Goal: Information Seeking & Learning: Learn about a topic

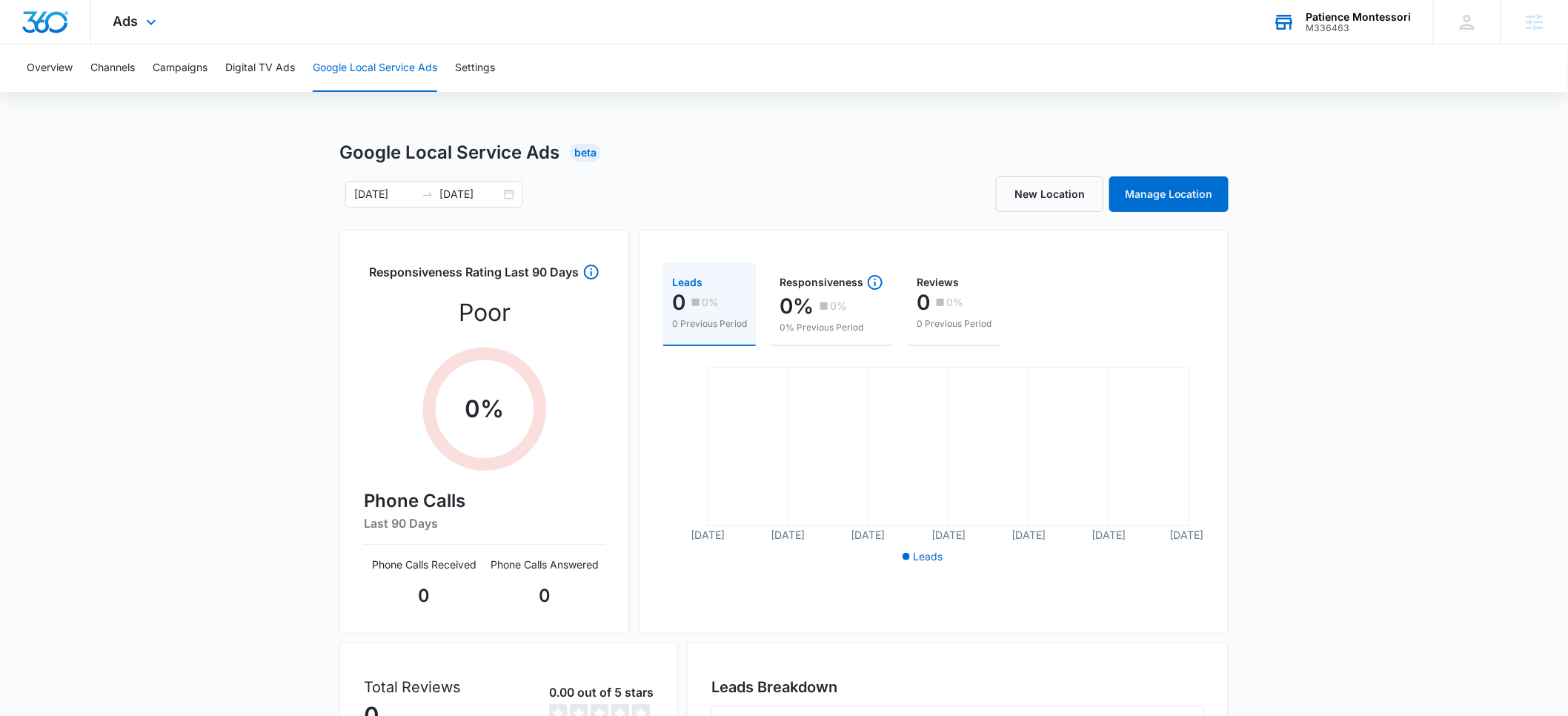
click at [1345, 21] on div "Patience Montessori" at bounding box center [1359, 17] width 105 height 12
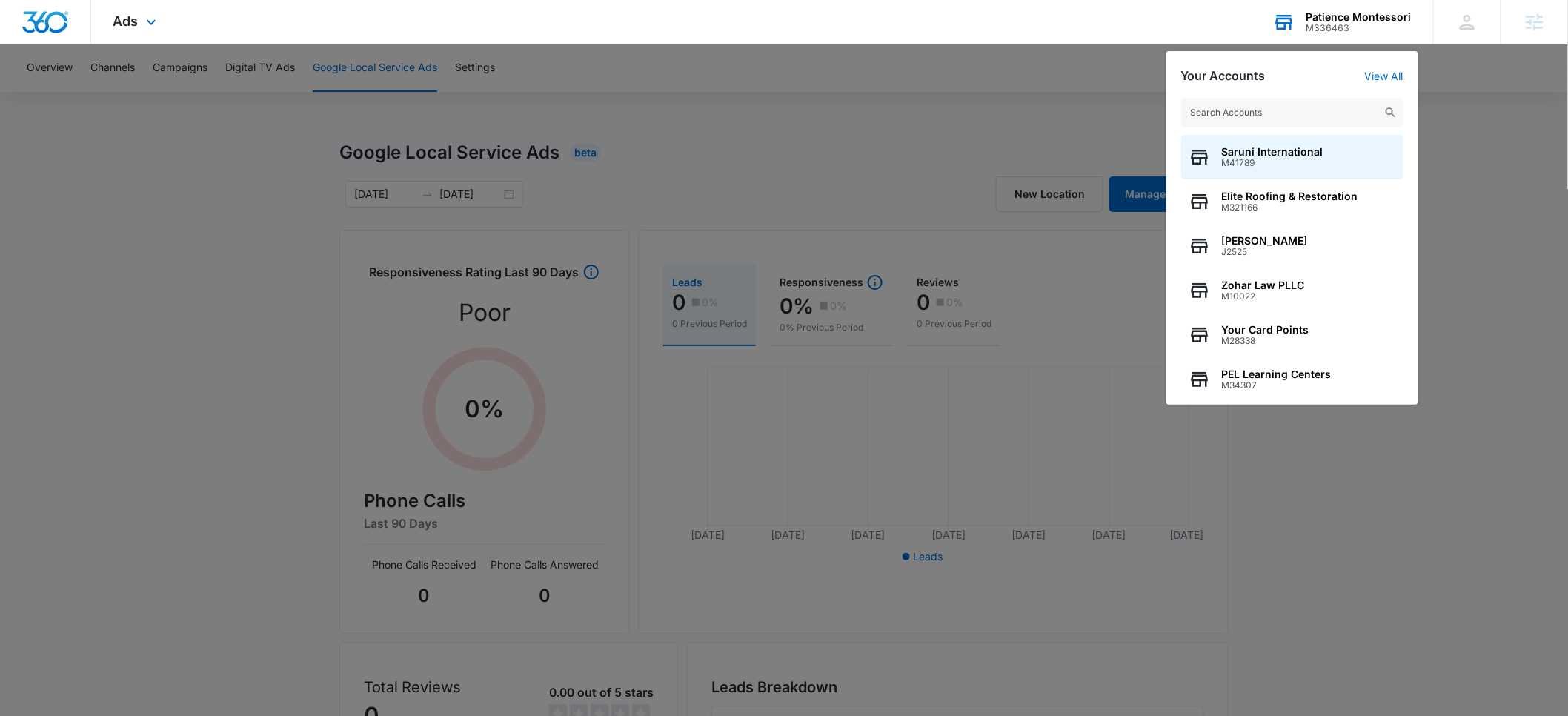
click at [1278, 110] on input "text" at bounding box center [1292, 113] width 223 height 30
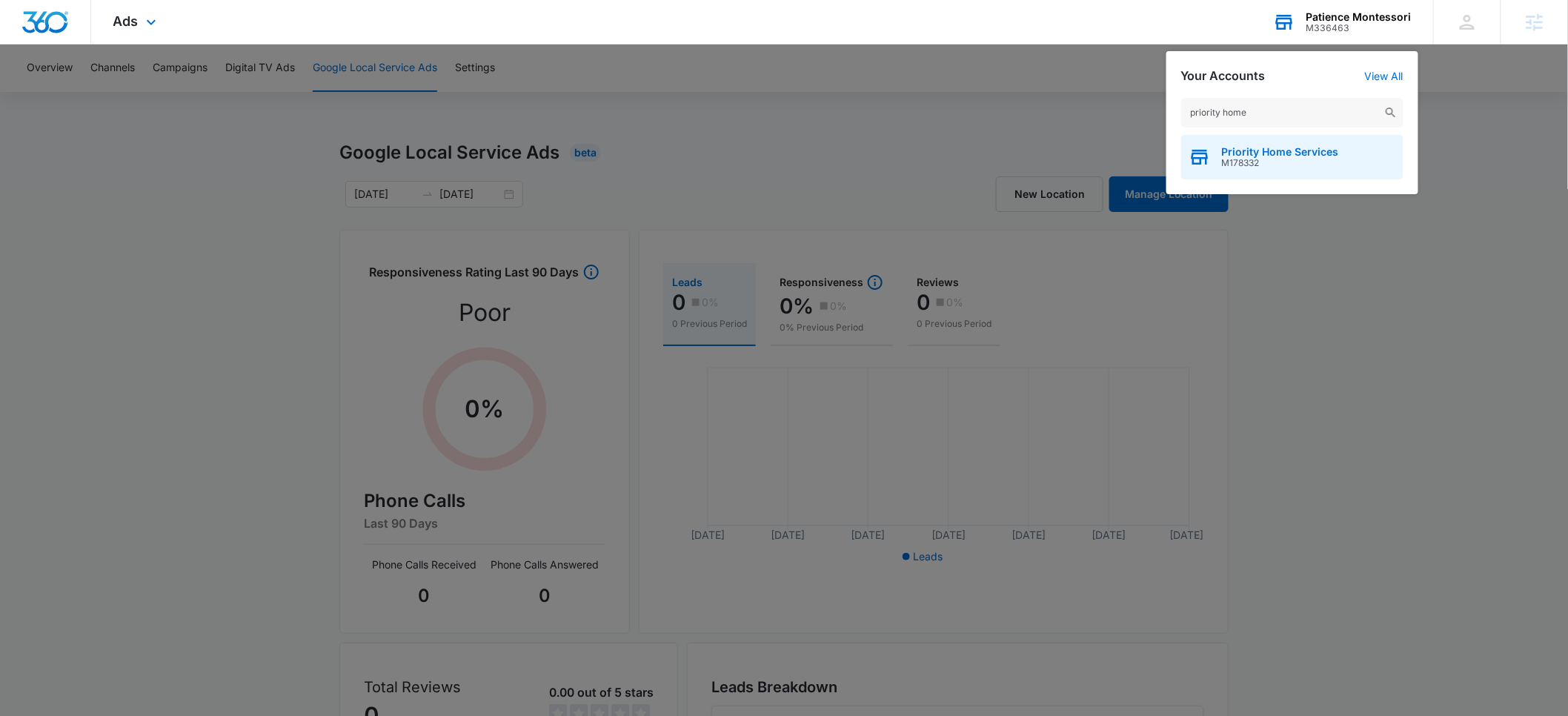
type input "priority home"
click at [1271, 158] on span "M178332" at bounding box center [1280, 163] width 117 height 10
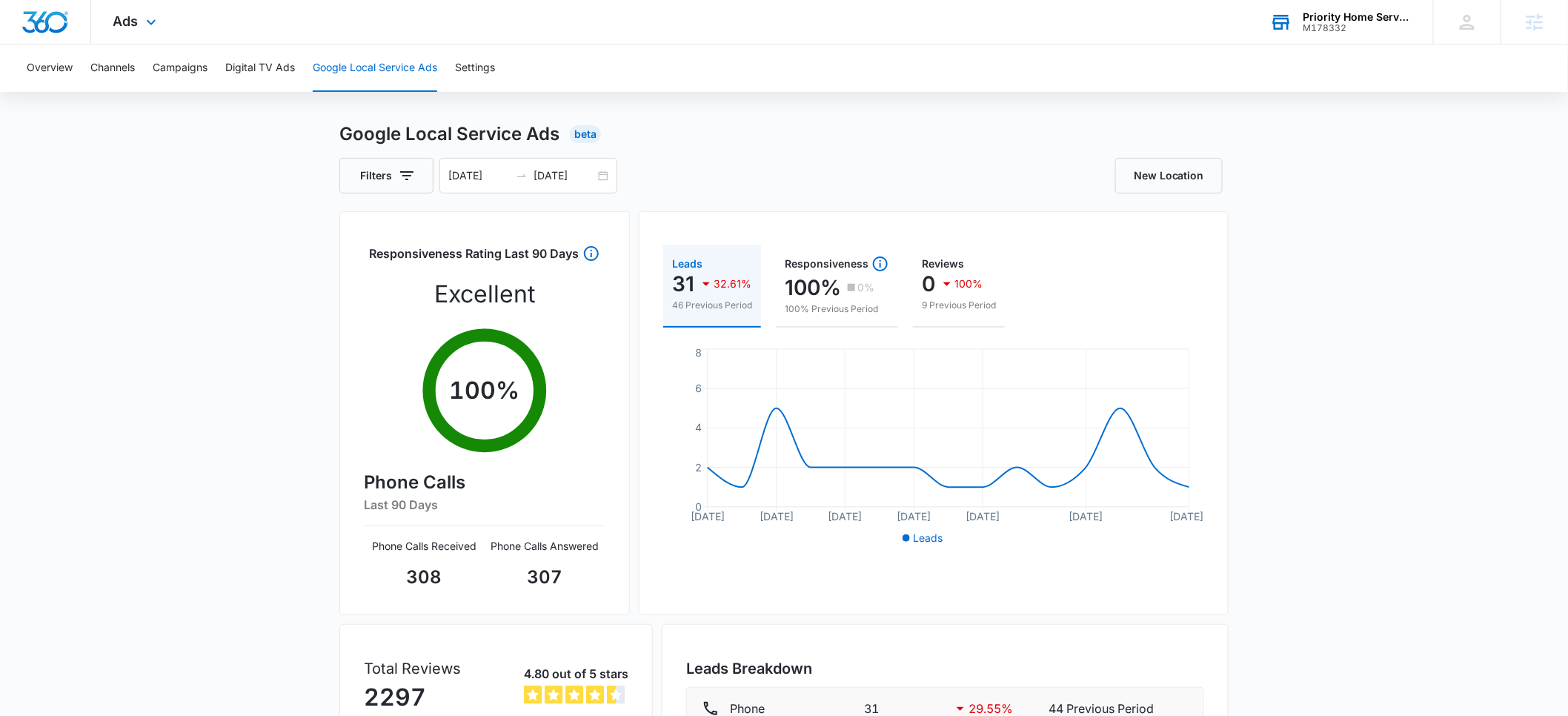
scroll to position [26, 0]
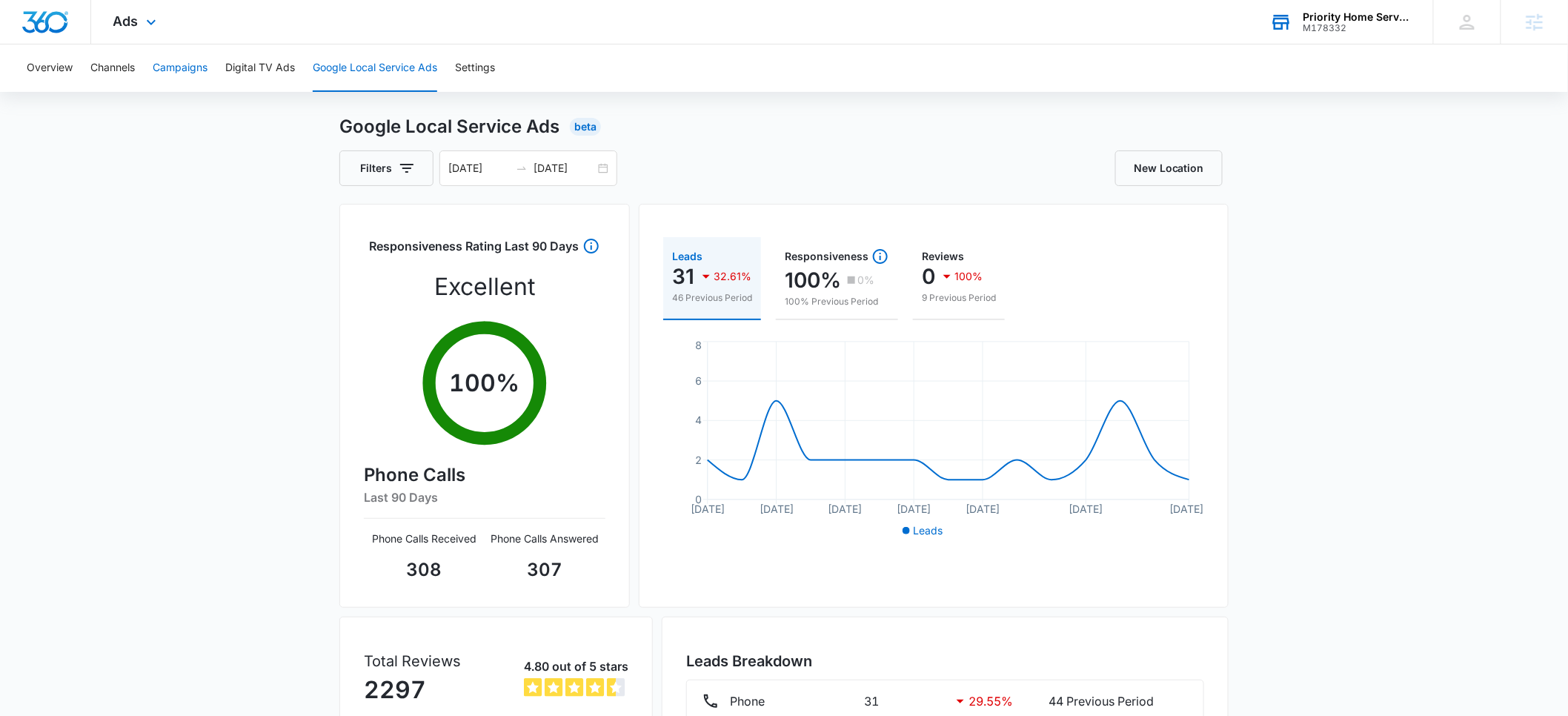
click at [194, 71] on button "Campaigns" at bounding box center [180, 67] width 55 height 47
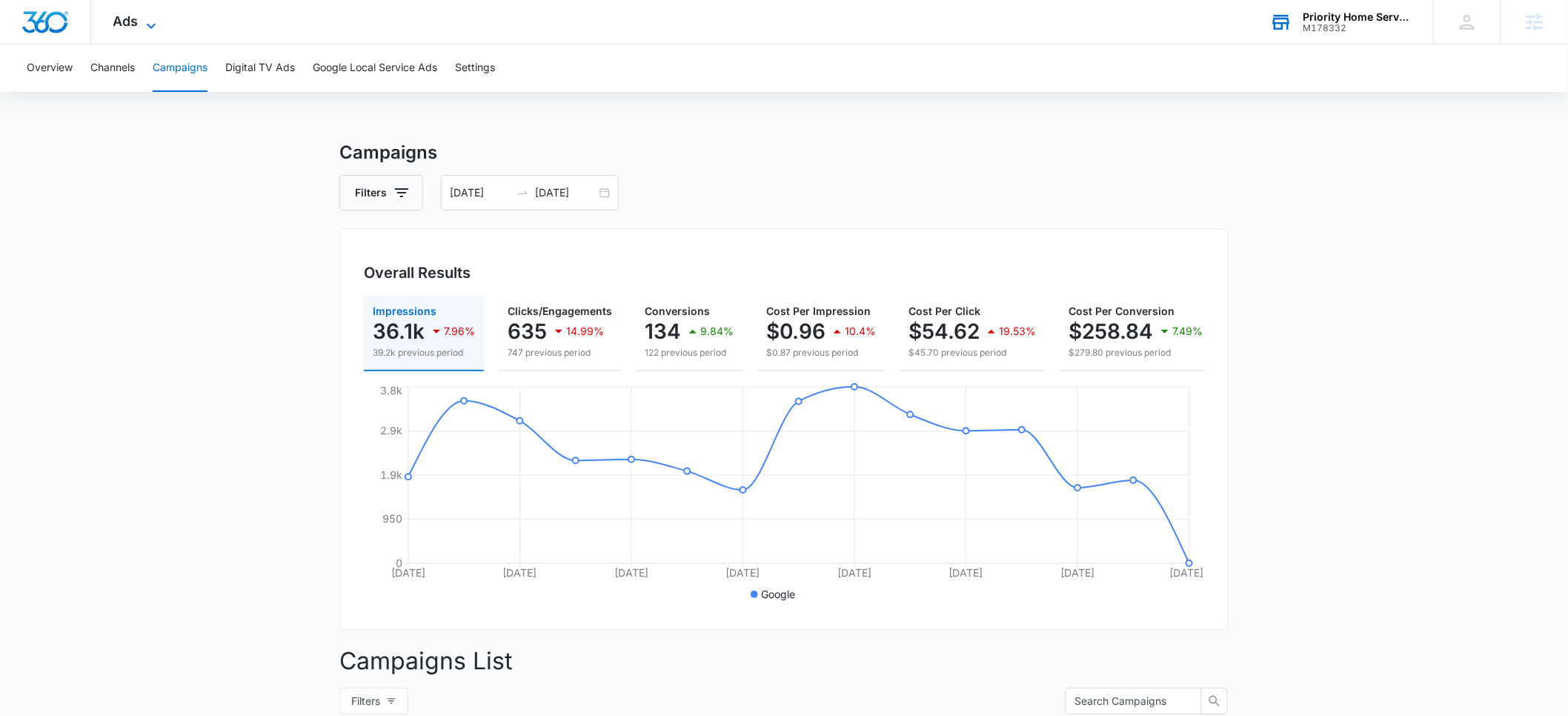
click at [133, 25] on span "Ads" at bounding box center [126, 21] width 25 height 16
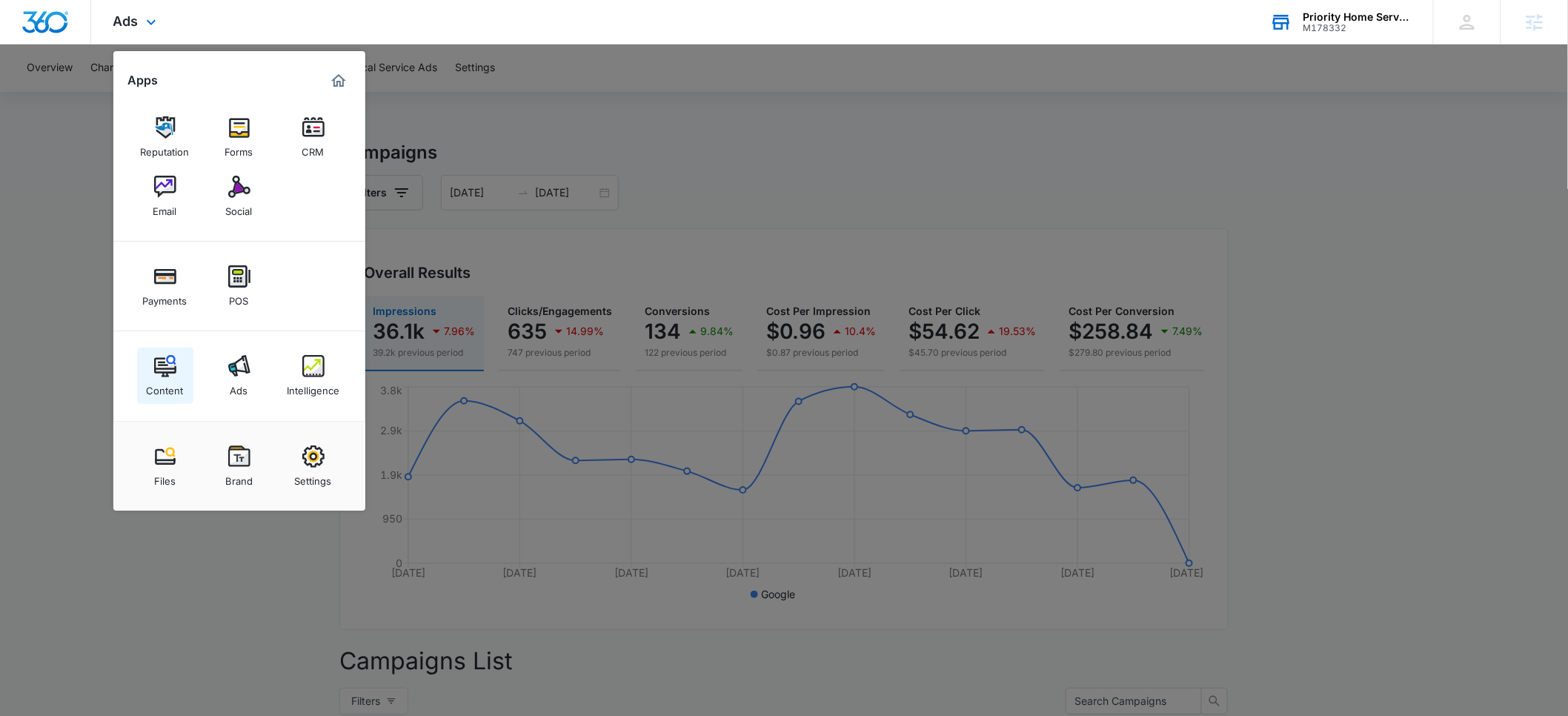
click at [170, 374] on img at bounding box center [166, 366] width 22 height 22
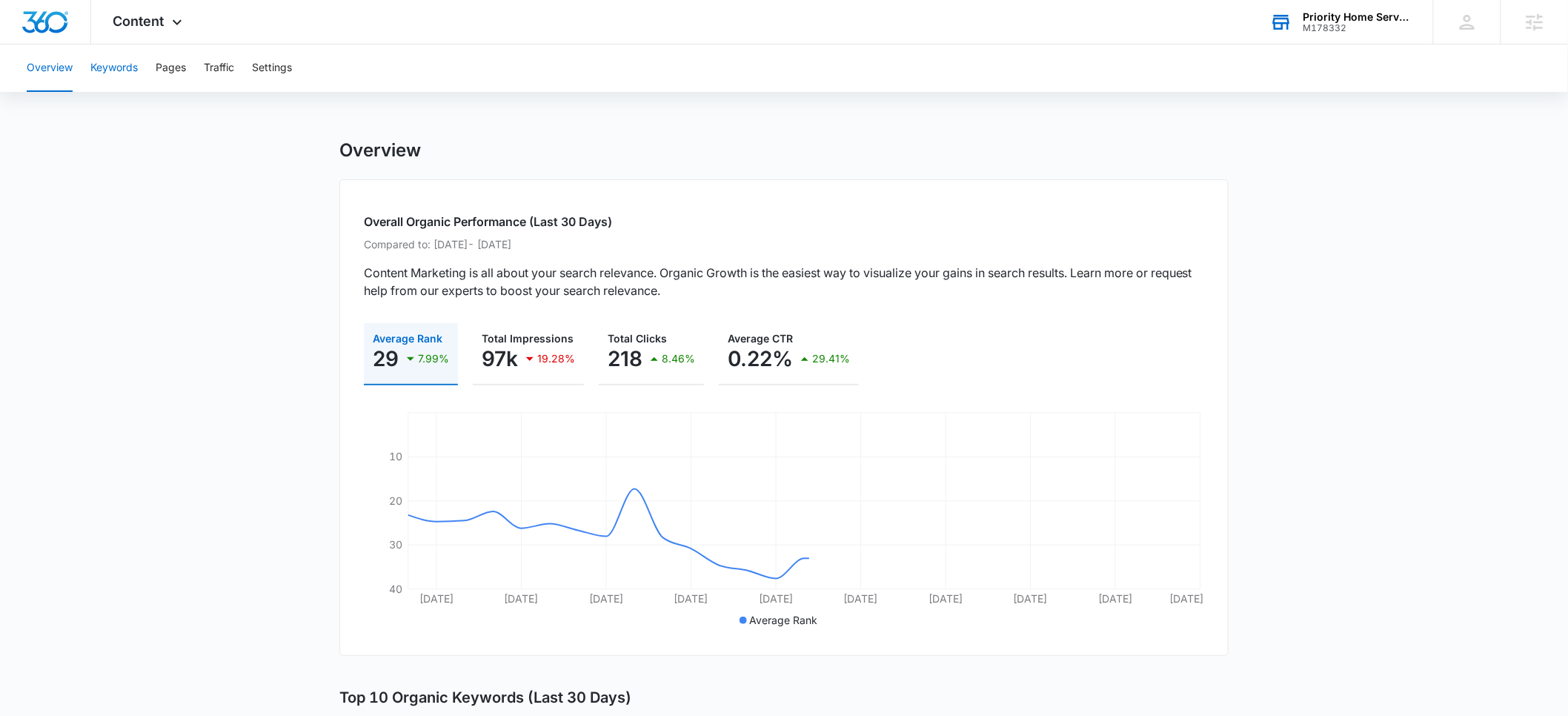
click at [118, 76] on button "Keywords" at bounding box center [114, 67] width 47 height 47
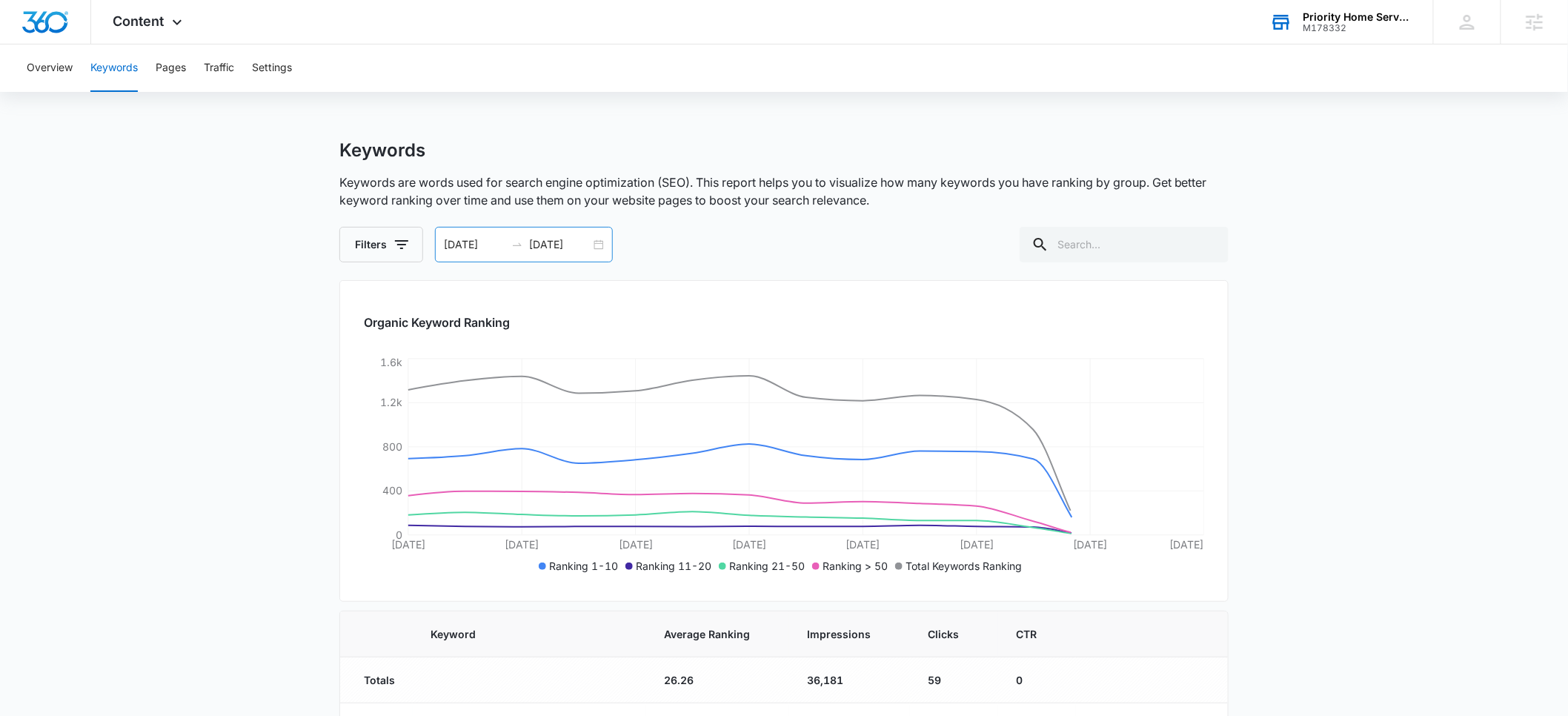
click at [476, 250] on input "09/01/2025" at bounding box center [475, 245] width 61 height 16
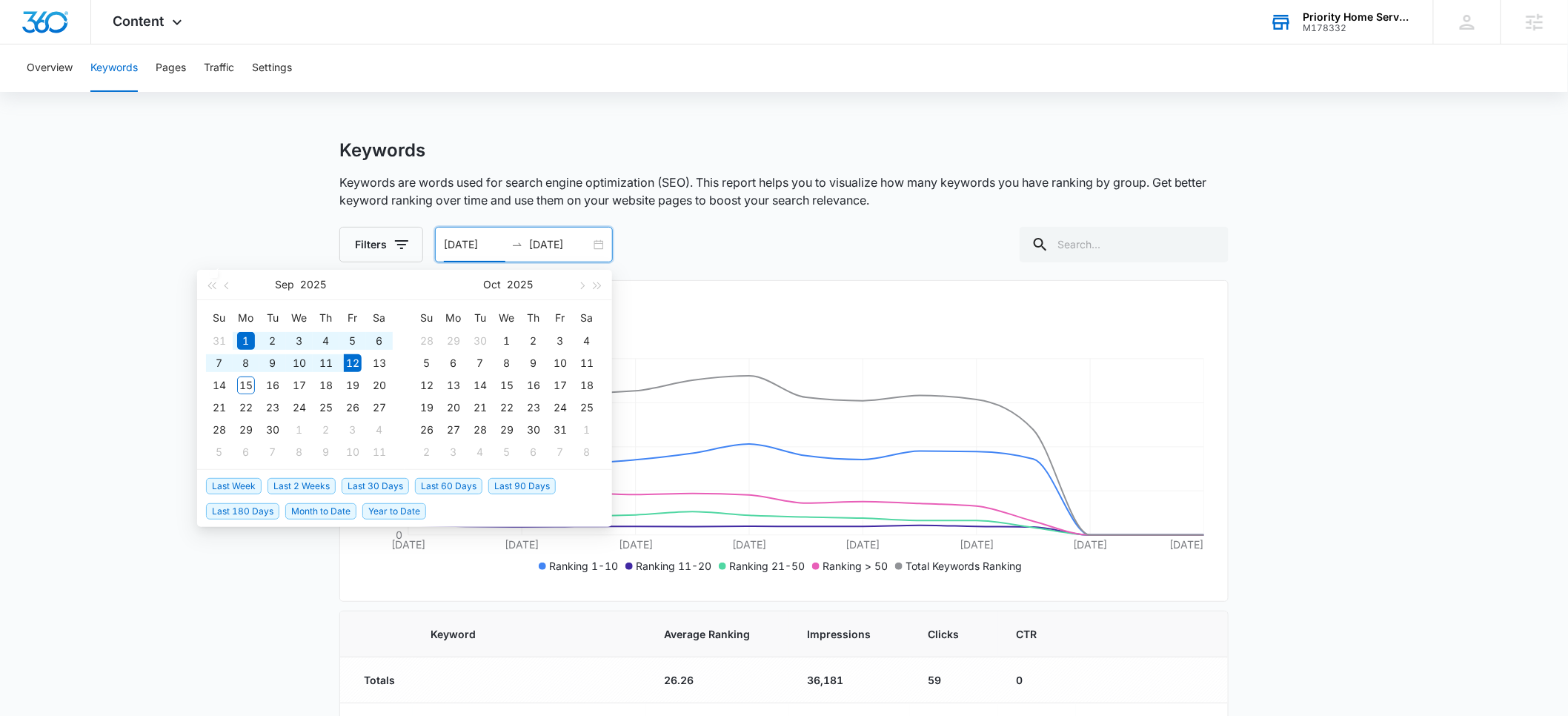
click at [375, 515] on span "Year to Date" at bounding box center [394, 512] width 64 height 16
type input "01/01/2025"
type input "09/12/2025"
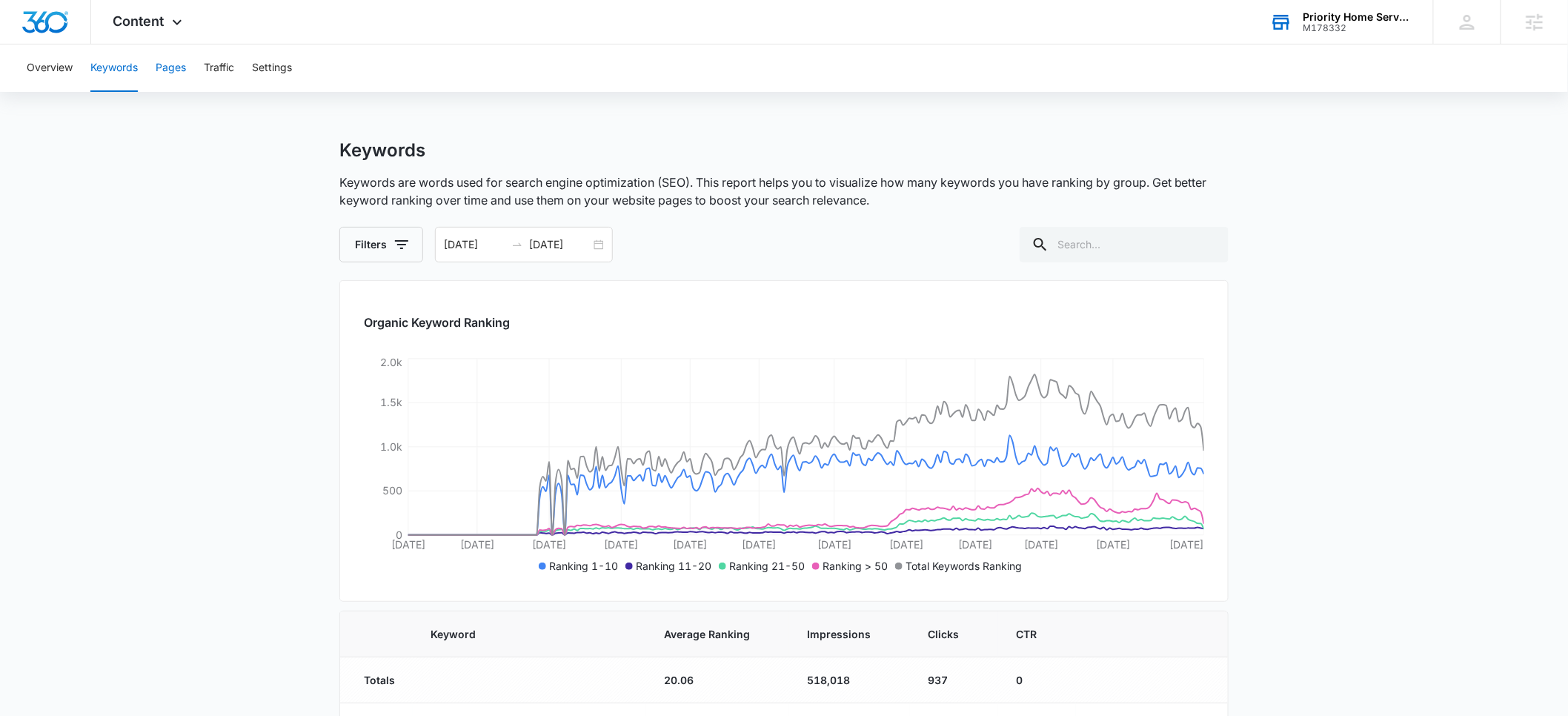
click at [170, 72] on button "Pages" at bounding box center [171, 67] width 31 height 47
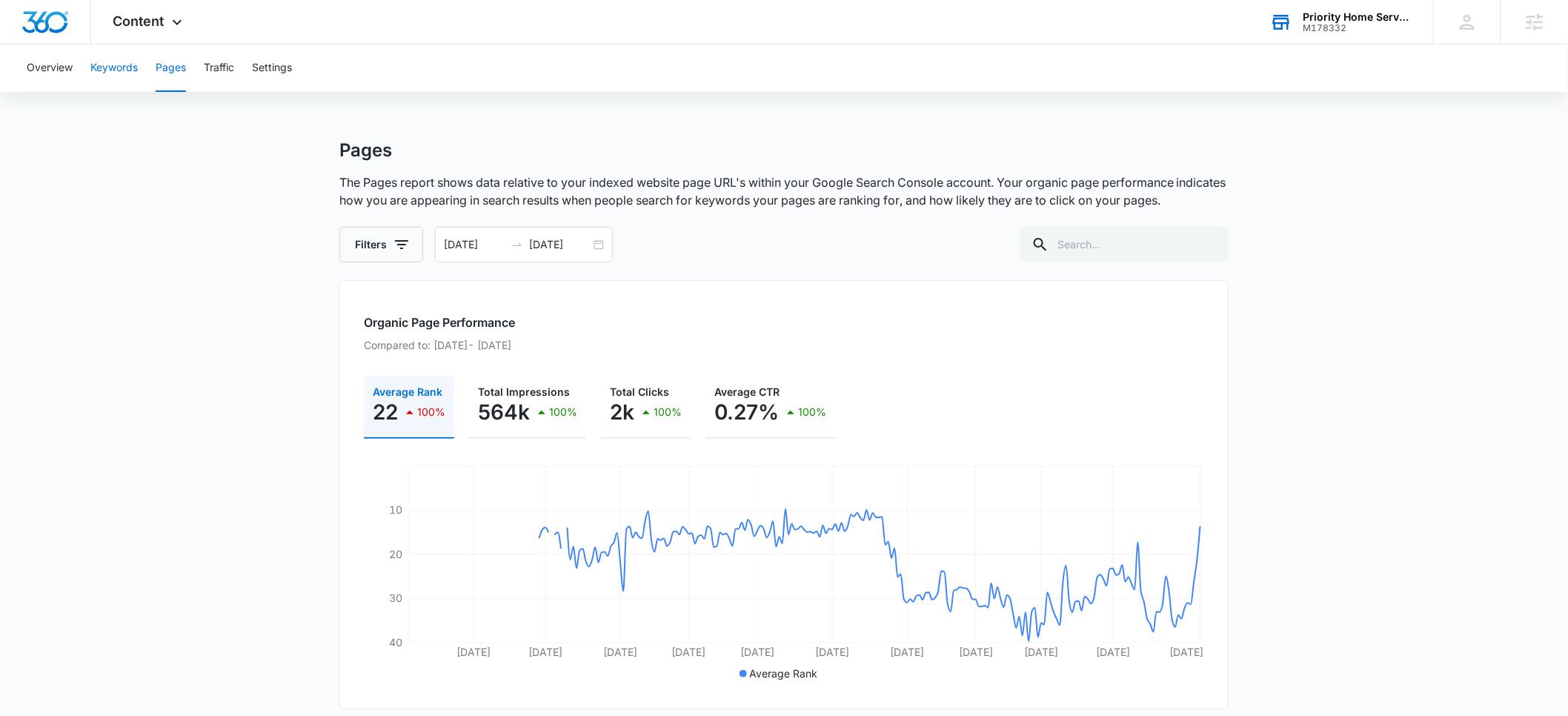
click at [120, 69] on button "Keywords" at bounding box center [114, 67] width 47 height 47
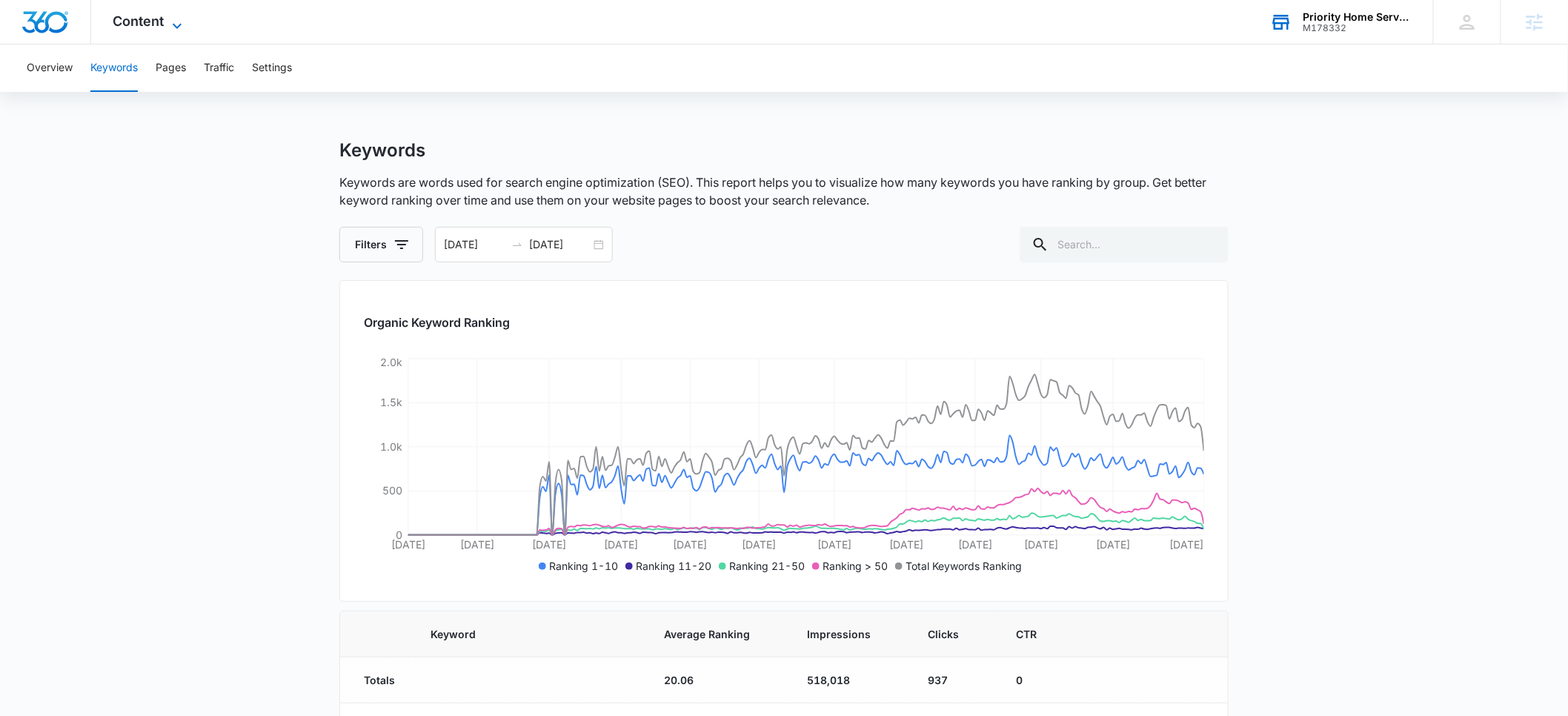
click at [153, 26] on span "Content" at bounding box center [139, 21] width 51 height 16
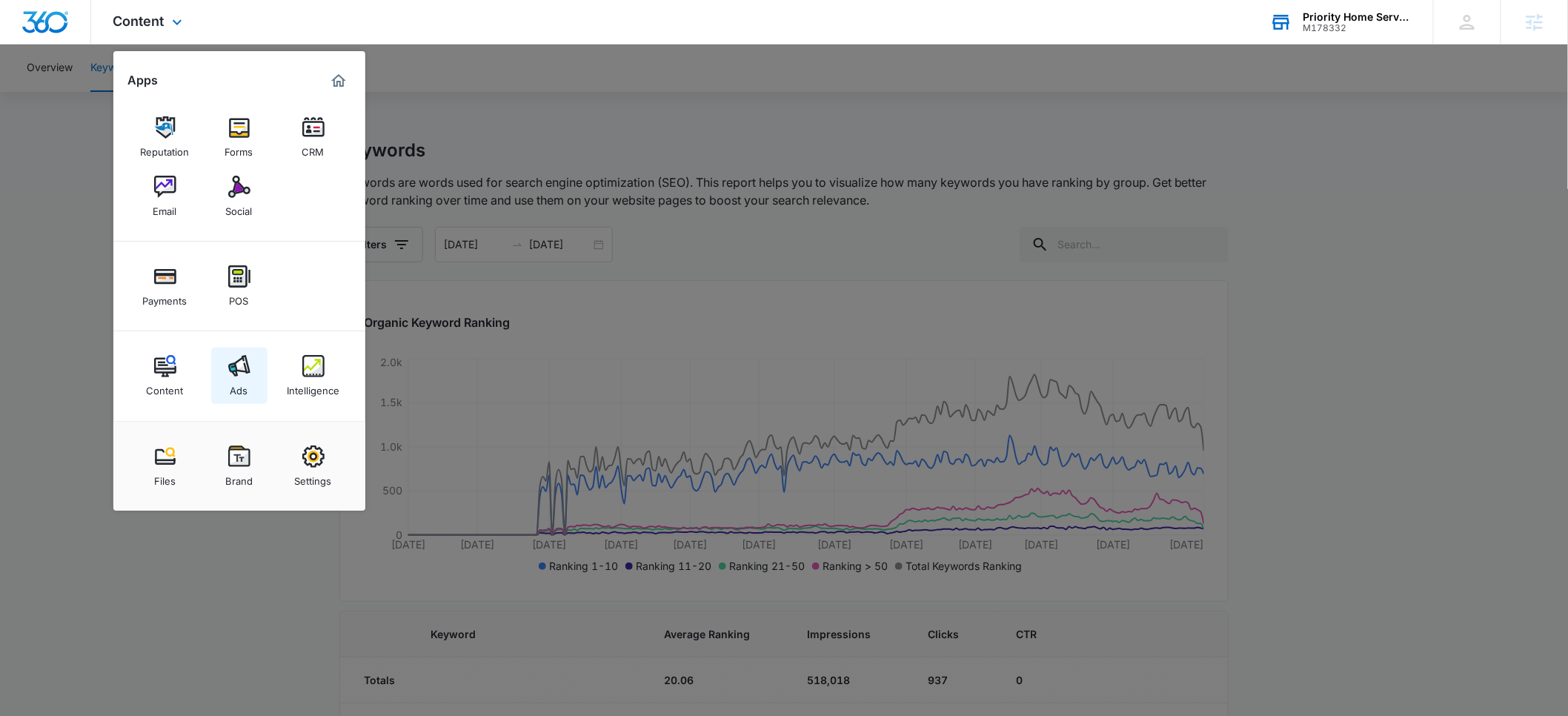
click at [243, 371] on img at bounding box center [240, 366] width 22 height 22
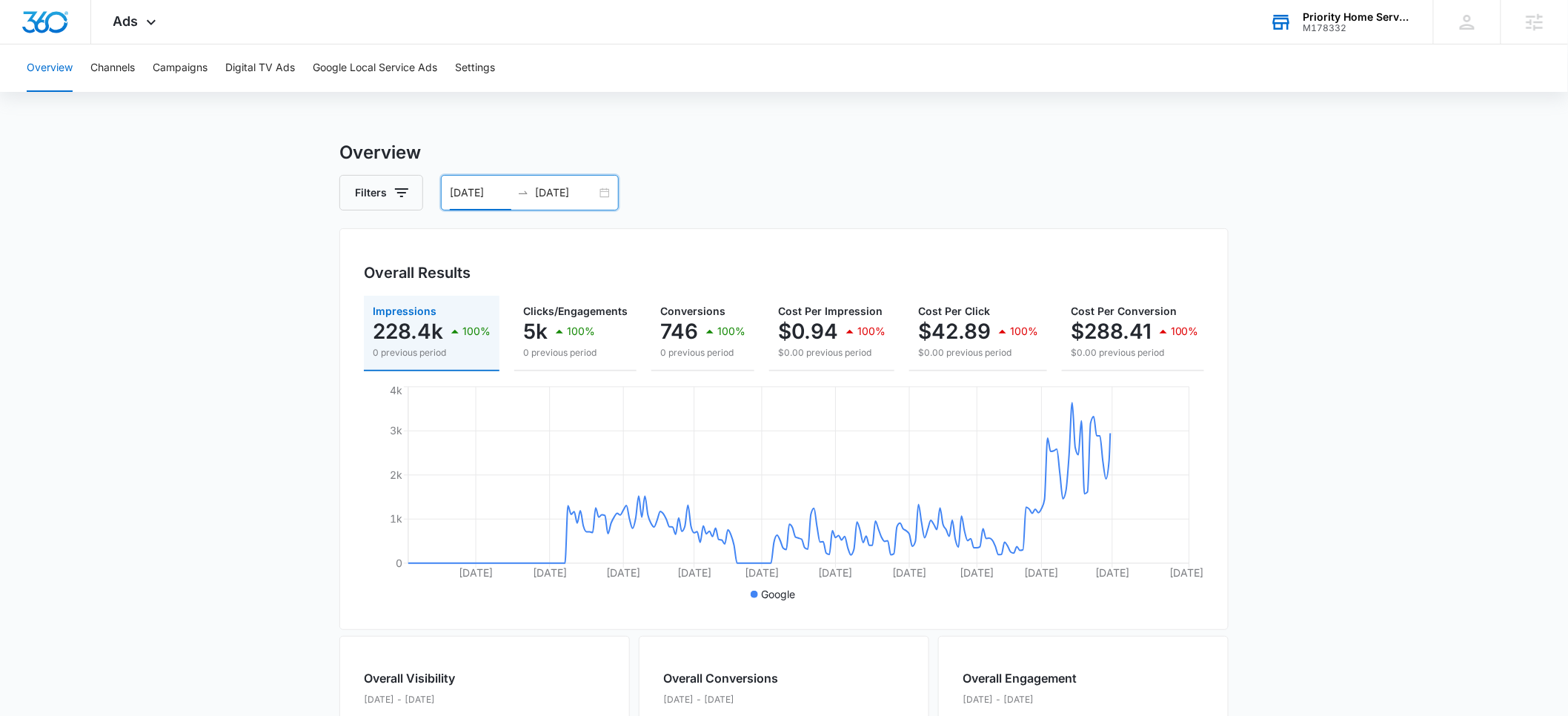
click at [468, 195] on input "01/01/2025" at bounding box center [480, 192] width 61 height 16
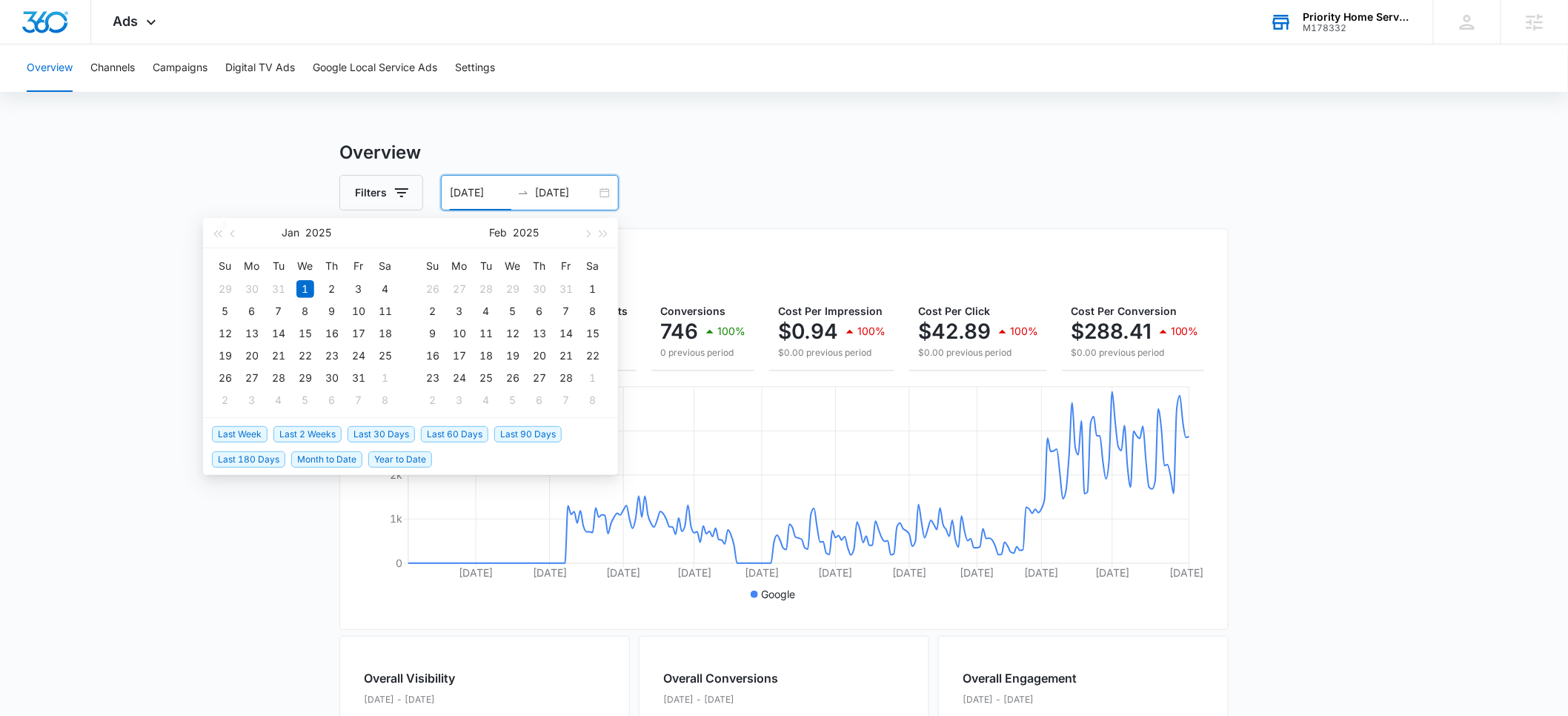
click at [297, 434] on span "Last 2 Weeks" at bounding box center [307, 434] width 68 height 16
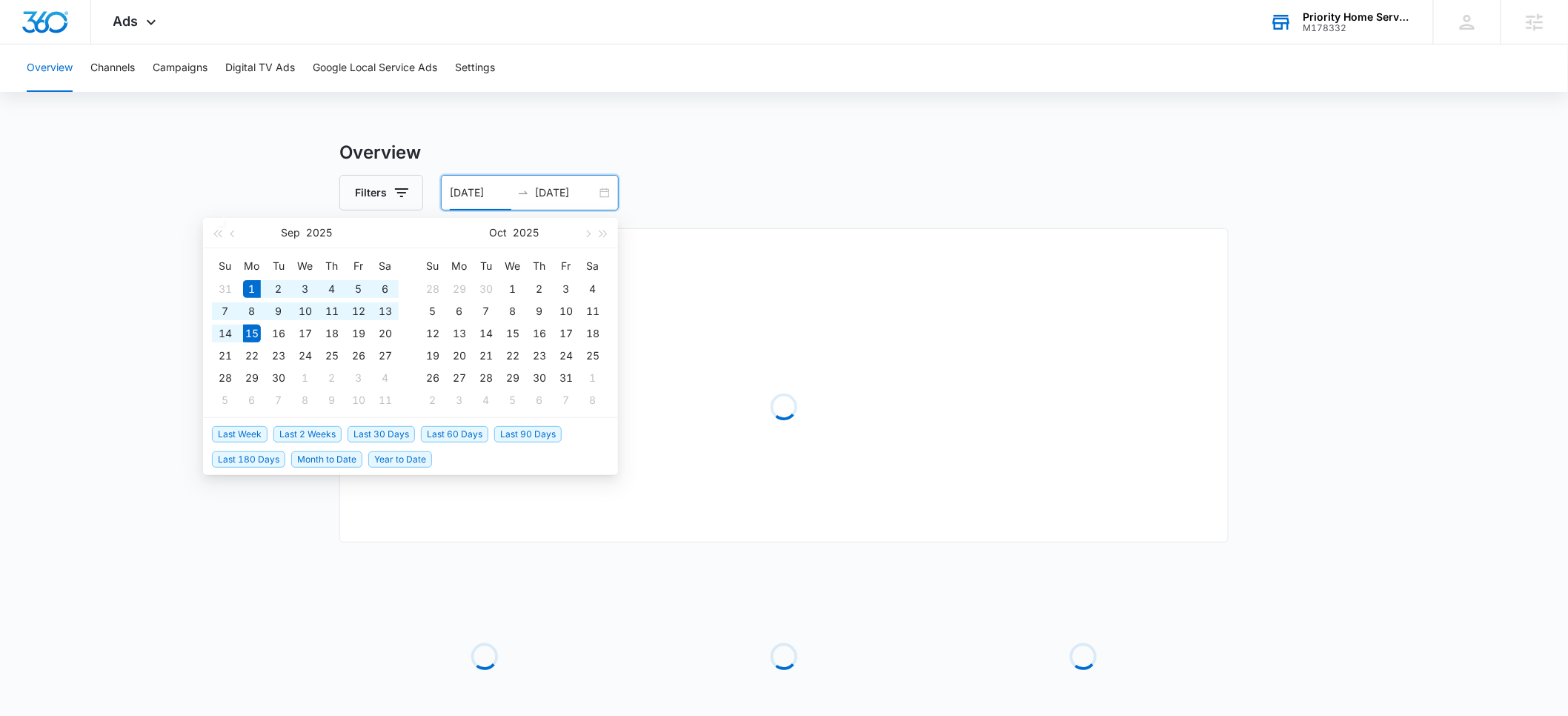
type input "09/01/2025"
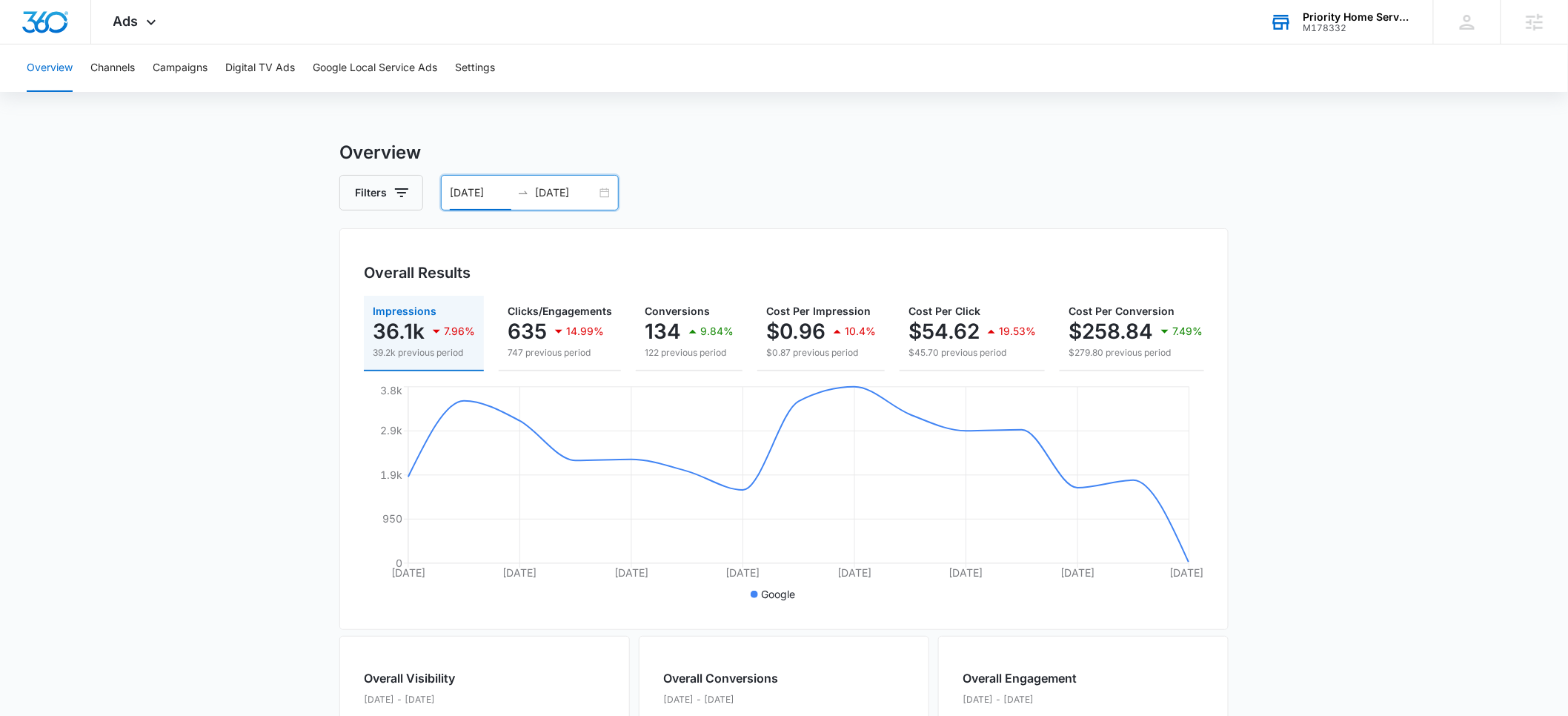
click at [562, 198] on input "09/15/2025" at bounding box center [566, 192] width 61 height 16
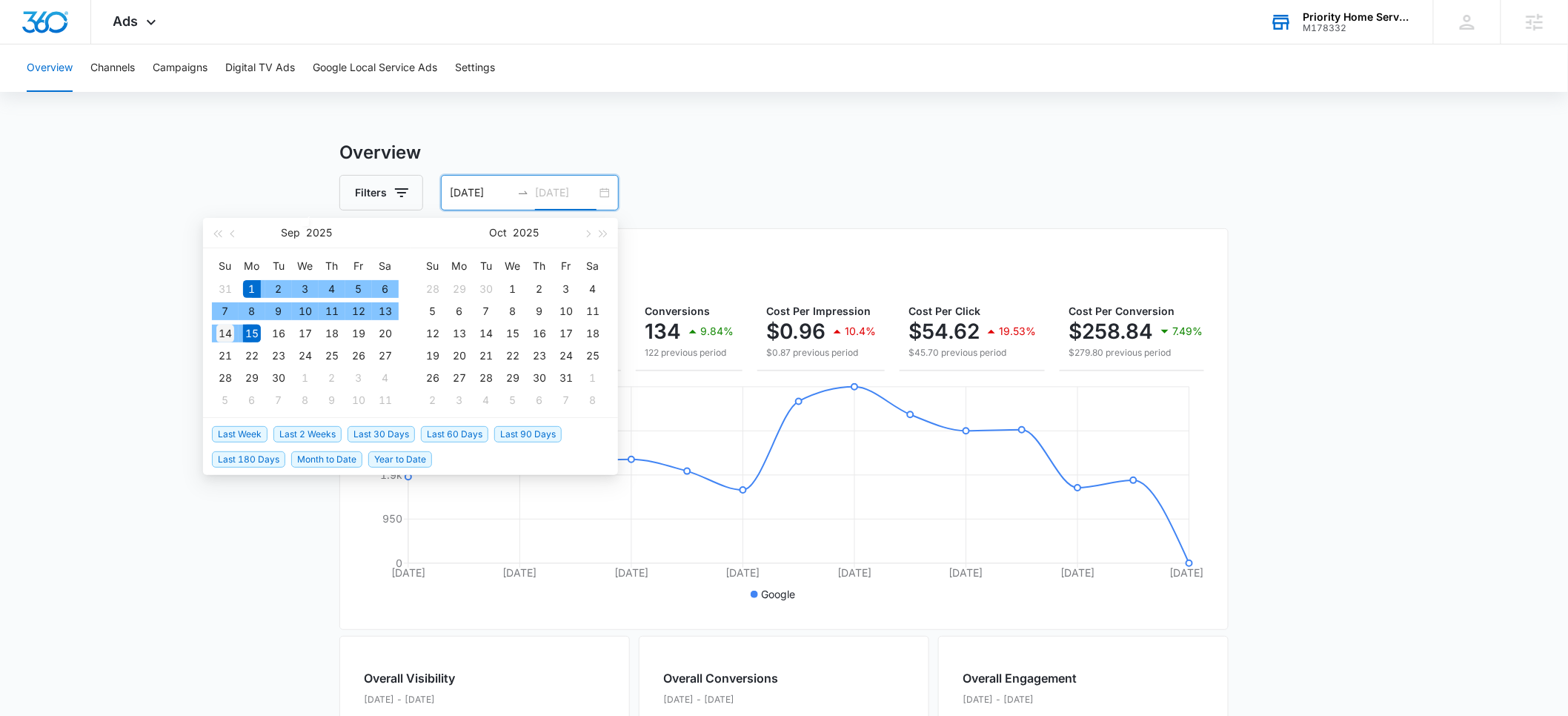
type input "09/14/2025"
click at [225, 330] on div "14" at bounding box center [225, 333] width 18 height 18
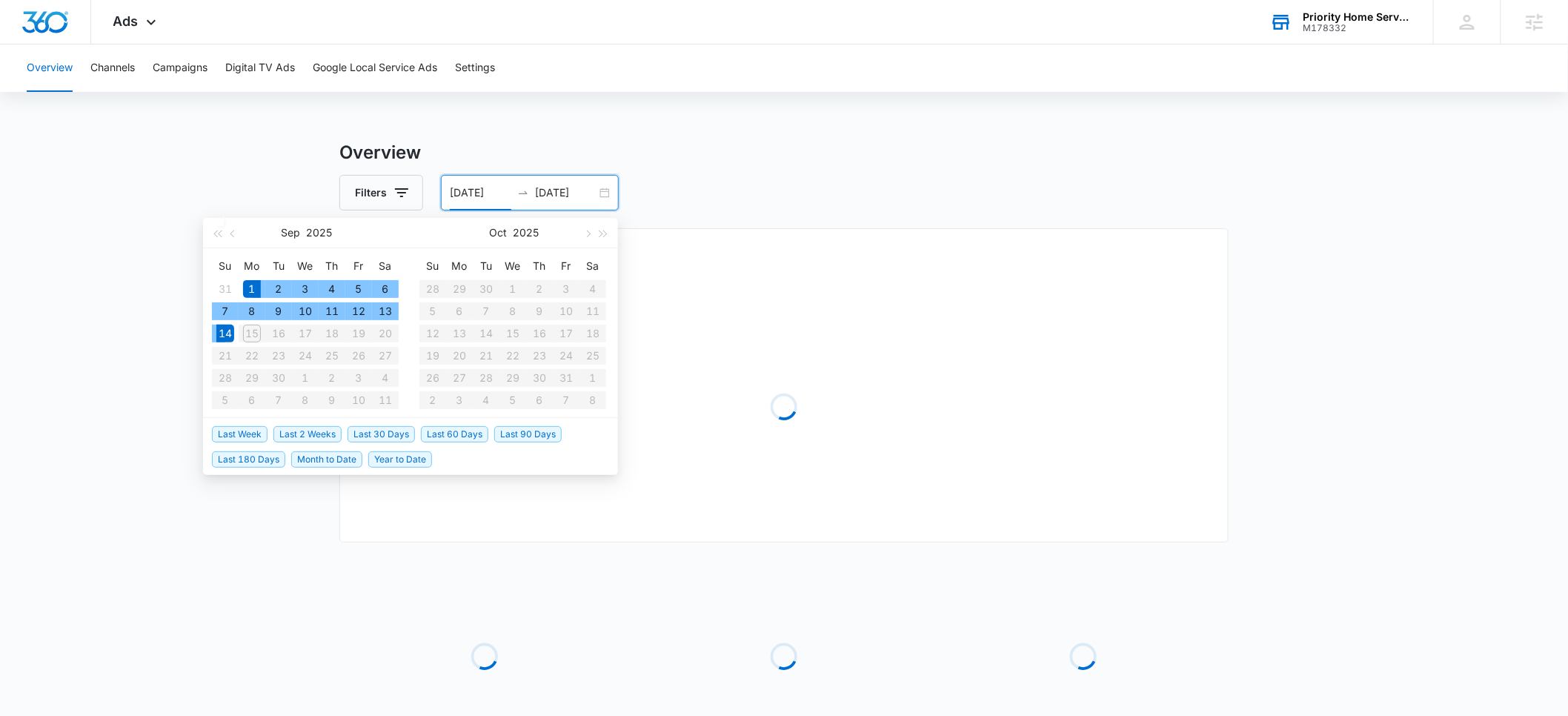
type input "09/01/2025"
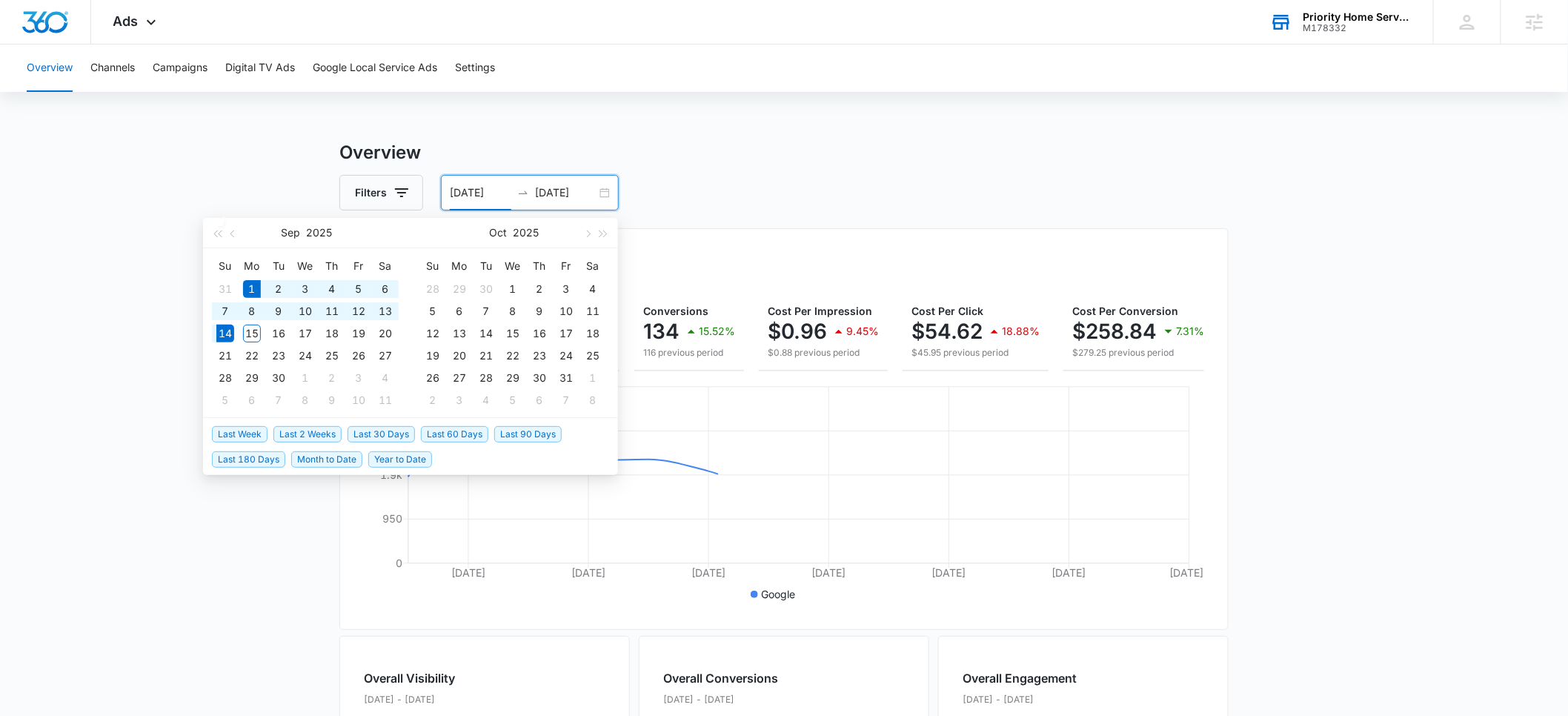
click at [649, 153] on h3 "Overview" at bounding box center [784, 153] width 889 height 27
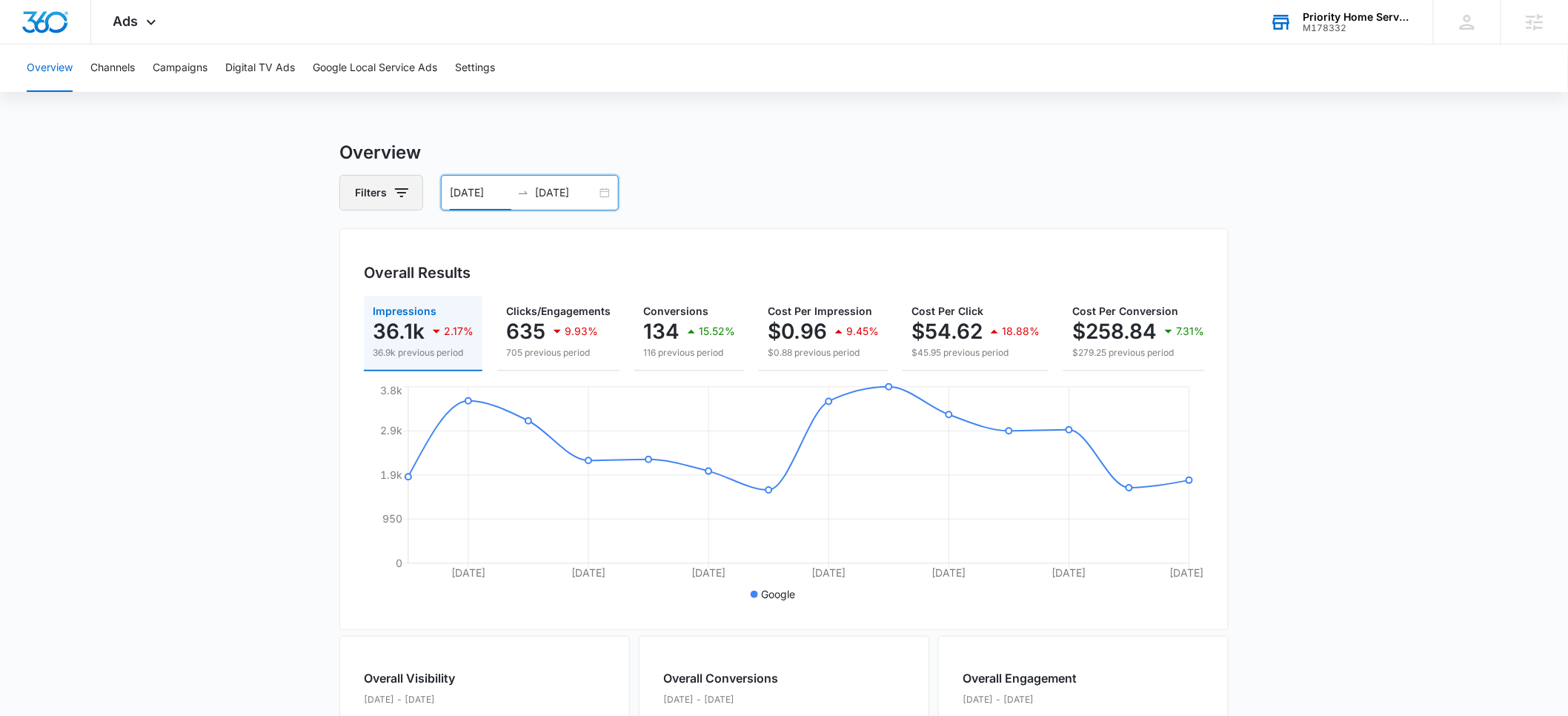
click at [394, 192] on icon "button" at bounding box center [402, 192] width 18 height 18
click at [176, 73] on button "Campaigns" at bounding box center [180, 67] width 55 height 47
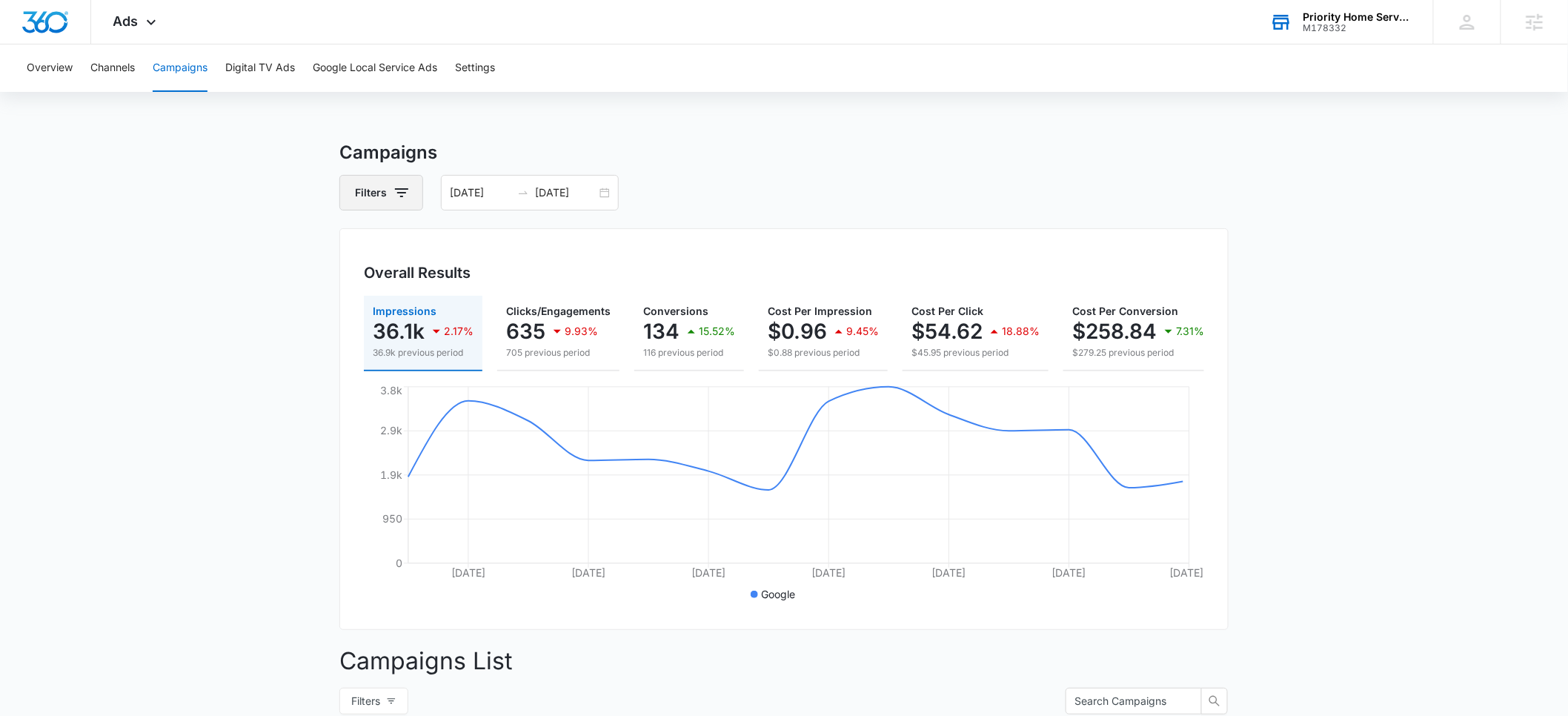
click at [398, 191] on icon "button" at bounding box center [402, 192] width 18 height 18
click at [518, 245] on icon "Show Channel filters" at bounding box center [517, 247] width 18 height 18
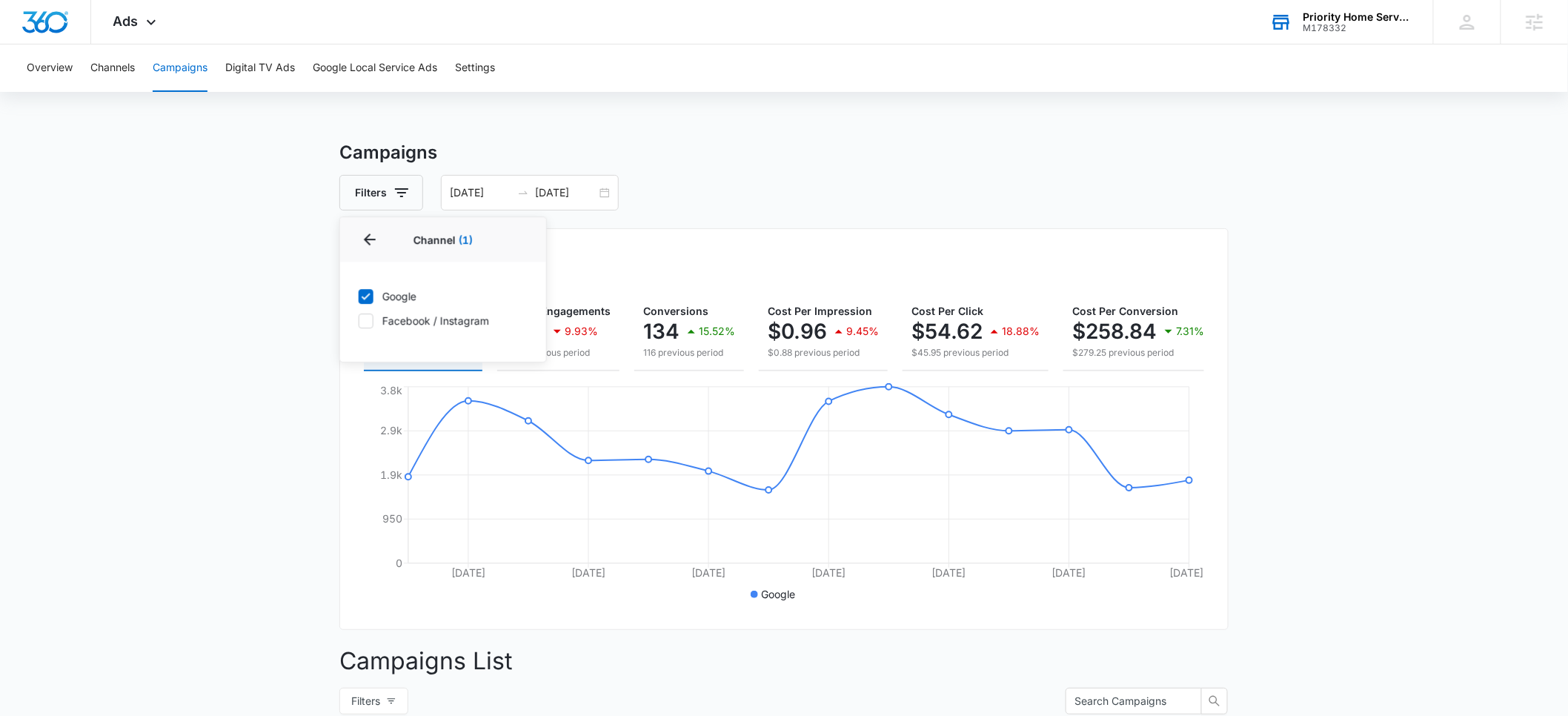
click at [371, 318] on icon at bounding box center [366, 321] width 13 height 13
click at [359, 320] on input "Facebook / Instagram" at bounding box center [358, 320] width 1 height 1
checkbox input "true"
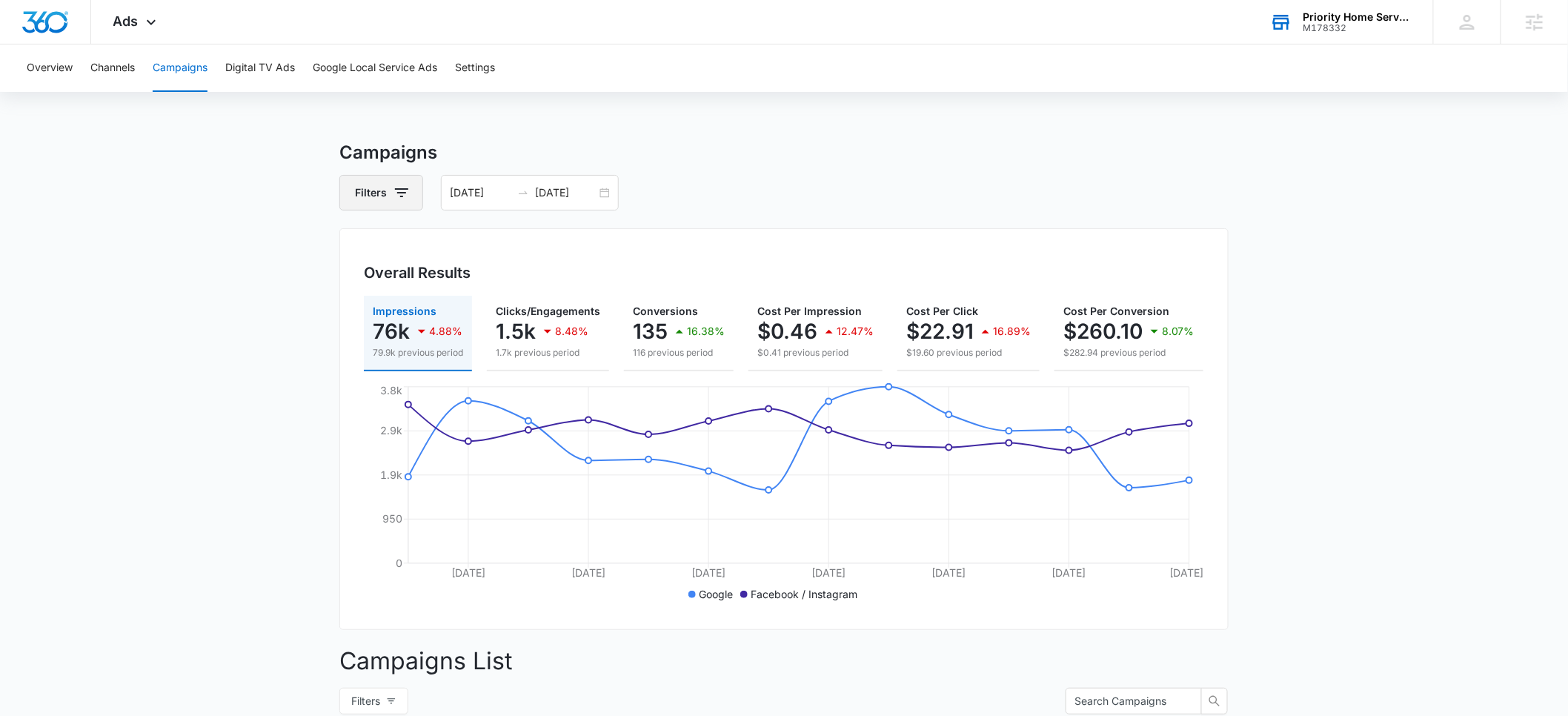
click at [408, 193] on icon "button" at bounding box center [402, 192] width 18 height 18
click at [512, 246] on icon "Show Channel filters" at bounding box center [517, 247] width 18 height 18
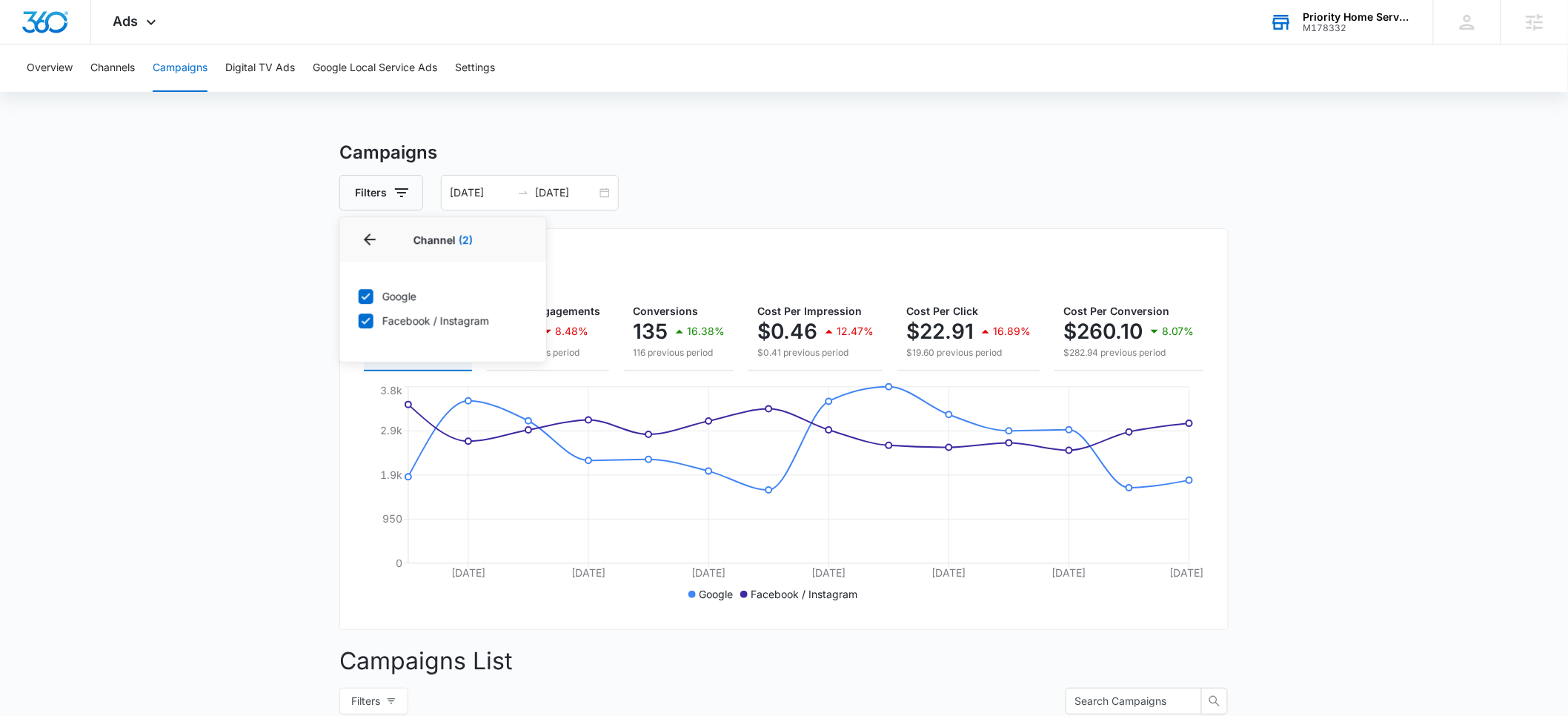
click at [372, 317] on icon at bounding box center [366, 321] width 13 height 13
click at [359, 320] on input "Facebook / Instagram" at bounding box center [358, 320] width 1 height 1
checkbox input "false"
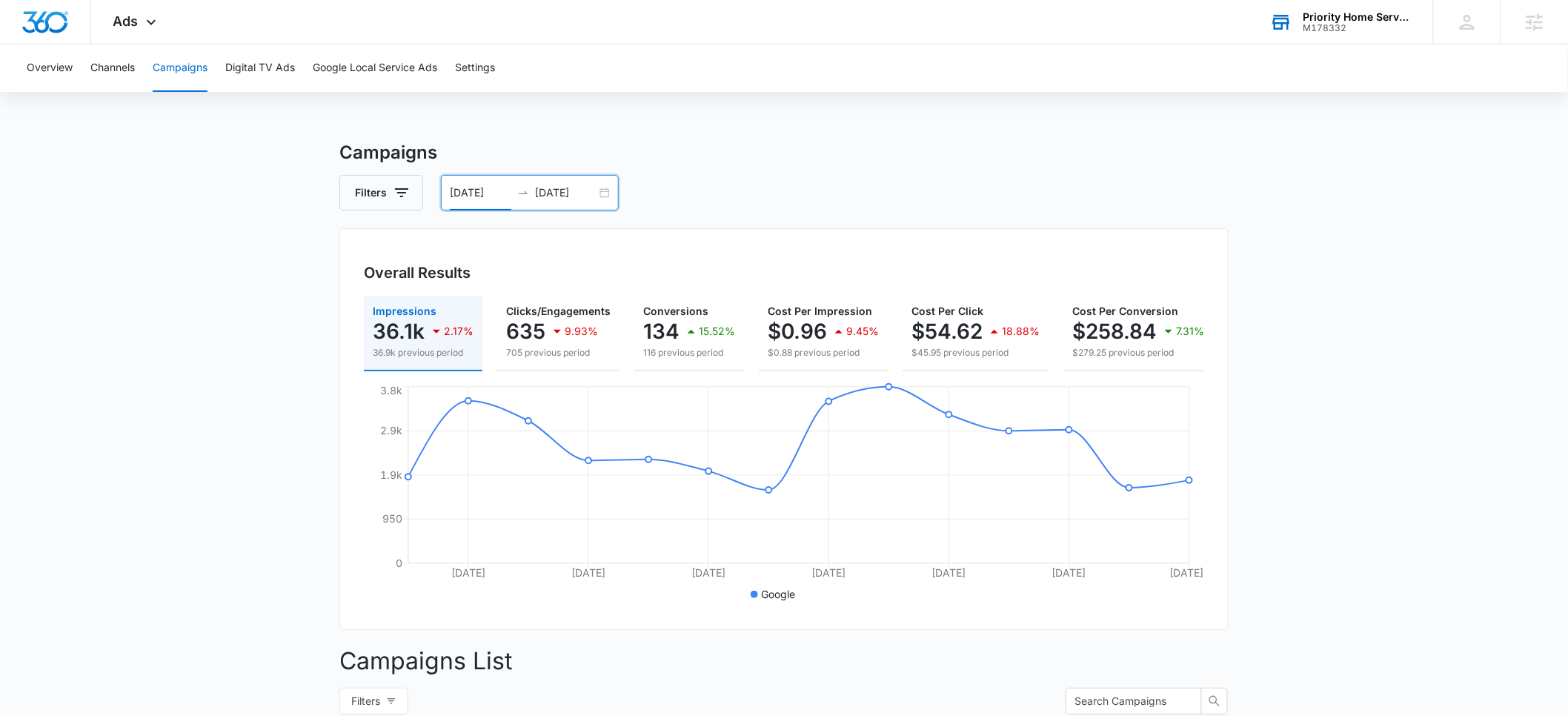
click at [458, 194] on input "09/01/2025" at bounding box center [480, 192] width 61 height 16
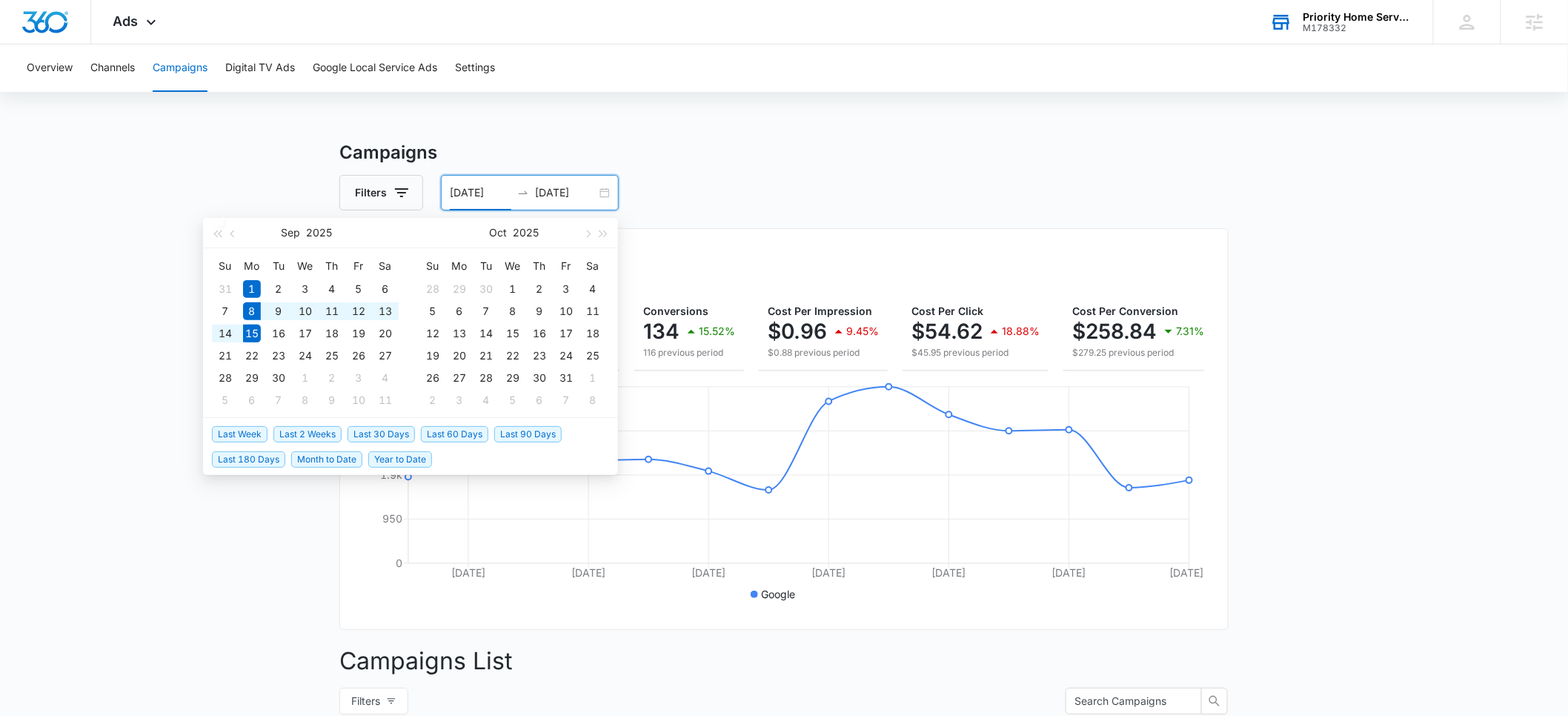
click at [238, 439] on span "Last Week" at bounding box center [240, 434] width 55 height 16
type input "09/08/2025"
type input "09/15/2025"
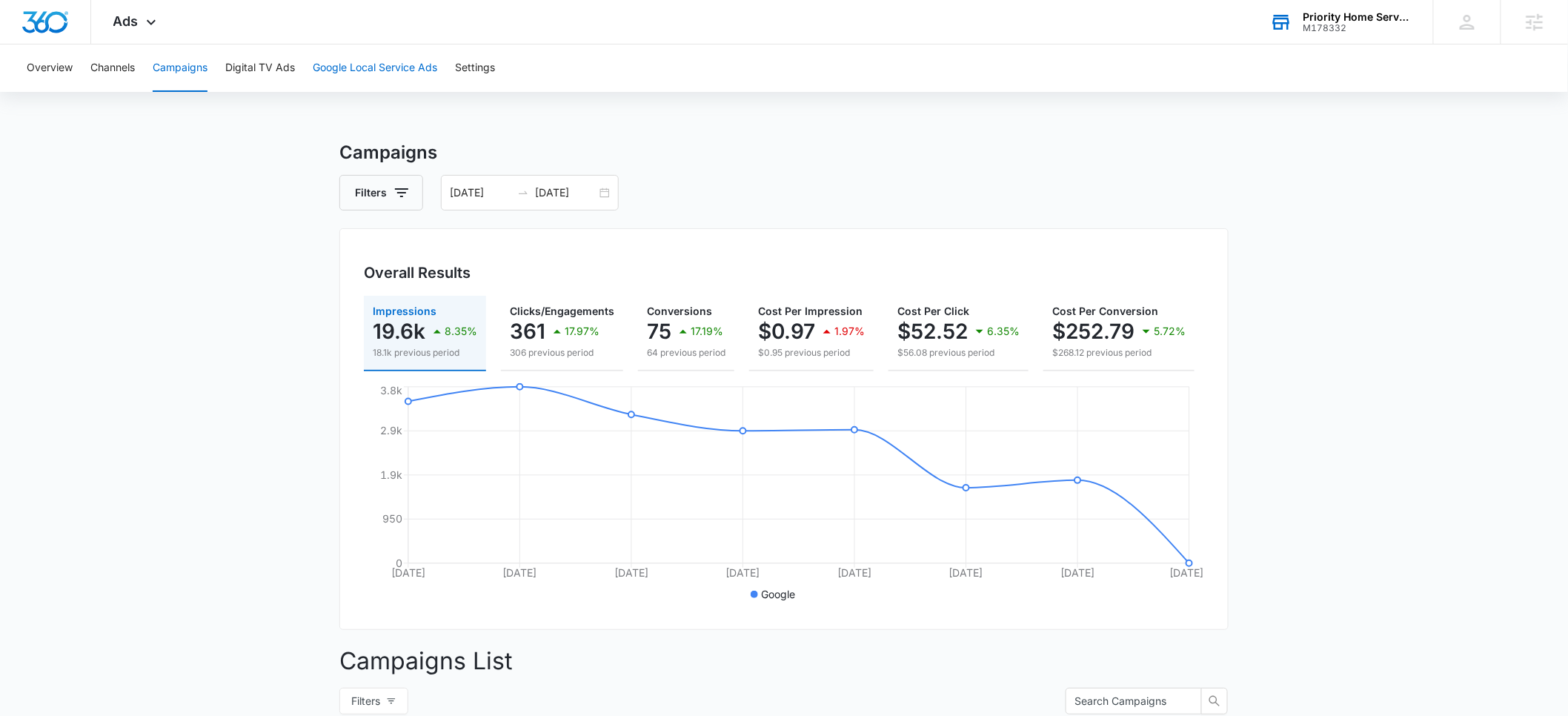
click at [376, 71] on button "Google Local Service Ads" at bounding box center [375, 67] width 124 height 47
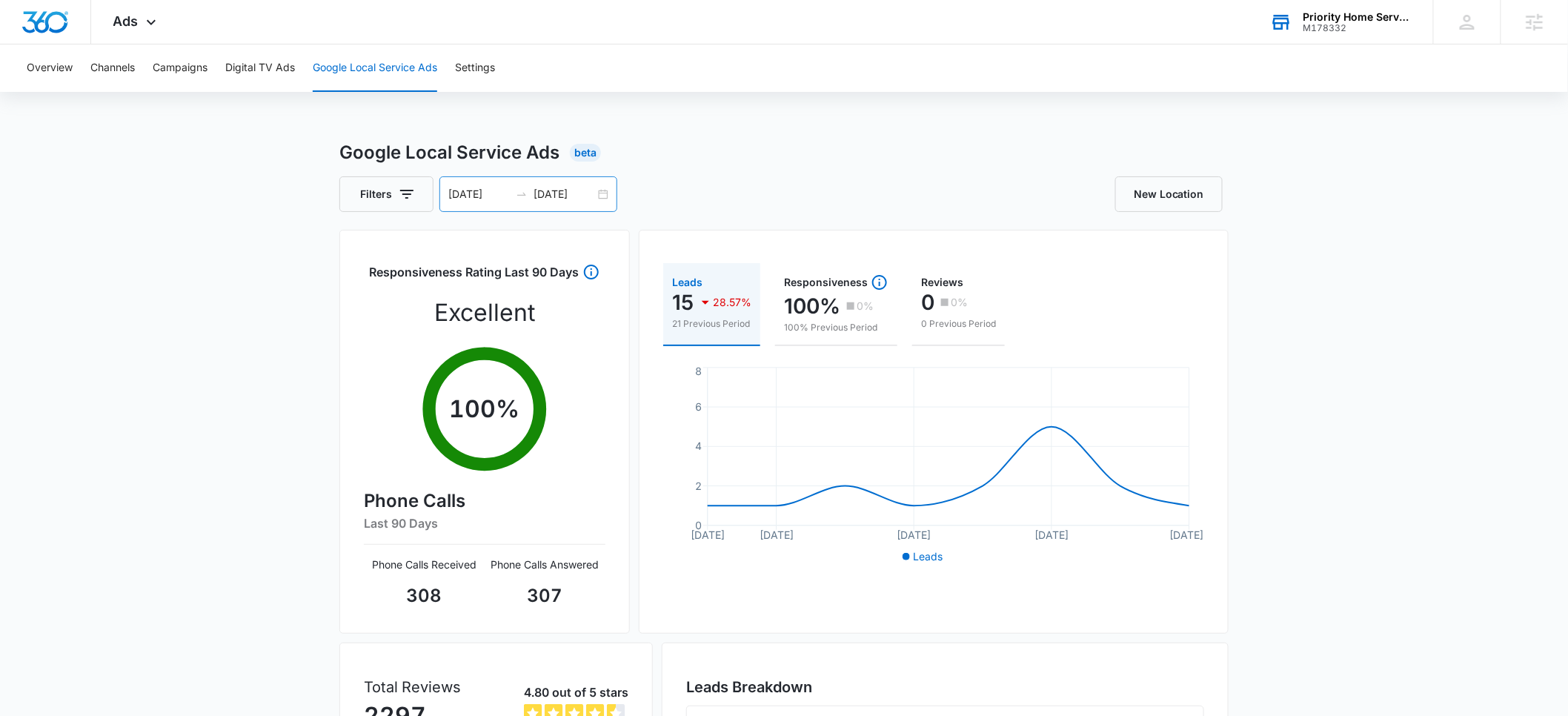
click at [480, 192] on input "09/08/2025" at bounding box center [479, 194] width 61 height 16
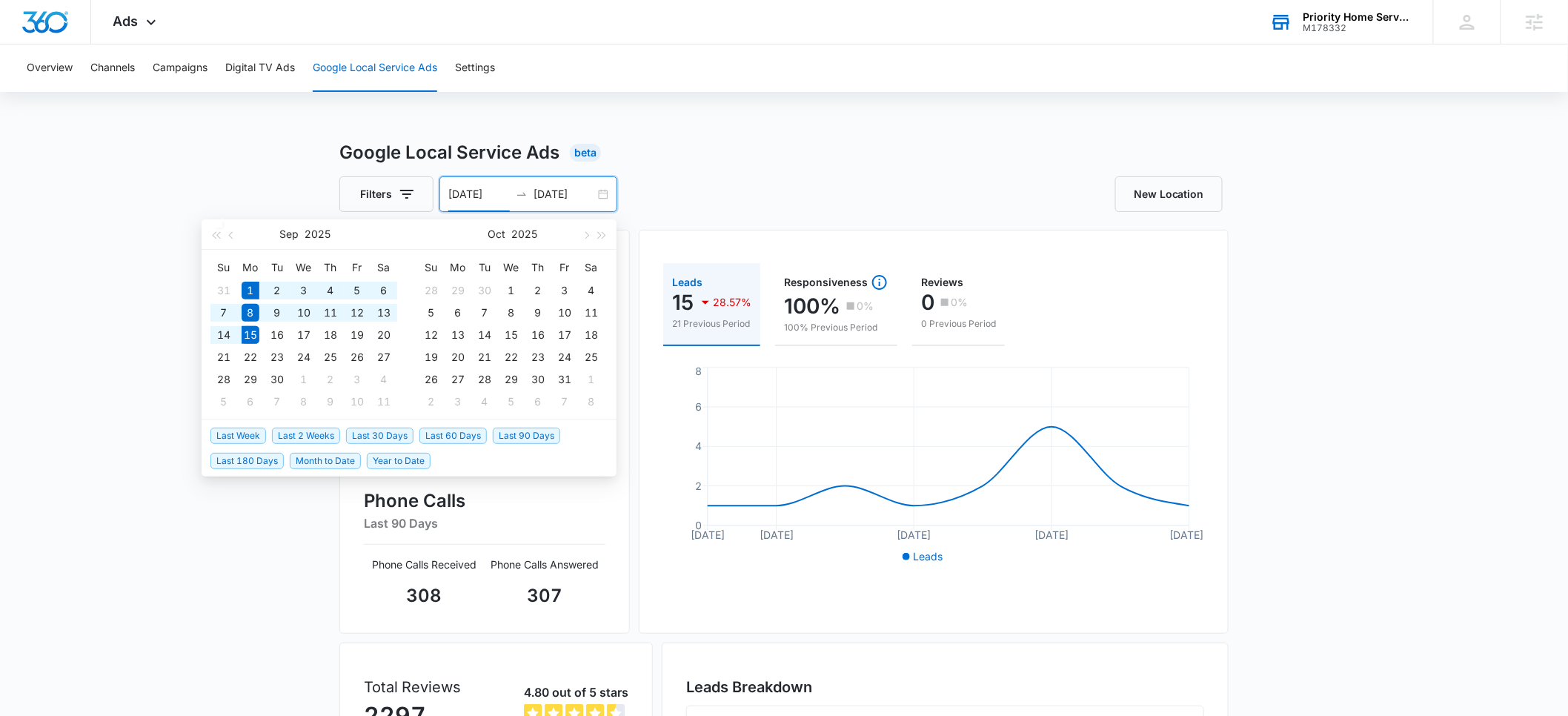
click at [305, 461] on span "Month to Date" at bounding box center [325, 461] width 71 height 16
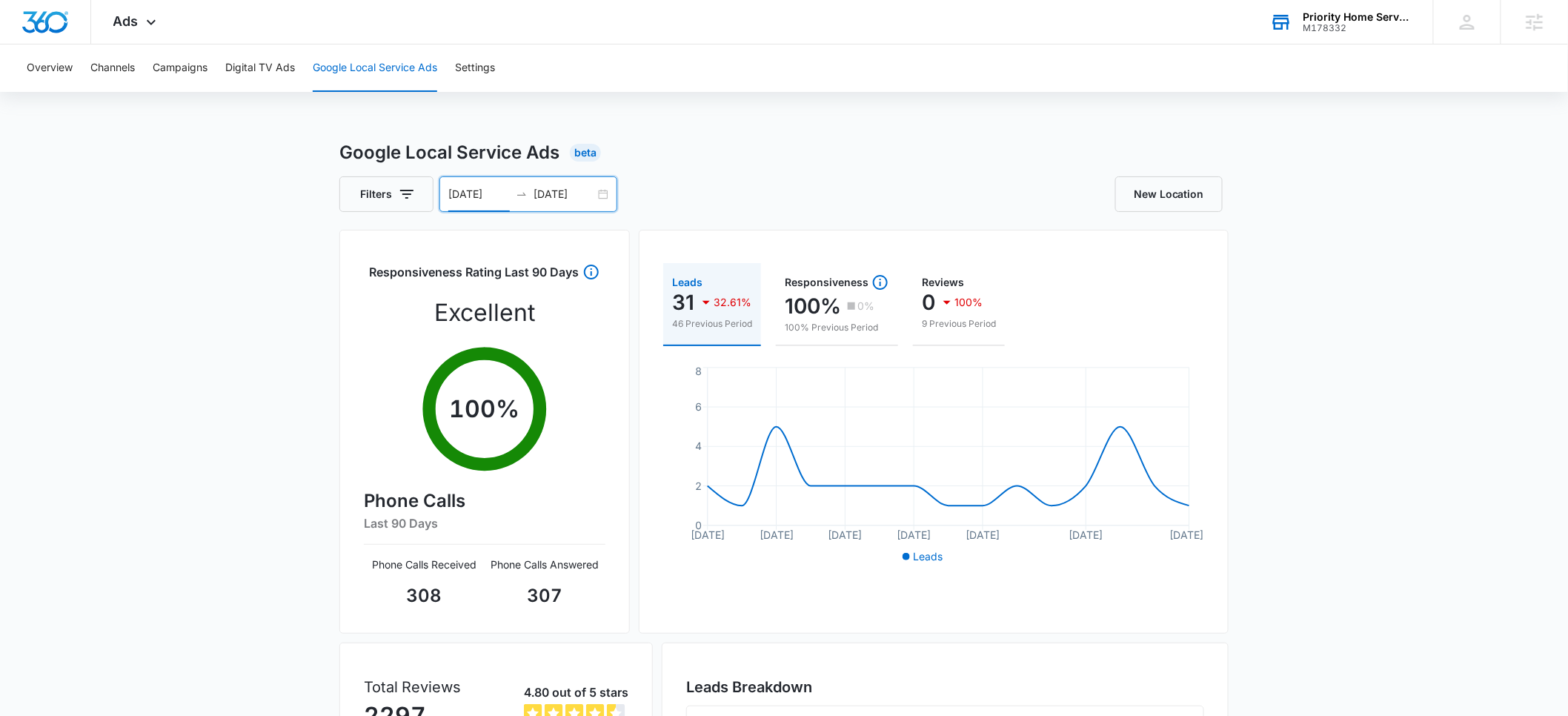
click at [473, 189] on input "09/01/2025" at bounding box center [479, 194] width 61 height 16
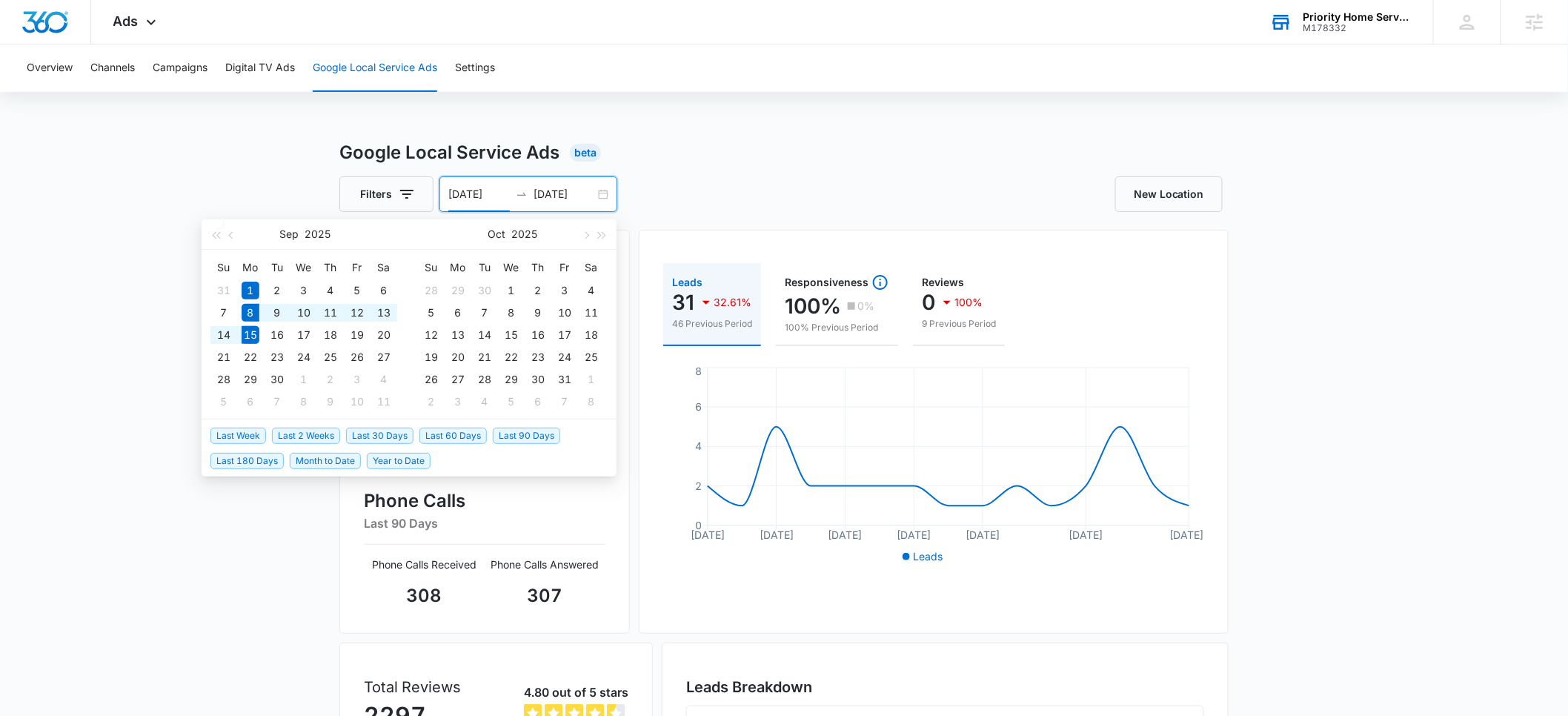
click at [238, 438] on span "Last Week" at bounding box center [238, 436] width 55 height 16
type input "09/08/2025"
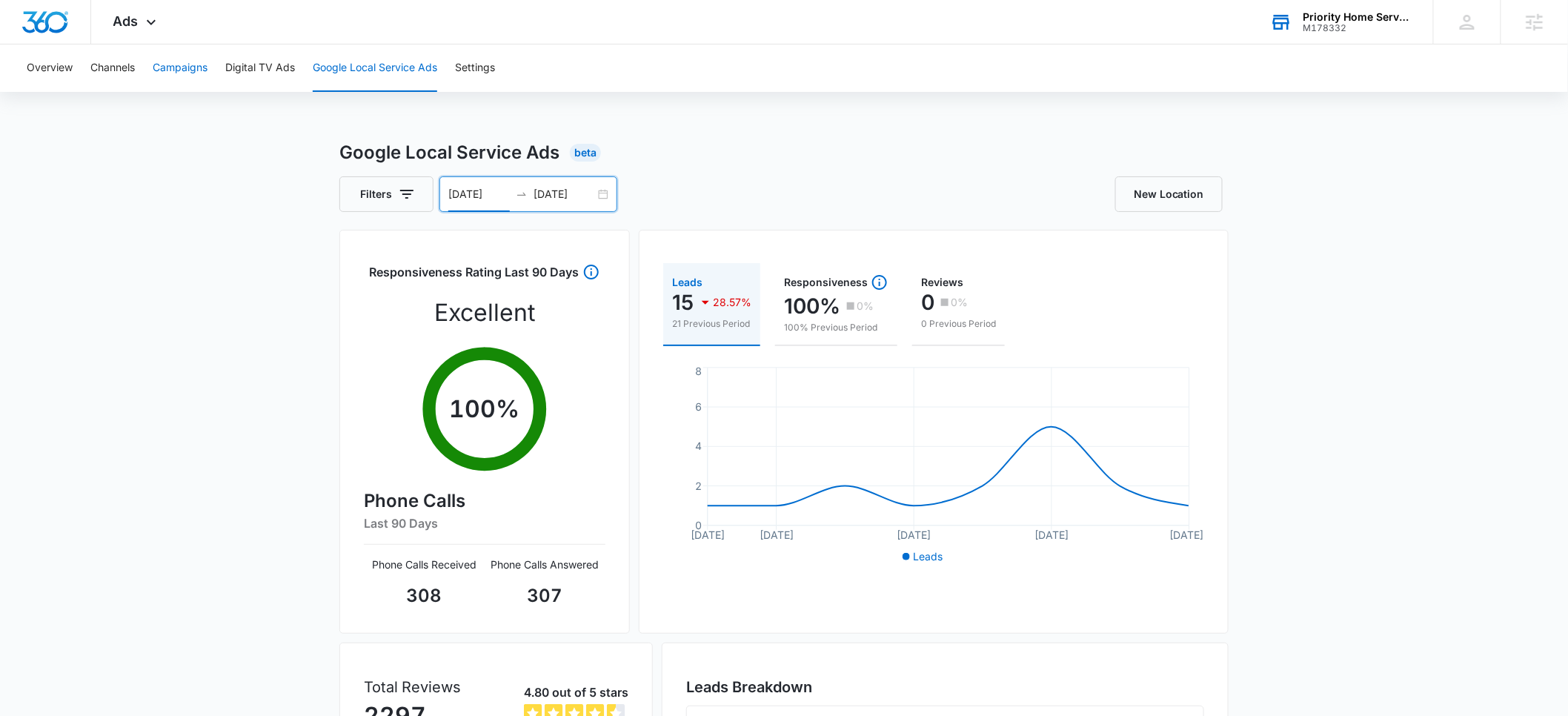
click at [183, 70] on button "Campaigns" at bounding box center [180, 67] width 55 height 47
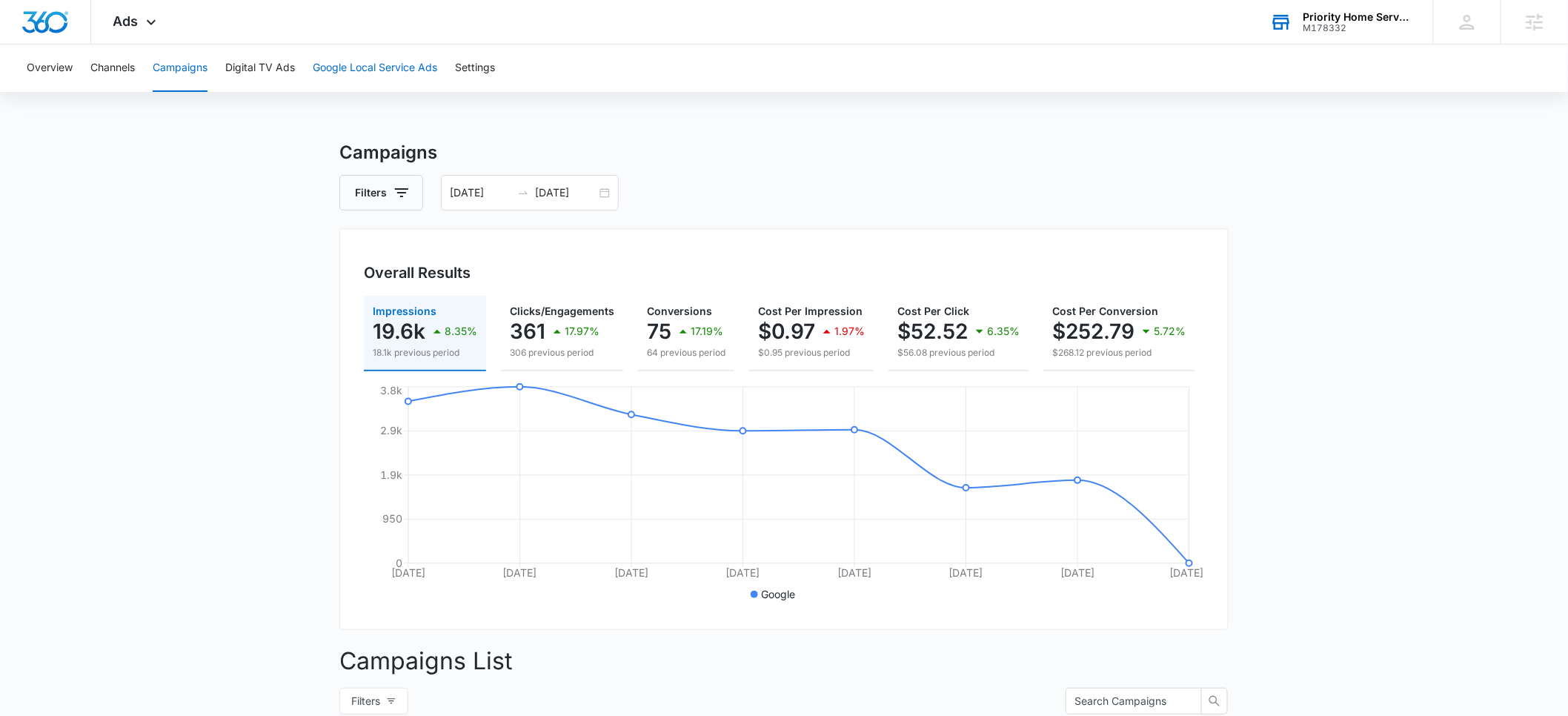
click at [369, 70] on button "Google Local Service Ads" at bounding box center [375, 67] width 124 height 47
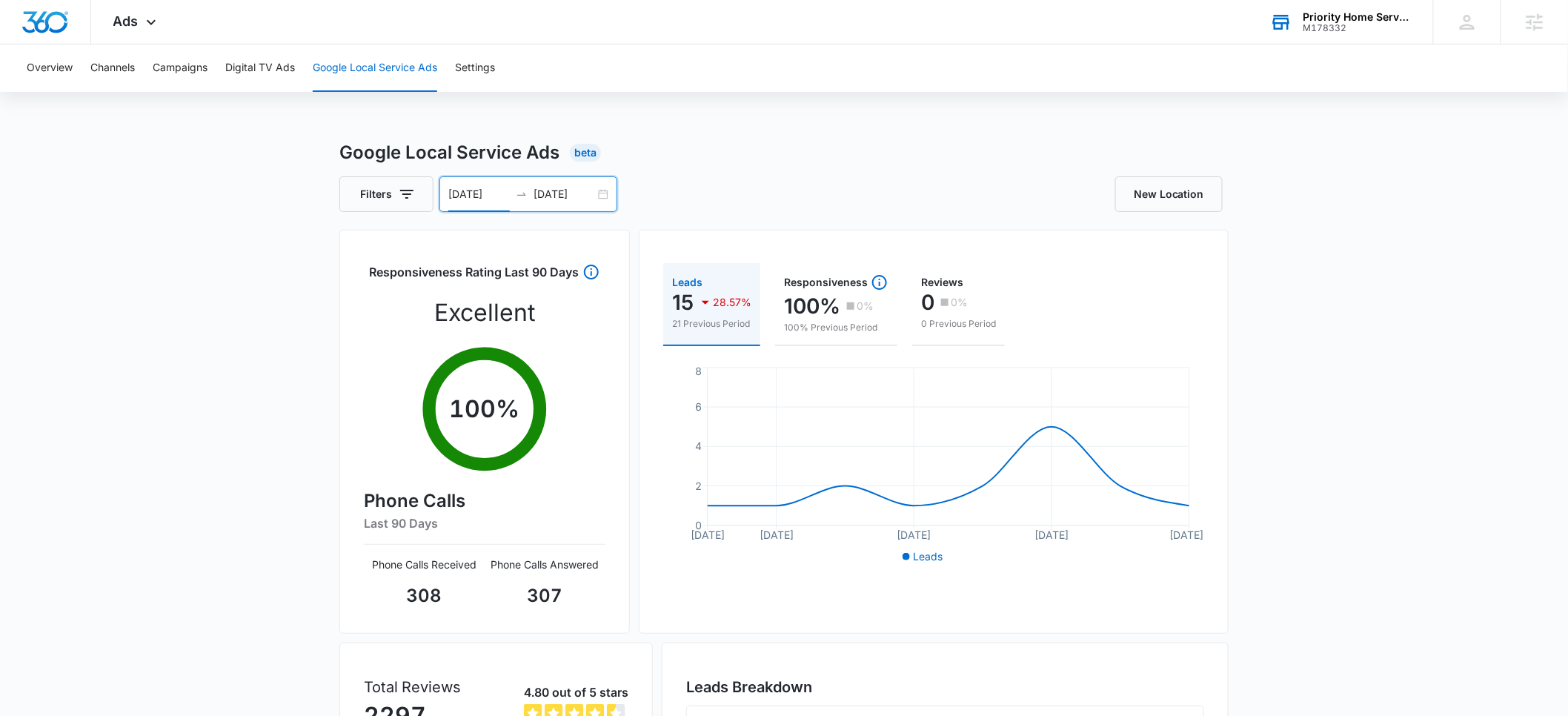
click at [481, 195] on input "09/08/2025" at bounding box center [479, 194] width 61 height 16
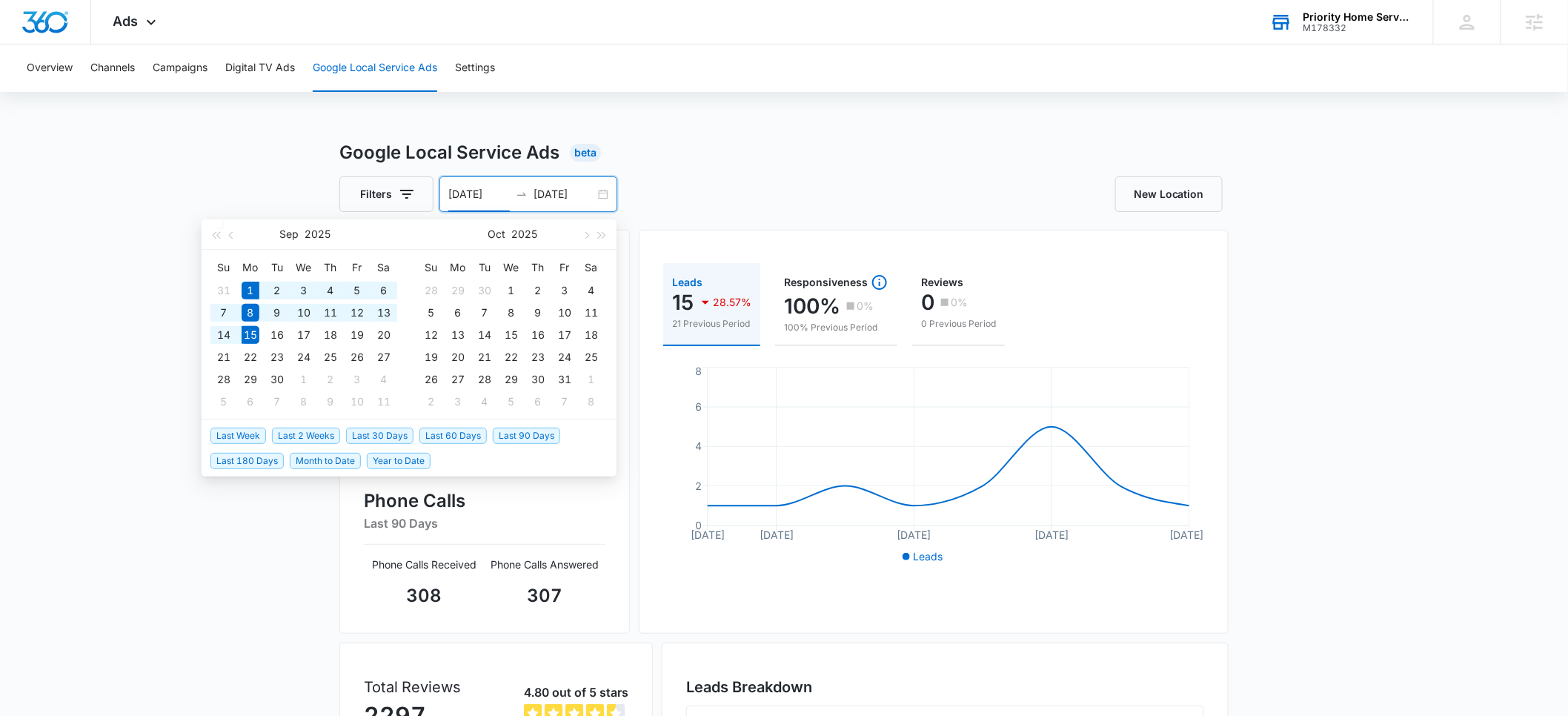
click at [335, 458] on span "Month to Date" at bounding box center [325, 461] width 71 height 16
type input "09/01/2025"
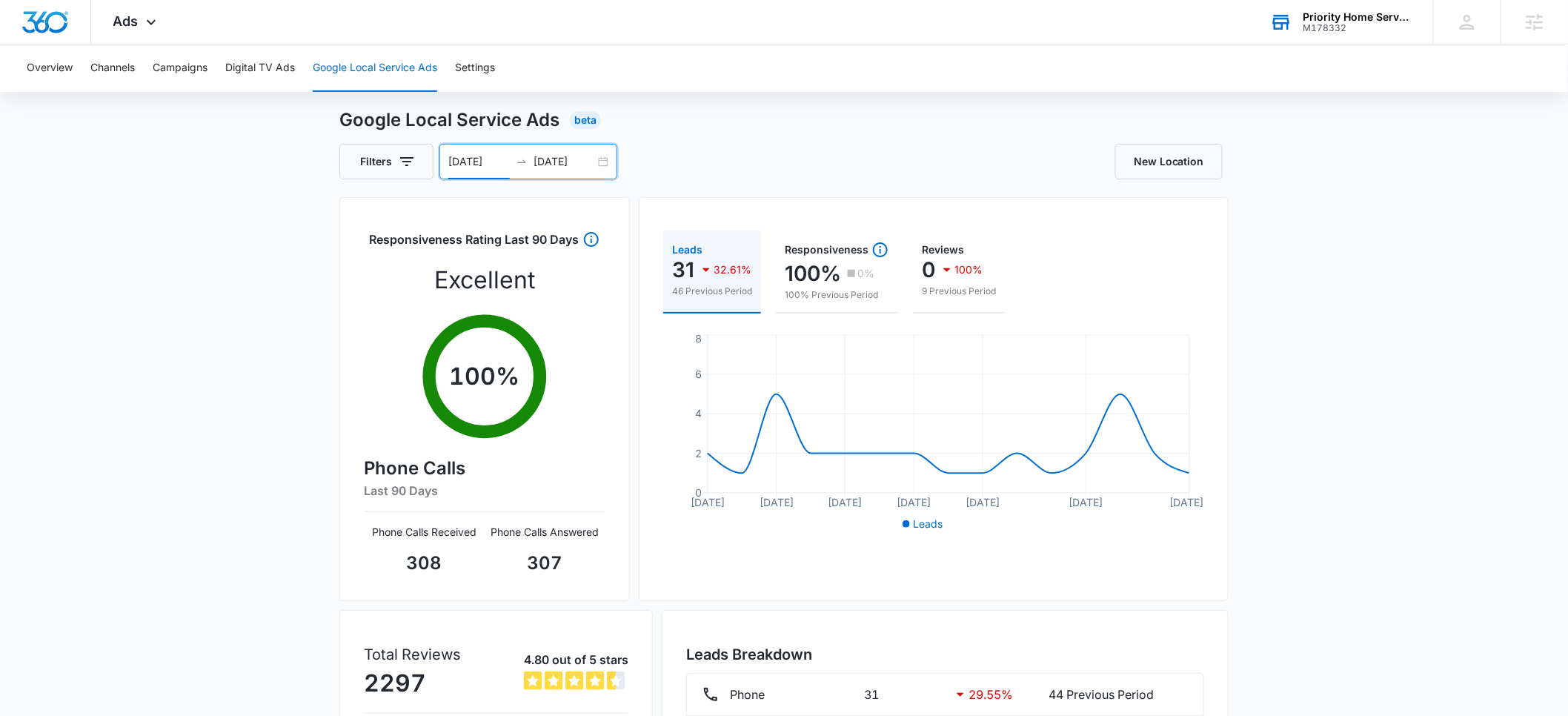
scroll to position [195, 0]
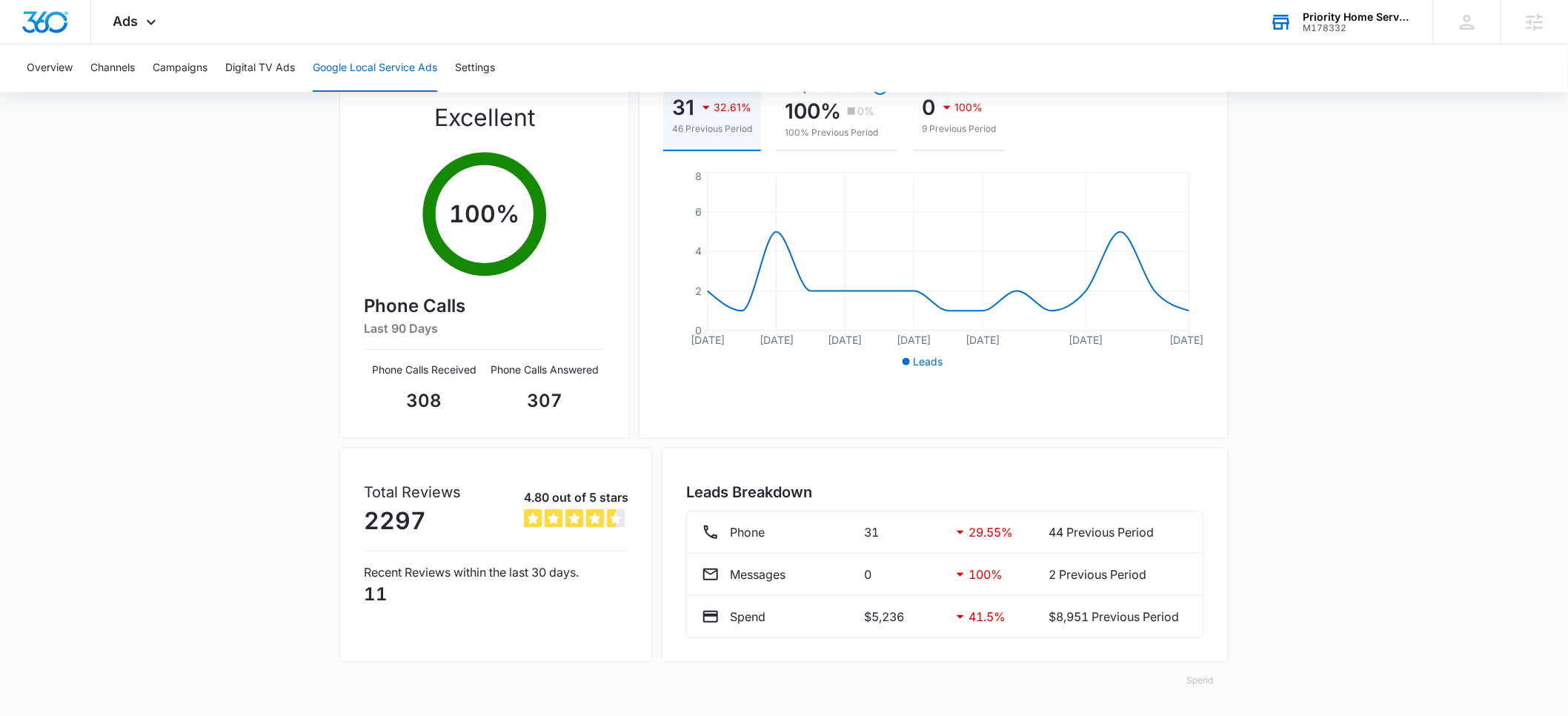
click at [1203, 679] on button "Spend" at bounding box center [1200, 679] width 56 height 35
click at [1205, 638] on div "Raw" at bounding box center [1212, 636] width 43 height 9
click at [130, 21] on span "Ads" at bounding box center [126, 21] width 25 height 16
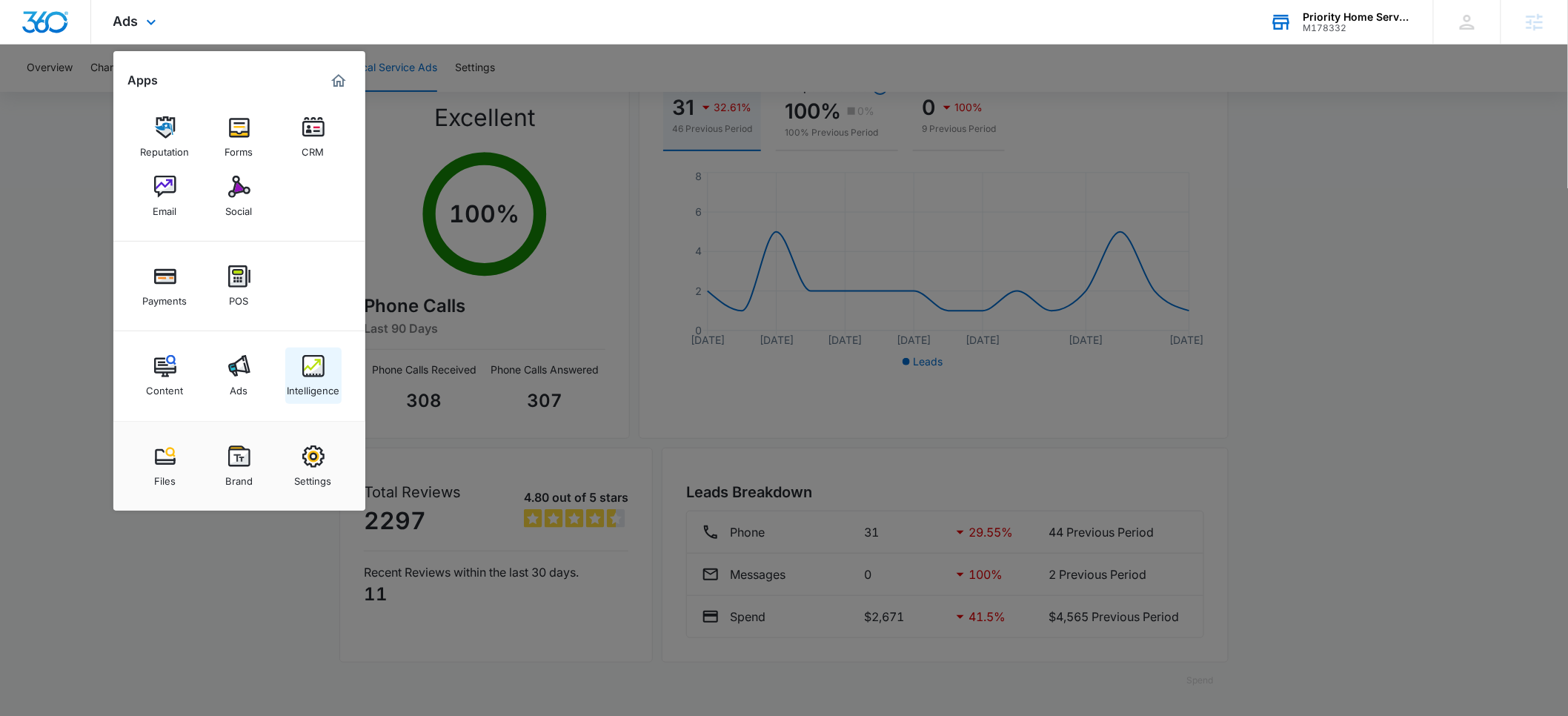
click at [308, 375] on img at bounding box center [314, 366] width 22 height 22
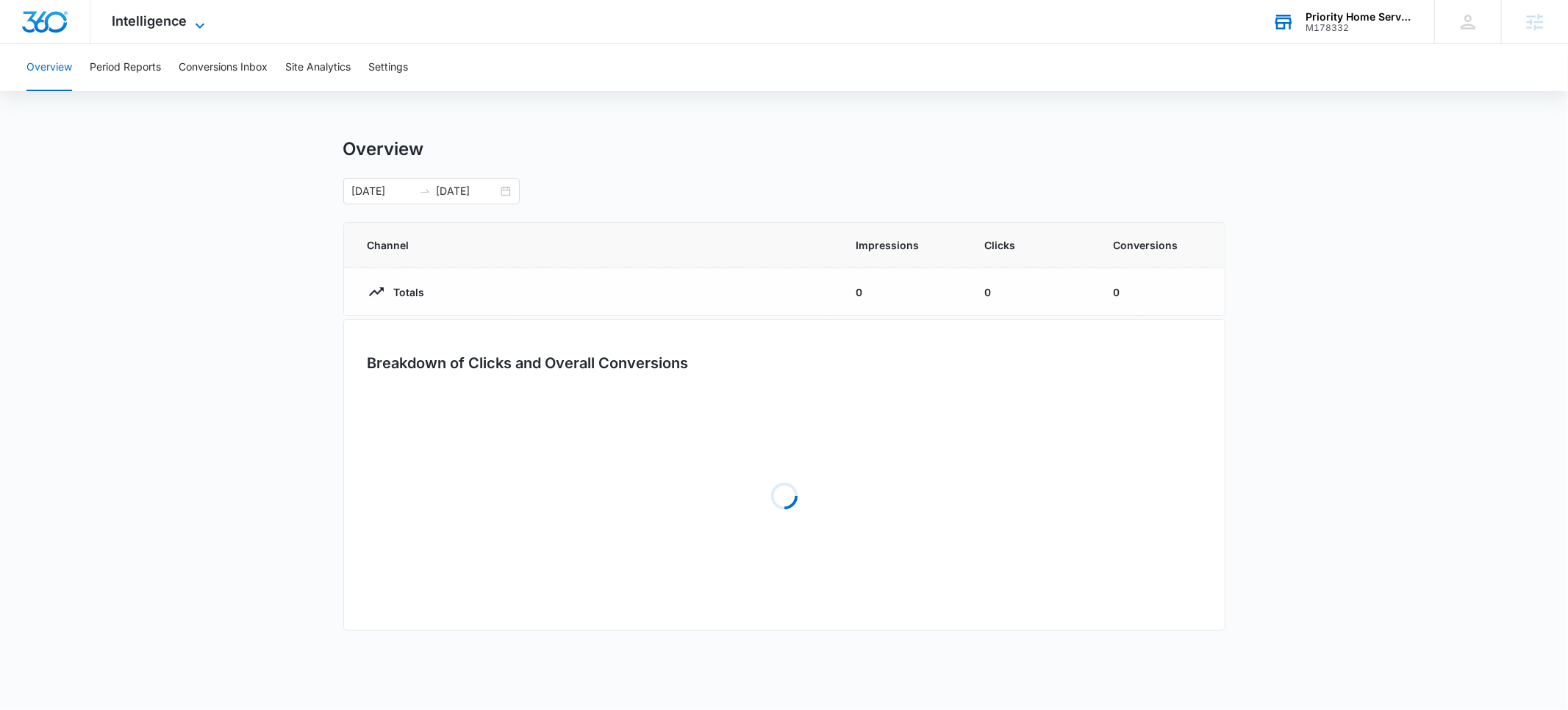
click at [145, 24] on span "Intelligence" at bounding box center [149, 21] width 75 height 16
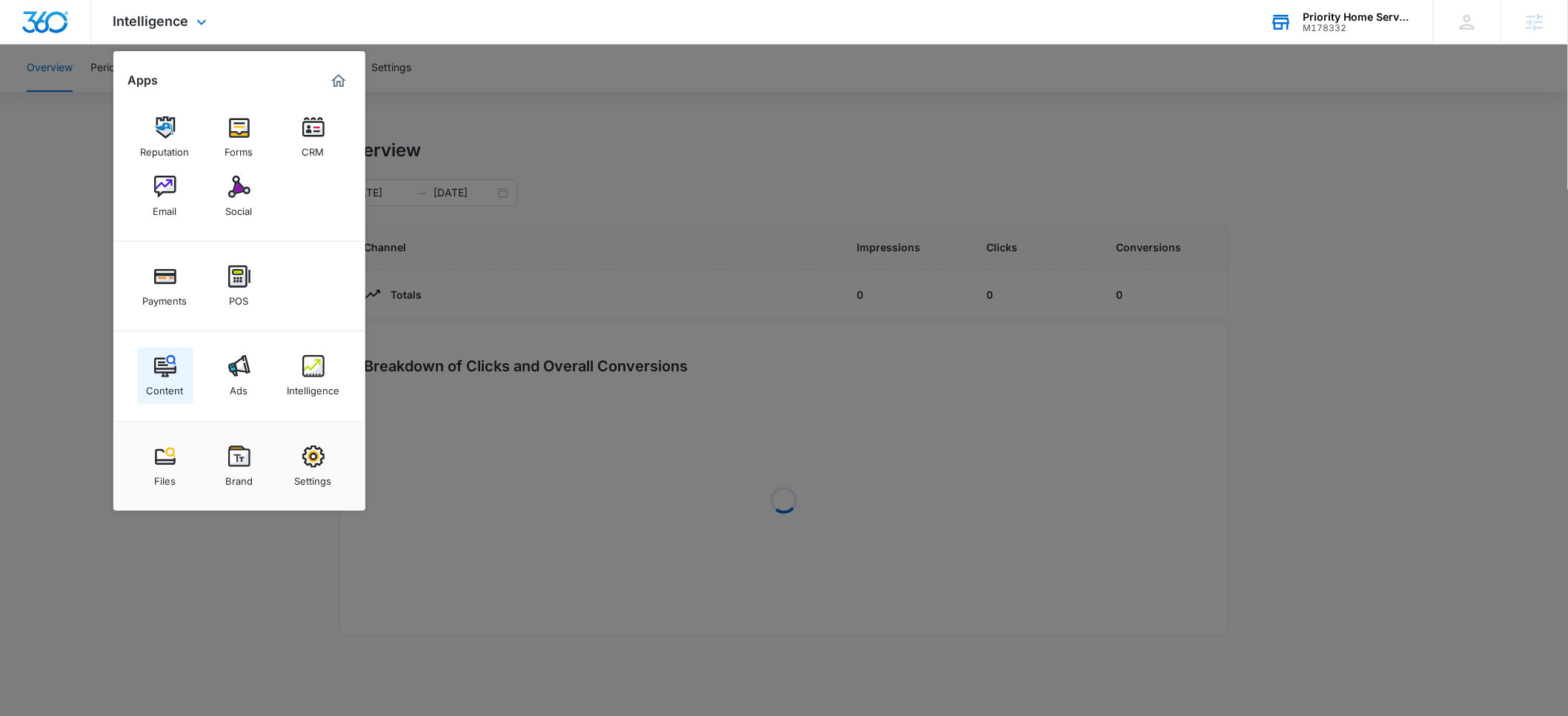
click at [173, 371] on img at bounding box center [166, 366] width 22 height 22
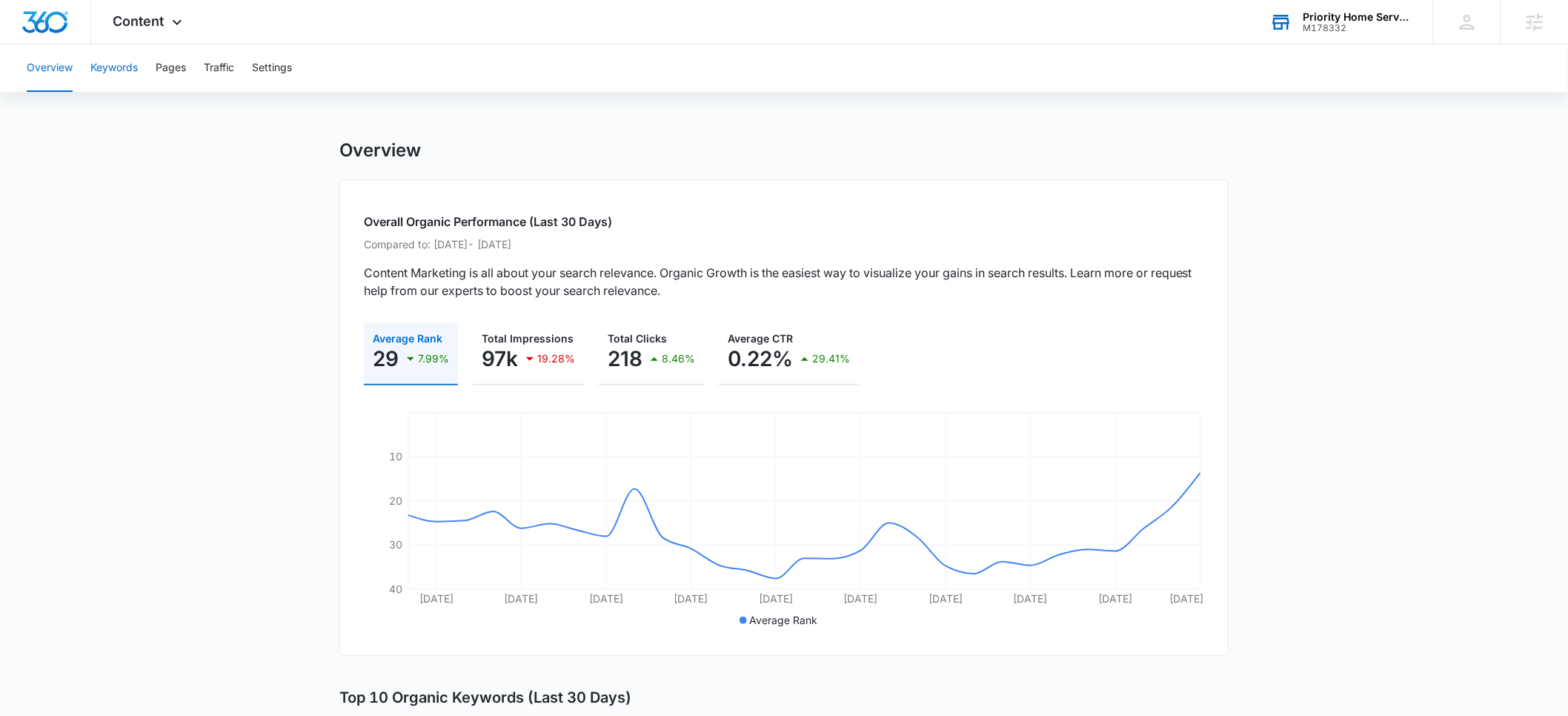
click at [106, 69] on button "Keywords" at bounding box center [114, 67] width 47 height 47
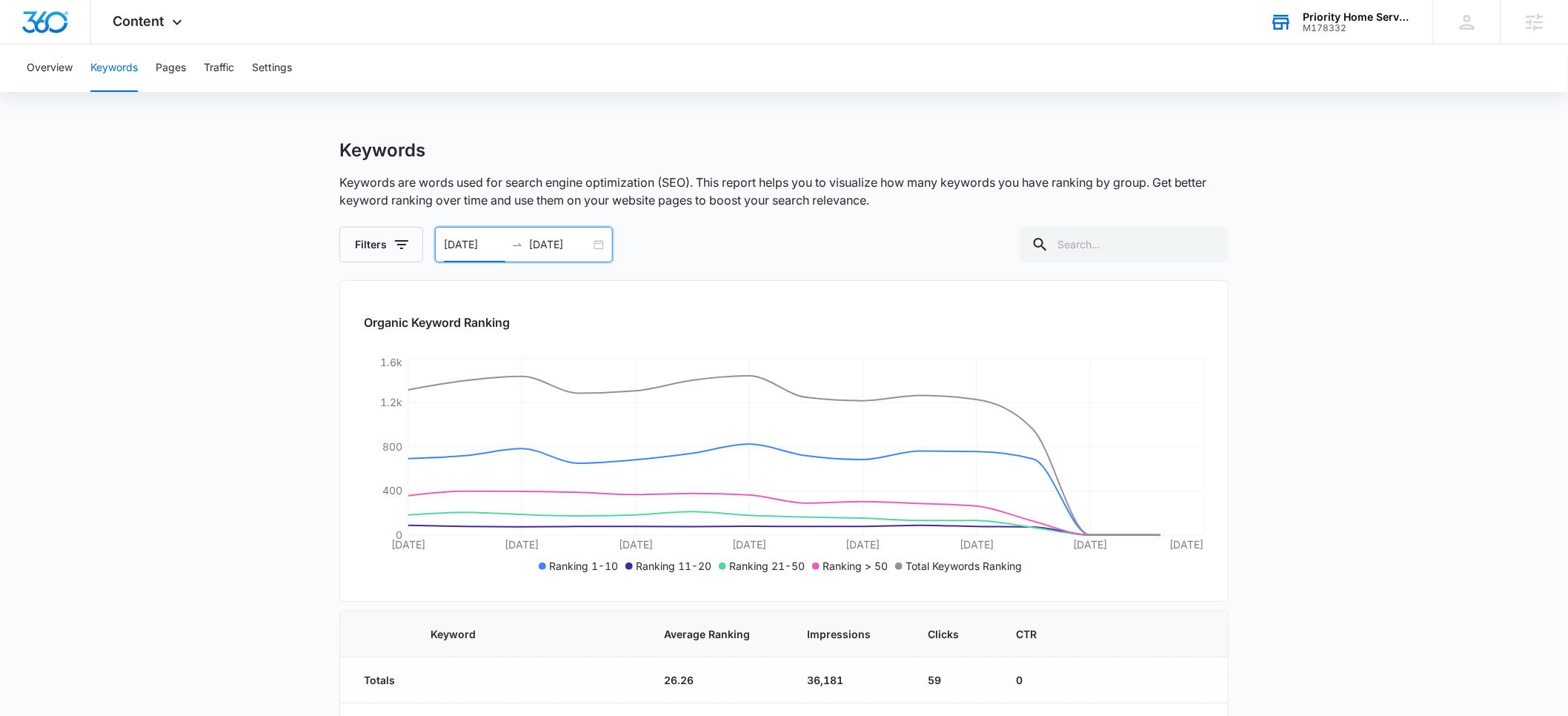
click at [458, 241] on input "09/01/2025" at bounding box center [475, 245] width 61 height 16
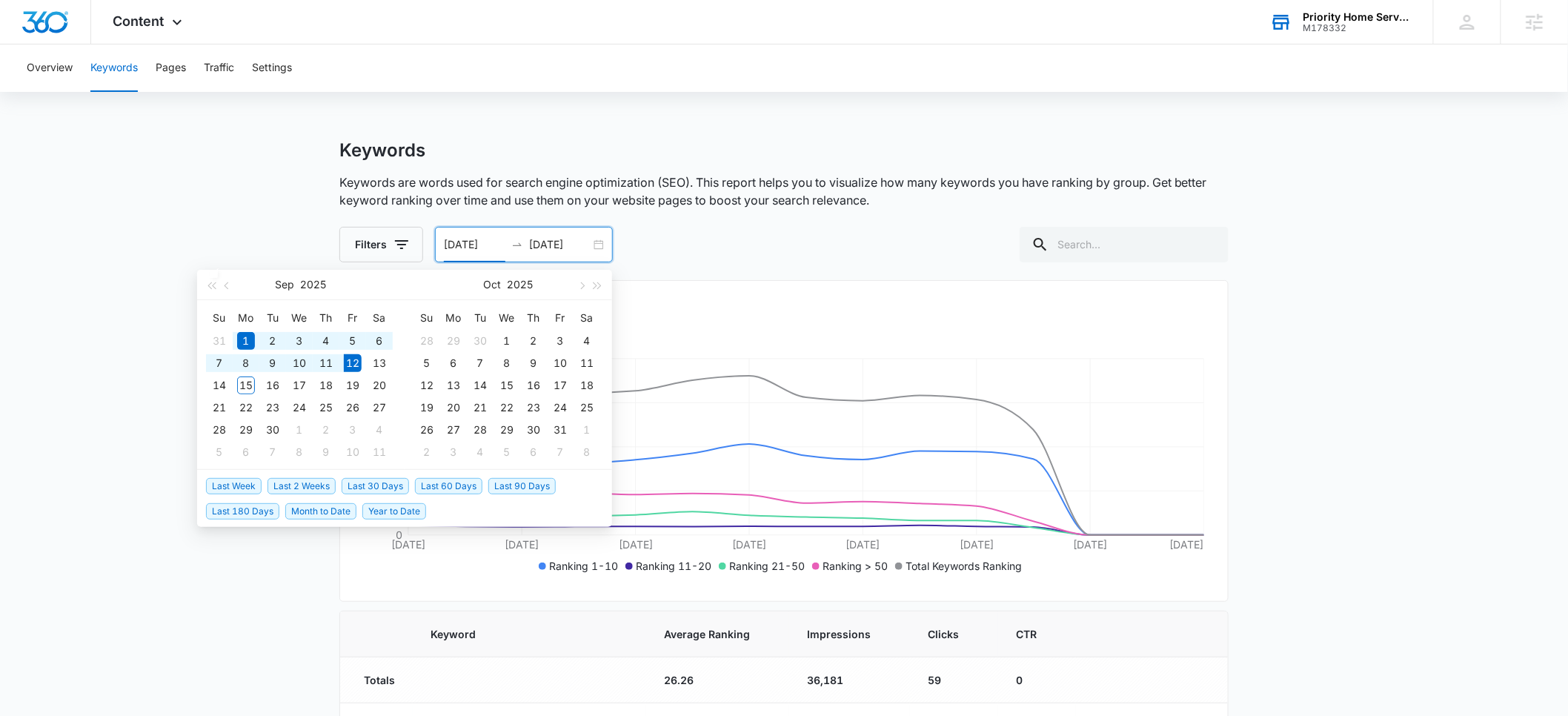
click at [378, 506] on span "Year to Date" at bounding box center [394, 512] width 64 height 16
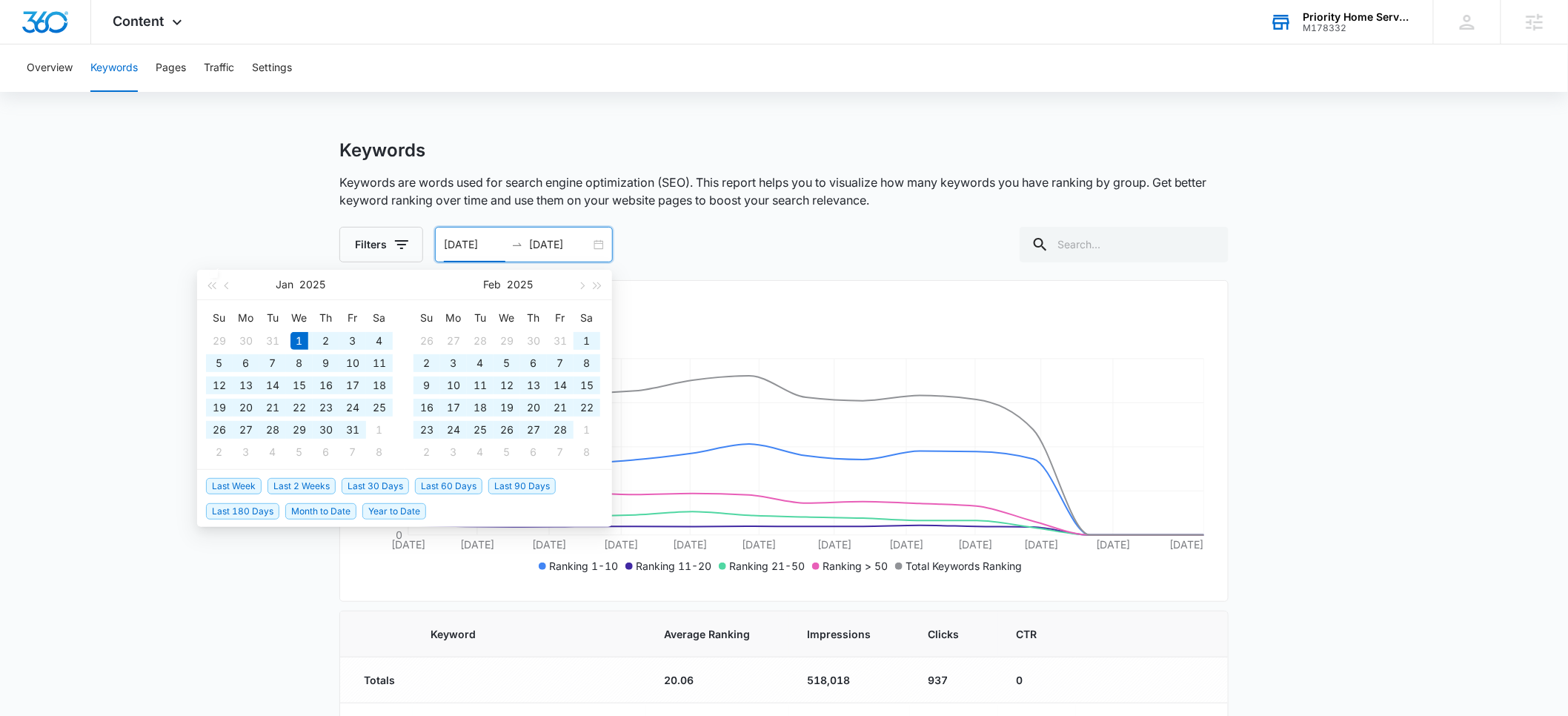
type input "01/01/2025"
type input "09/12/2025"
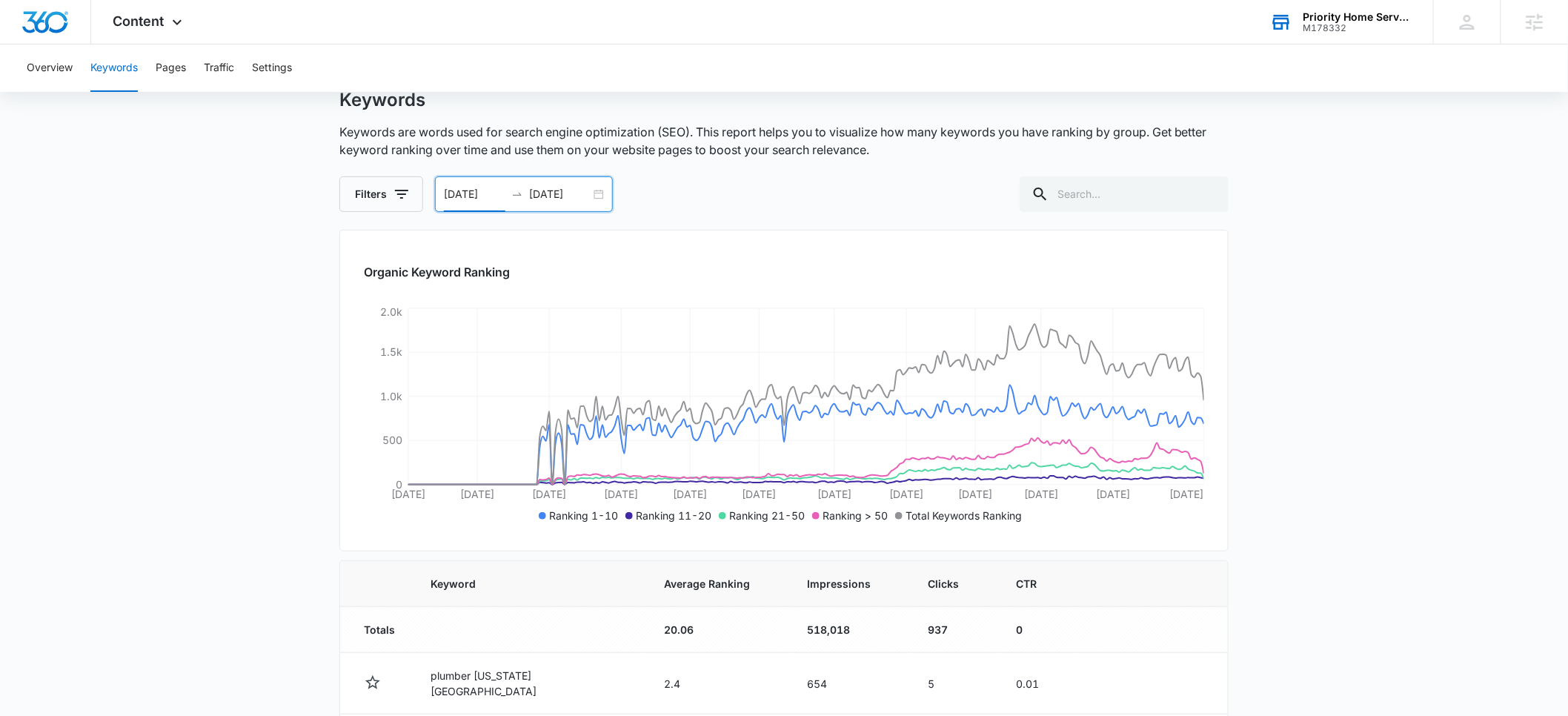
scroll to position [49, 0]
click at [1350, 28] on div "M178332" at bounding box center [1357, 28] width 108 height 10
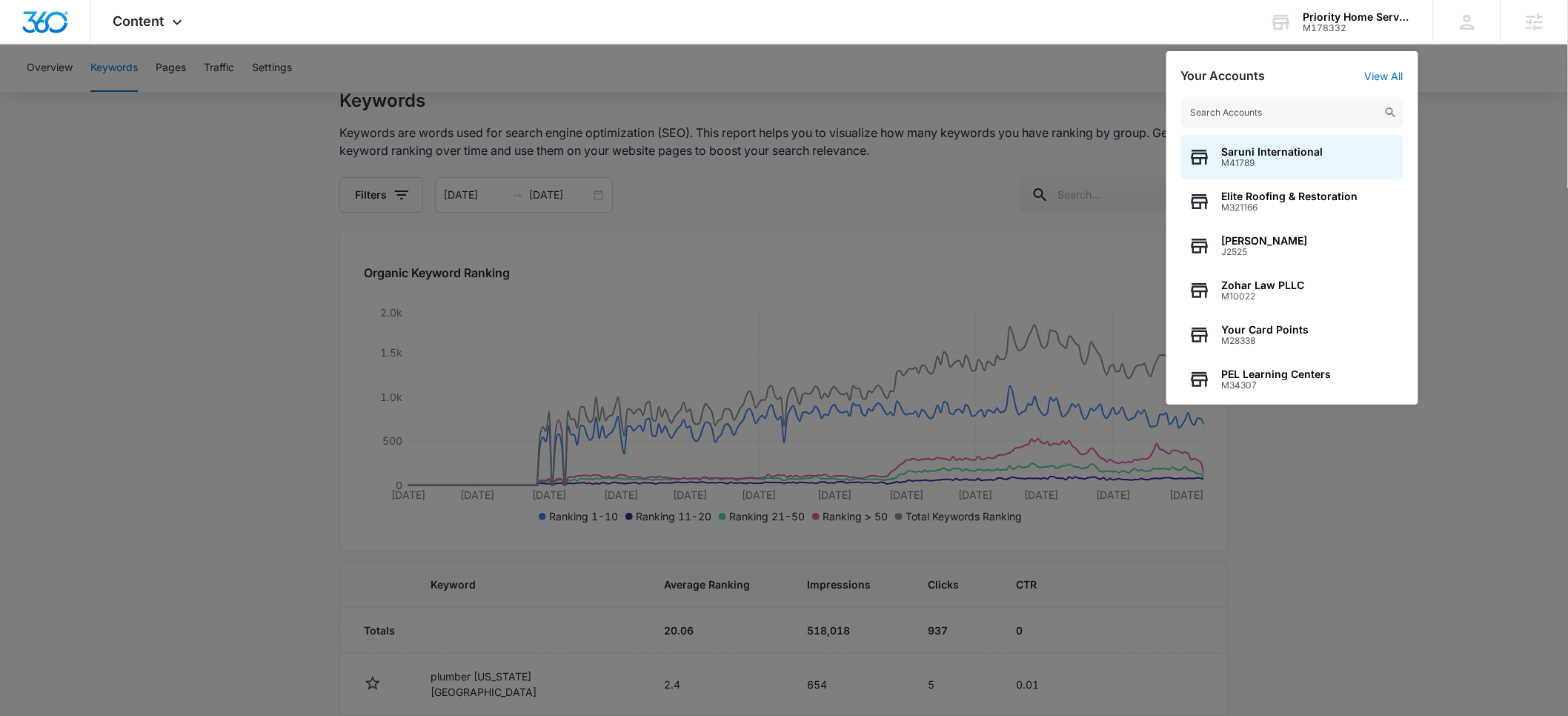
click at [1248, 116] on input "text" at bounding box center [1292, 113] width 223 height 30
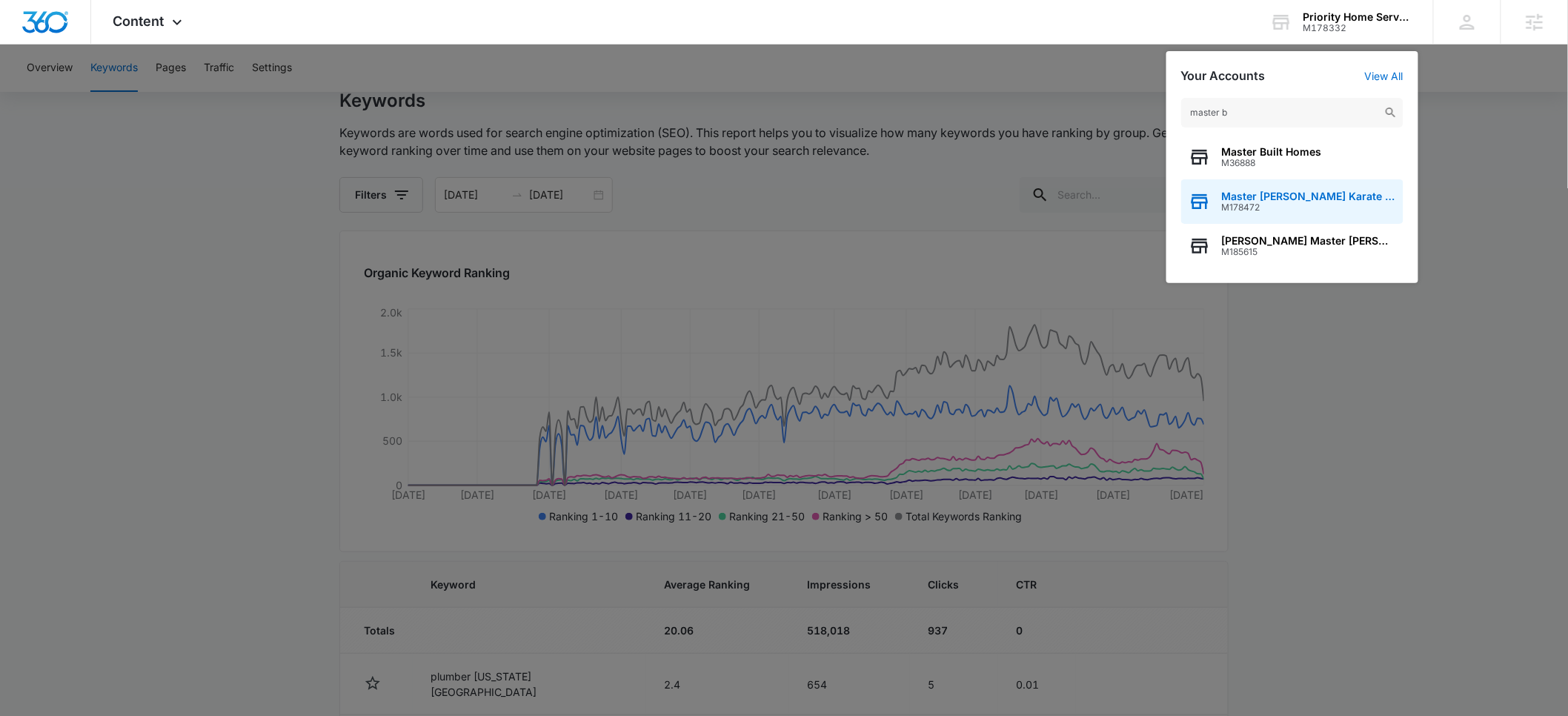
type input "master b"
click at [1261, 197] on span "Master Booe's Karate Kidz" at bounding box center [1309, 196] width 174 height 12
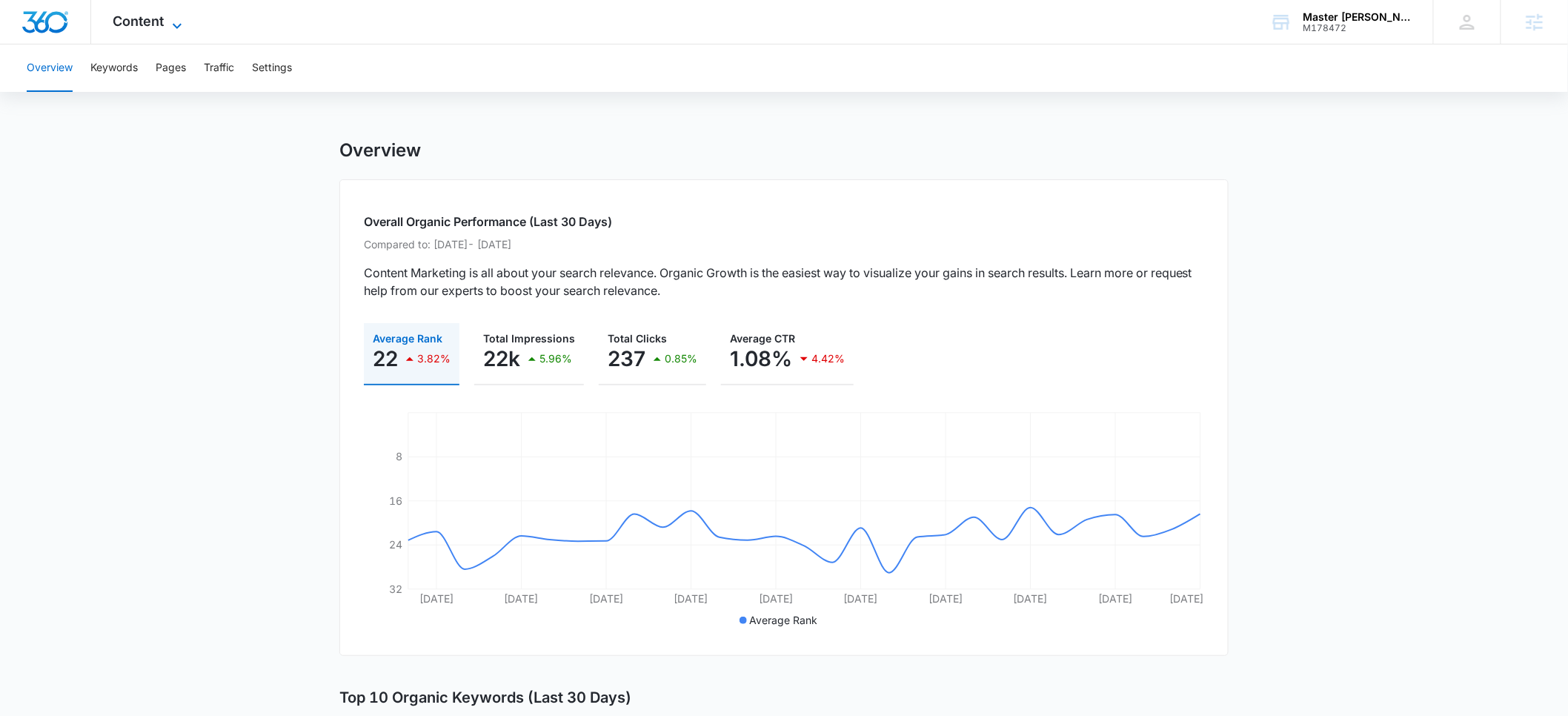
click at [142, 28] on span "Content" at bounding box center [139, 21] width 51 height 16
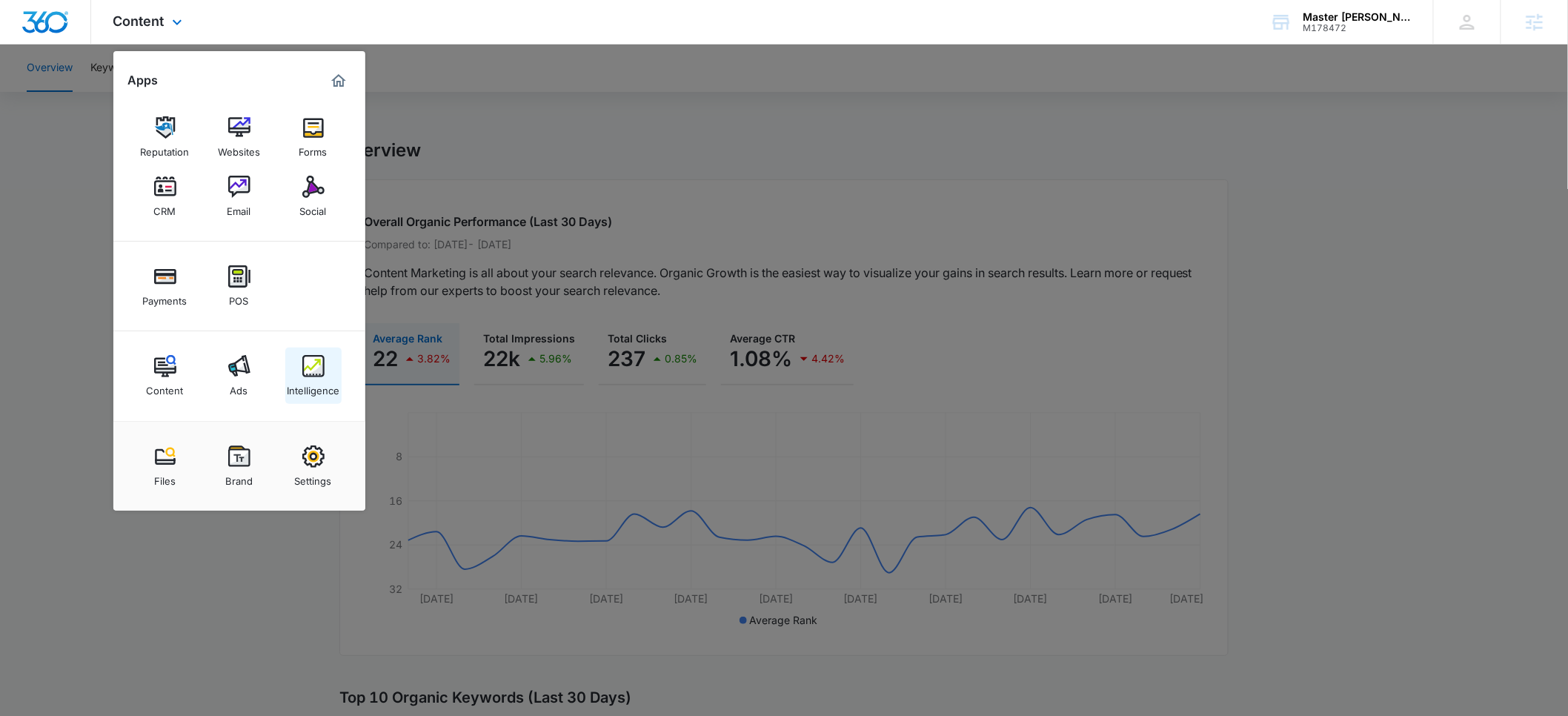
click at [316, 362] on img at bounding box center [314, 366] width 22 height 22
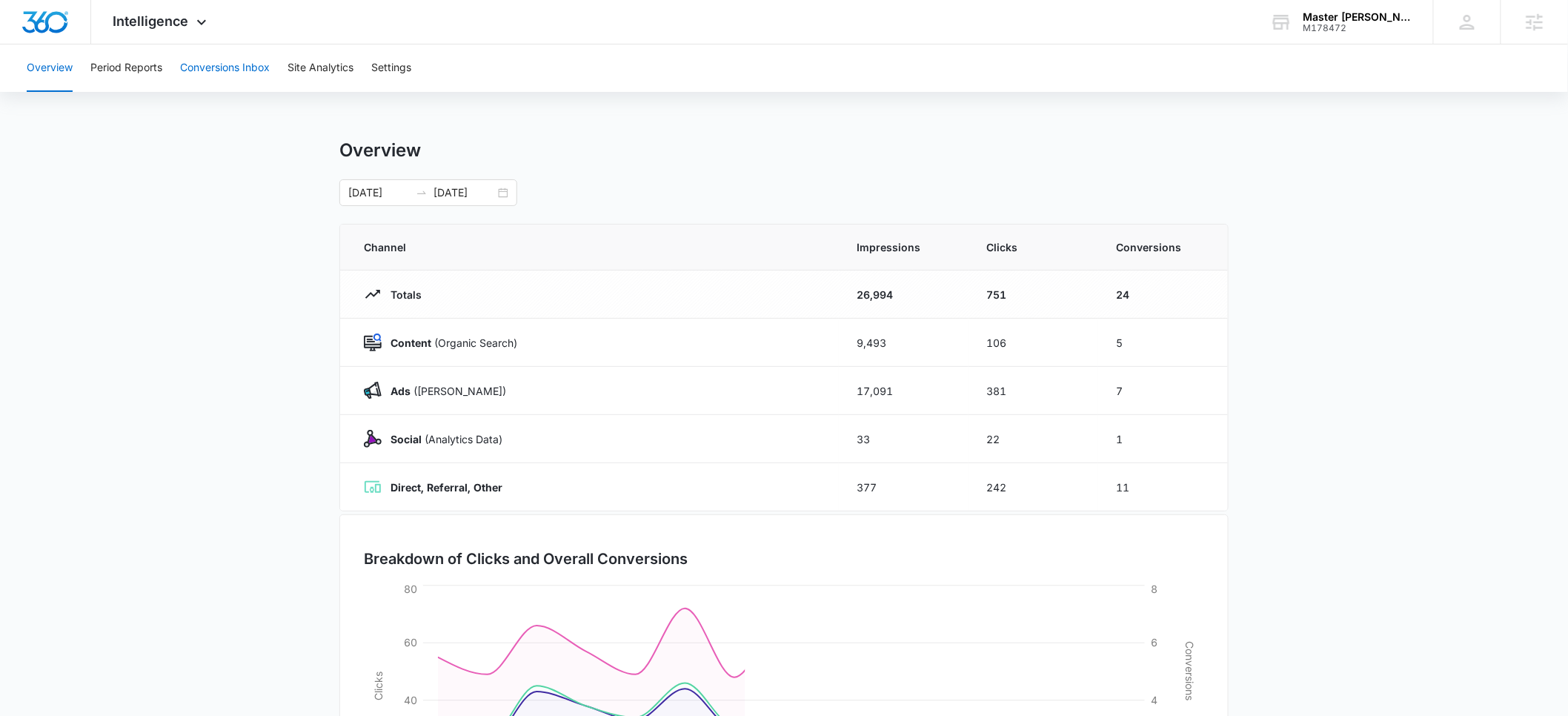
click at [215, 72] on button "Conversions Inbox" at bounding box center [225, 67] width 90 height 47
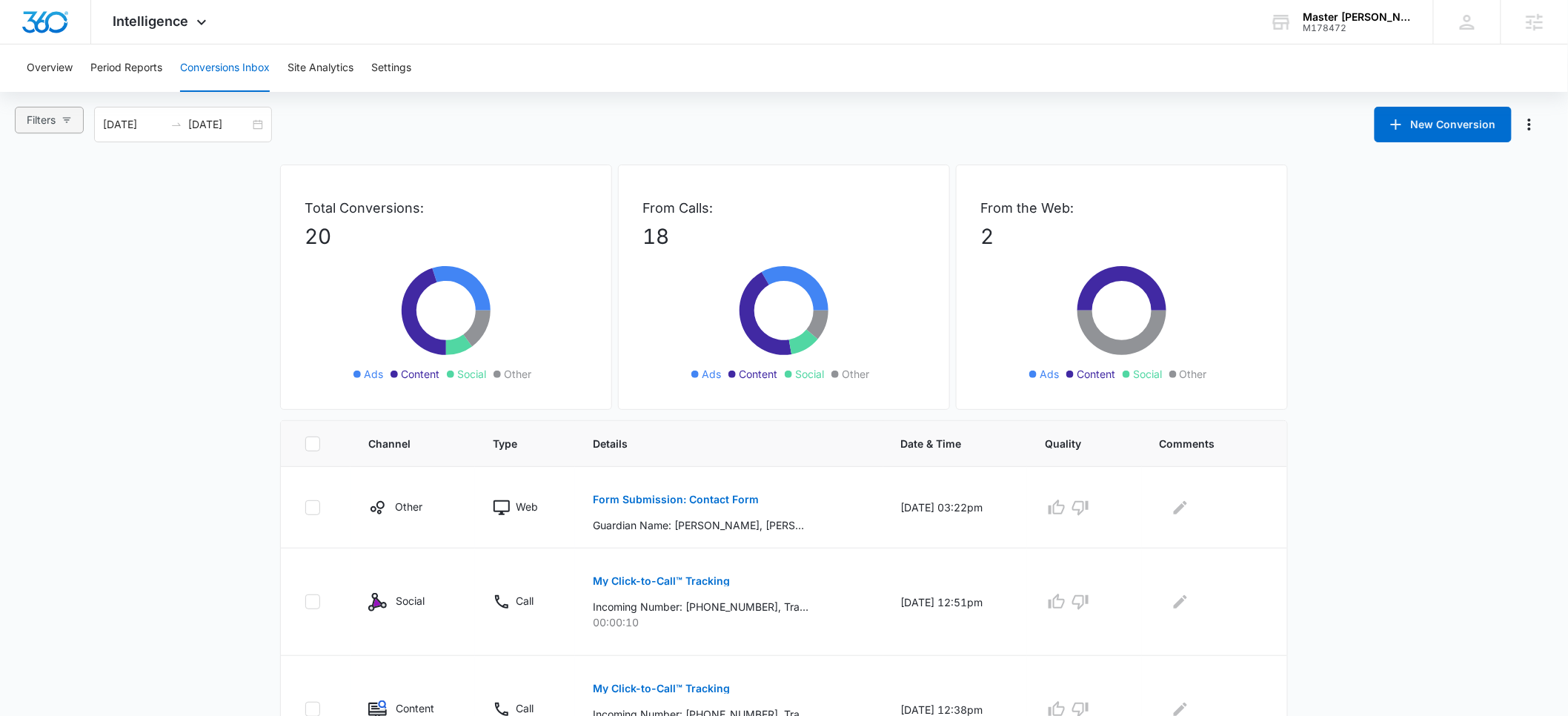
click at [72, 118] on icon "button" at bounding box center [67, 120] width 10 height 10
click at [31, 195] on input "Ads" at bounding box center [29, 198] width 12 height 12
radio input "true"
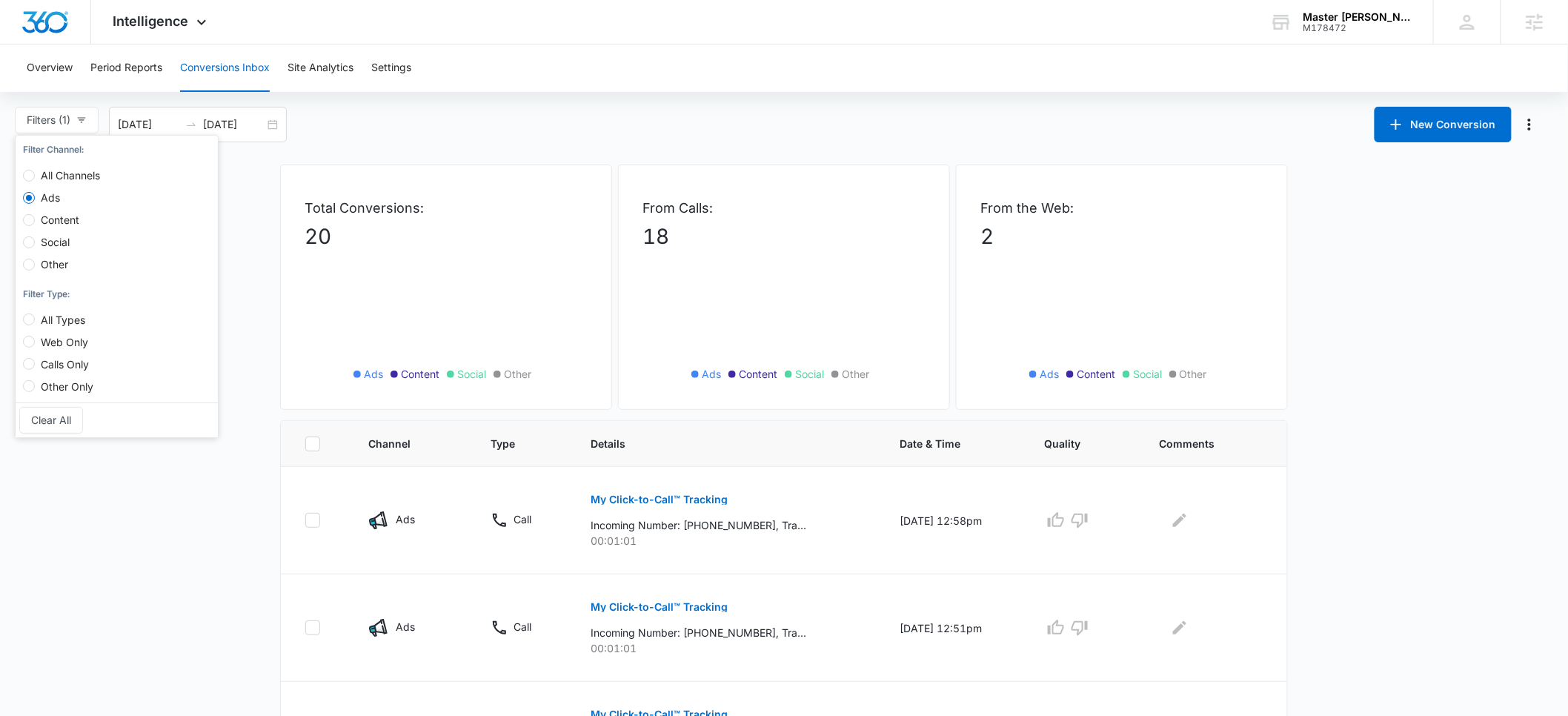
click at [187, 578] on main "Filters (1) Filter Channel : All Channels Ads Content Social Other Filter Type …" at bounding box center [784, 625] width 1568 height 1038
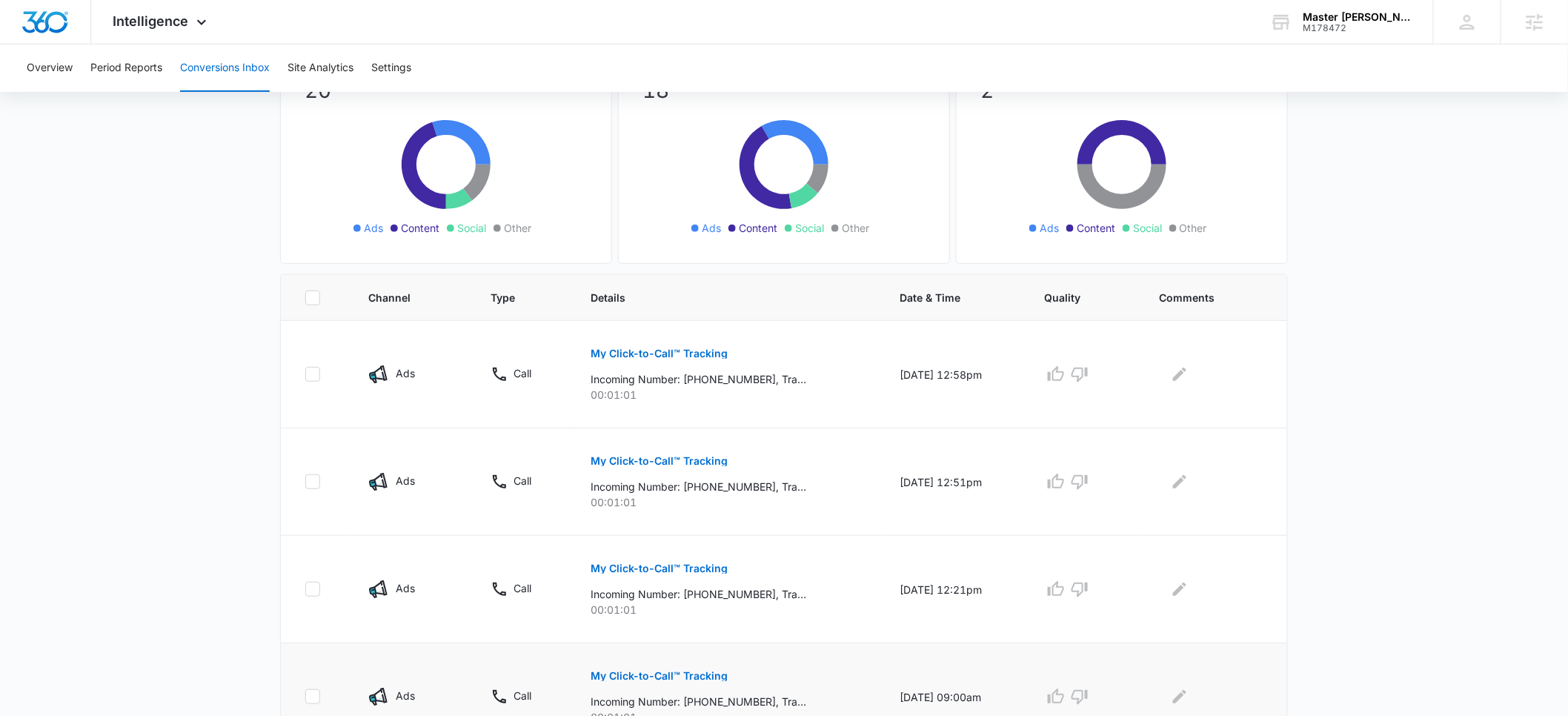
scroll to position [106, 0]
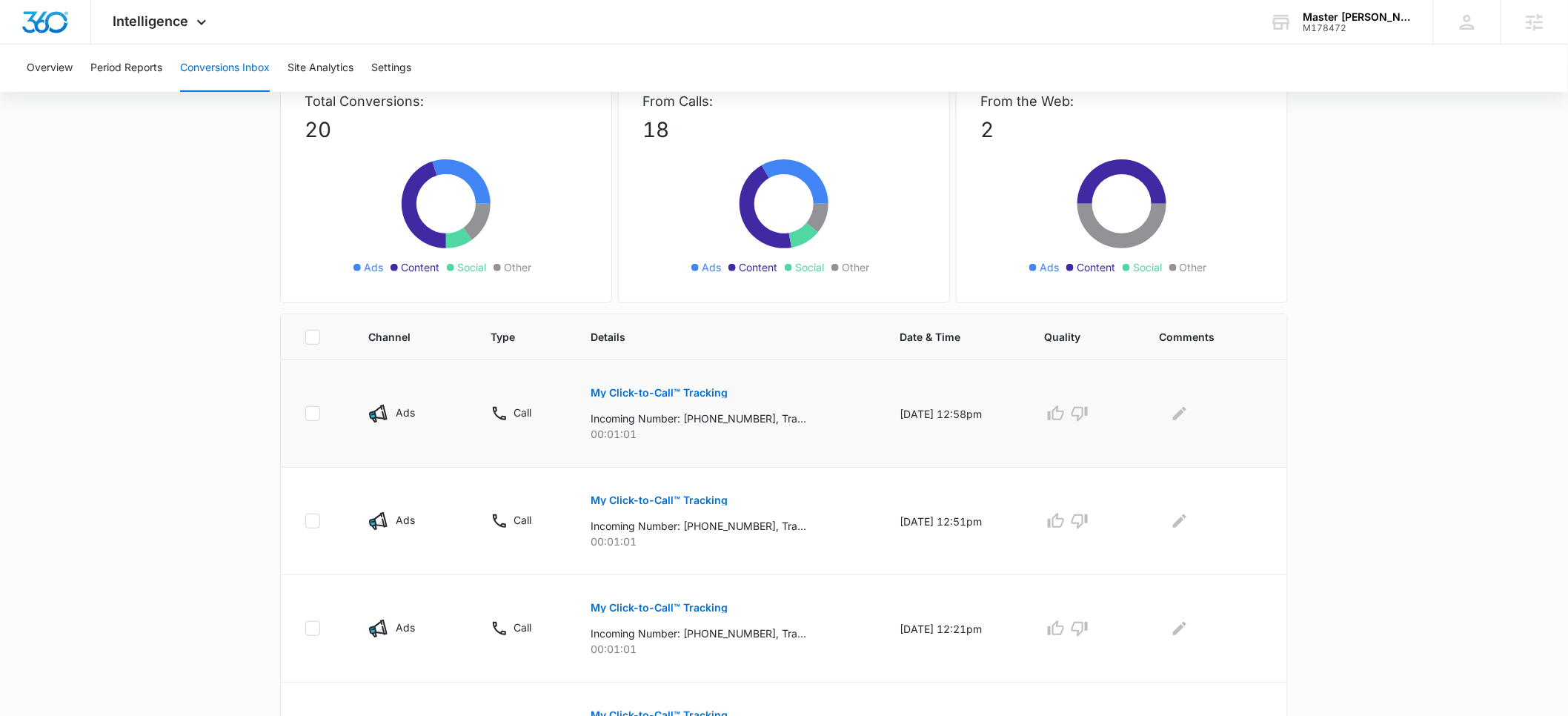
click at [650, 393] on p "My Click-to-Call™ Tracking" at bounding box center [659, 392] width 137 height 10
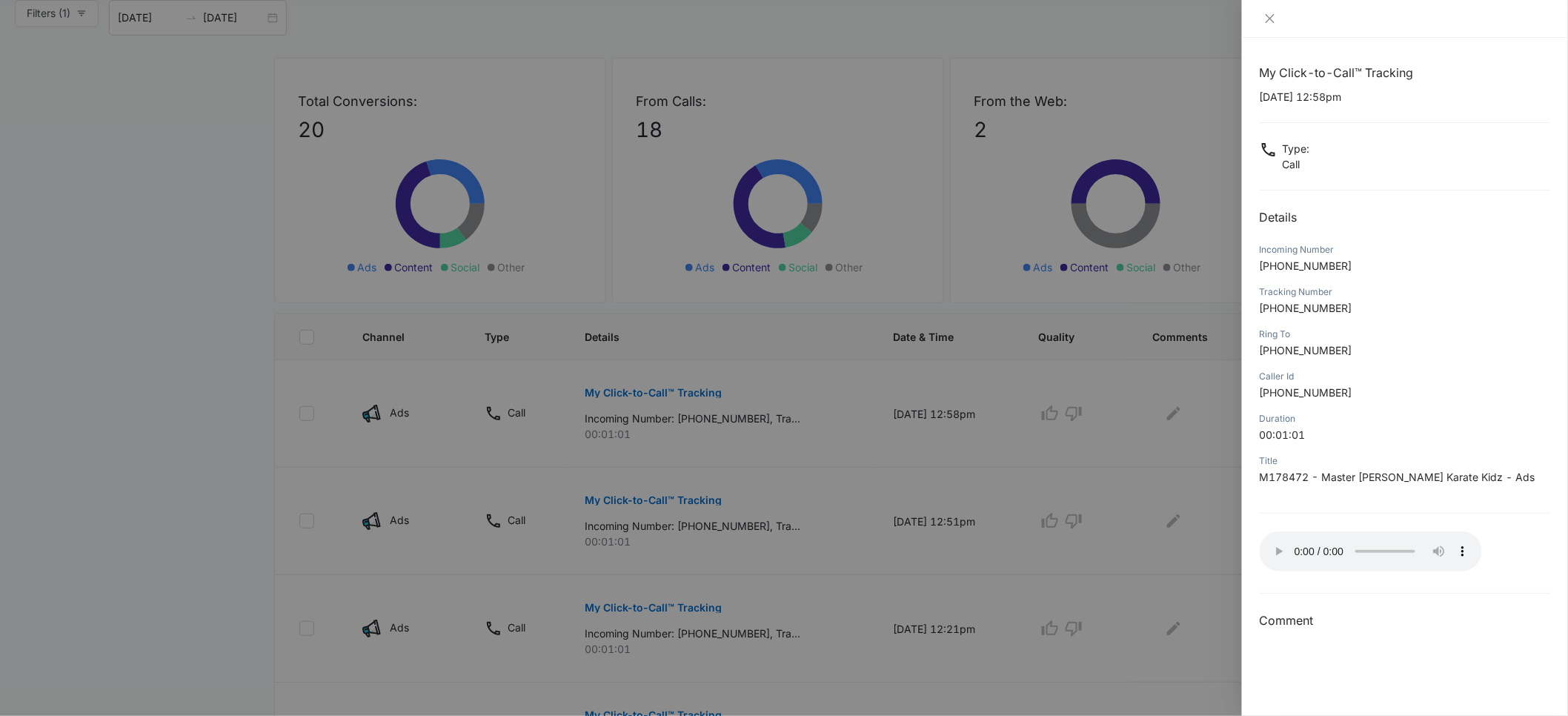
click at [1127, 471] on div at bounding box center [784, 358] width 1568 height 716
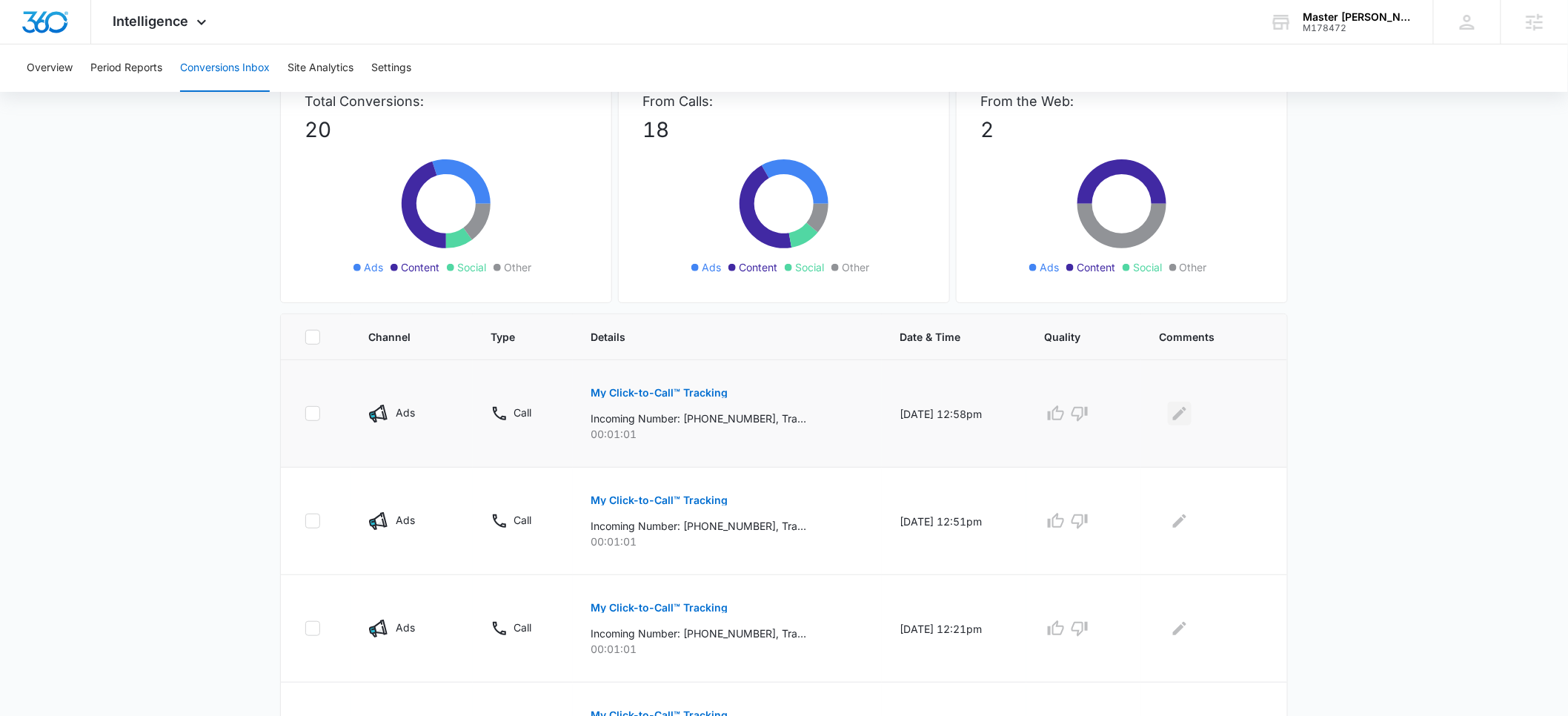
click at [1183, 419] on icon "Edit Comments" at bounding box center [1180, 413] width 18 height 18
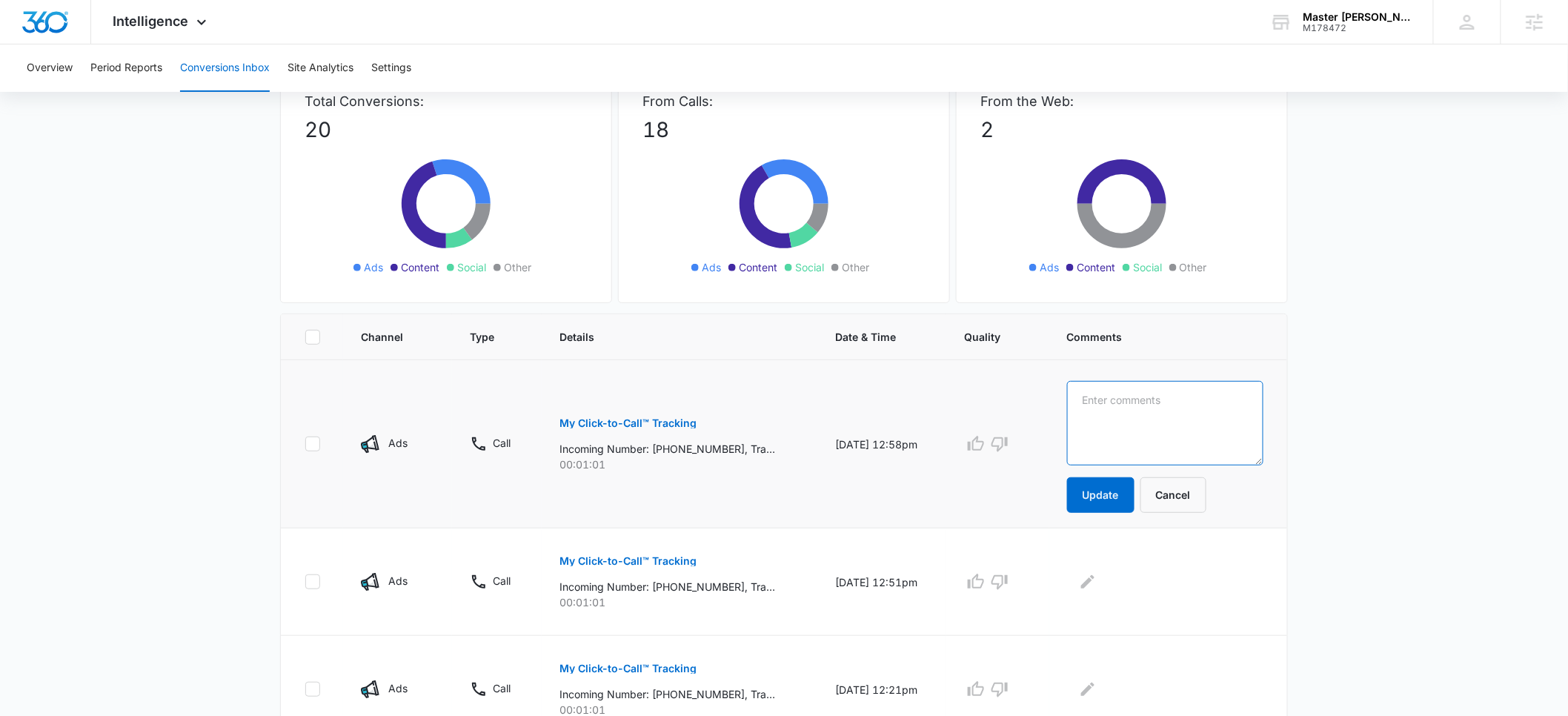
click at [1172, 427] on textarea at bounding box center [1165, 422] width 196 height 85
drag, startPoint x: 1205, startPoint y: 395, endPoint x: 1103, endPoint y: 402, distance: 102.2
click at [1103, 402] on textarea "weather alert" at bounding box center [1165, 422] width 196 height 85
type textarea "weather alert"
drag, startPoint x: 1019, startPoint y: 445, endPoint x: 1045, endPoint y: 450, distance: 26.5
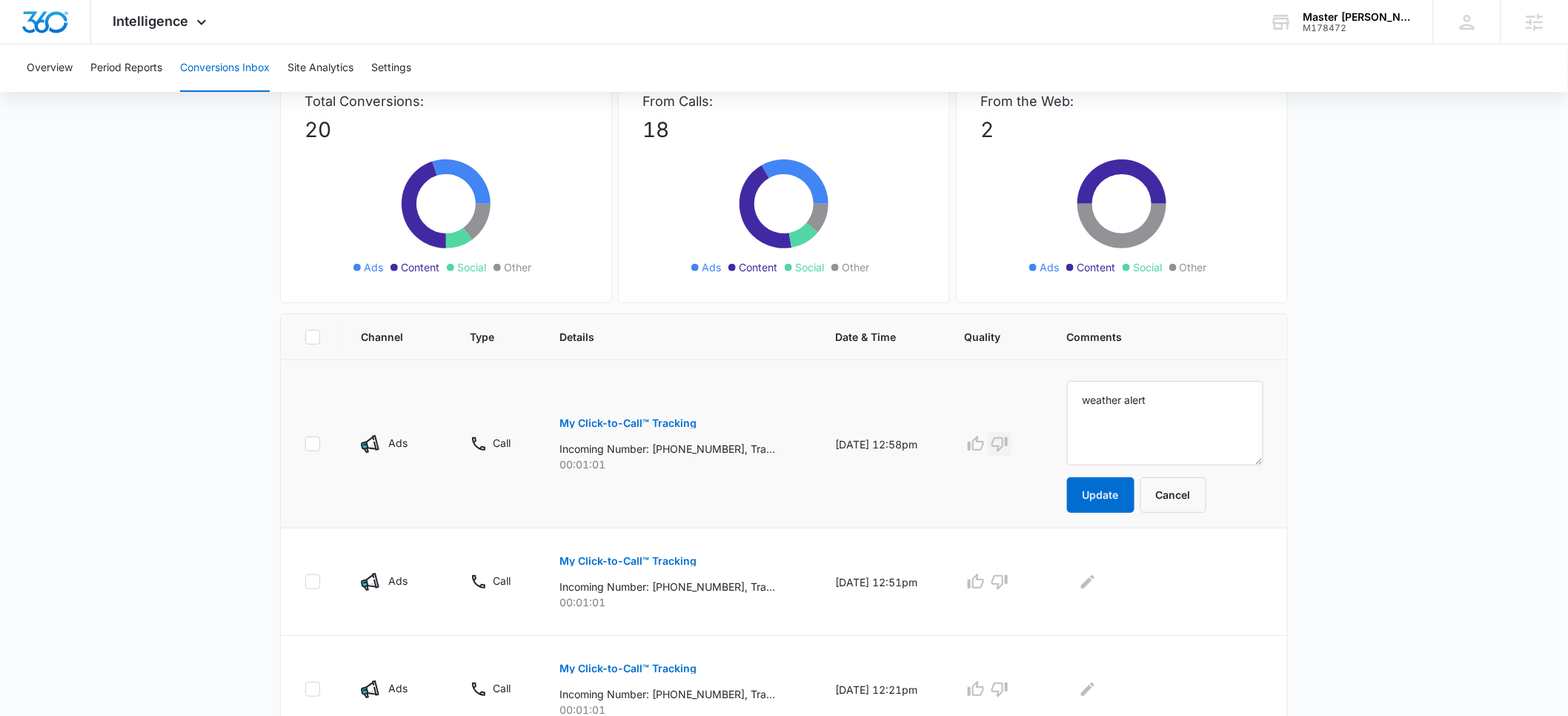
click at [1008, 446] on icon "button" at bounding box center [1000, 444] width 18 height 18
click at [1008, 583] on icon "button" at bounding box center [1000, 582] width 18 height 18
click at [1095, 583] on icon "Edit Comments" at bounding box center [1088, 582] width 13 height 13
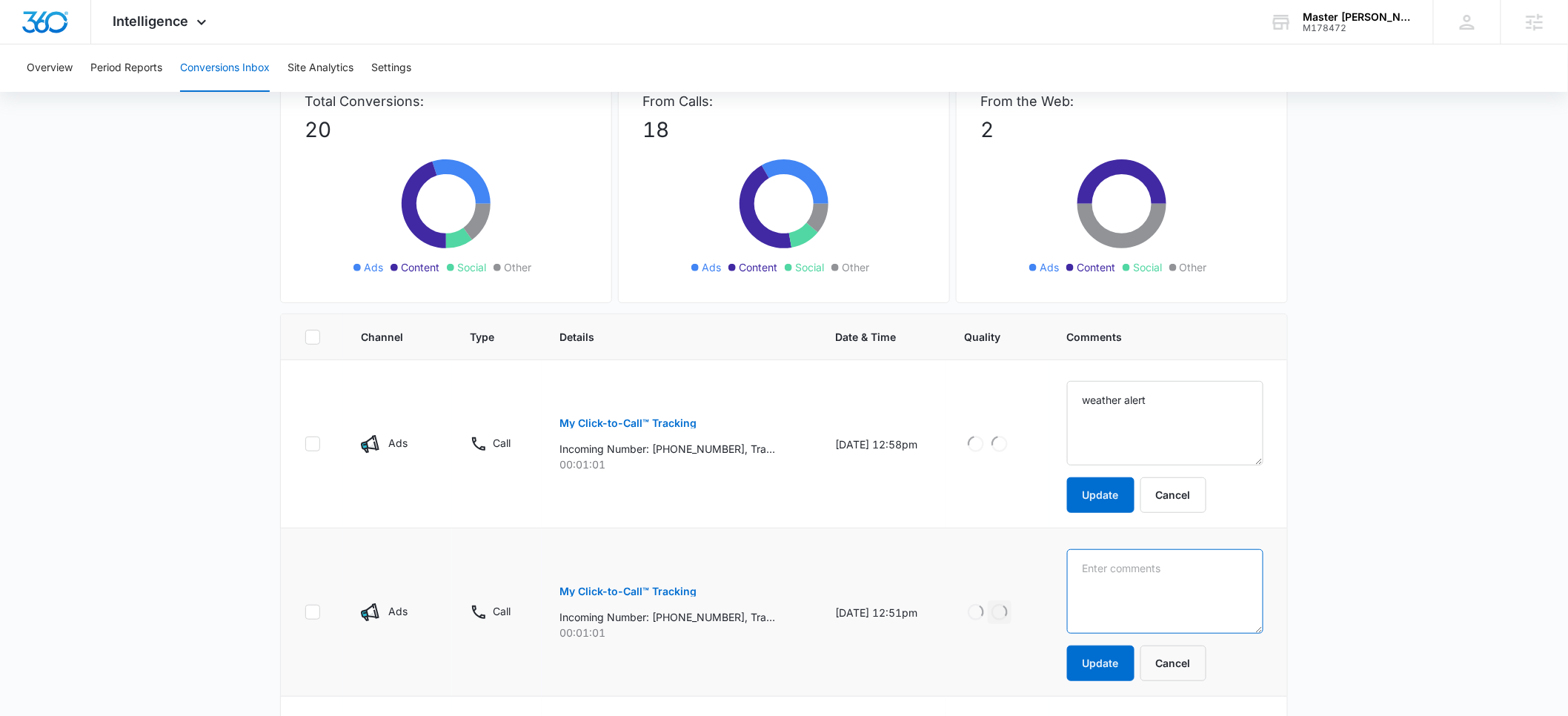
click at [1128, 585] on textarea at bounding box center [1165, 591] width 196 height 85
paste textarea "weather alert"
type textarea "weather alert"
click at [1120, 494] on button "Update" at bounding box center [1101, 494] width 67 height 35
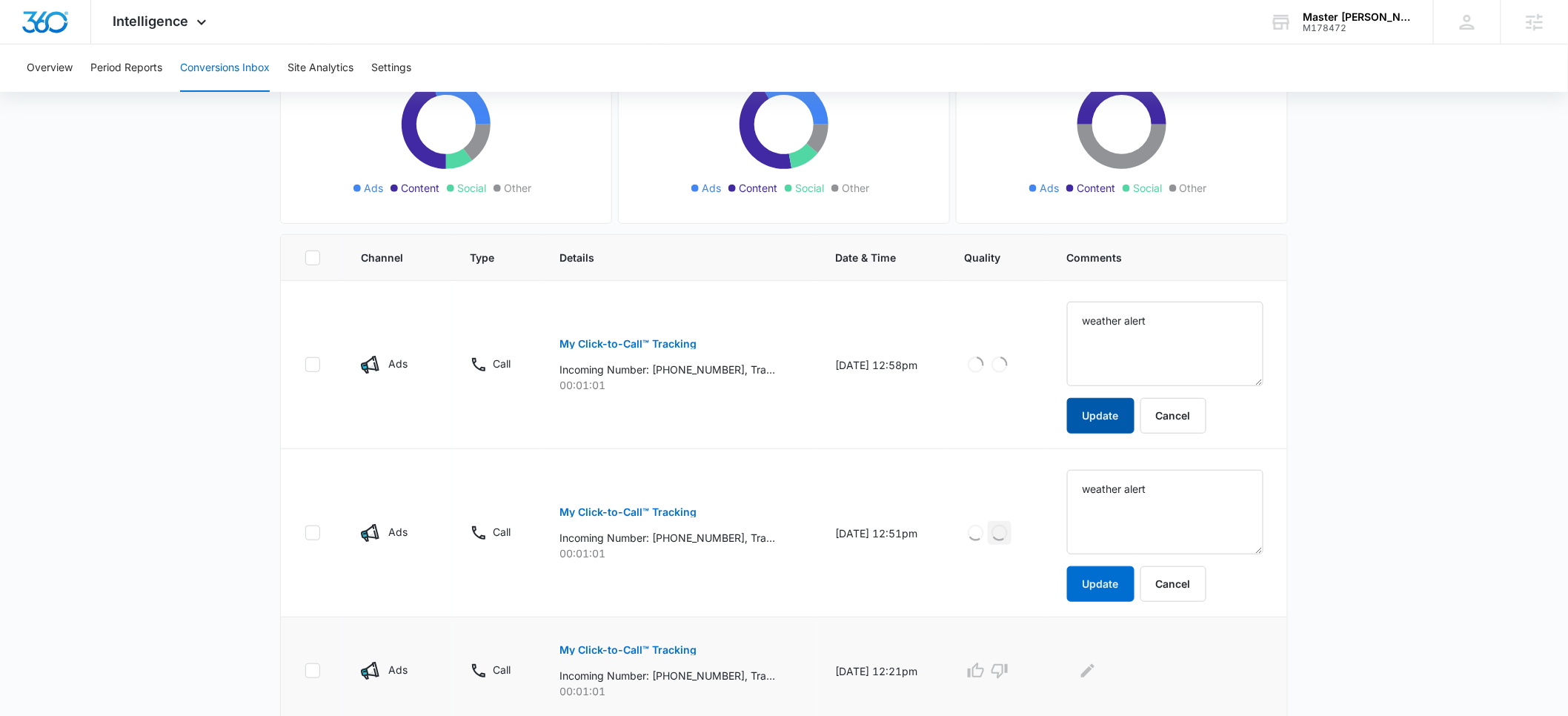
scroll to position [242, 0]
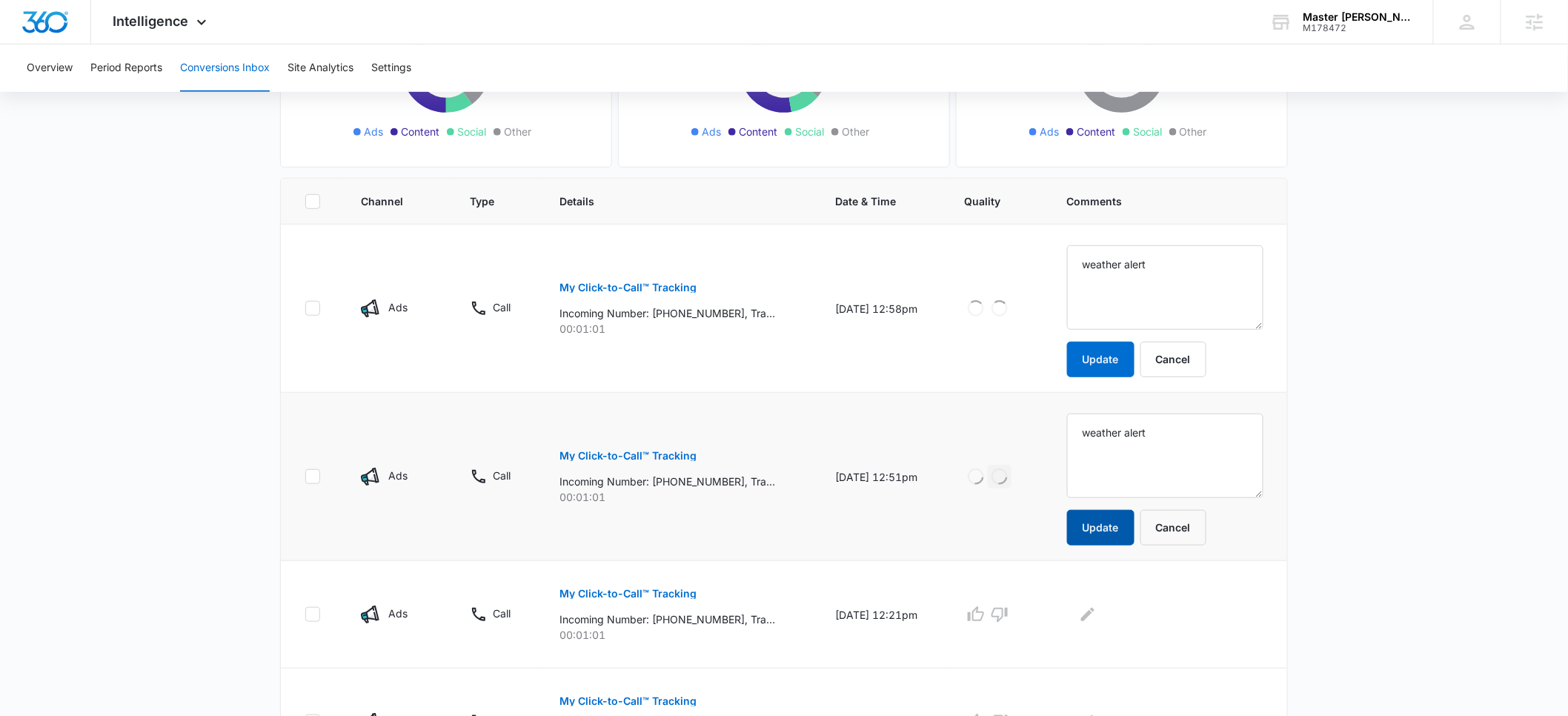
click at [1118, 538] on button "Update" at bounding box center [1101, 527] width 67 height 35
click at [1097, 616] on icon "Edit Comments" at bounding box center [1088, 614] width 18 height 18
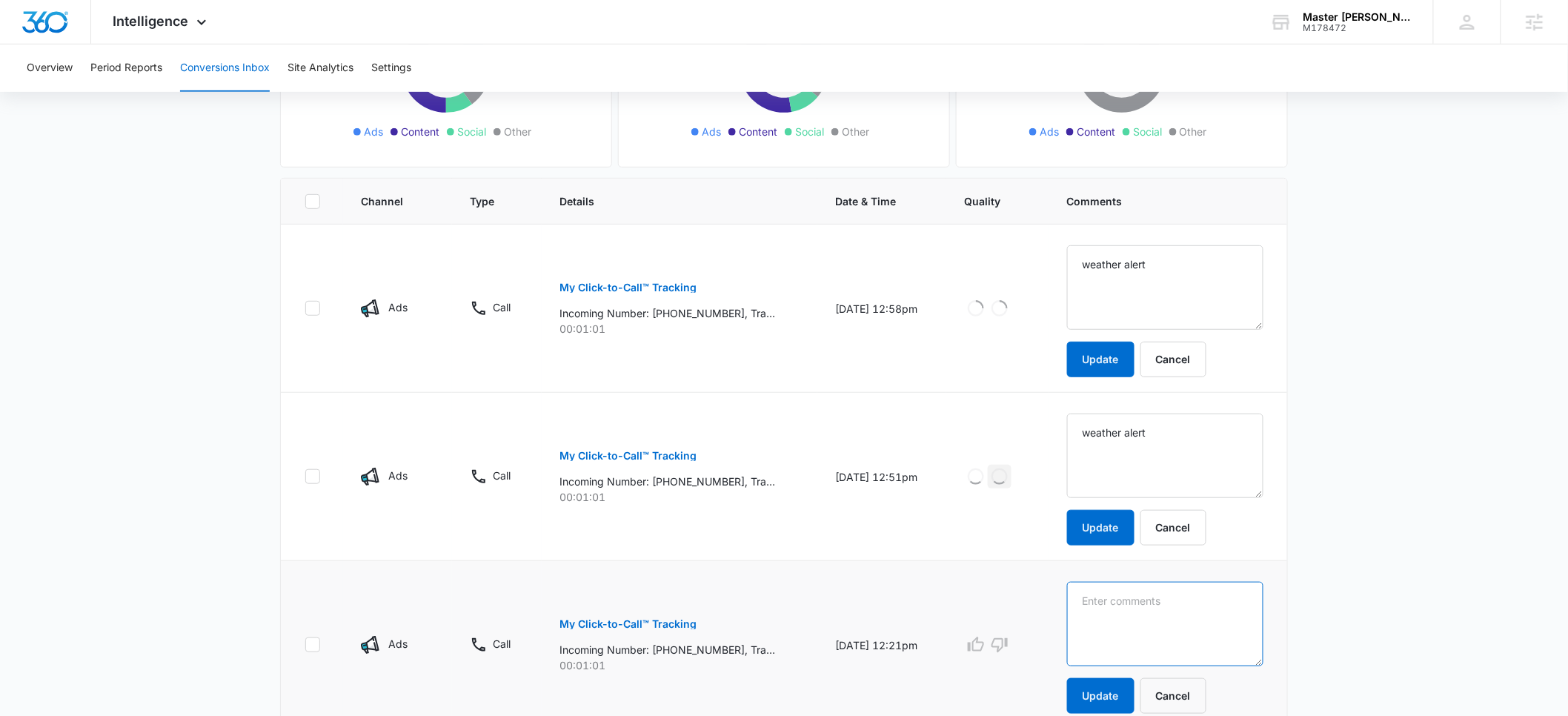
click at [1121, 616] on textarea at bounding box center [1165, 624] width 196 height 85
paste textarea "weather alert"
type textarea "weather alert"
click at [1123, 694] on button "Update" at bounding box center [1101, 695] width 67 height 35
click at [1008, 644] on icon "button" at bounding box center [1000, 645] width 18 height 18
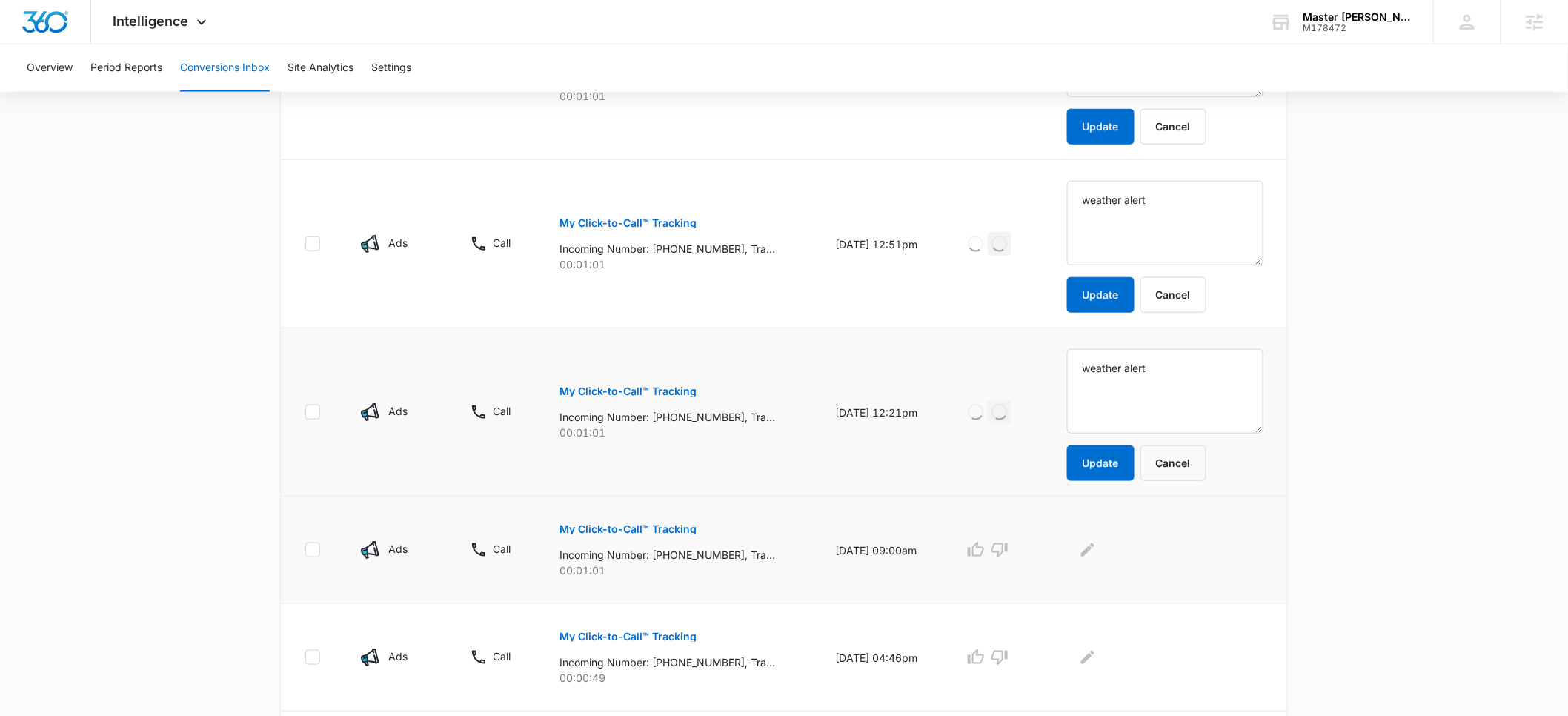
scroll to position [476, 0]
click at [1097, 547] on icon "Edit Comments" at bounding box center [1088, 549] width 18 height 18
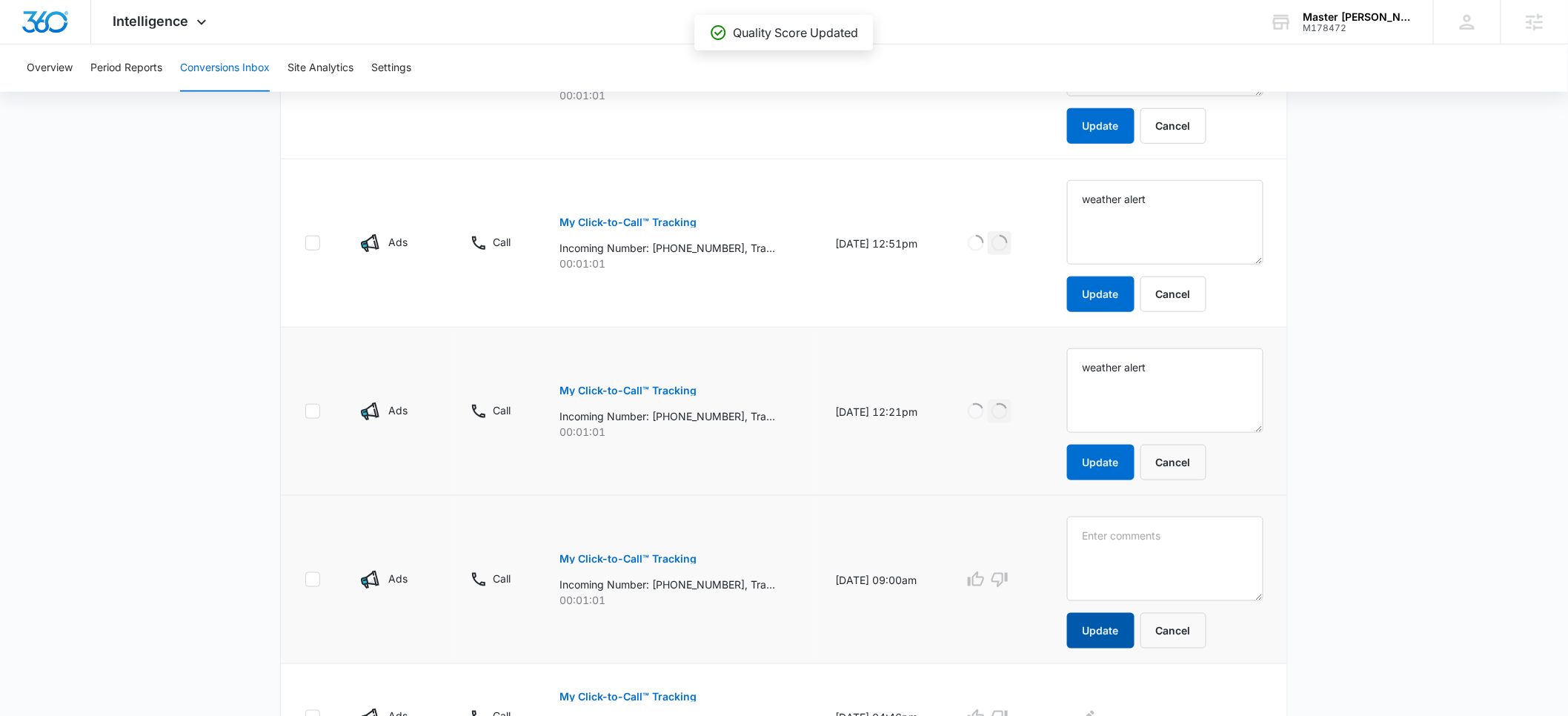
click at [1124, 632] on button "Update" at bounding box center [1101, 630] width 67 height 35
click at [1124, 567] on textarea at bounding box center [1165, 558] width 196 height 85
paste textarea "weather alert"
type textarea "weather alert"
click at [1120, 634] on button "Update" at bounding box center [1101, 630] width 67 height 35
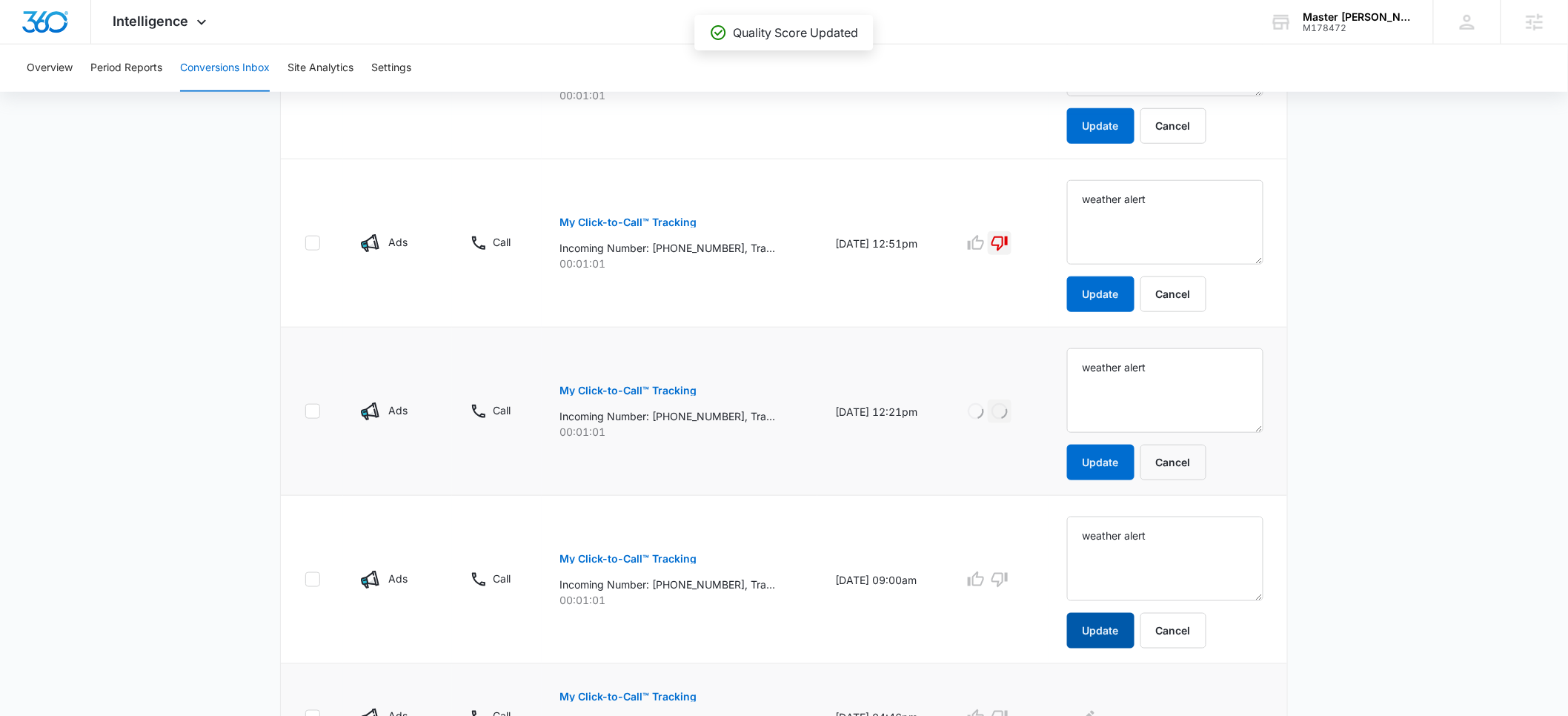
scroll to position [446, 0]
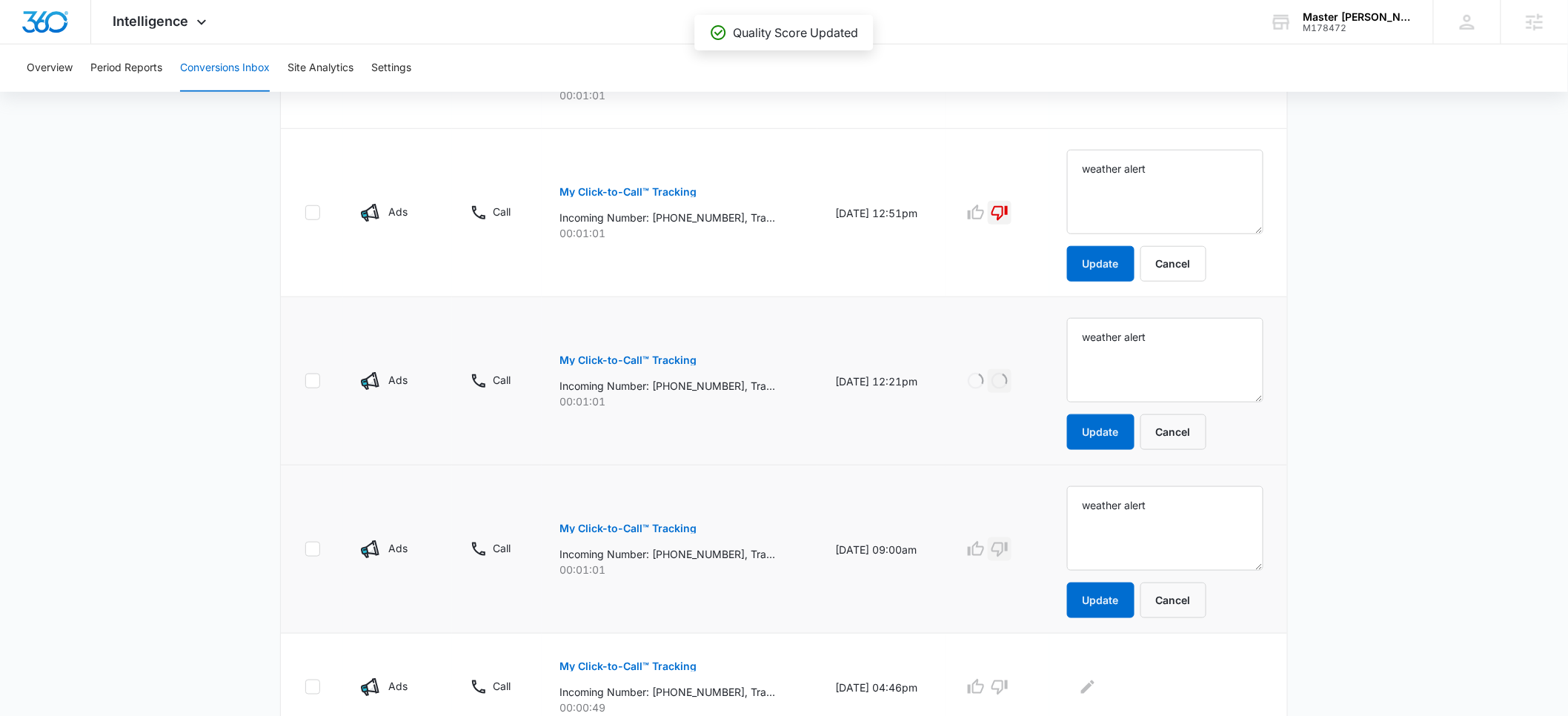
click at [1027, 553] on td at bounding box center [997, 549] width 103 height 169
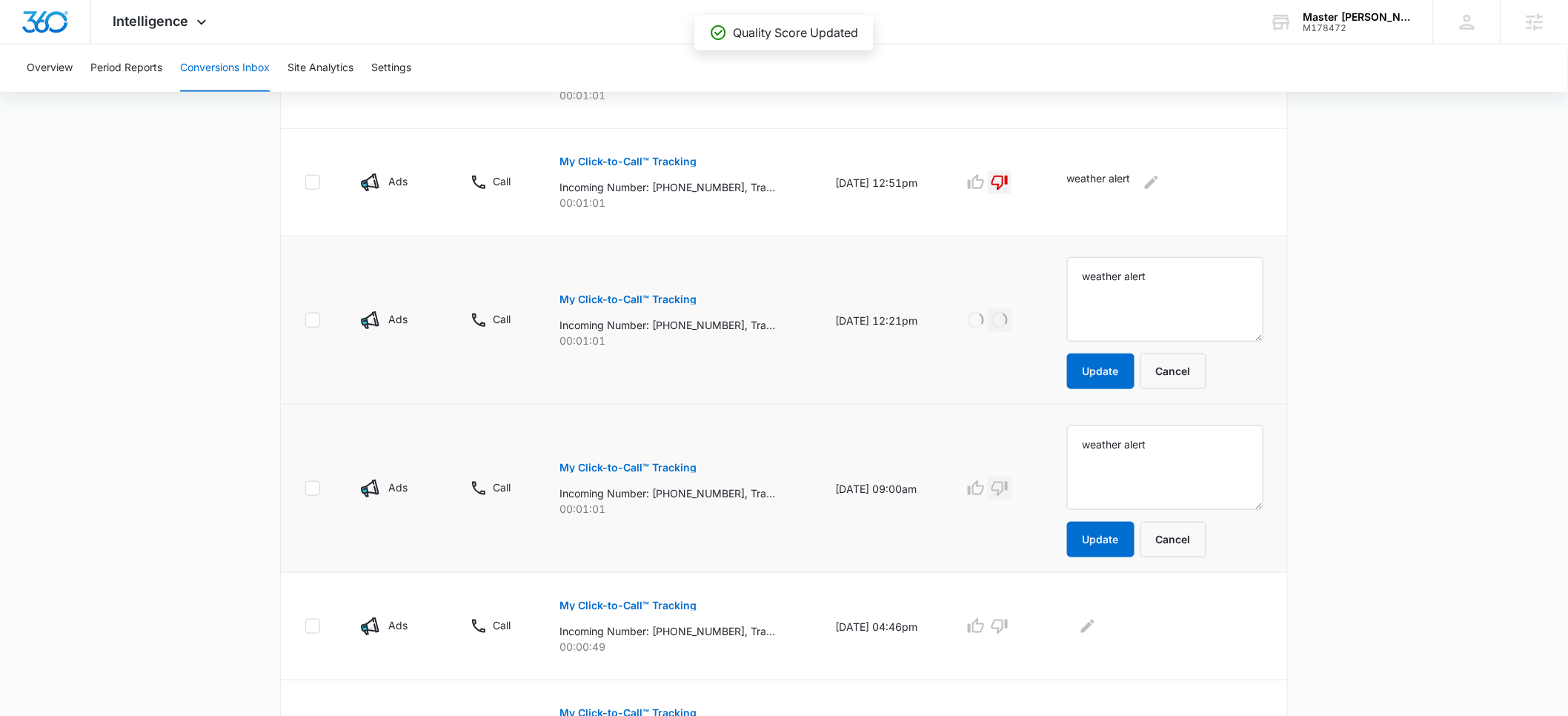
click at [1026, 494] on td at bounding box center [997, 488] width 103 height 169
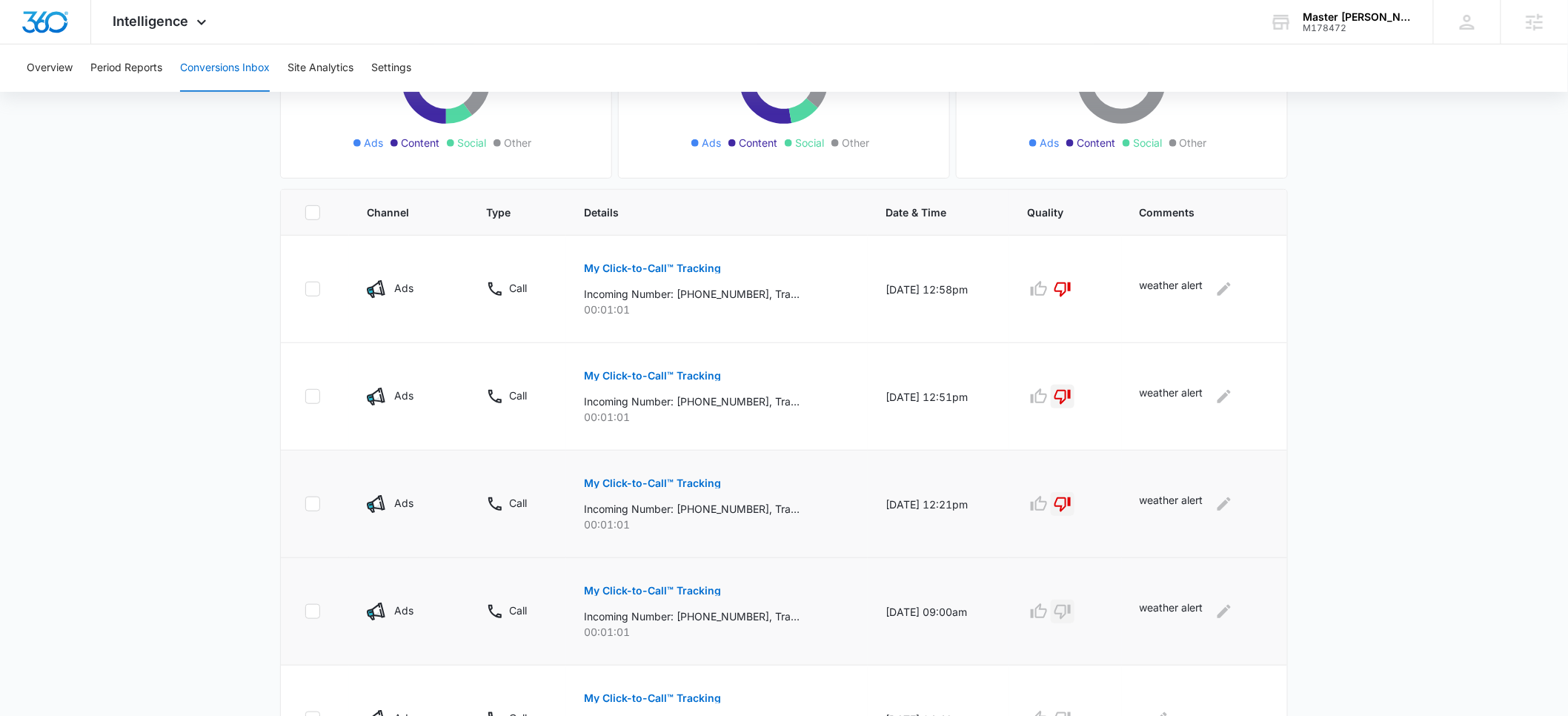
scroll to position [314, 0]
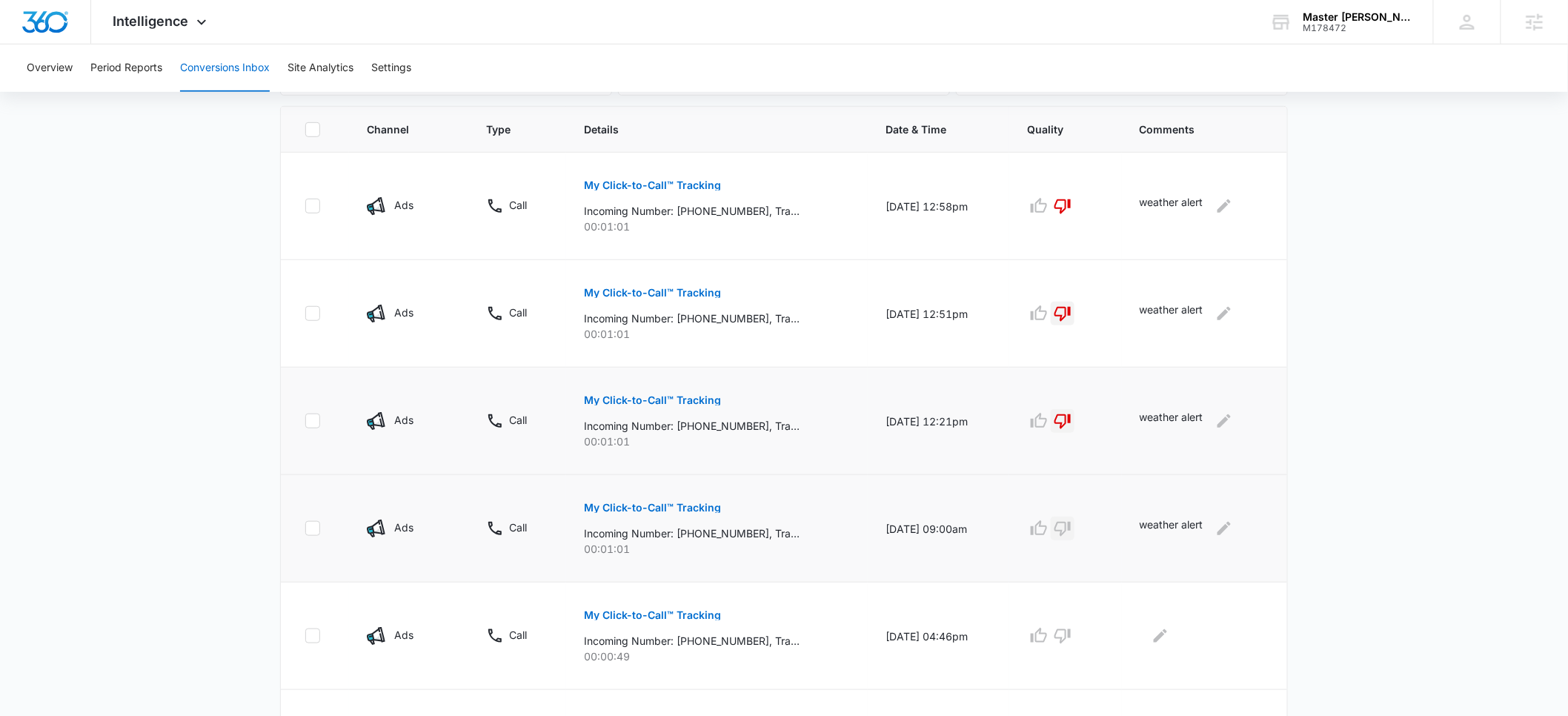
click at [1071, 533] on icon "button" at bounding box center [1063, 528] width 18 height 18
click at [635, 509] on p "My Click-to-Call™ Tracking" at bounding box center [652, 508] width 137 height 10
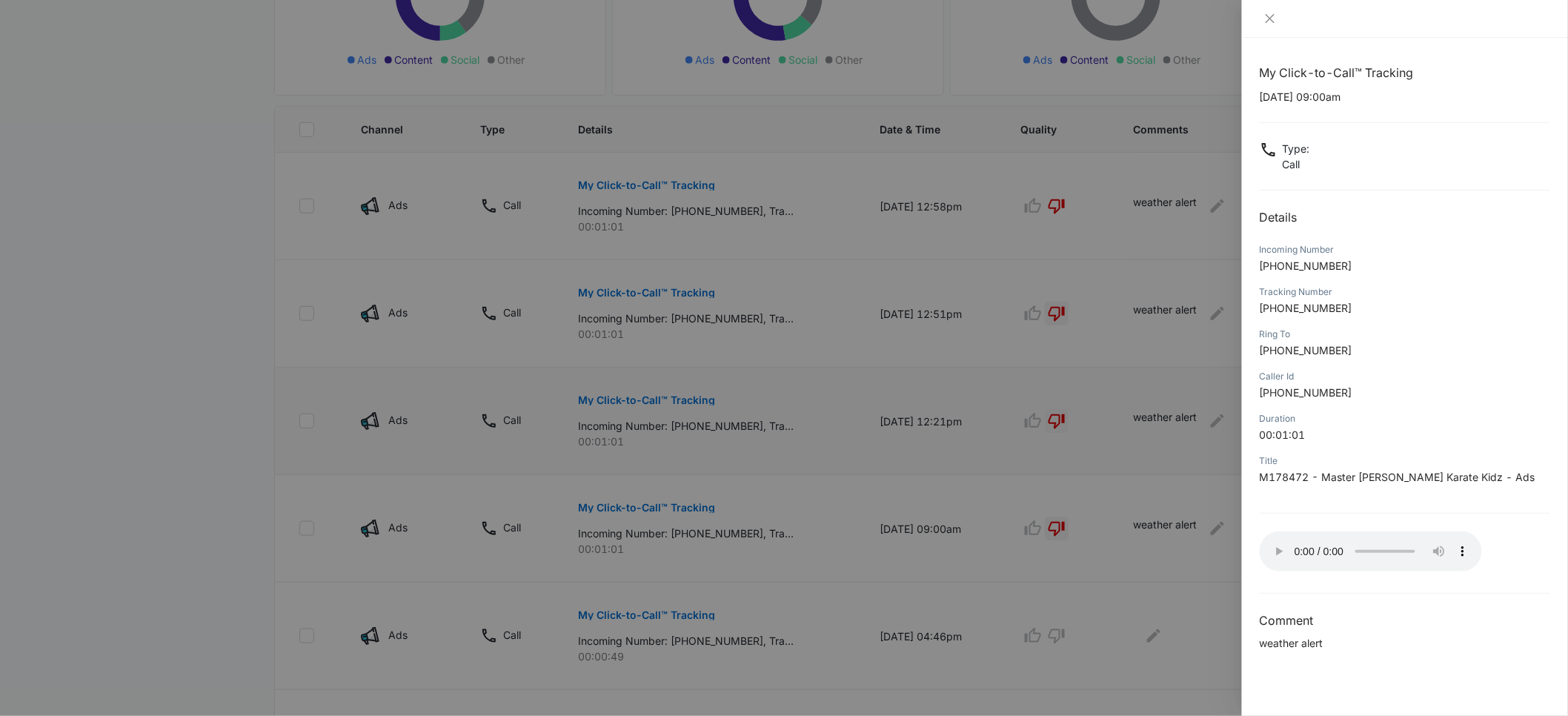
click at [1163, 587] on div at bounding box center [784, 358] width 1568 height 716
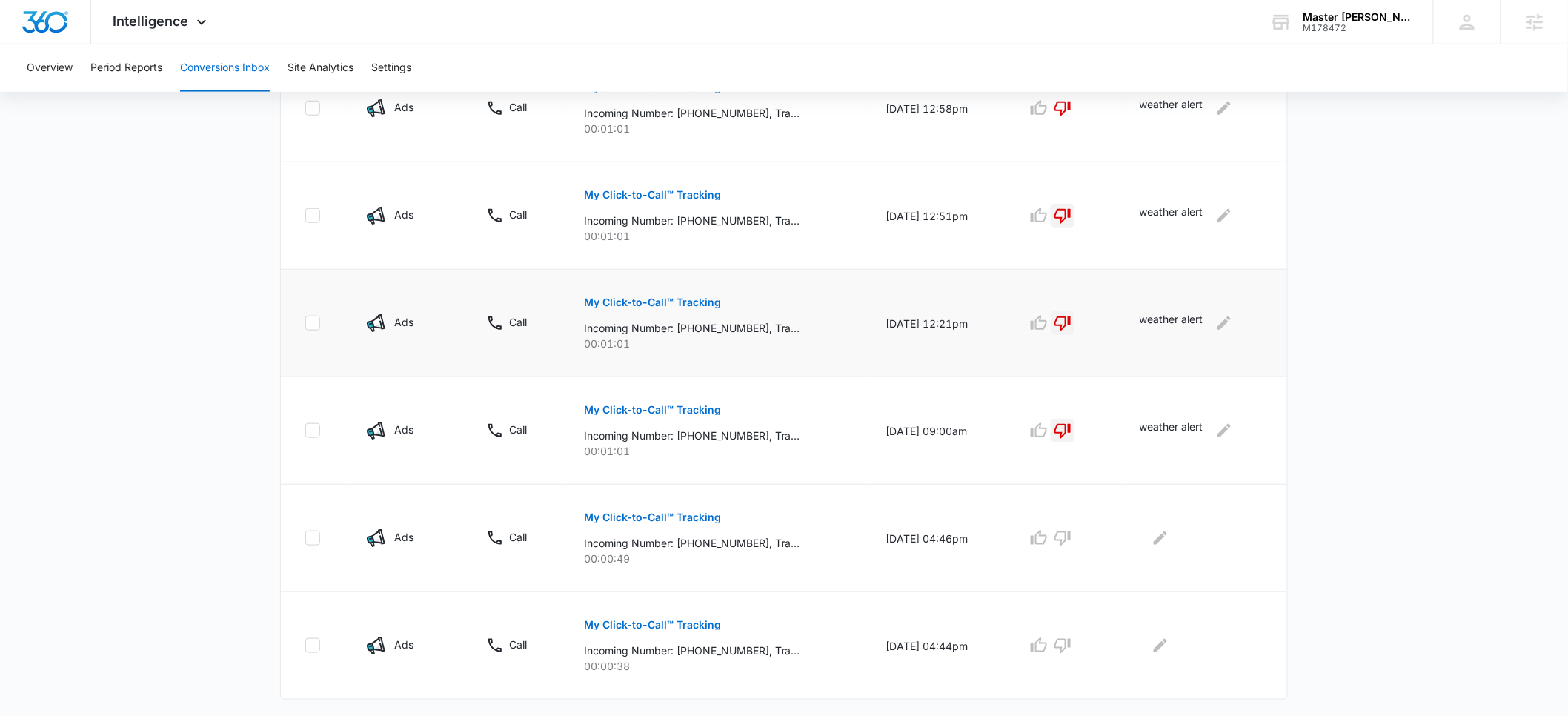
scroll to position [428, 0]
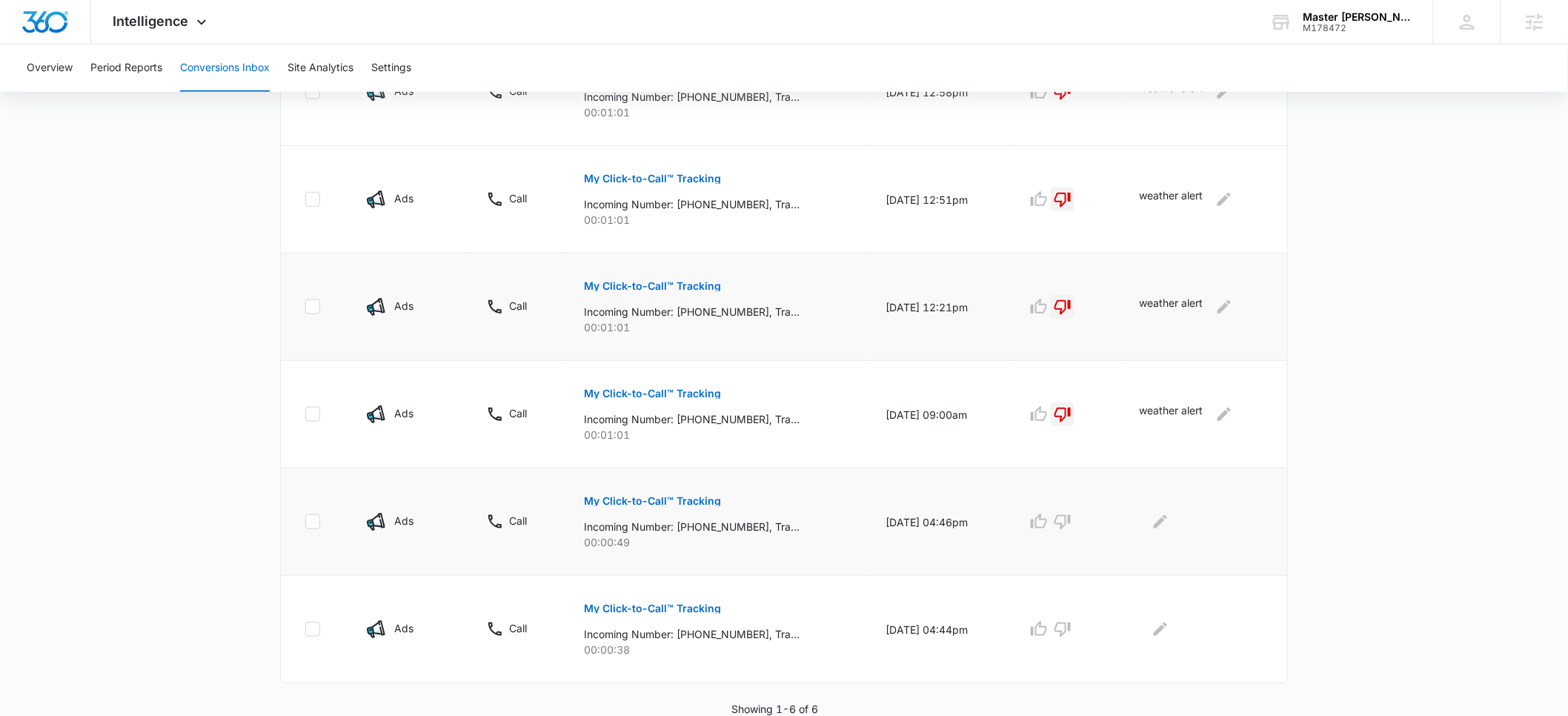
click at [636, 501] on p "My Click-to-Call™ Tracking" at bounding box center [652, 501] width 137 height 10
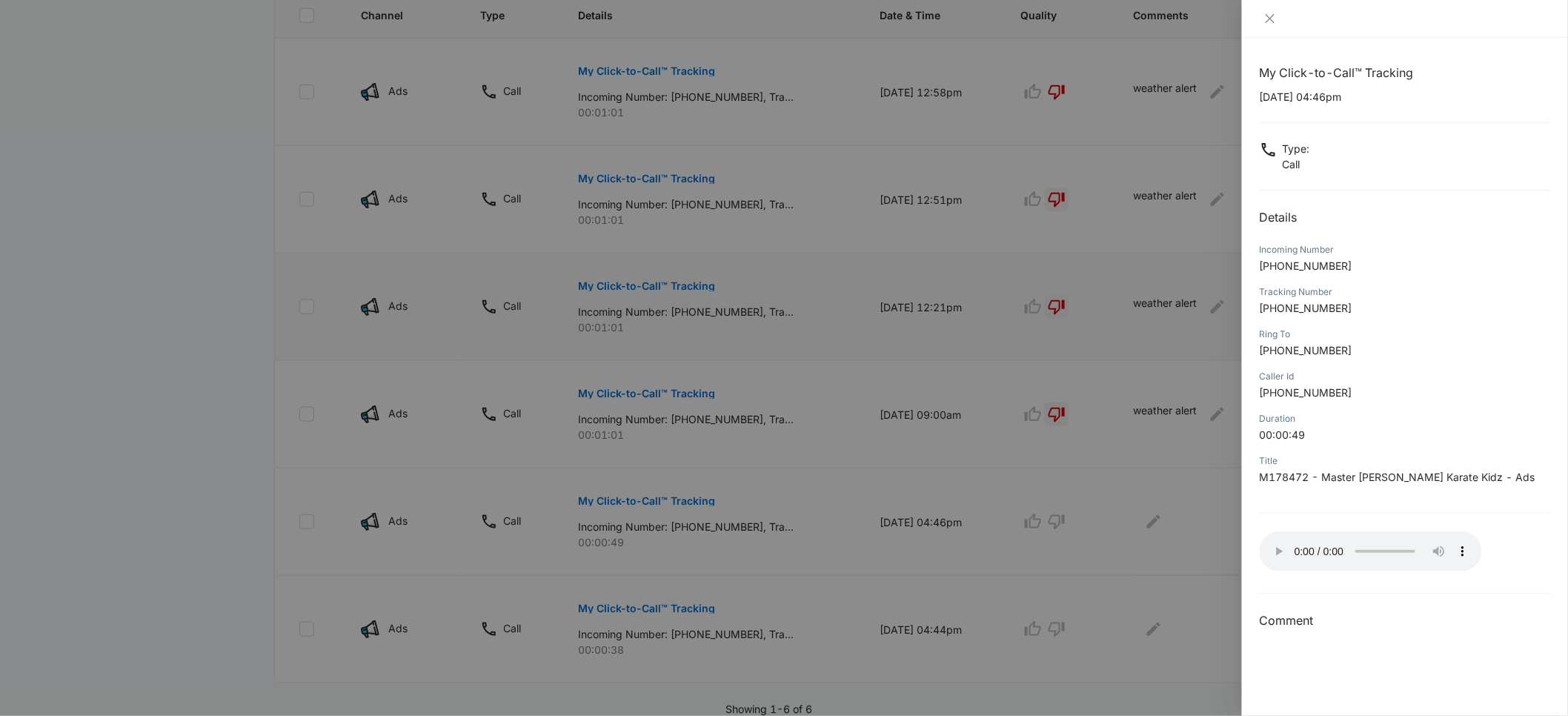
click at [720, 527] on div at bounding box center [784, 358] width 1568 height 716
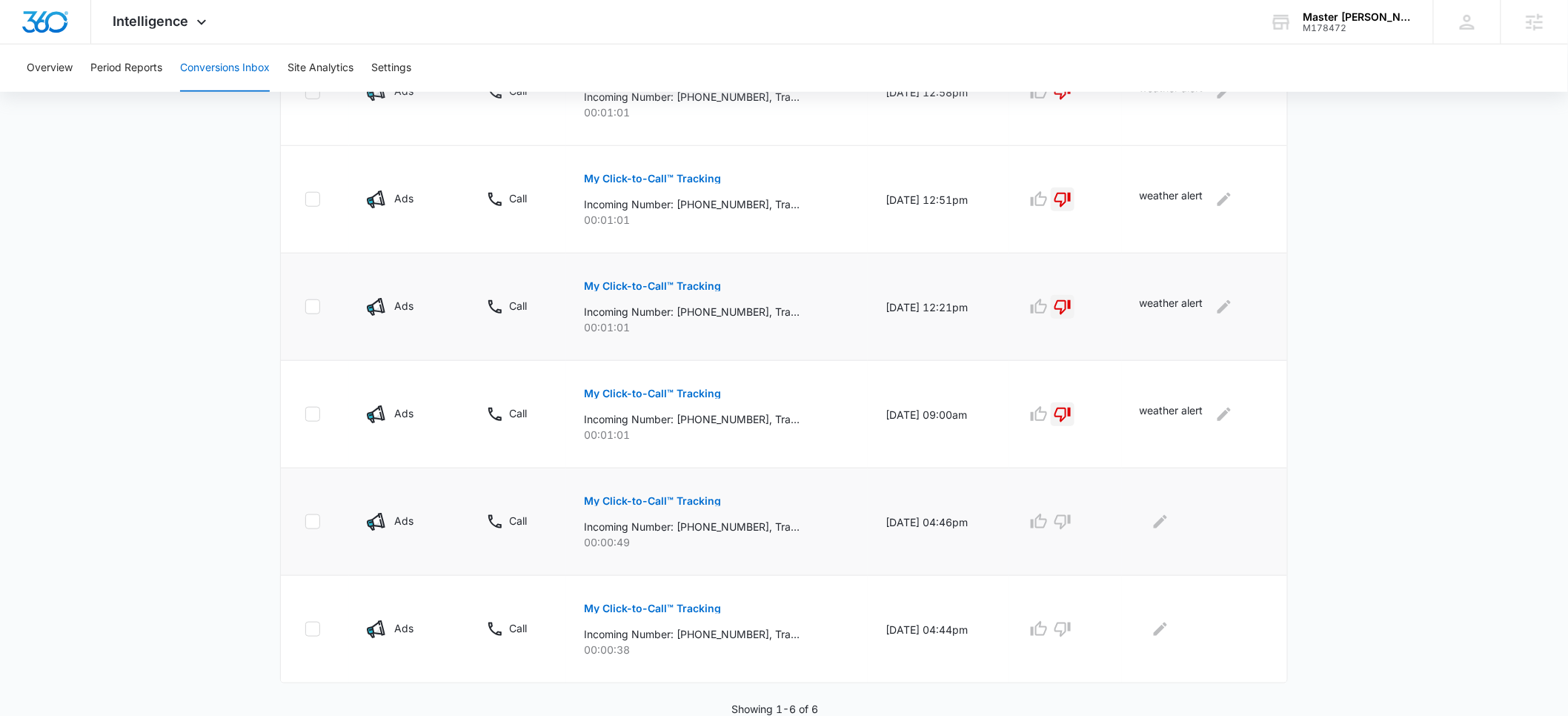
click at [677, 506] on p "My Click-to-Call™ Tracking" at bounding box center [652, 501] width 137 height 10
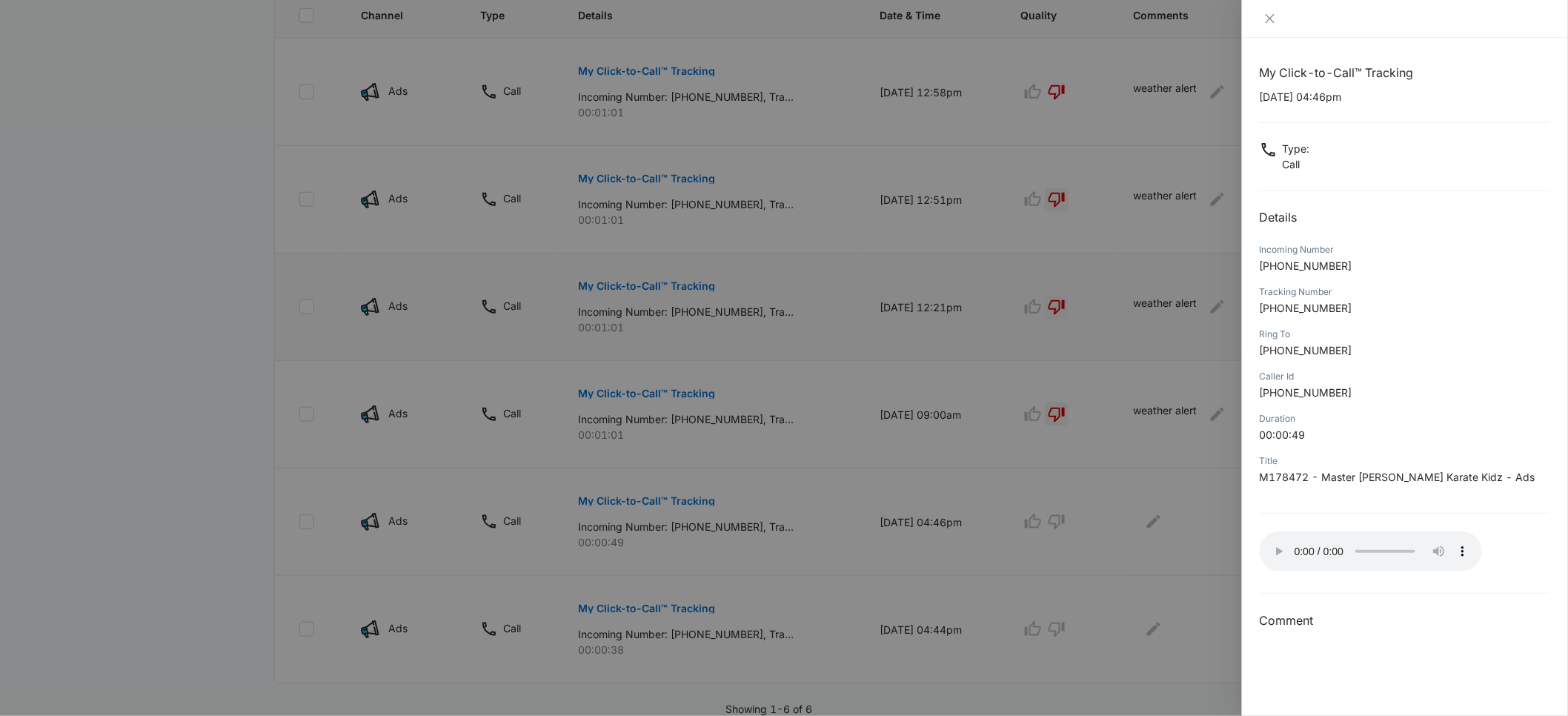
click at [1160, 520] on div at bounding box center [784, 358] width 1568 height 716
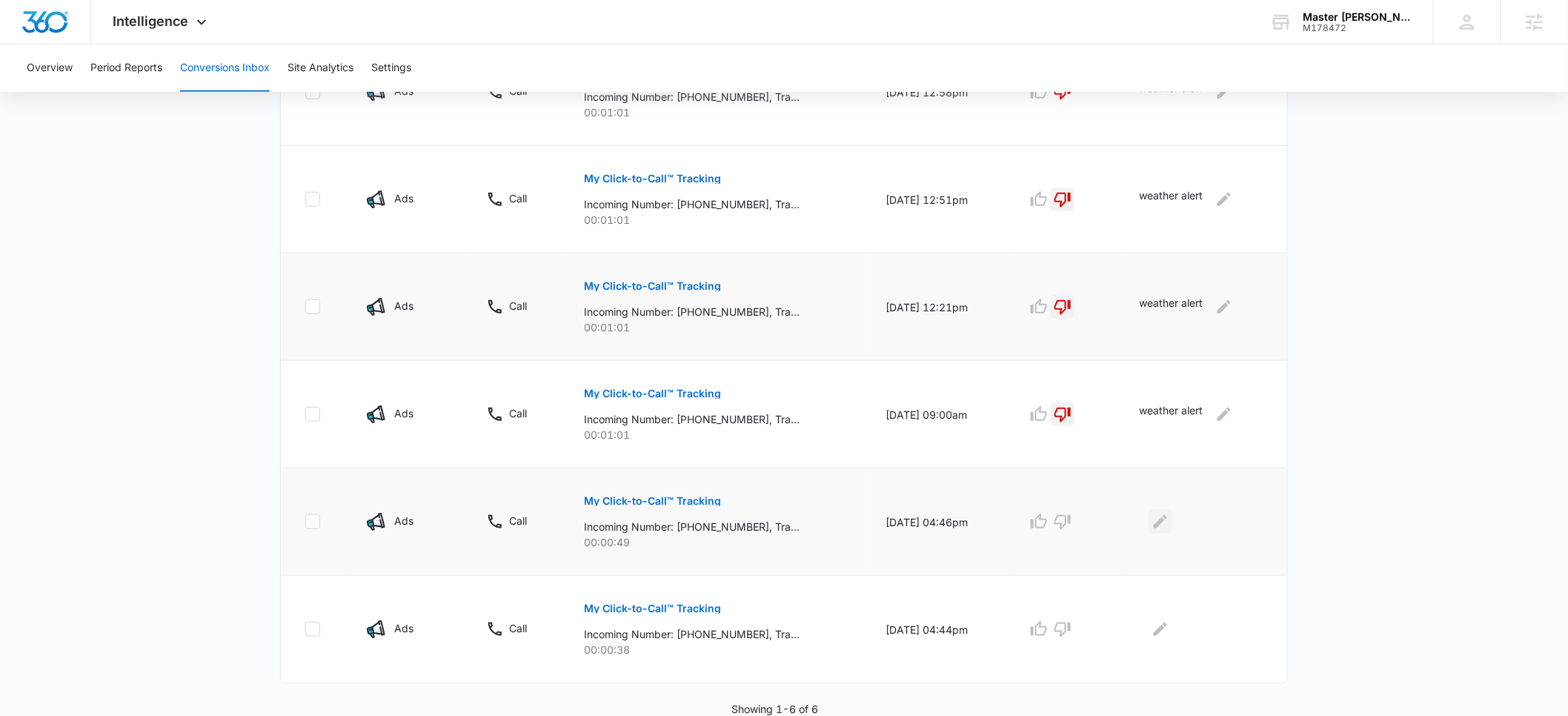
click at [1163, 522] on icon "Edit Comments" at bounding box center [1160, 521] width 13 height 13
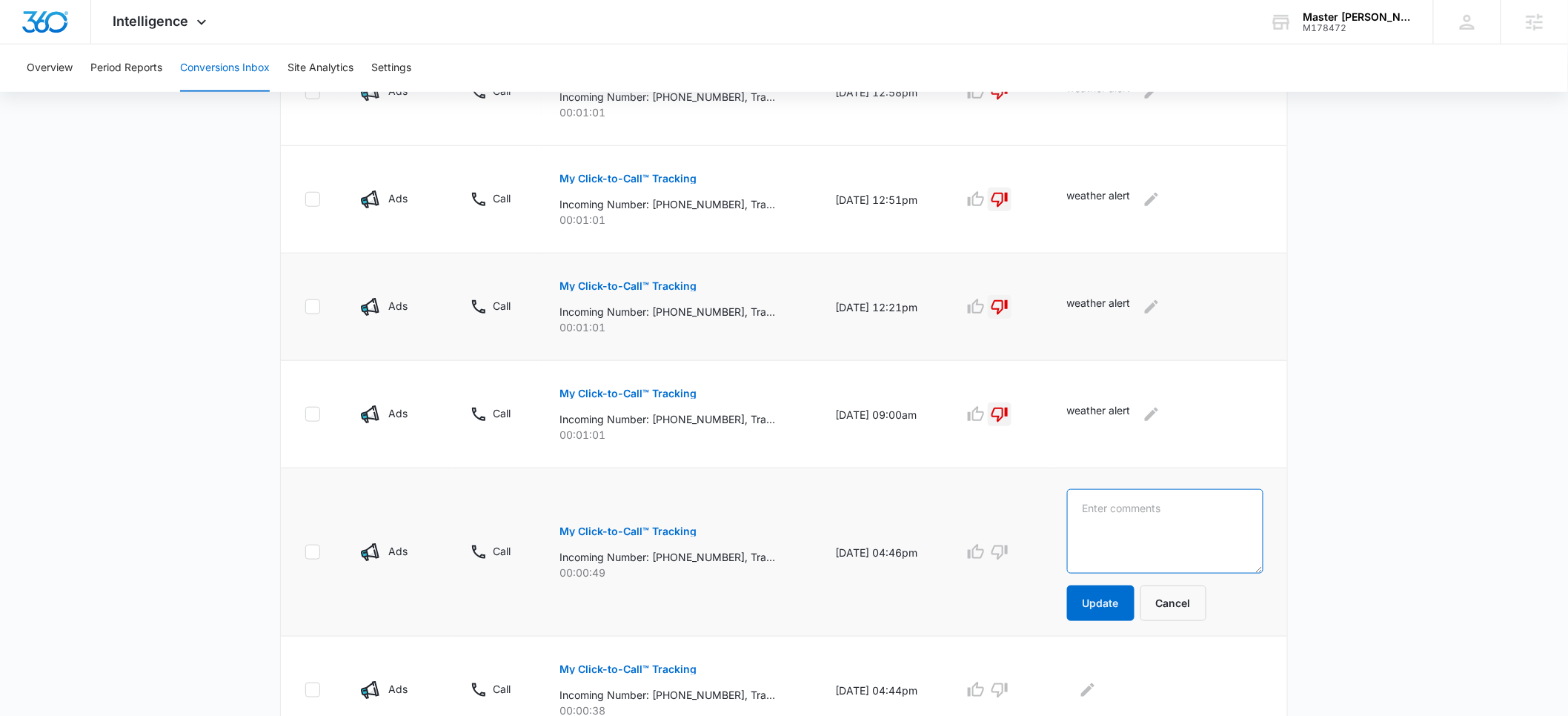
click at [1155, 525] on textarea at bounding box center [1165, 531] width 196 height 85
drag, startPoint x: 1232, startPoint y: 503, endPoint x: 1086, endPoint y: 507, distance: 146.1
click at [1086, 507] on td "looking for UT Hospital Update Cancel" at bounding box center [1169, 552] width 238 height 169
type textarea "looking for UT Hospital"
click at [1101, 601] on button "Update" at bounding box center [1101, 602] width 67 height 35
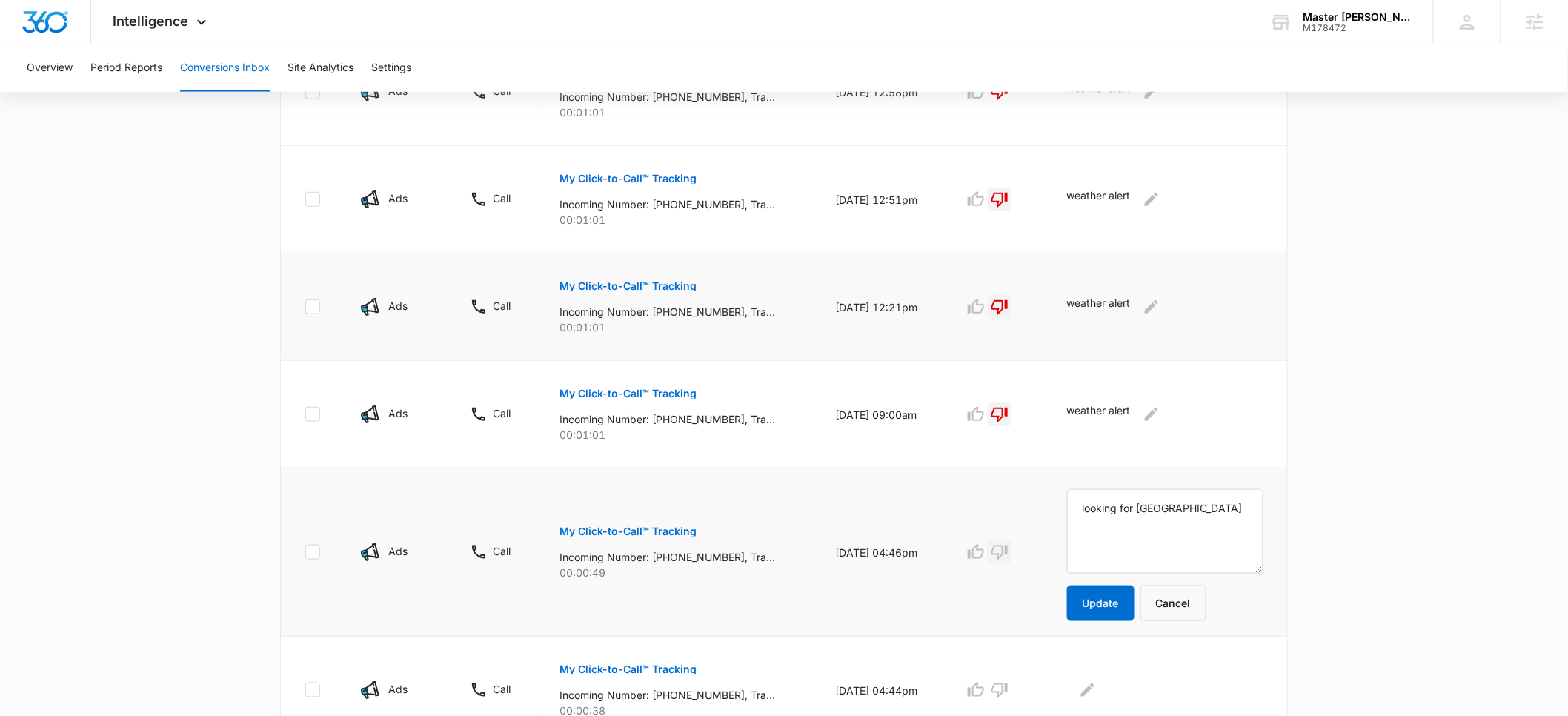
click at [1008, 552] on icon "button" at bounding box center [1000, 553] width 16 height 15
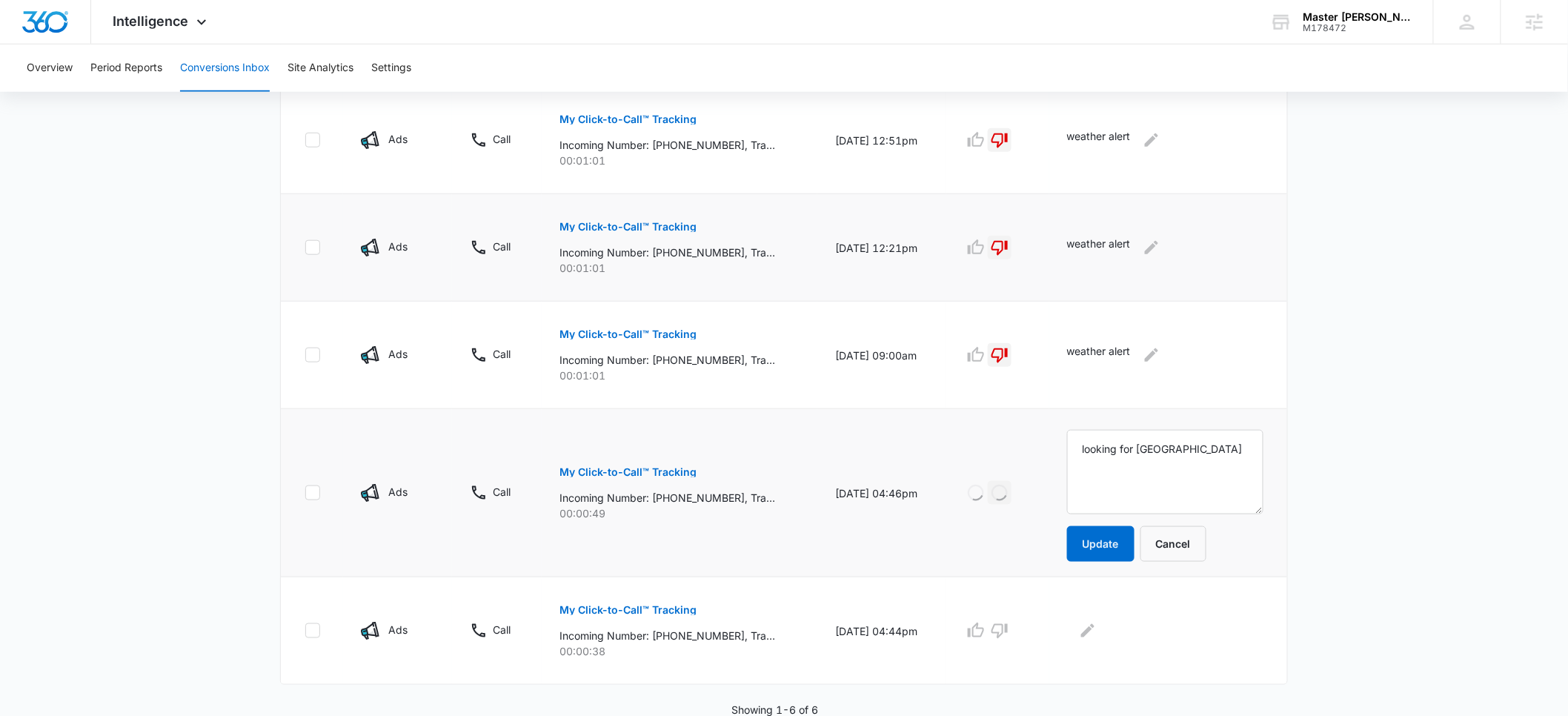
scroll to position [490, 0]
click at [1097, 636] on icon "Edit Comments" at bounding box center [1088, 628] width 18 height 18
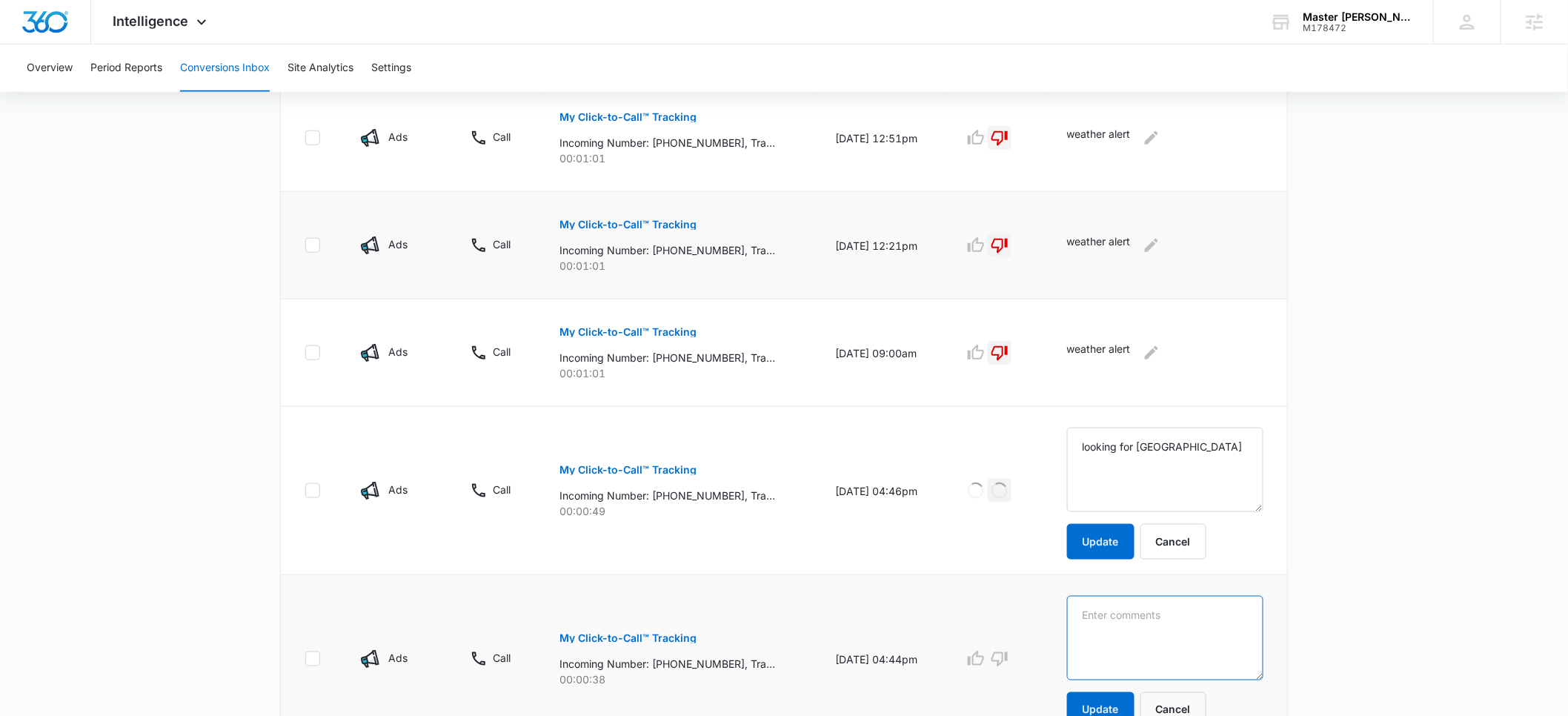
click at [1115, 634] on textarea at bounding box center [1165, 637] width 196 height 85
paste textarea "looking for UT Hospital"
type textarea "looking for UT Hospital"
click at [1117, 700] on button "Update" at bounding box center [1101, 709] width 67 height 35
click at [1008, 659] on icon "button" at bounding box center [1000, 659] width 18 height 18
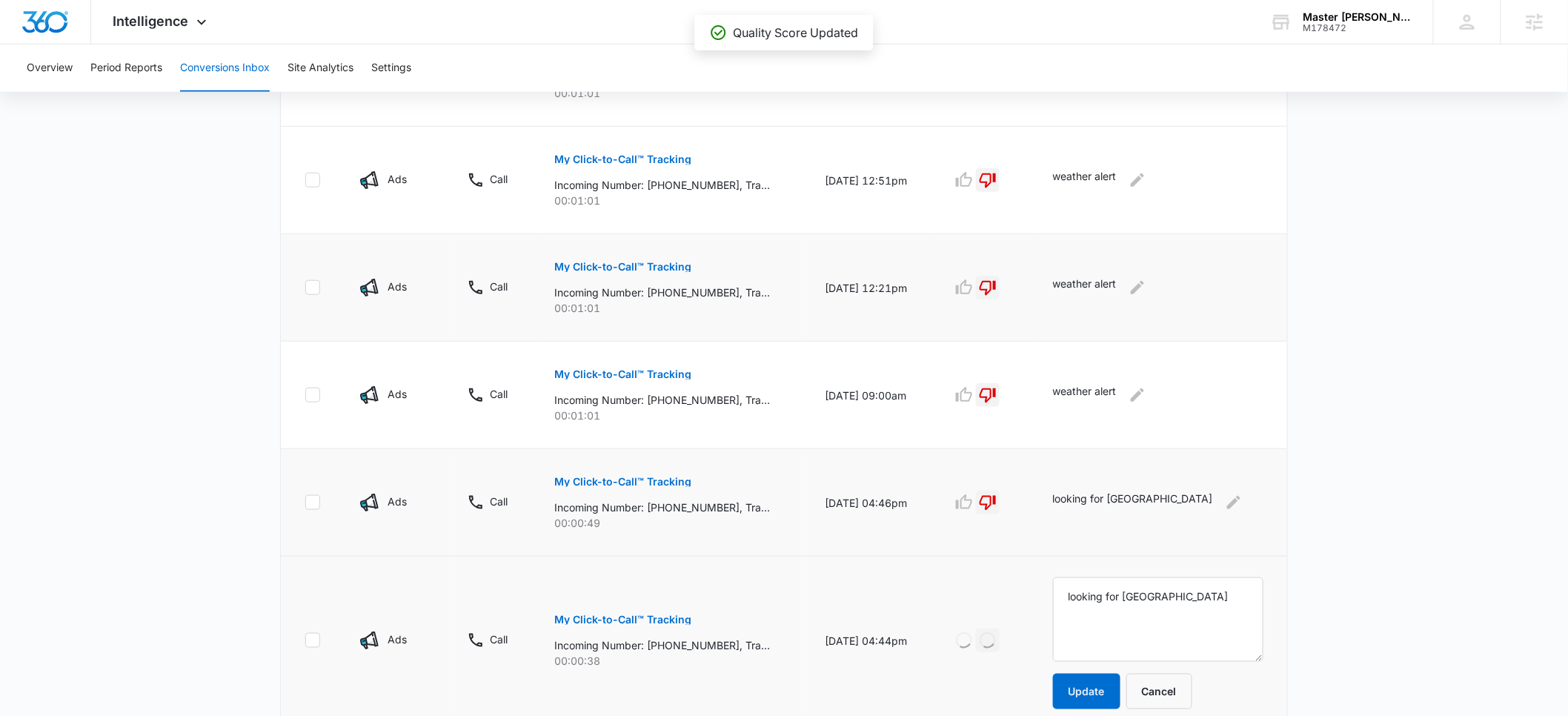
scroll to position [0, 0]
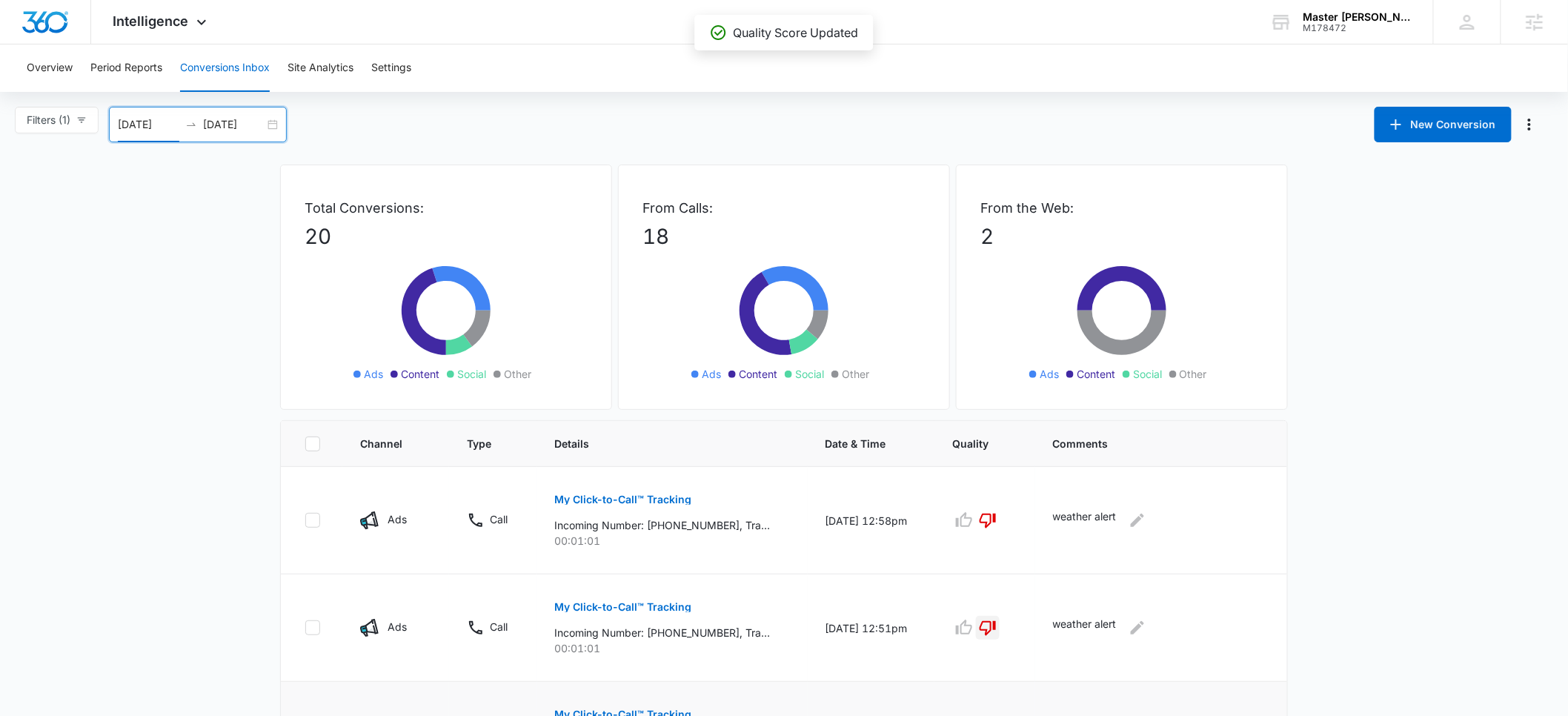
click at [143, 129] on input "08/16/2025" at bounding box center [148, 124] width 61 height 16
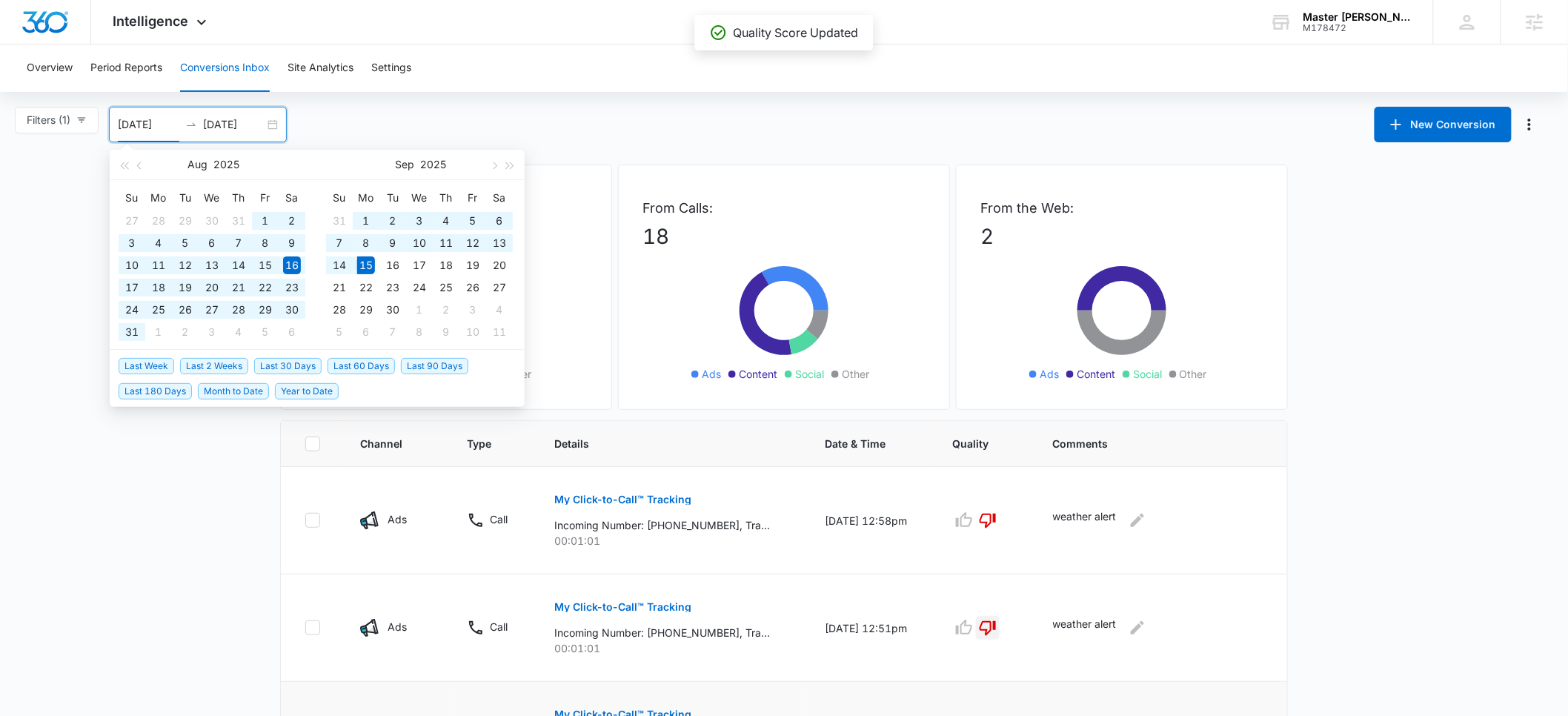
click at [366, 366] on span "Last 60 Days" at bounding box center [361, 366] width 67 height 16
type input "07/17/2025"
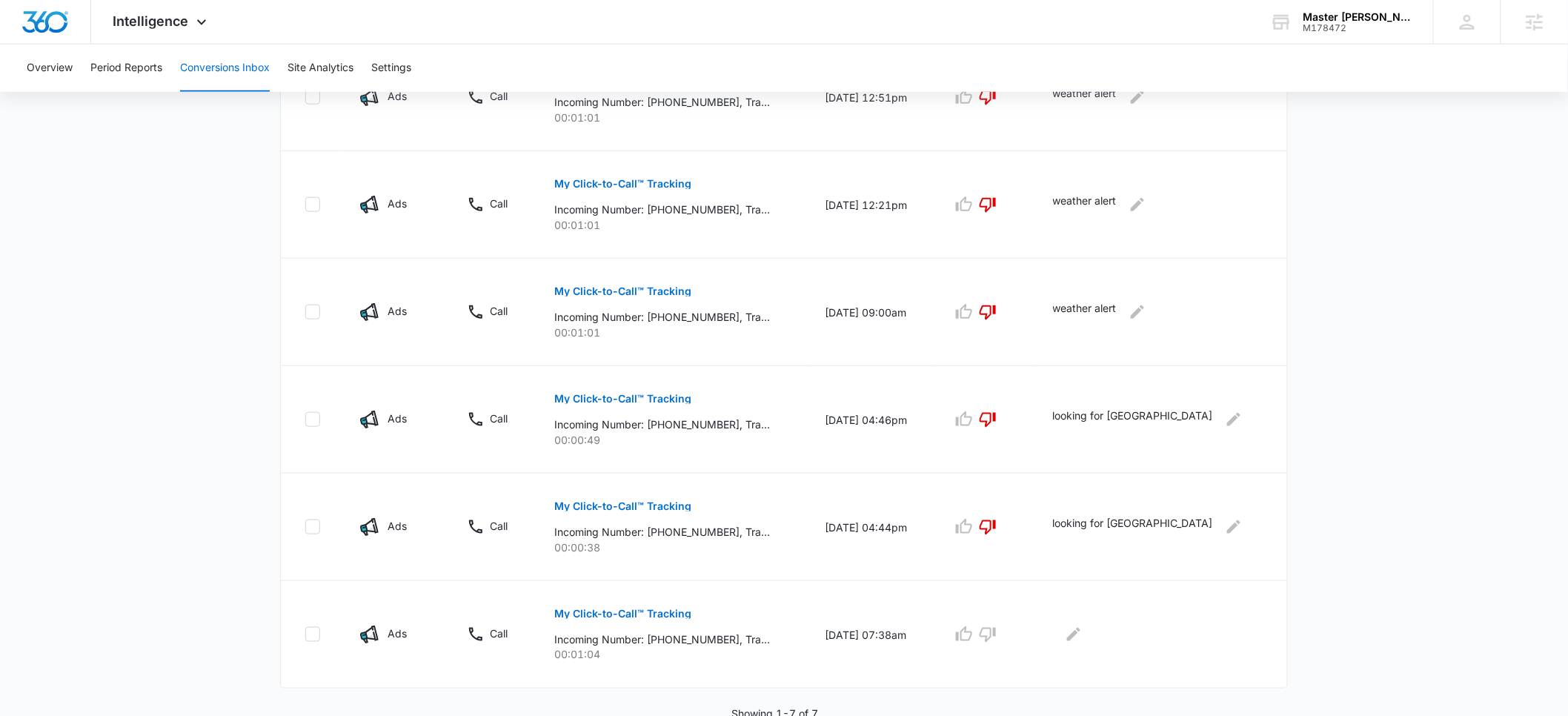
scroll to position [536, 0]
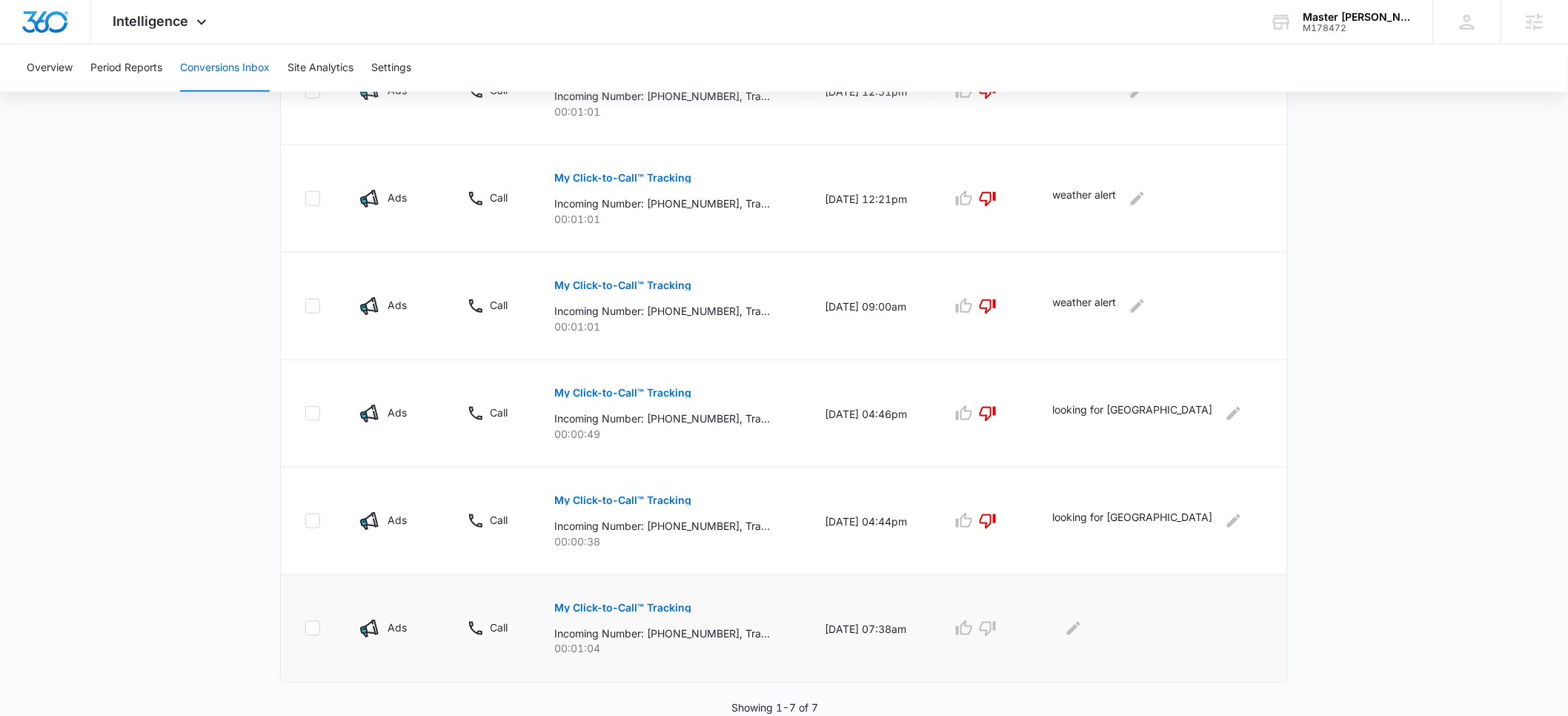
click at [592, 607] on p "My Click-to-Call™ Tracking" at bounding box center [623, 607] width 137 height 10
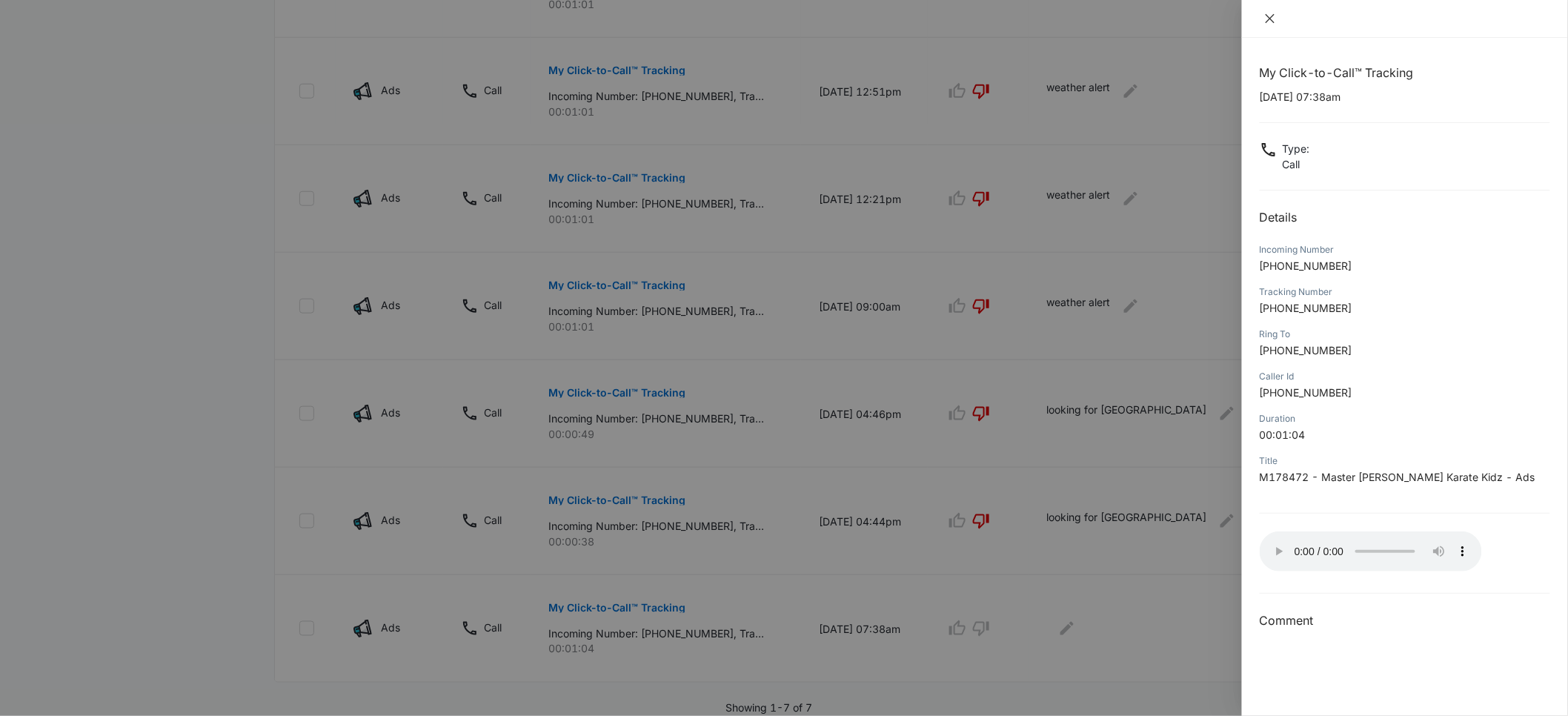
click at [1270, 19] on icon "close" at bounding box center [1271, 19] width 9 height 9
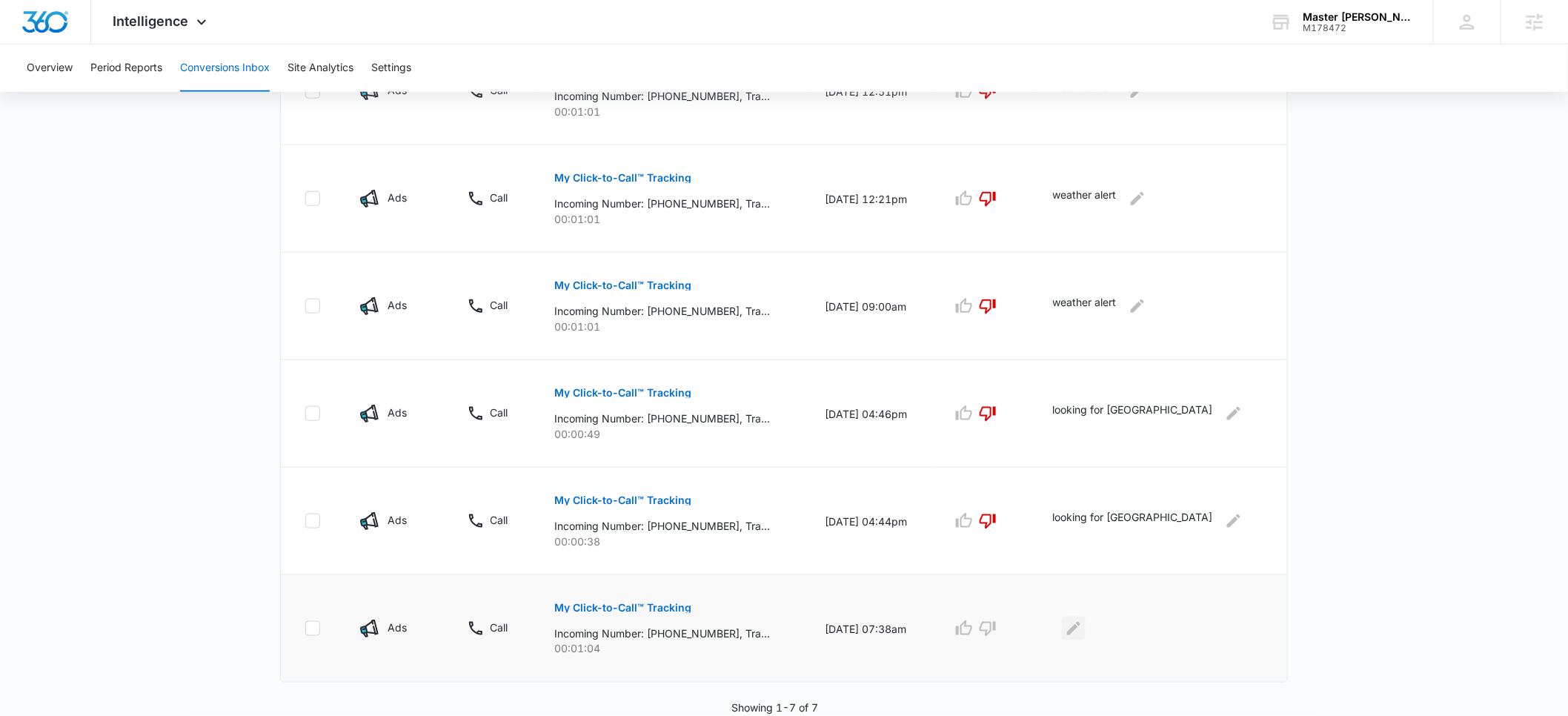
click at [1083, 633] on icon "Edit Comments" at bounding box center [1074, 628] width 18 height 18
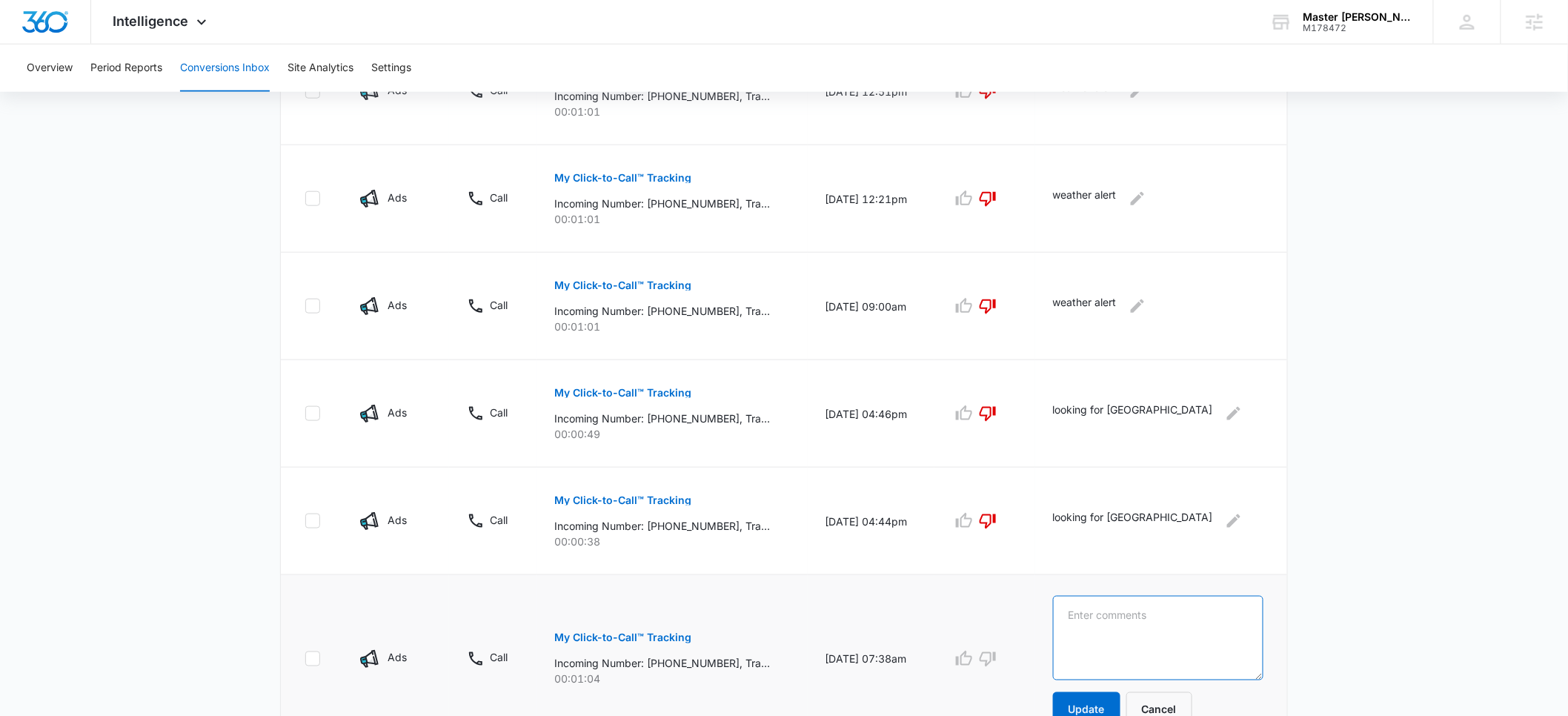
click at [1124, 626] on textarea at bounding box center [1158, 637] width 211 height 85
type textarea "notice of blasting operations"
click at [1121, 702] on button "Update" at bounding box center [1087, 709] width 67 height 35
click at [996, 661] on icon "button" at bounding box center [988, 659] width 18 height 18
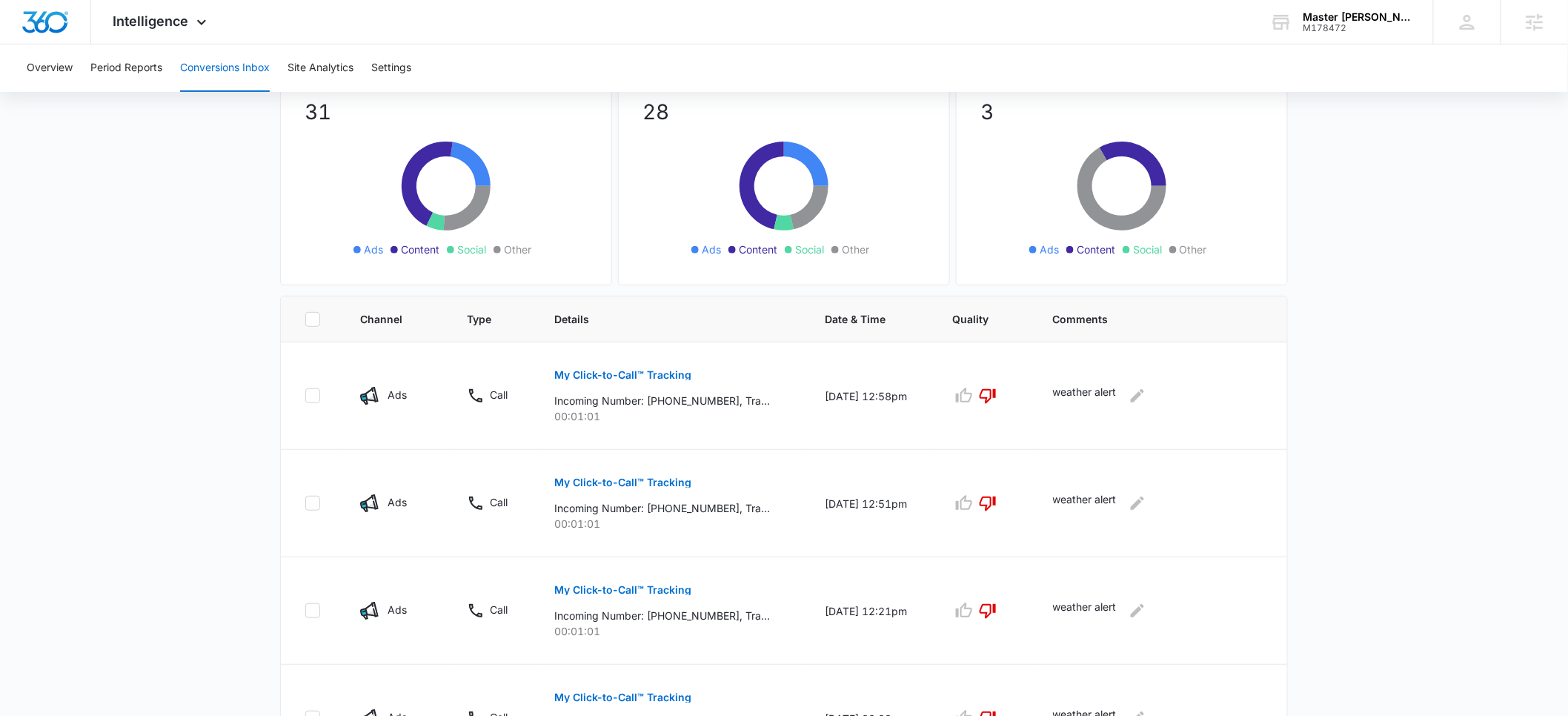
scroll to position [0, 0]
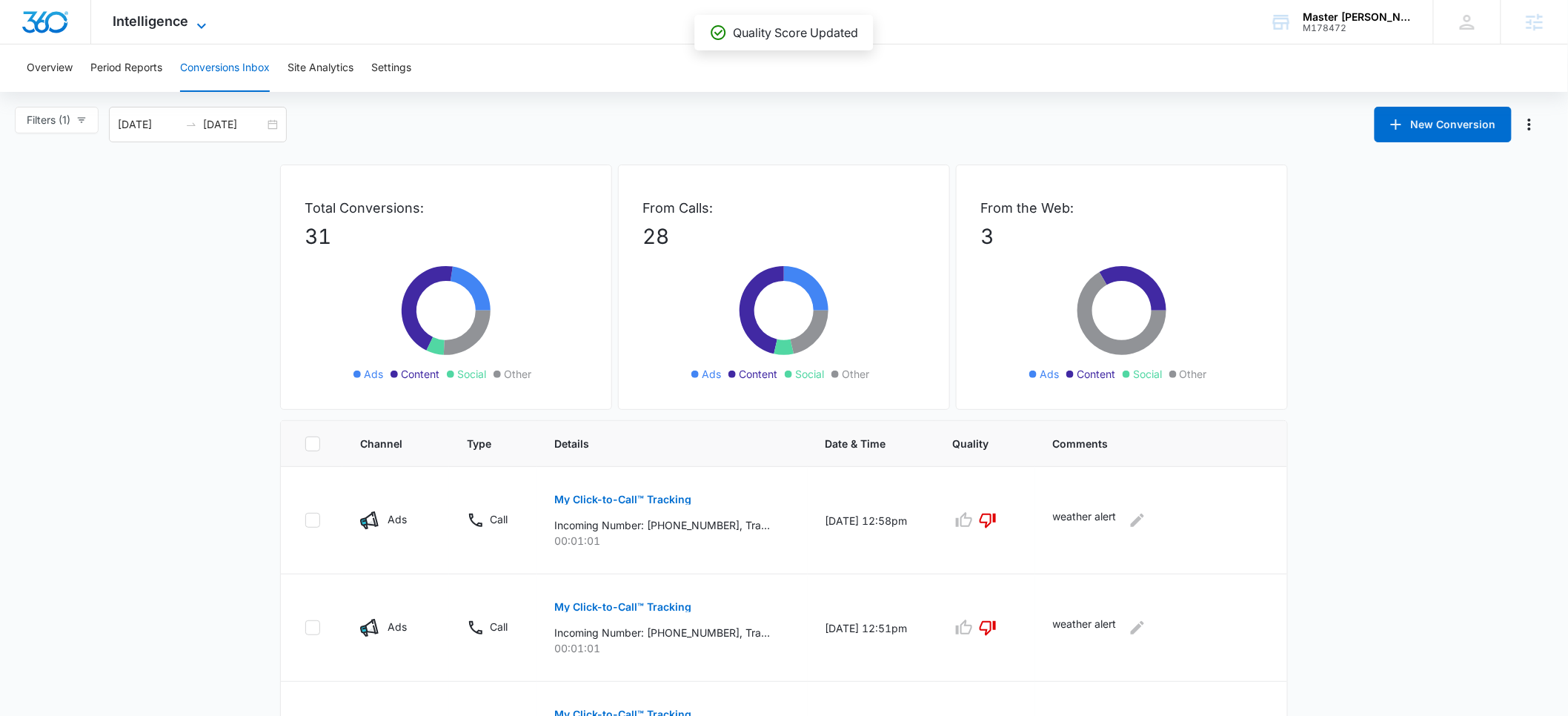
click at [164, 22] on span "Intelligence" at bounding box center [151, 21] width 76 height 16
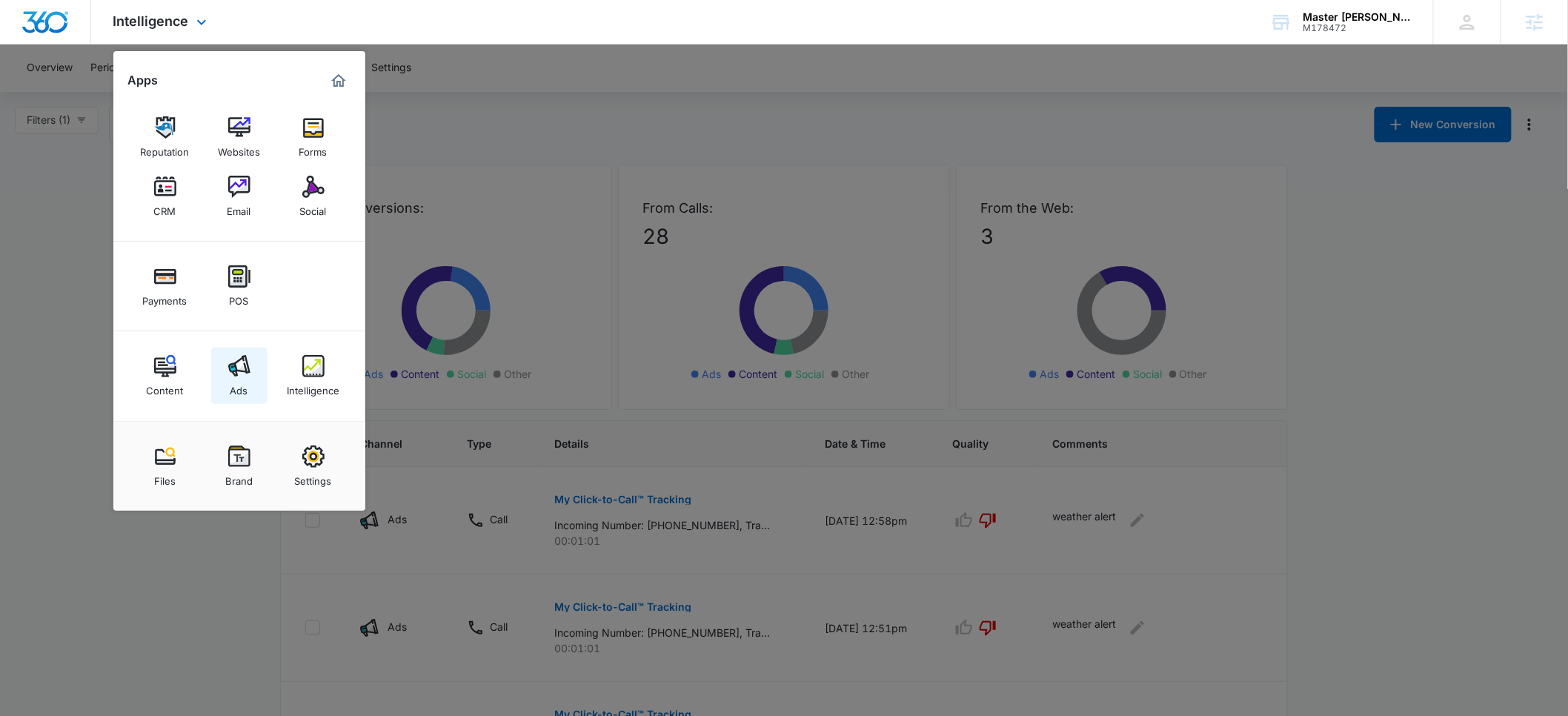
click at [237, 383] on div "Ads" at bounding box center [240, 387] width 18 height 19
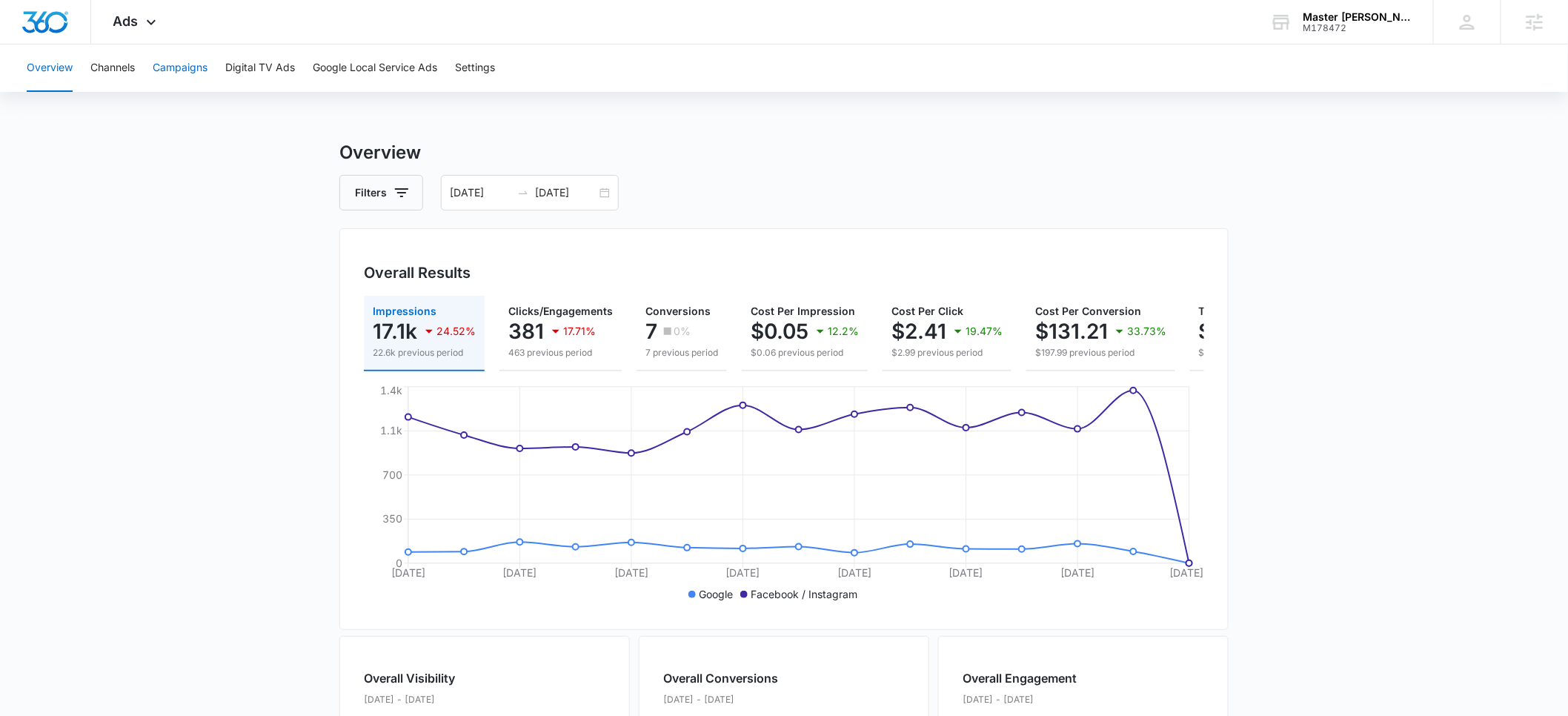
click at [184, 68] on button "Campaigns" at bounding box center [180, 67] width 55 height 47
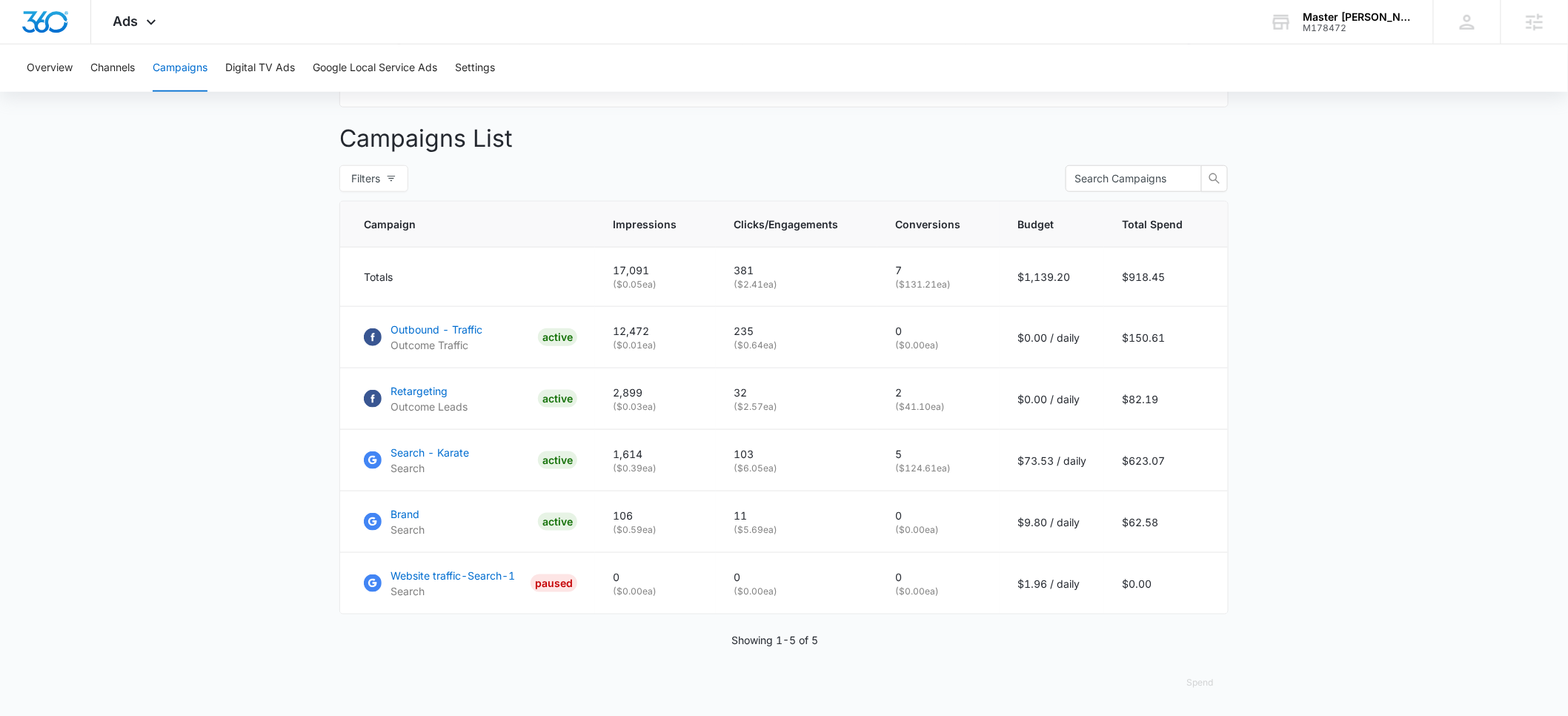
scroll to position [537, 0]
click at [429, 450] on p "Search - Karate" at bounding box center [429, 449] width 79 height 16
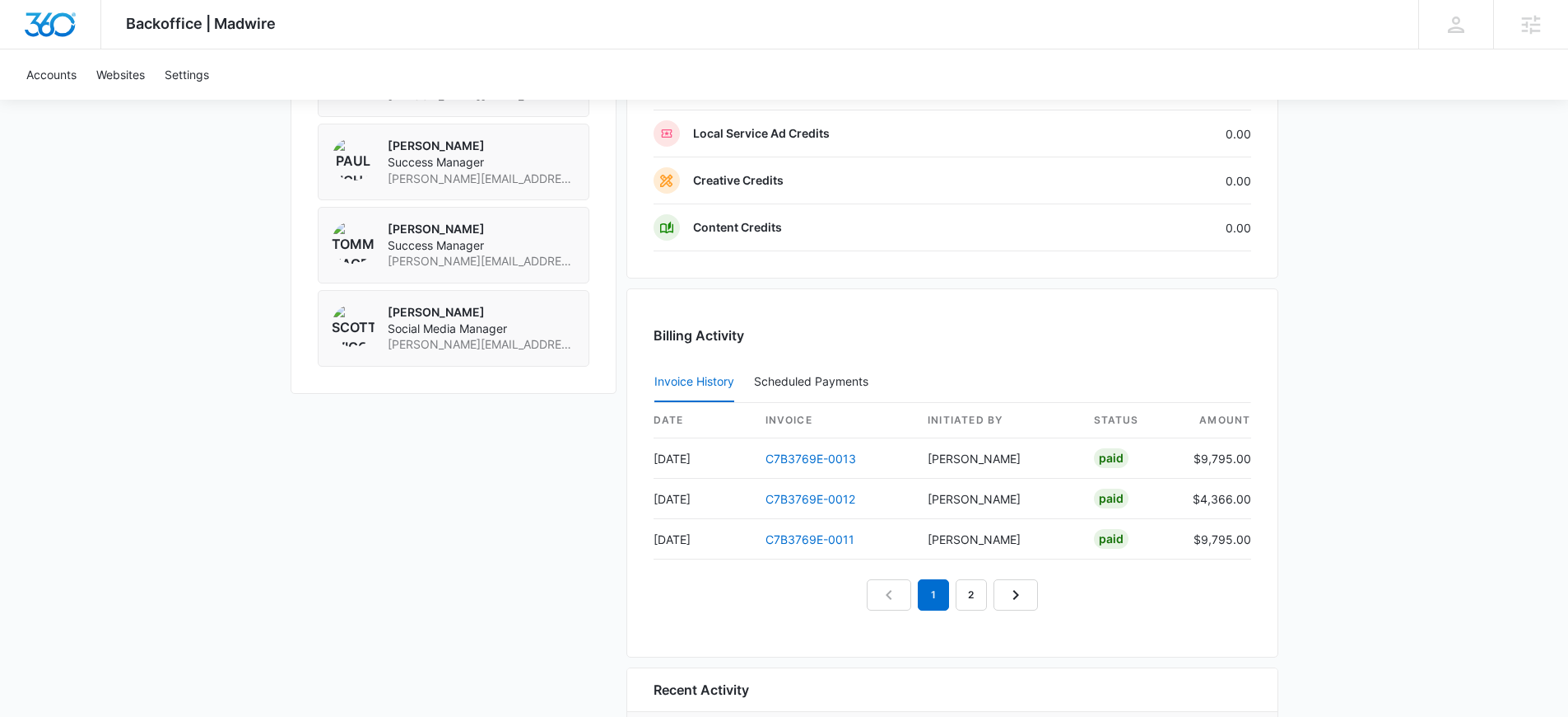
scroll to position [1578, 0]
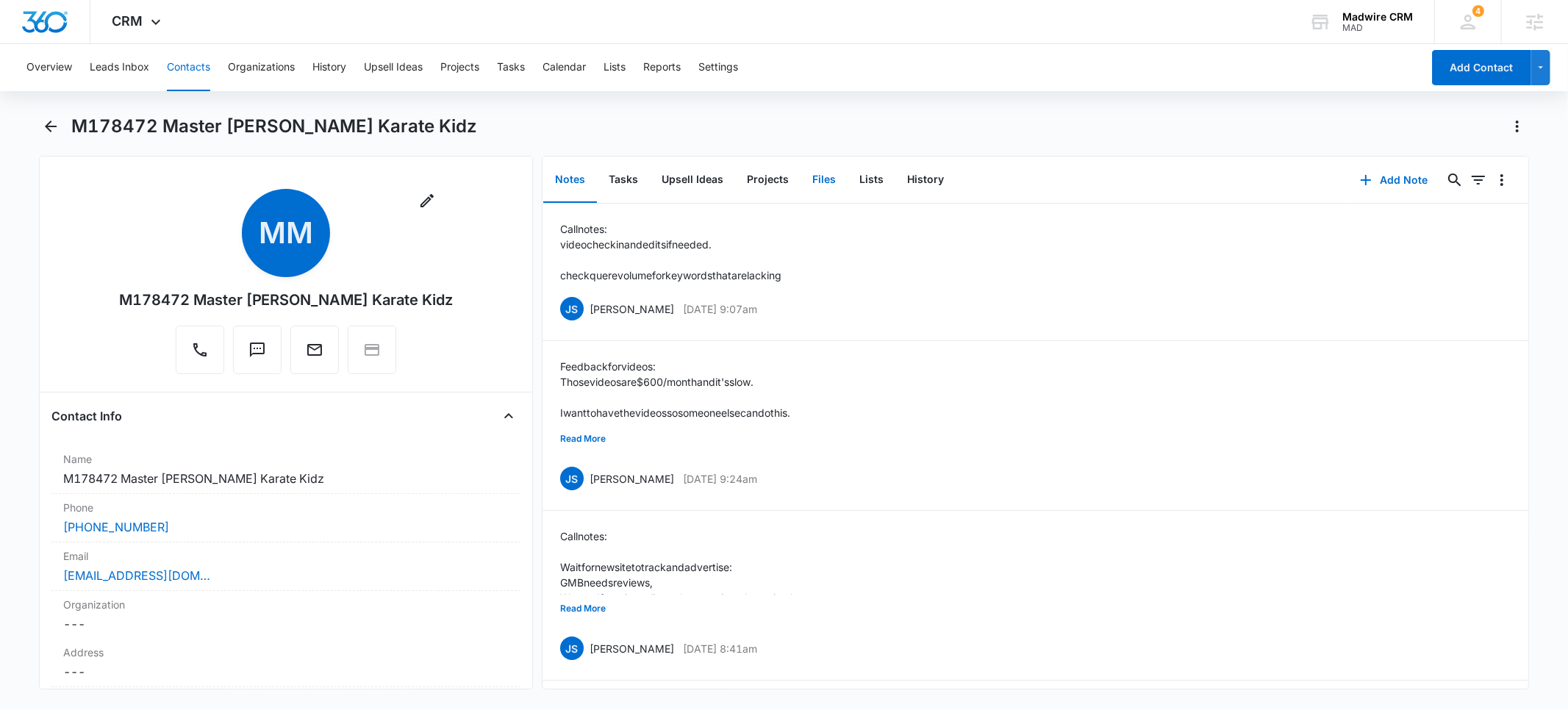
click at [824, 178] on button "Files" at bounding box center [823, 180] width 47 height 45
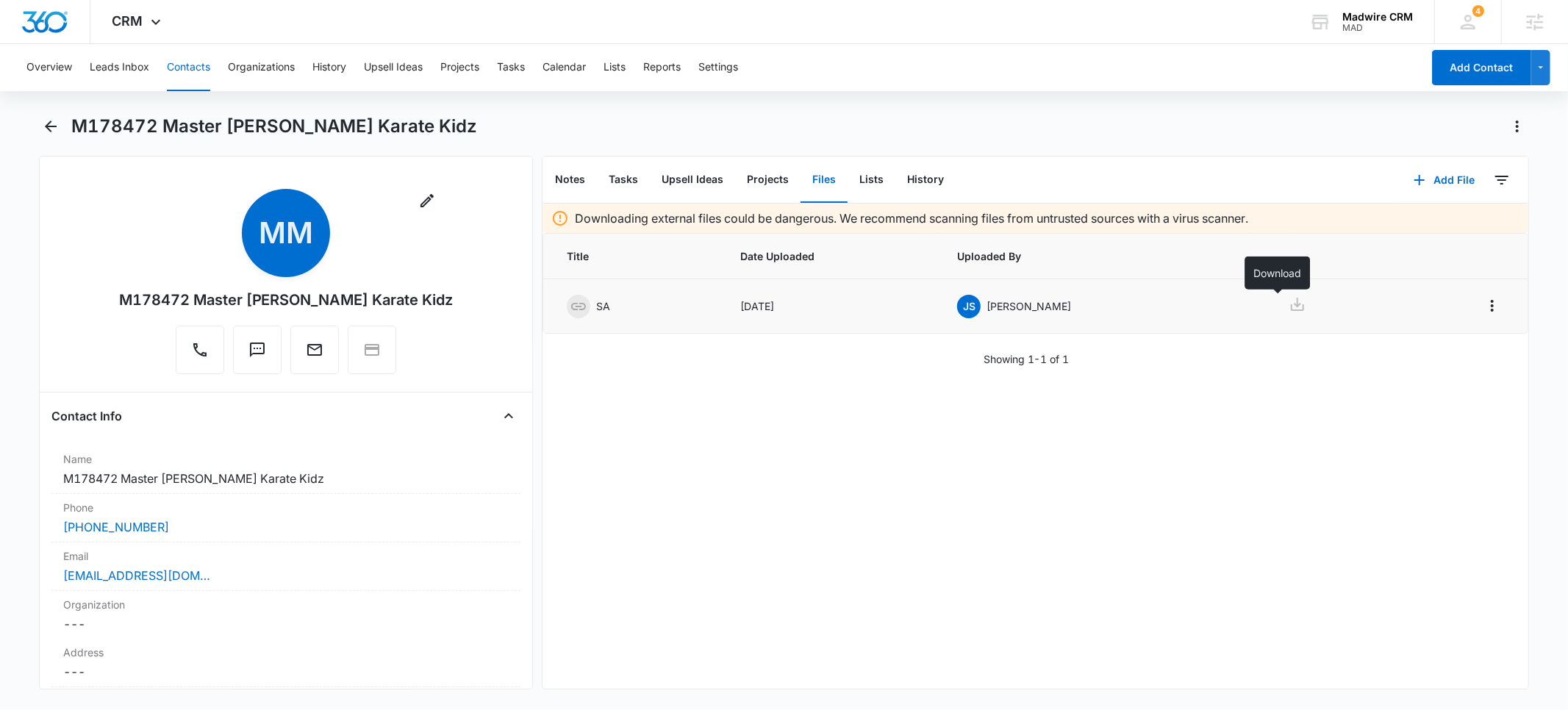
click at [1291, 305] on icon at bounding box center [1298, 304] width 13 height 13
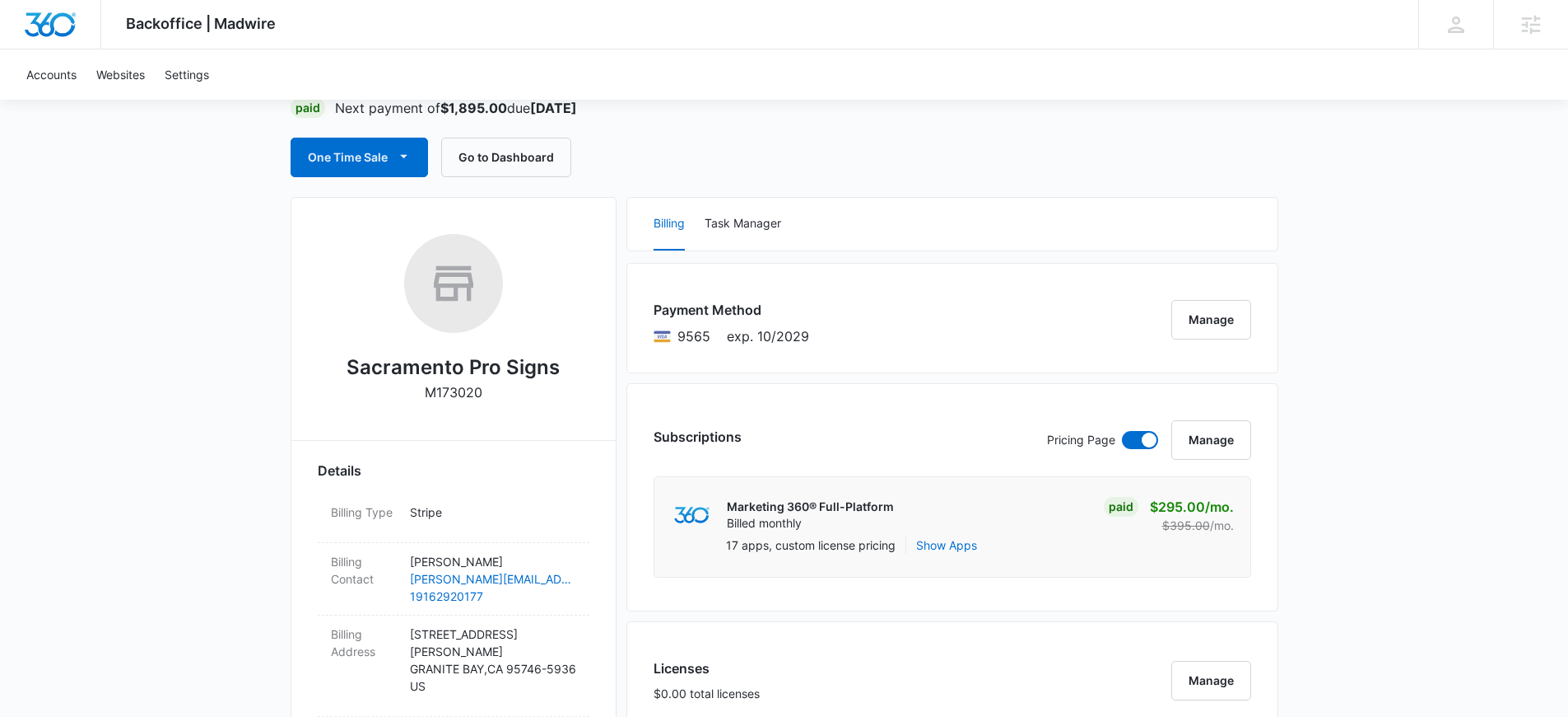
scroll to position [65, 0]
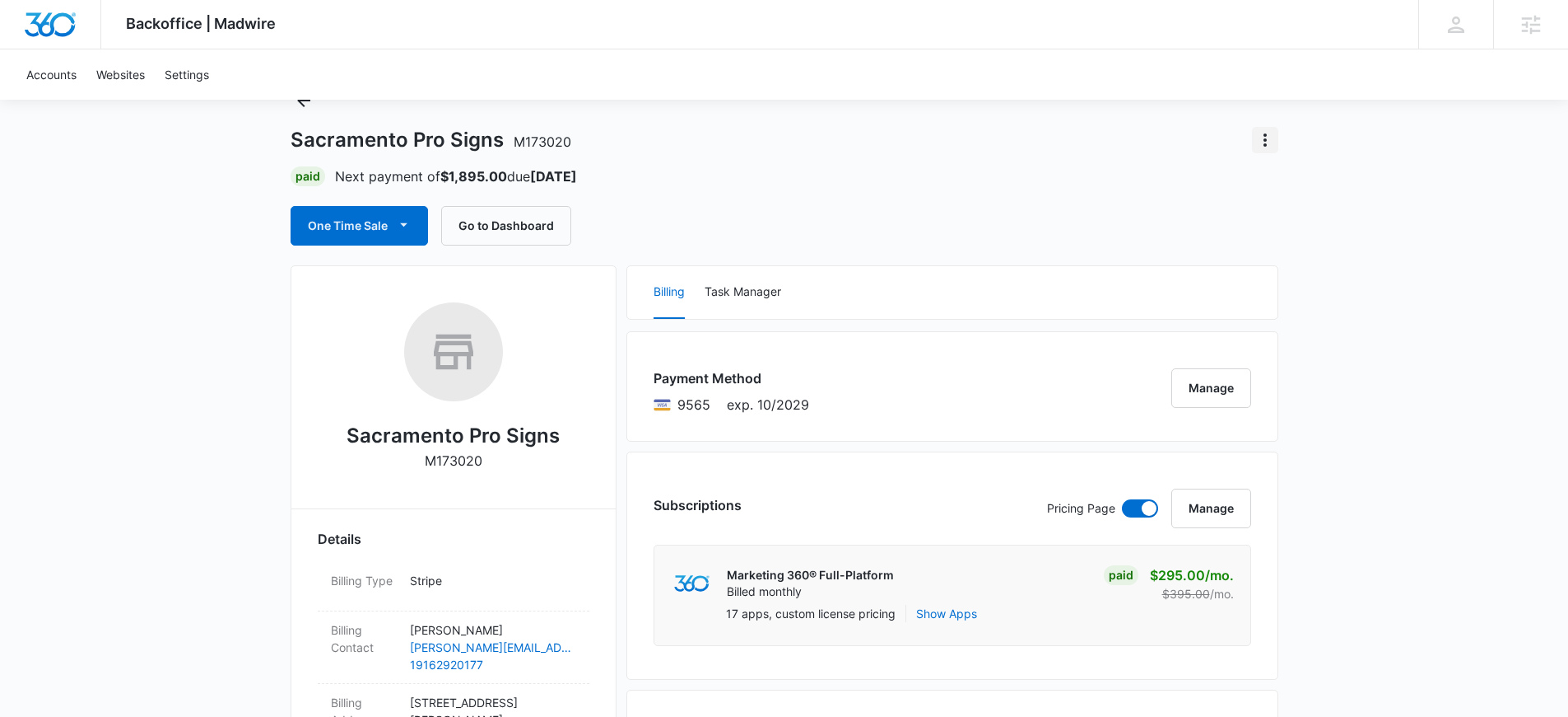
click at [1266, 142] on icon "Actions" at bounding box center [1266, 140] width 20 height 20
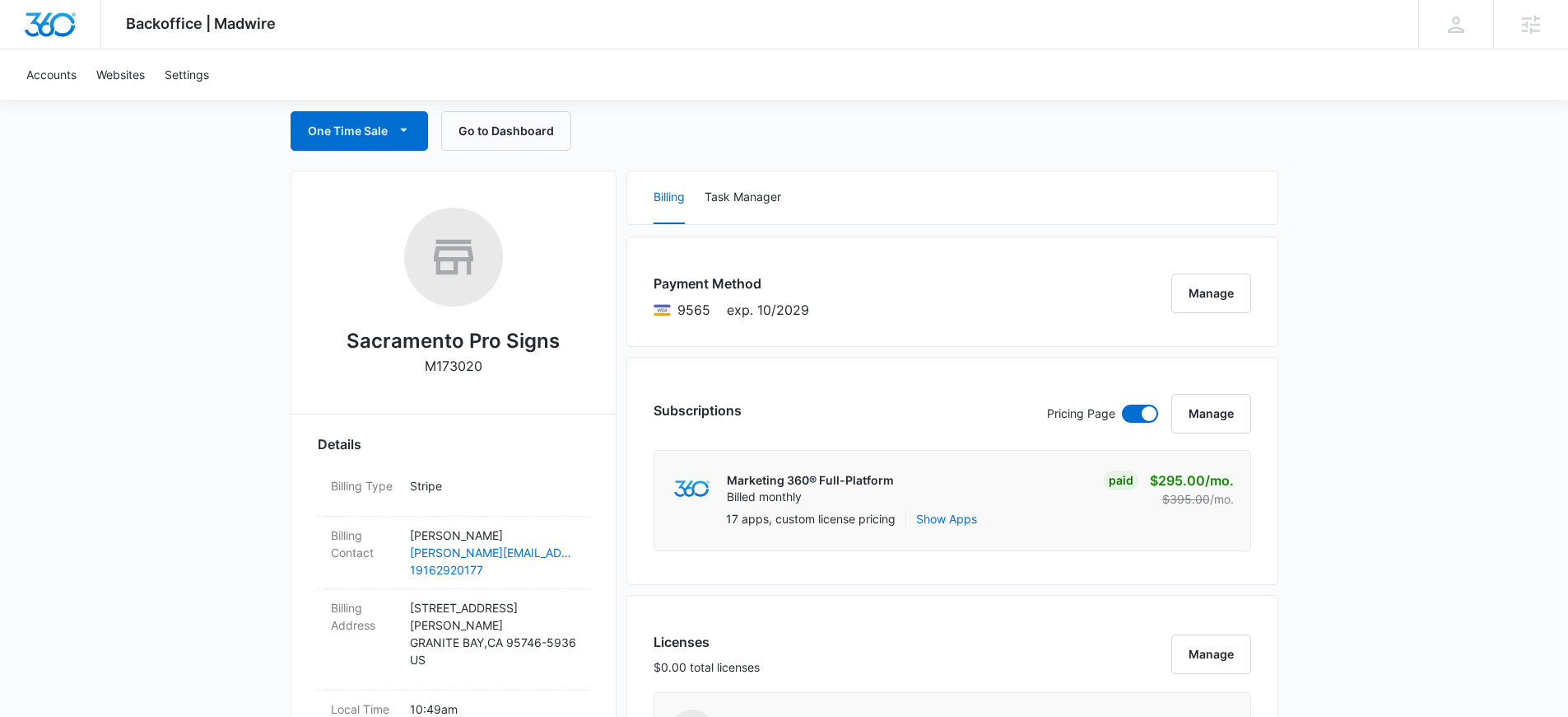
scroll to position [195, 0]
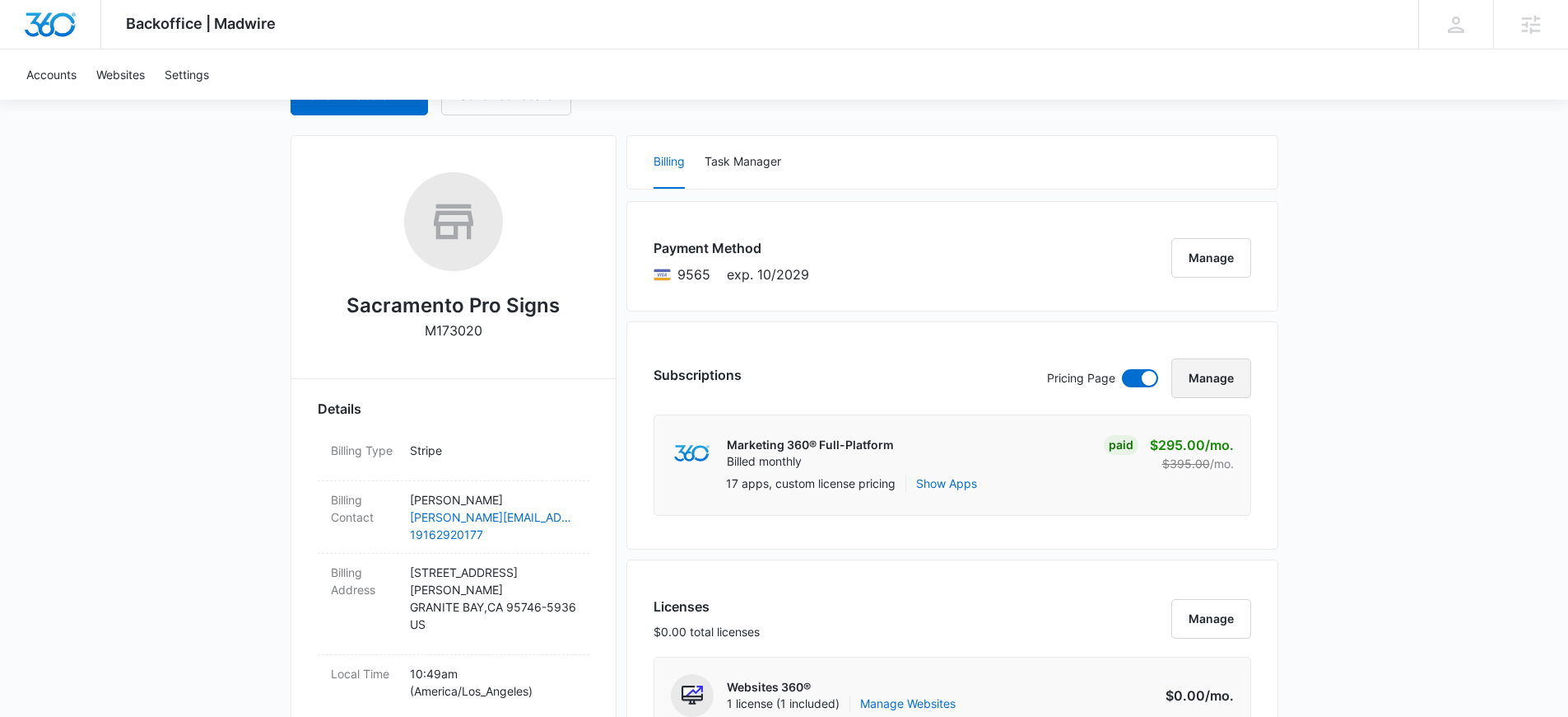
click at [1224, 386] on button "Manage" at bounding box center [1212, 377] width 80 height 39
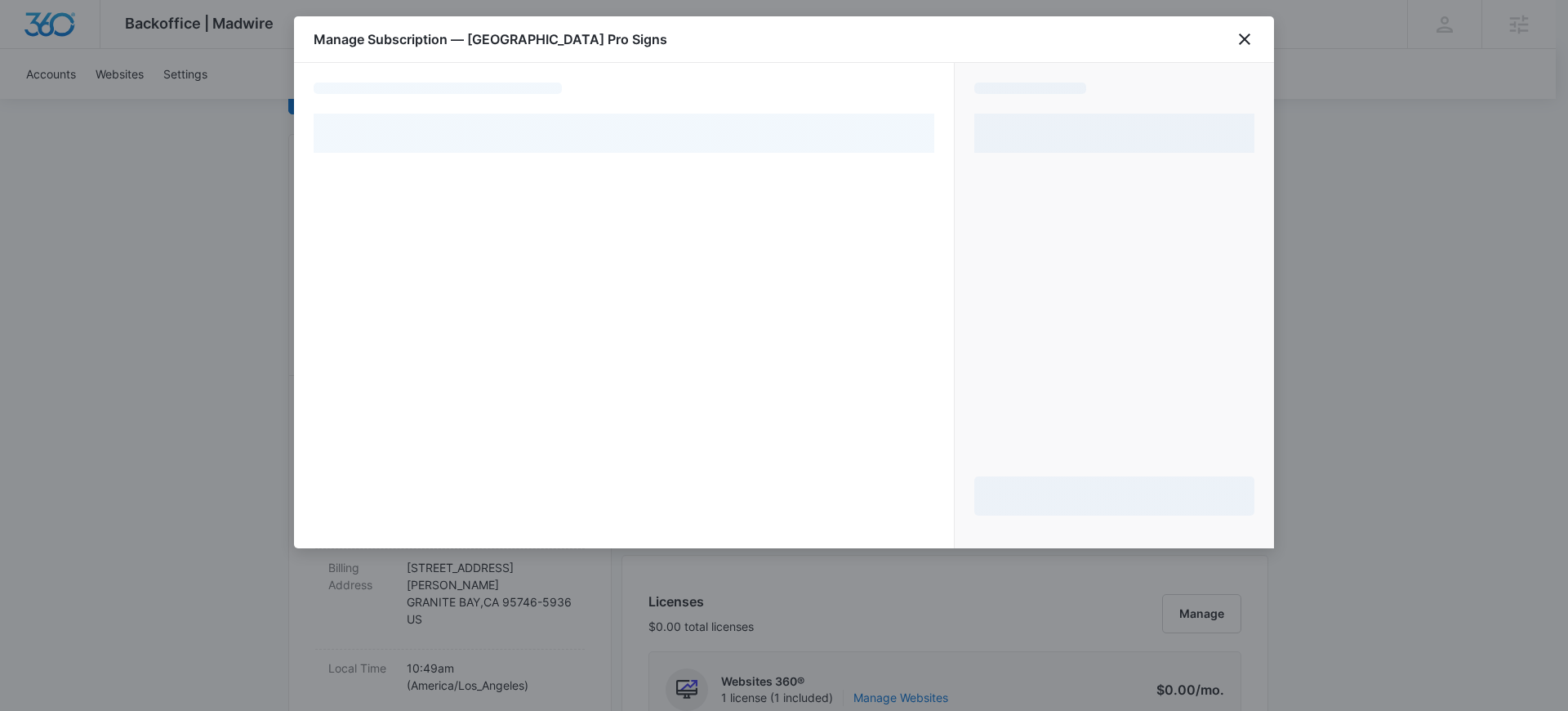
select select "pm_1QUZH8A4n8RTgNjUOlhZNMxo"
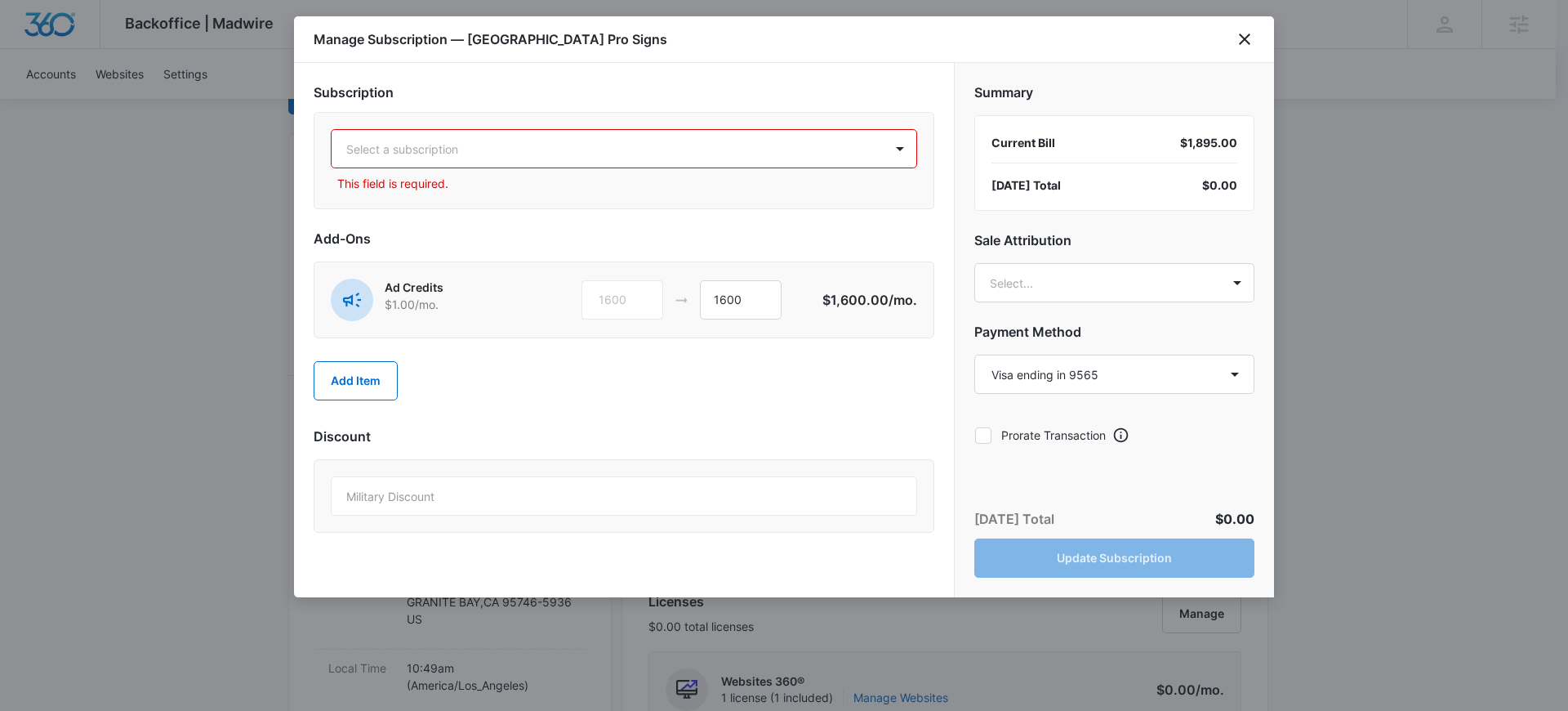
click at [526, 150] on div at bounding box center [604, 149] width 516 height 21
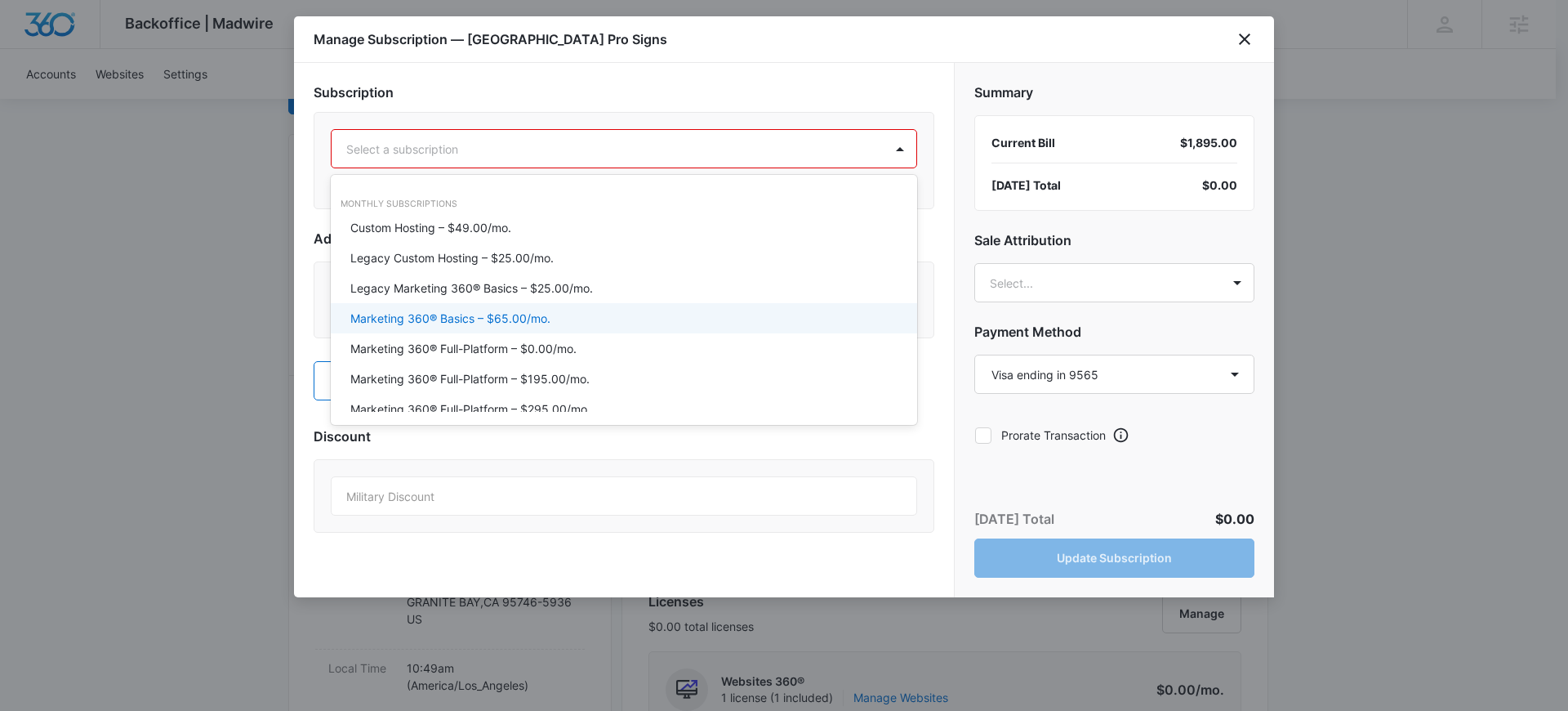
click at [514, 325] on p "Marketing 360® Basics – $65.00/mo." at bounding box center [450, 318] width 200 height 17
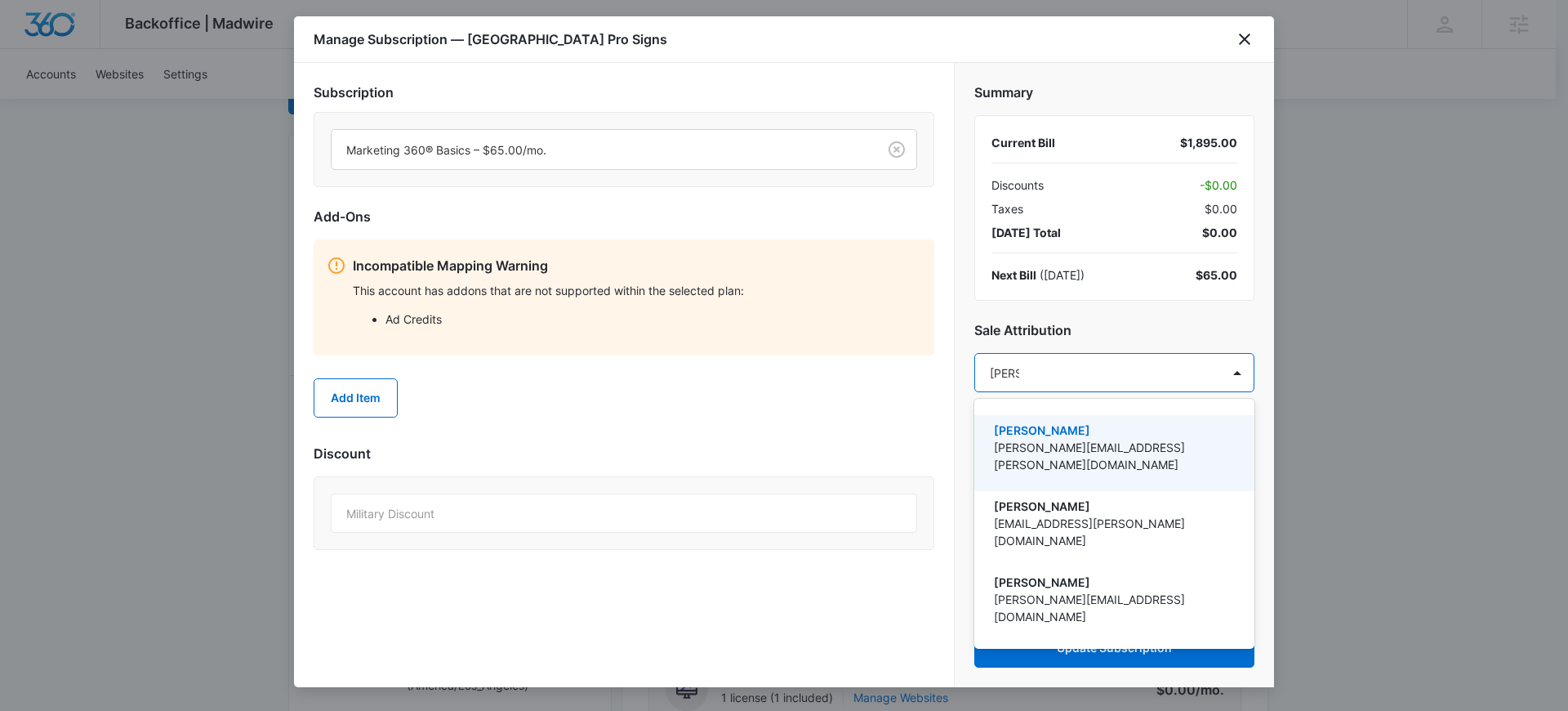
type input "[PERSON_NAME]"
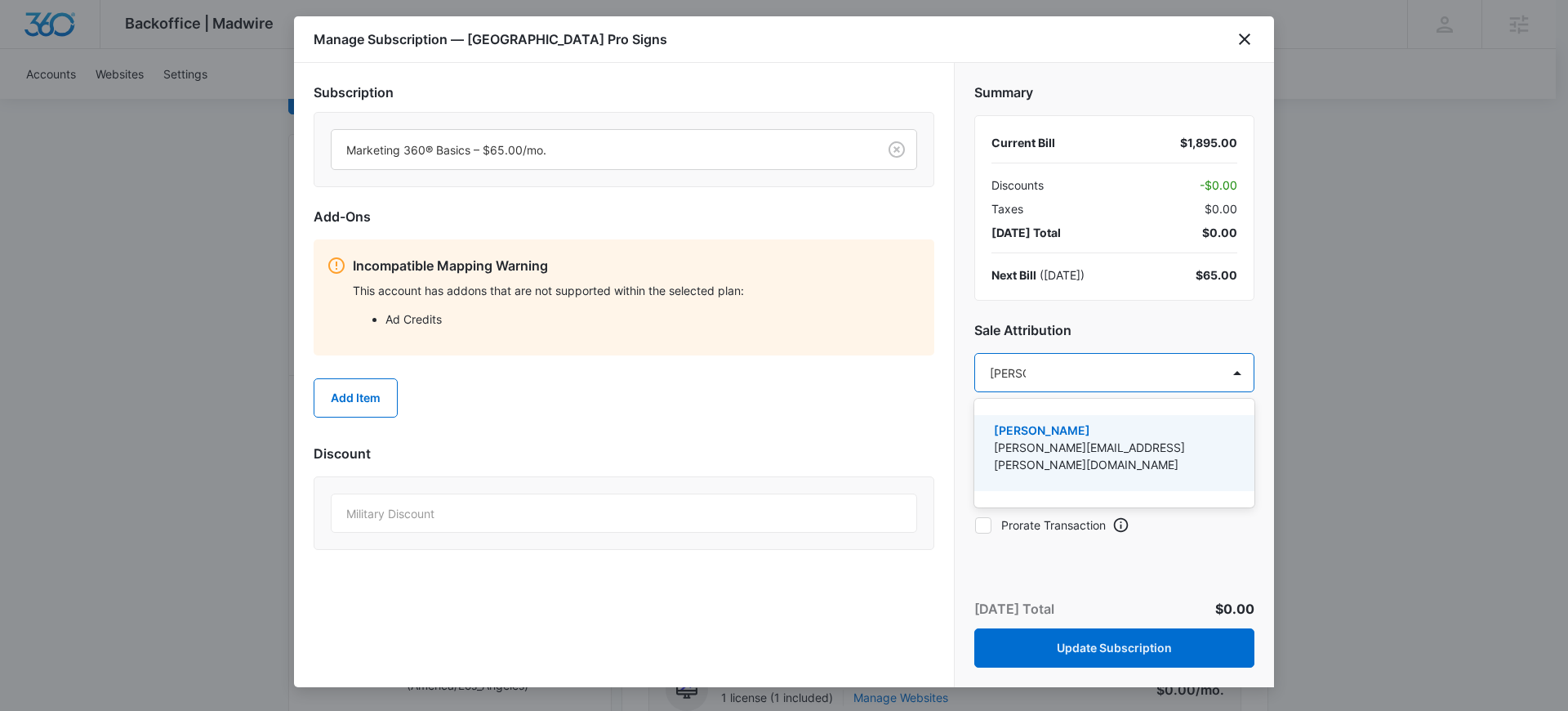
click at [1093, 448] on p "[PERSON_NAME][EMAIL_ADDRESS][PERSON_NAME][DOMAIN_NAME]" at bounding box center [1113, 456] width 238 height 35
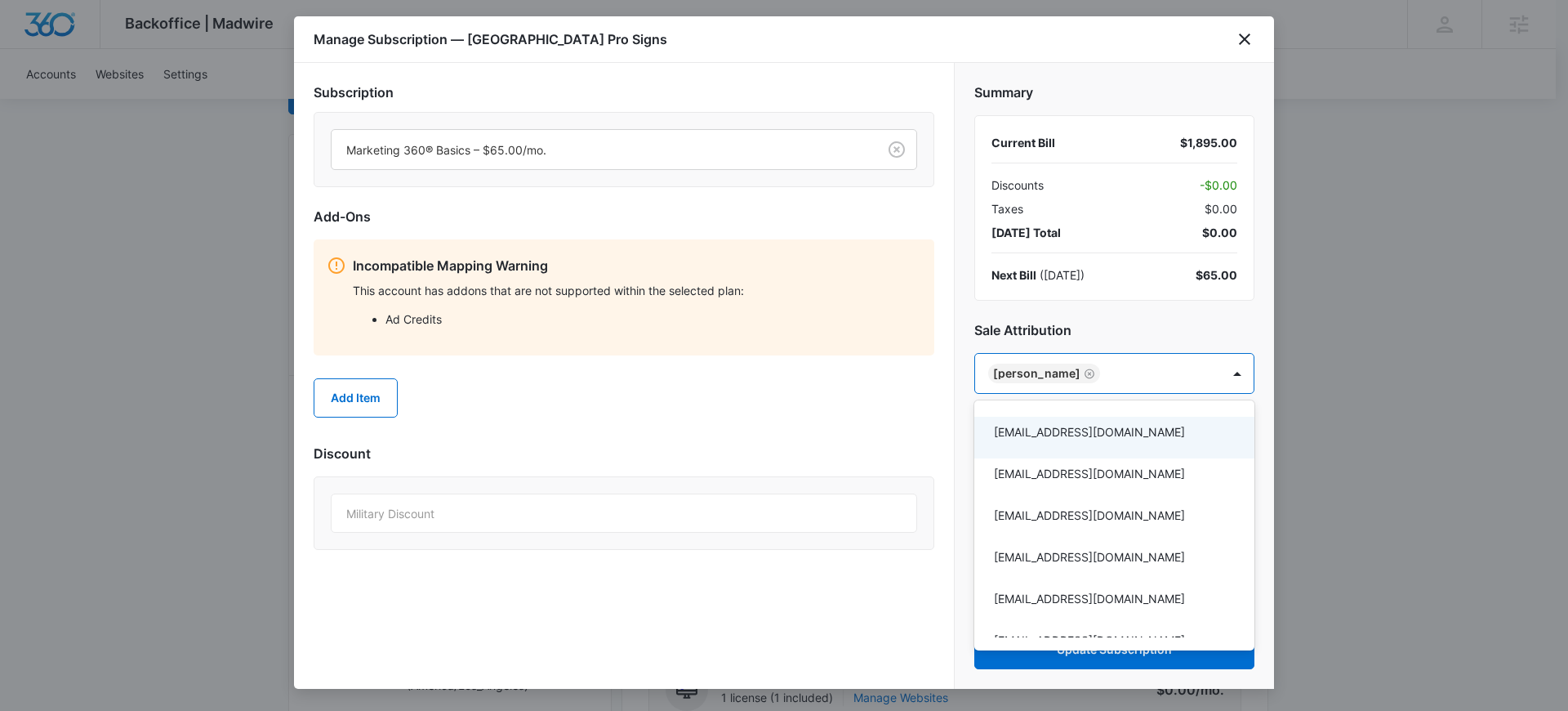
click at [1123, 323] on div at bounding box center [784, 355] width 1568 height 711
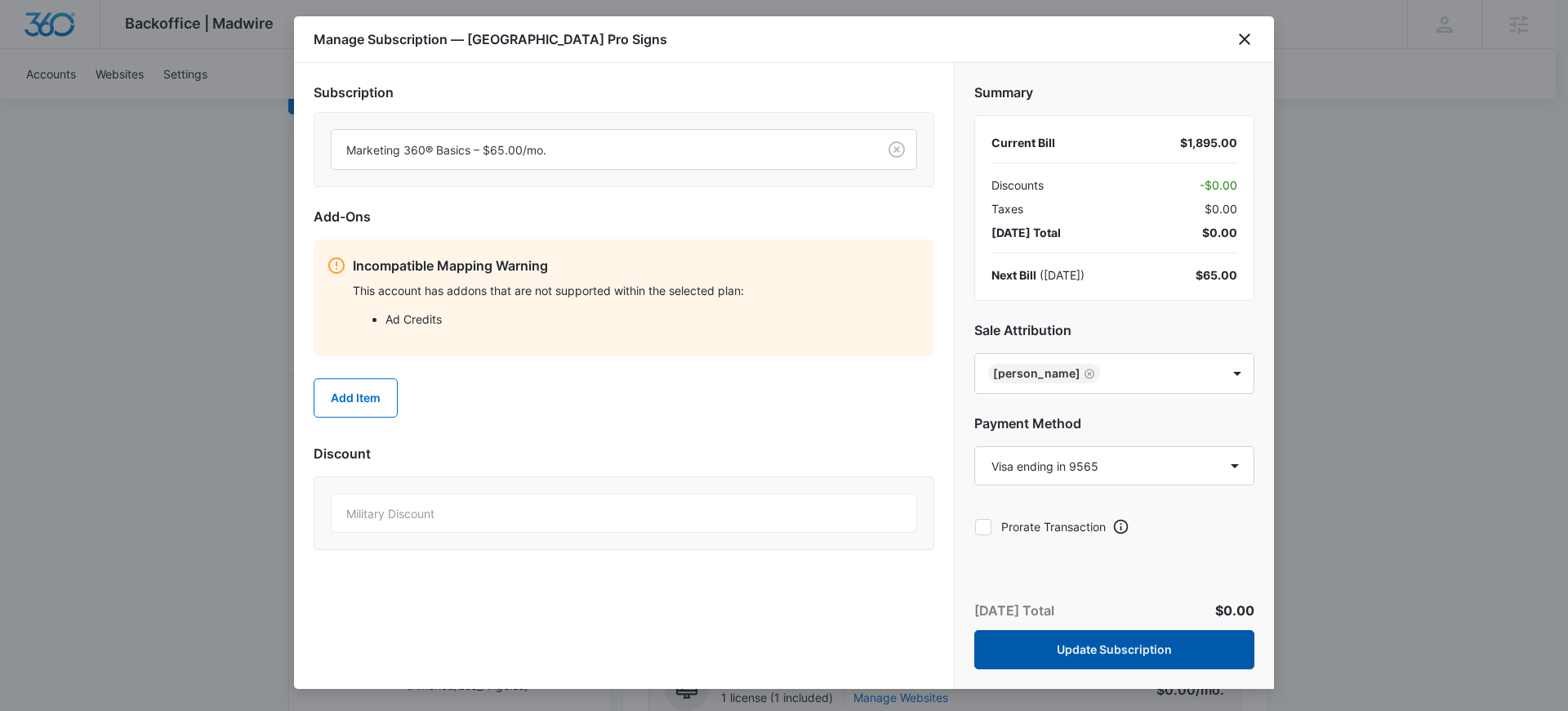
click at [1132, 648] on button "Update Subscription" at bounding box center [1114, 649] width 280 height 39
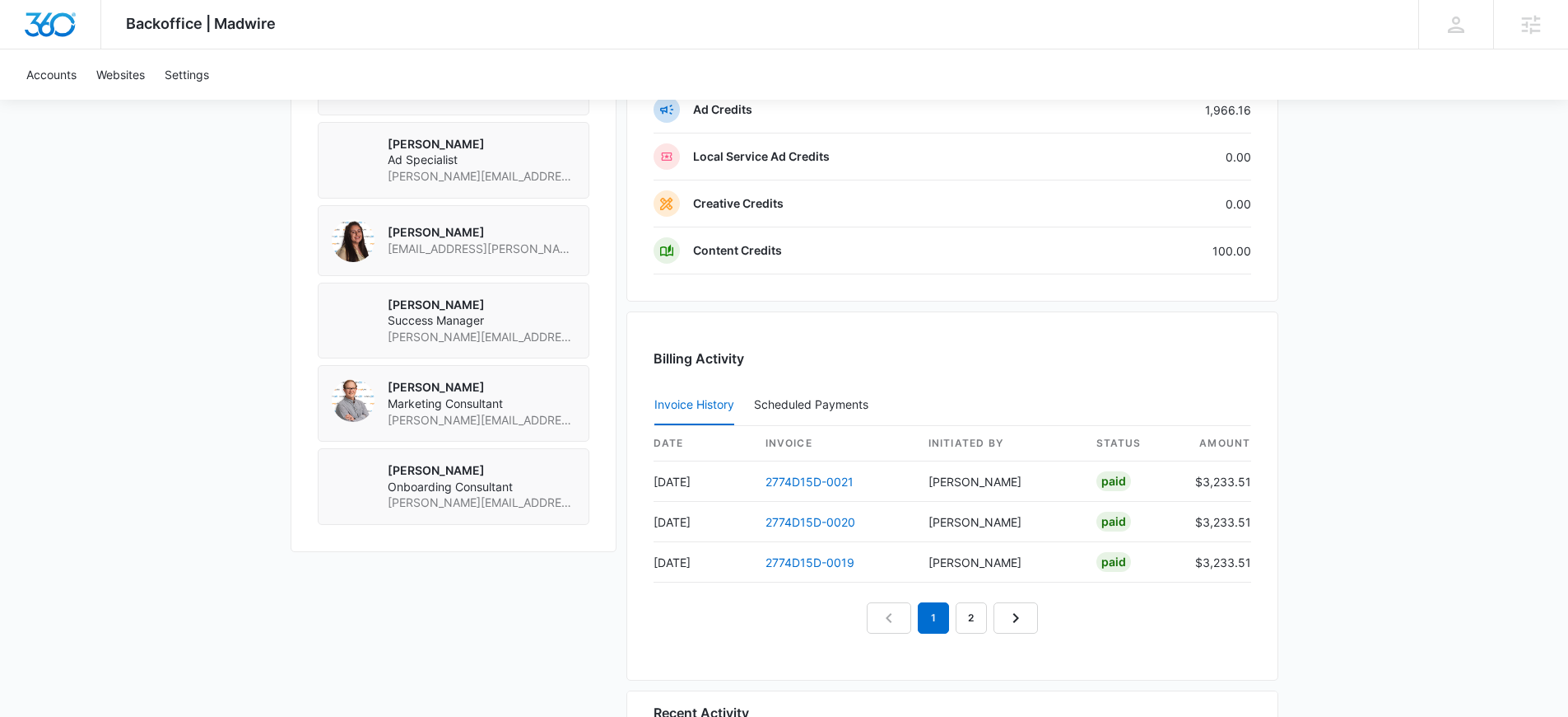
scroll to position [1503, 0]
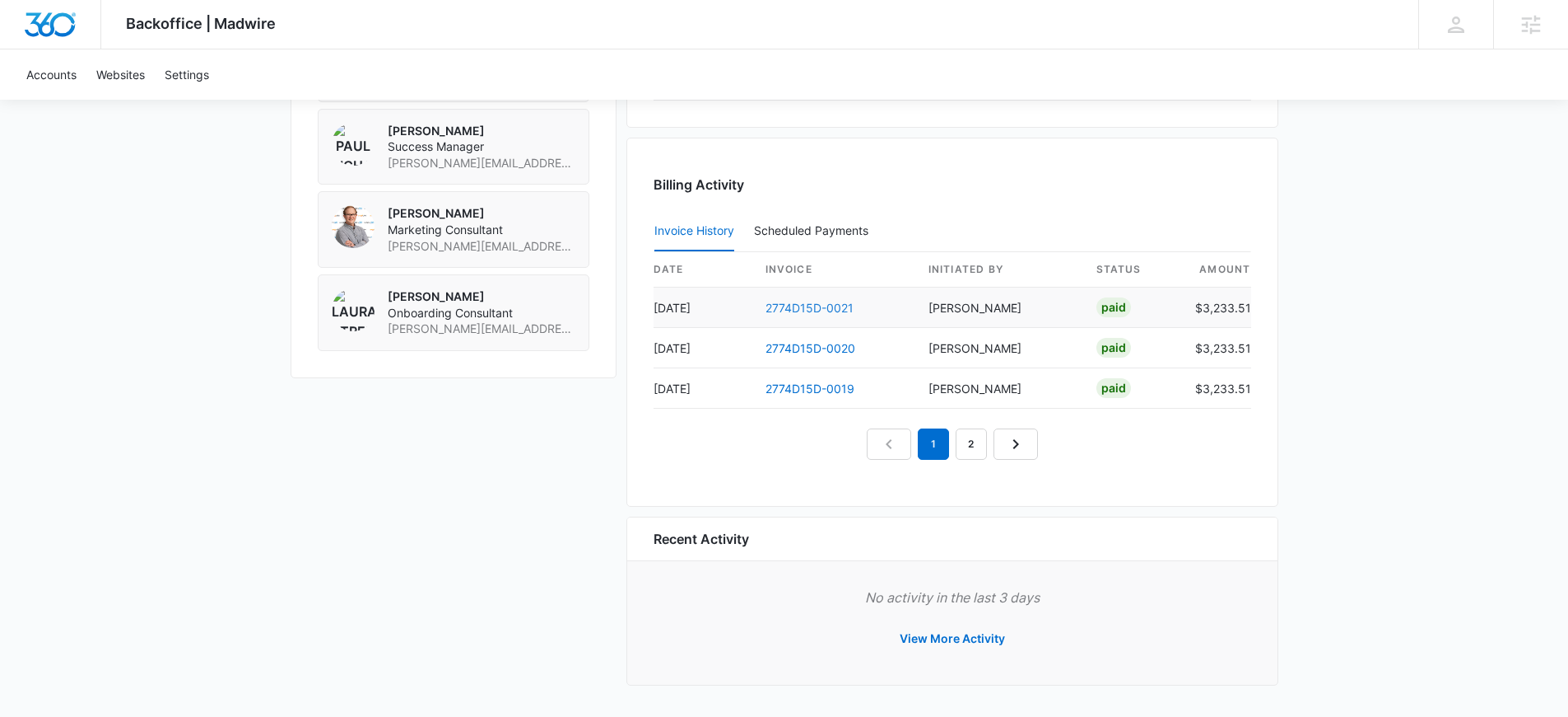
click at [815, 307] on link "2774D15D-0021" at bounding box center [810, 307] width 88 height 14
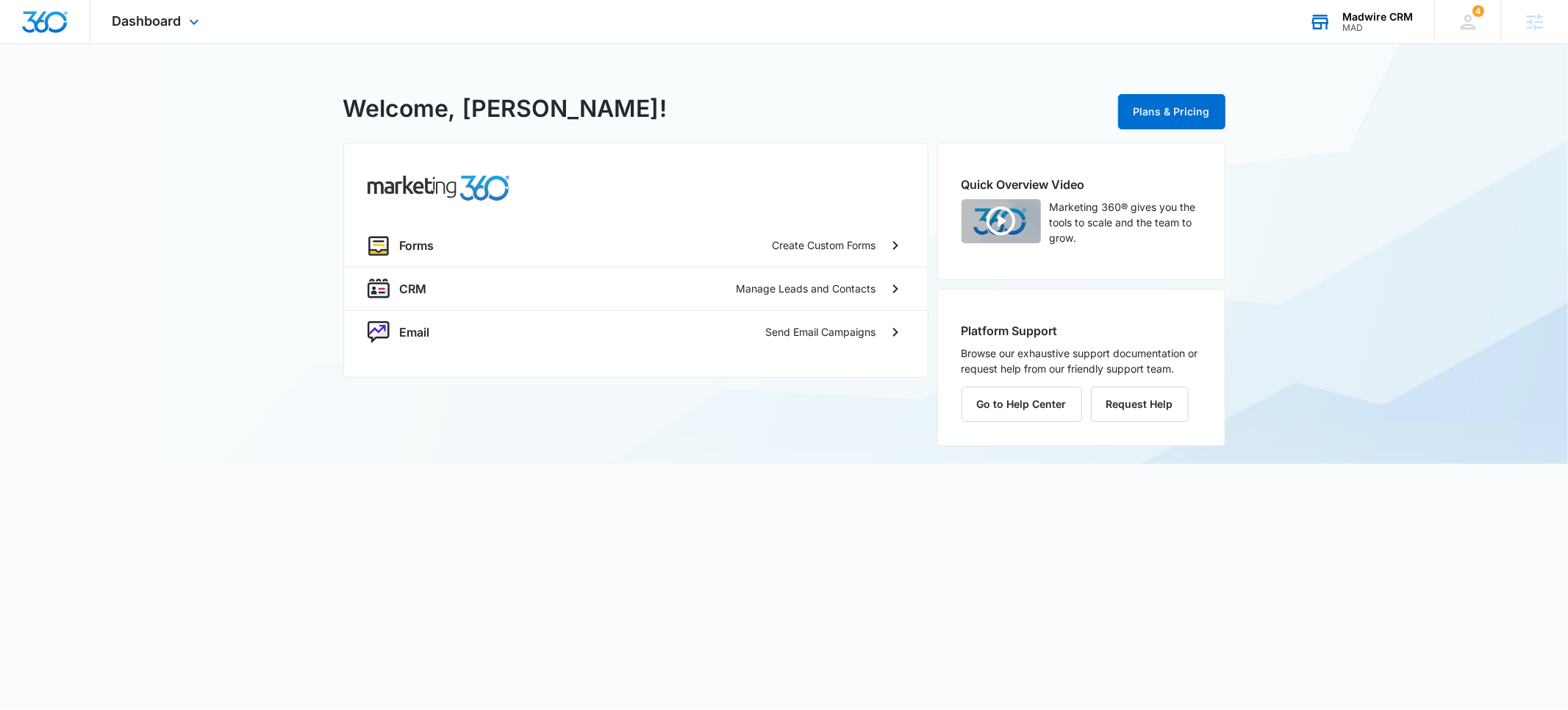
click at [1358, 23] on div "MAD" at bounding box center [1377, 28] width 71 height 10
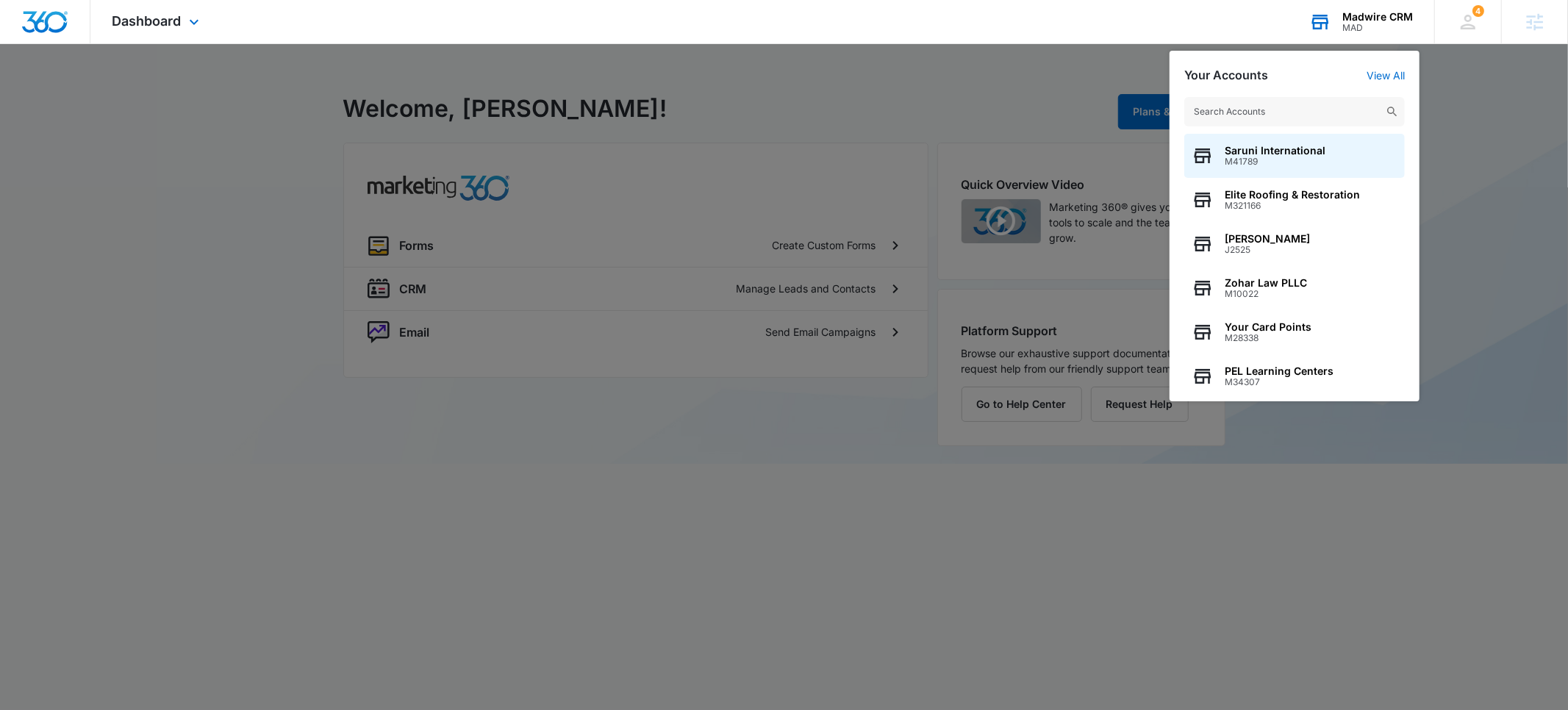
click at [1257, 105] on input "text" at bounding box center [1295, 112] width 221 height 30
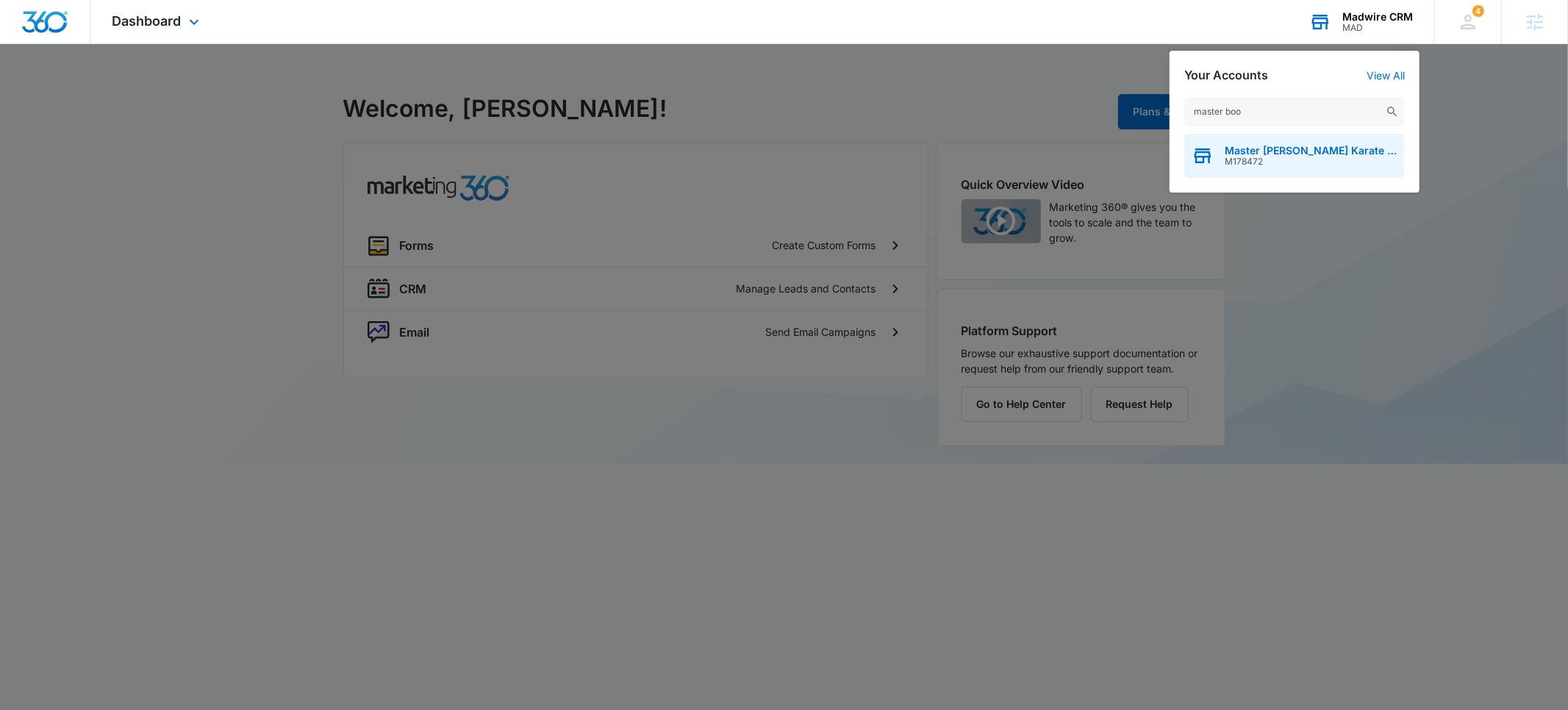
type input "master boo"
click at [1261, 159] on span "M178472" at bounding box center [1311, 162] width 172 height 10
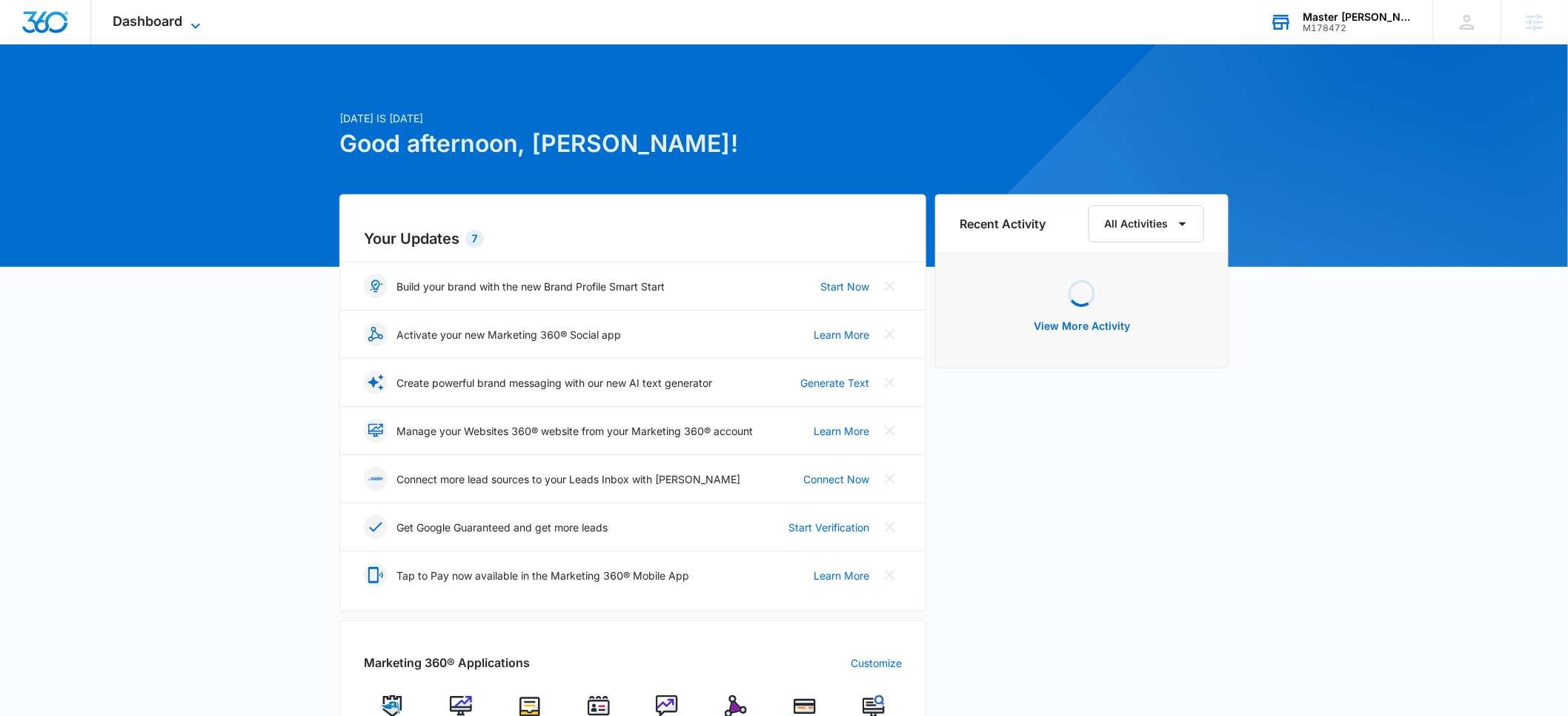
click at [187, 24] on icon at bounding box center [196, 26] width 18 height 18
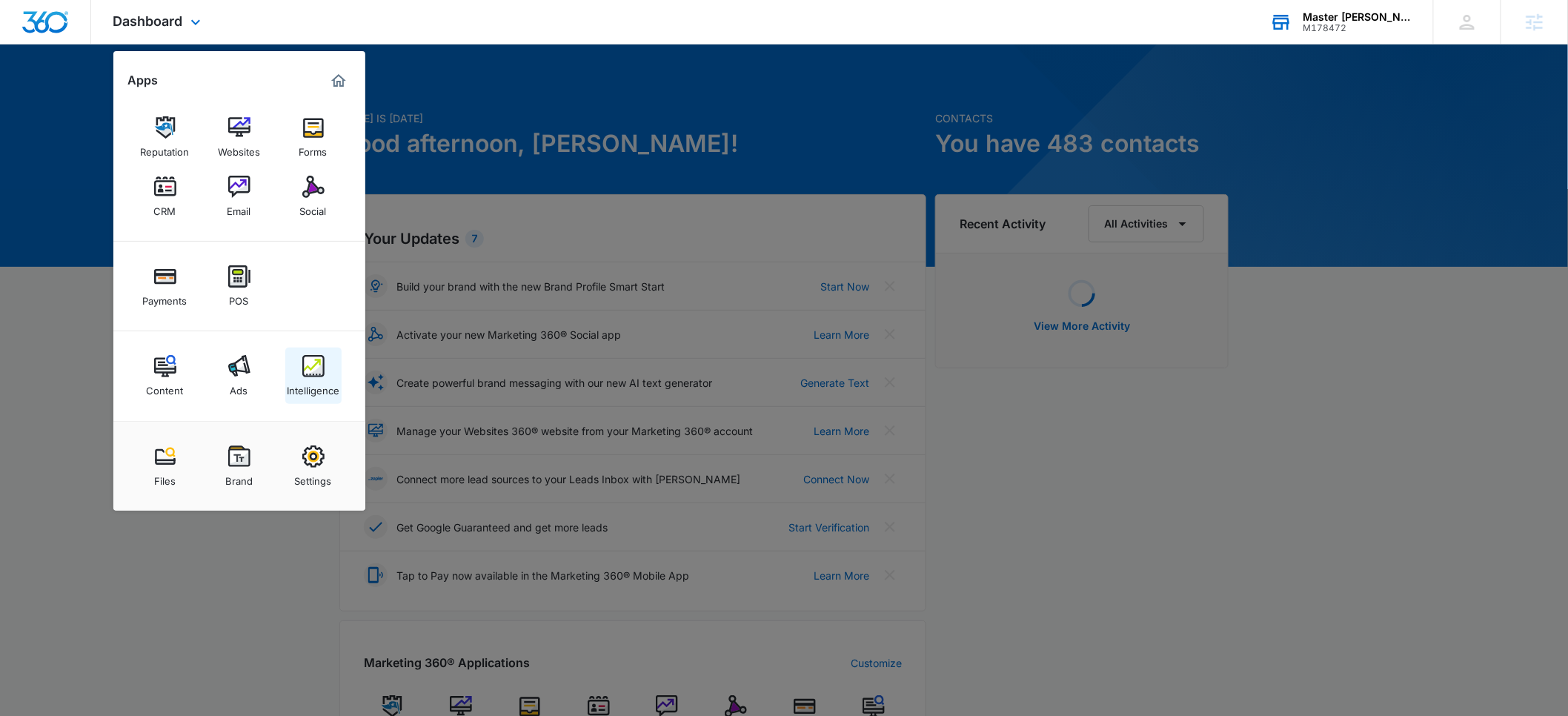
click at [319, 389] on div "Intelligence" at bounding box center [313, 387] width 52 height 19
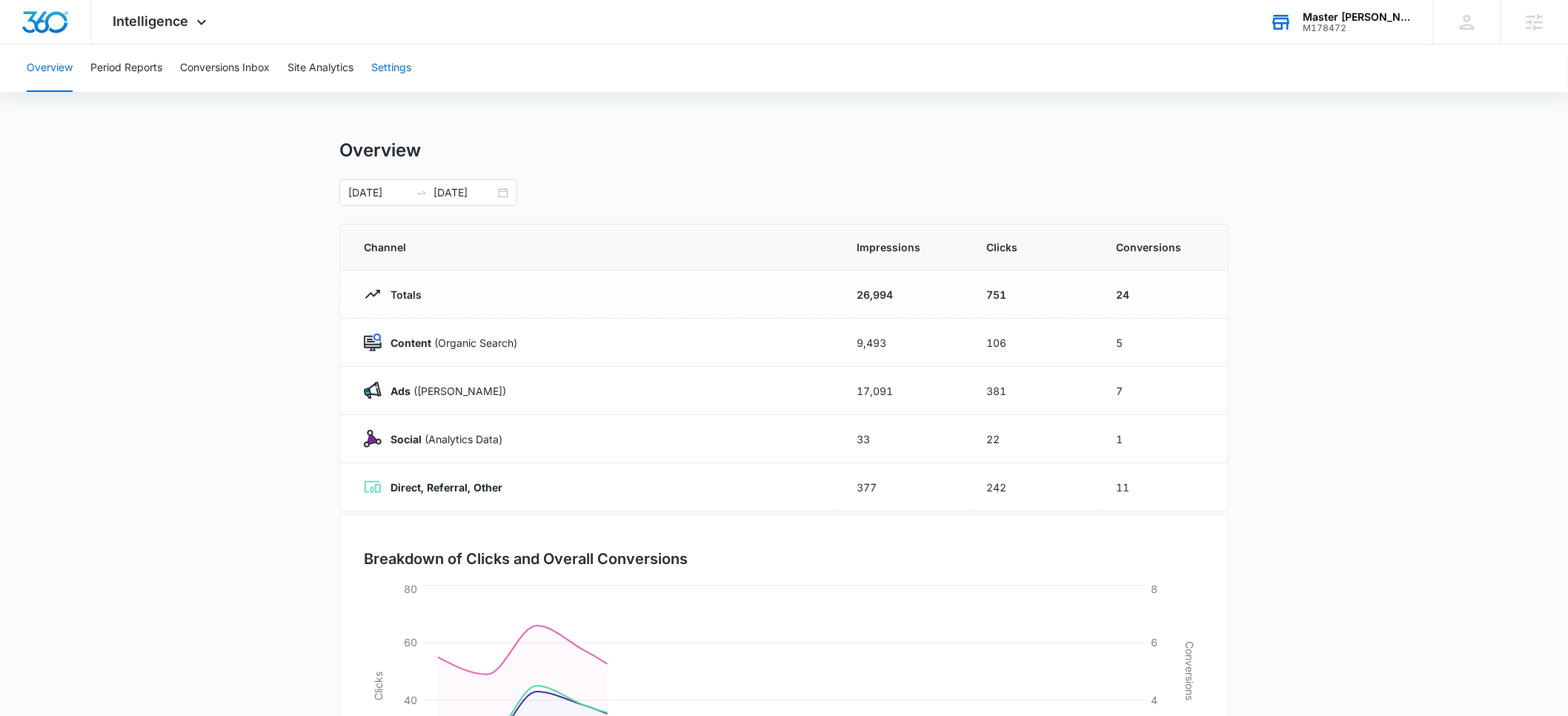
click at [402, 65] on button "Settings" at bounding box center [391, 67] width 40 height 47
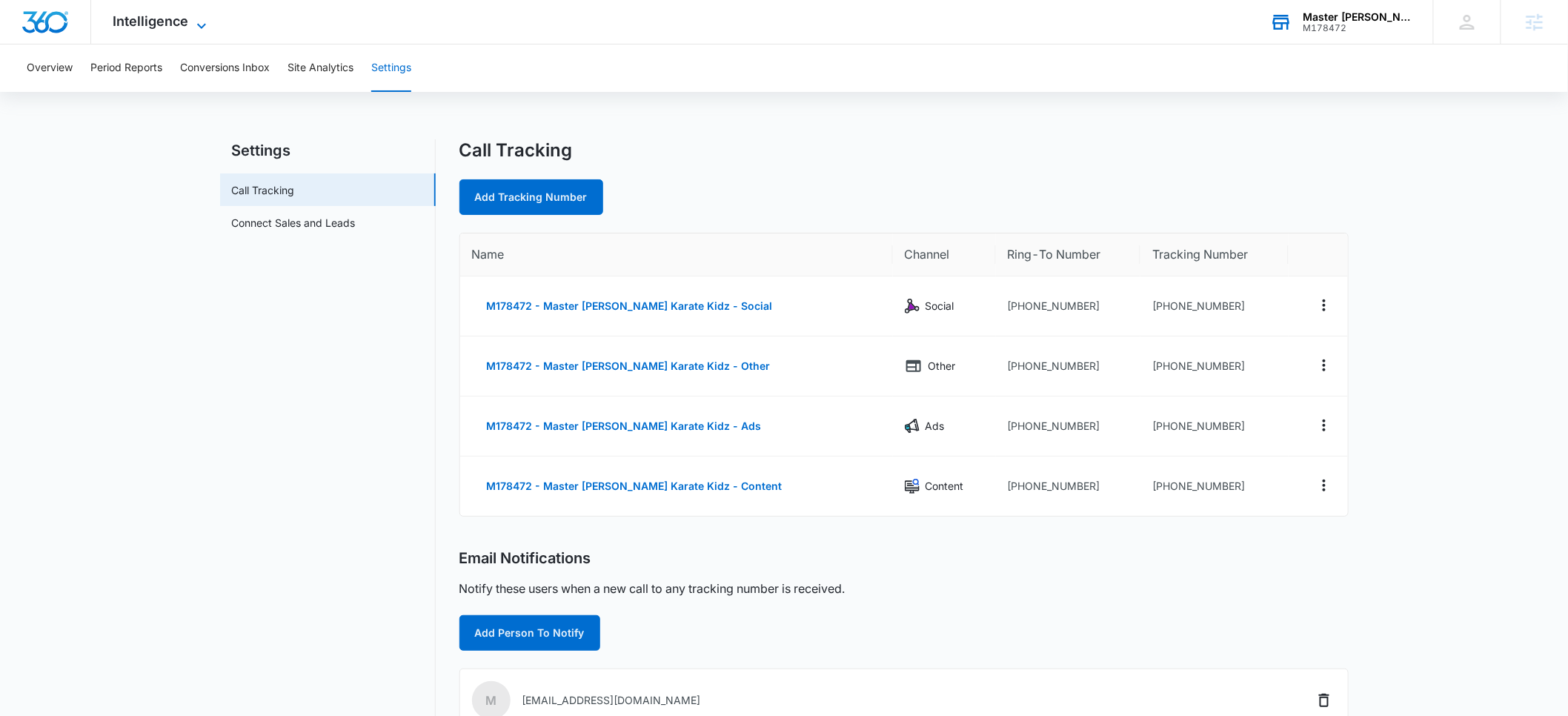
click at [127, 23] on span "Intelligence" at bounding box center [151, 21] width 76 height 16
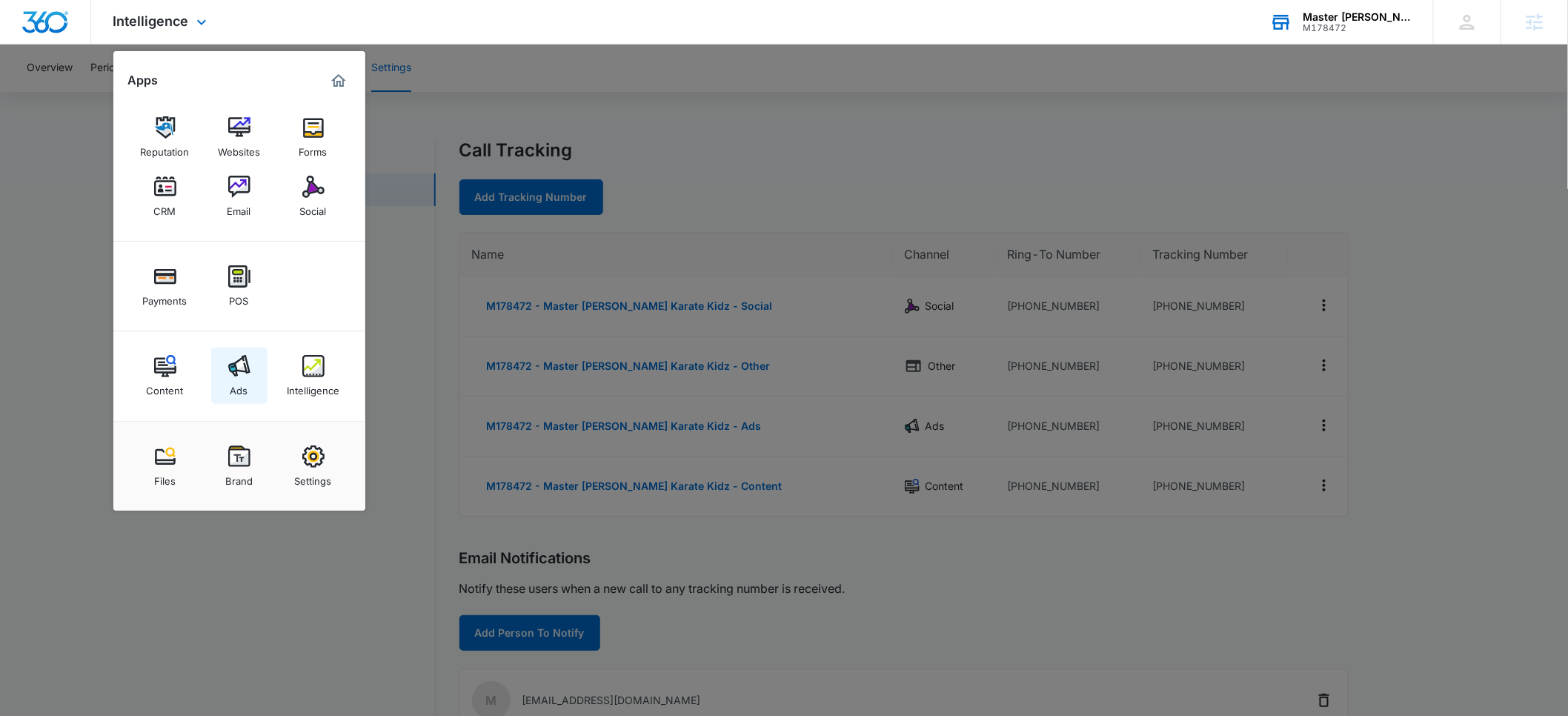
click at [237, 372] on img at bounding box center [240, 366] width 22 height 22
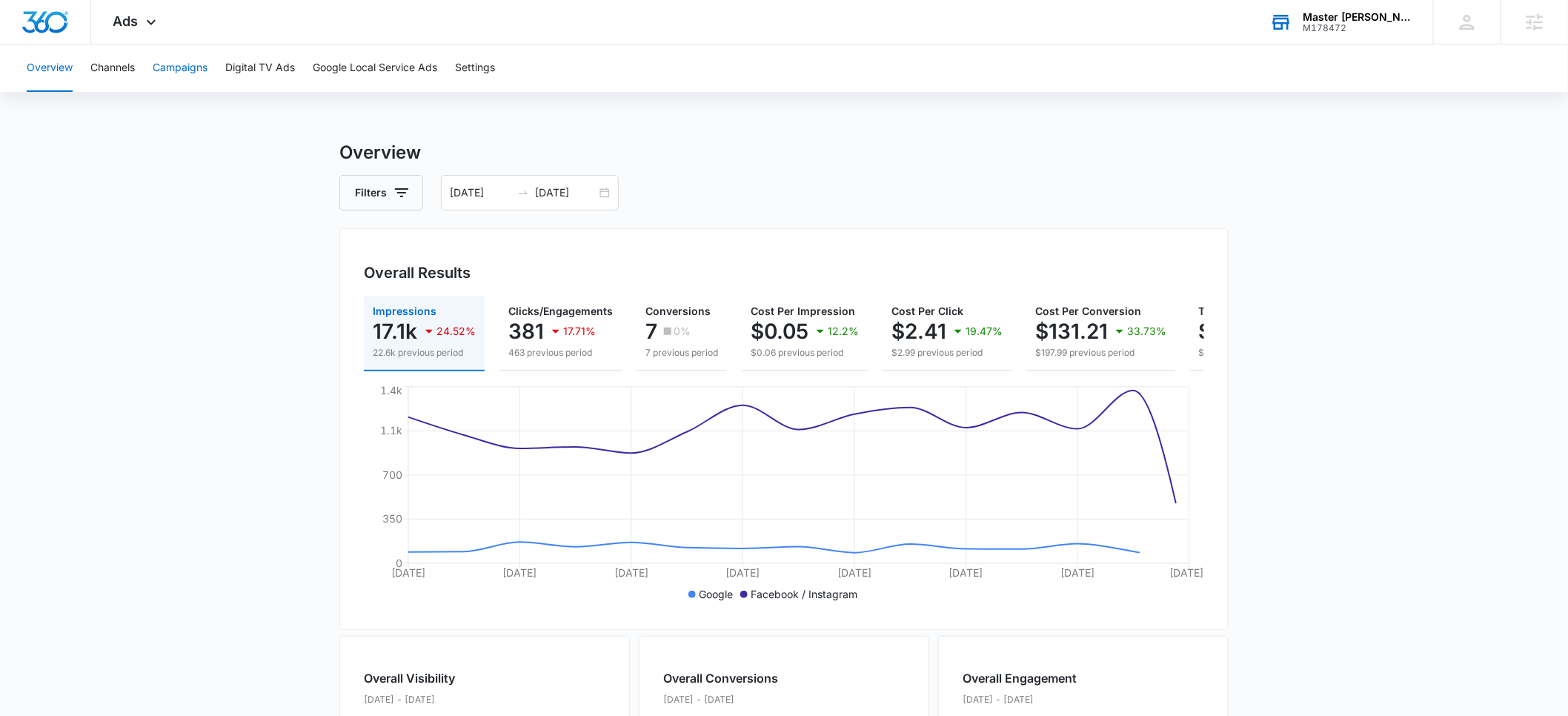
click at [196, 73] on button "Campaigns" at bounding box center [180, 67] width 55 height 47
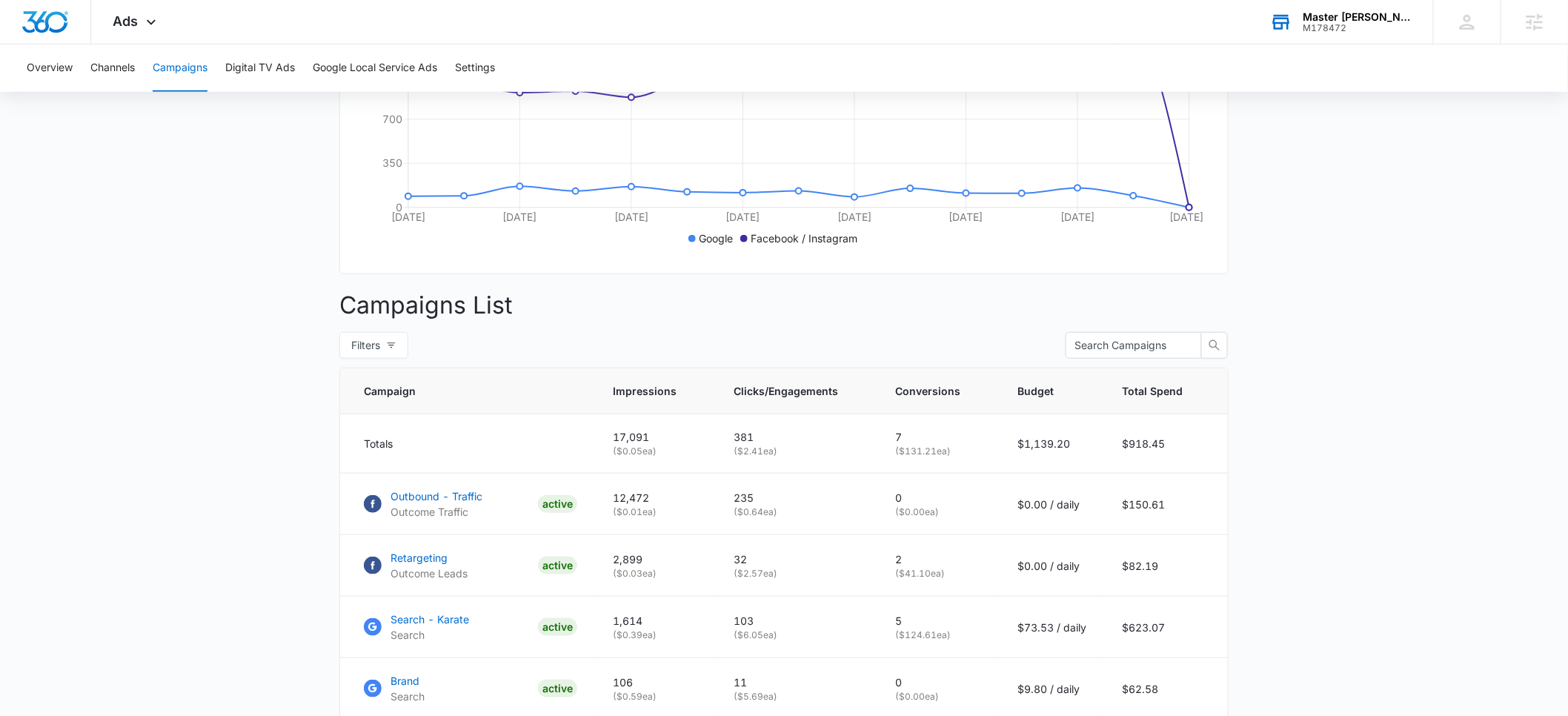
scroll to position [362, 0]
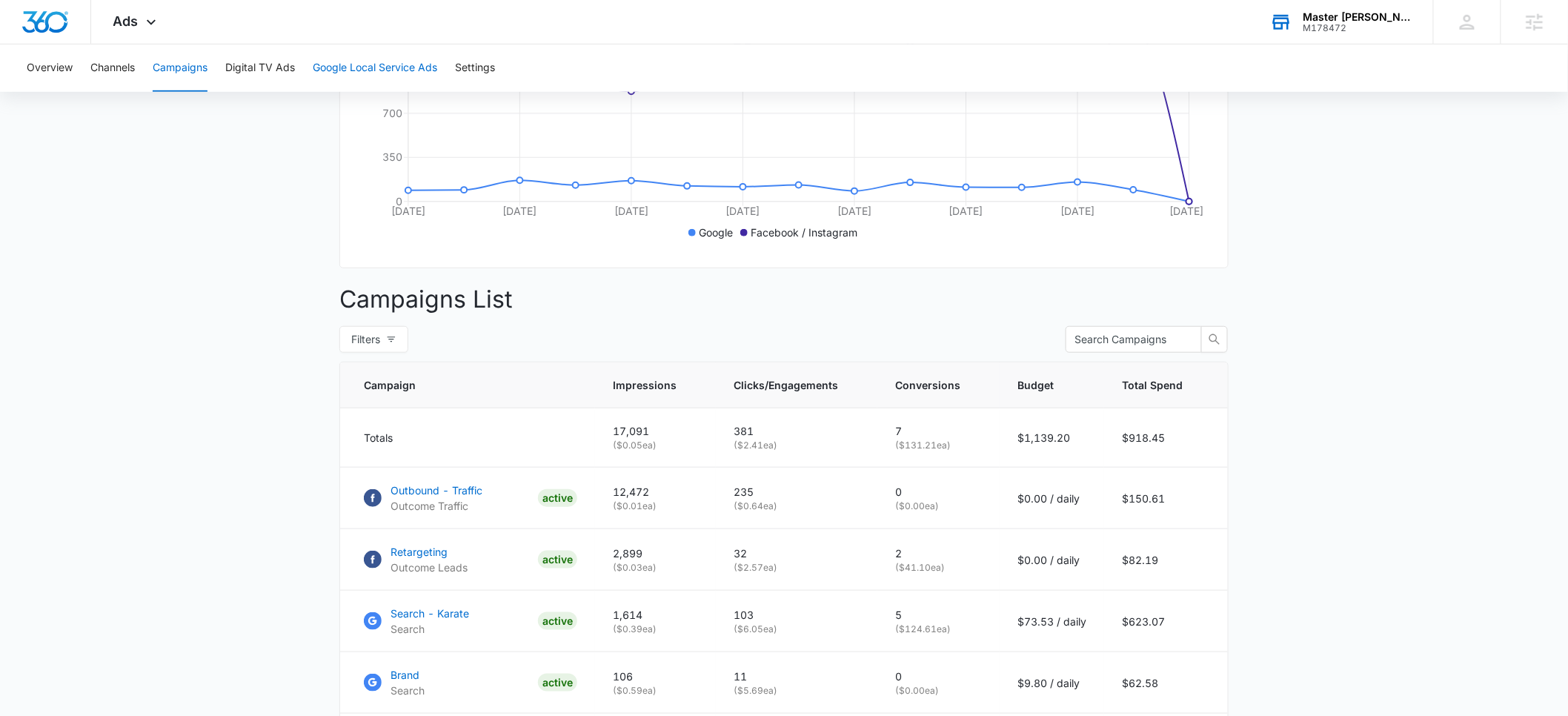
click at [372, 72] on button "Google Local Service Ads" at bounding box center [375, 67] width 124 height 47
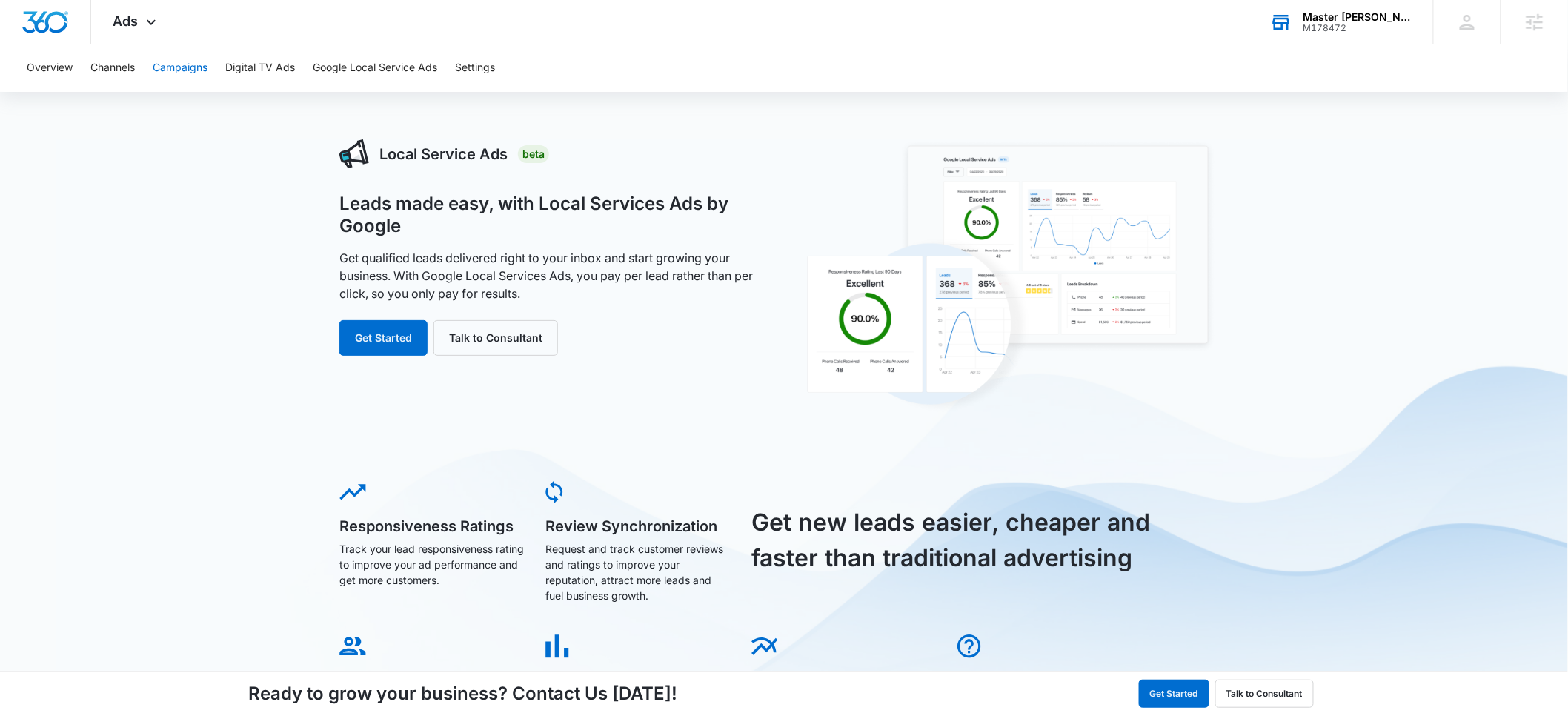
click at [175, 72] on button "Campaigns" at bounding box center [180, 67] width 55 height 47
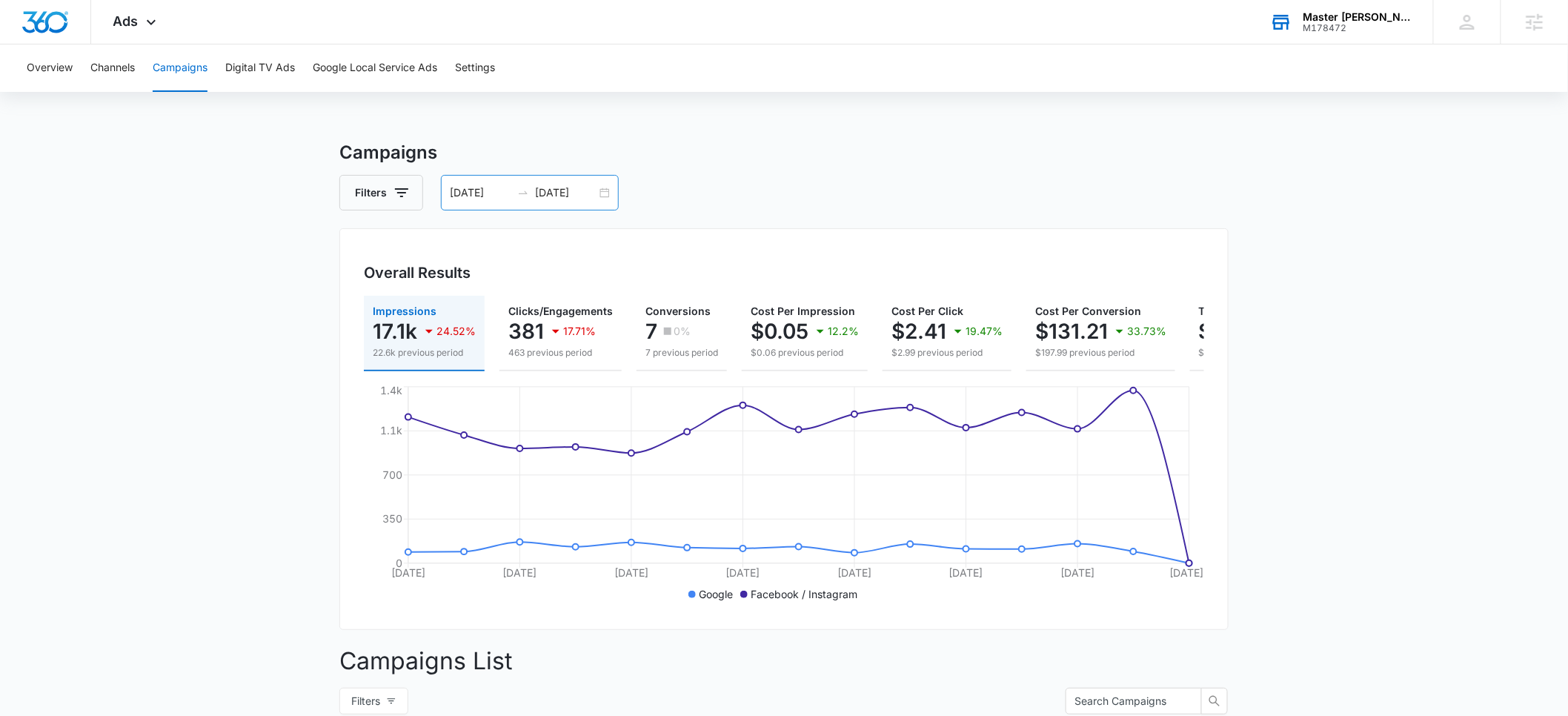
click at [476, 192] on input "09/01/2025" at bounding box center [480, 192] width 61 height 16
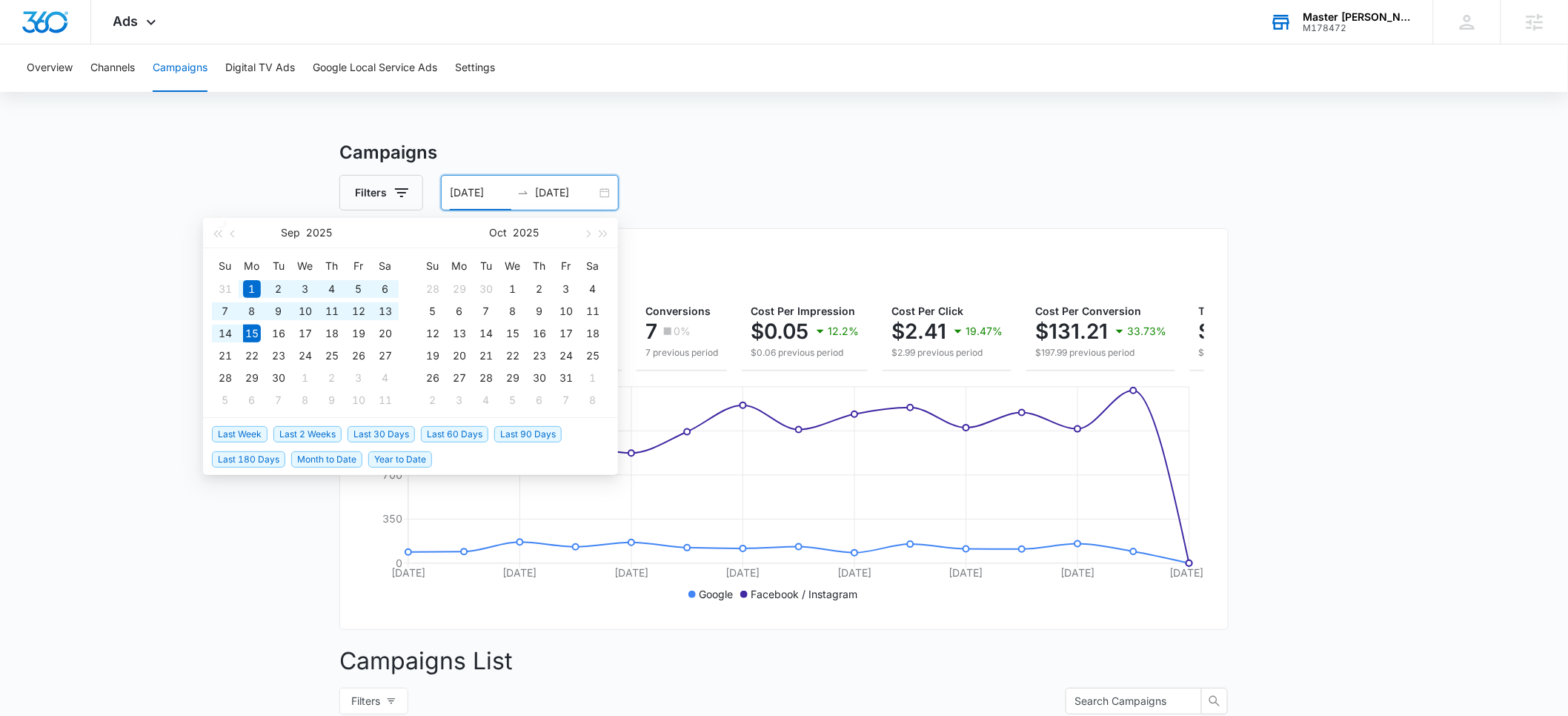
click at [378, 437] on span "Last 30 Days" at bounding box center [381, 434] width 67 height 16
type input "08/16/2025"
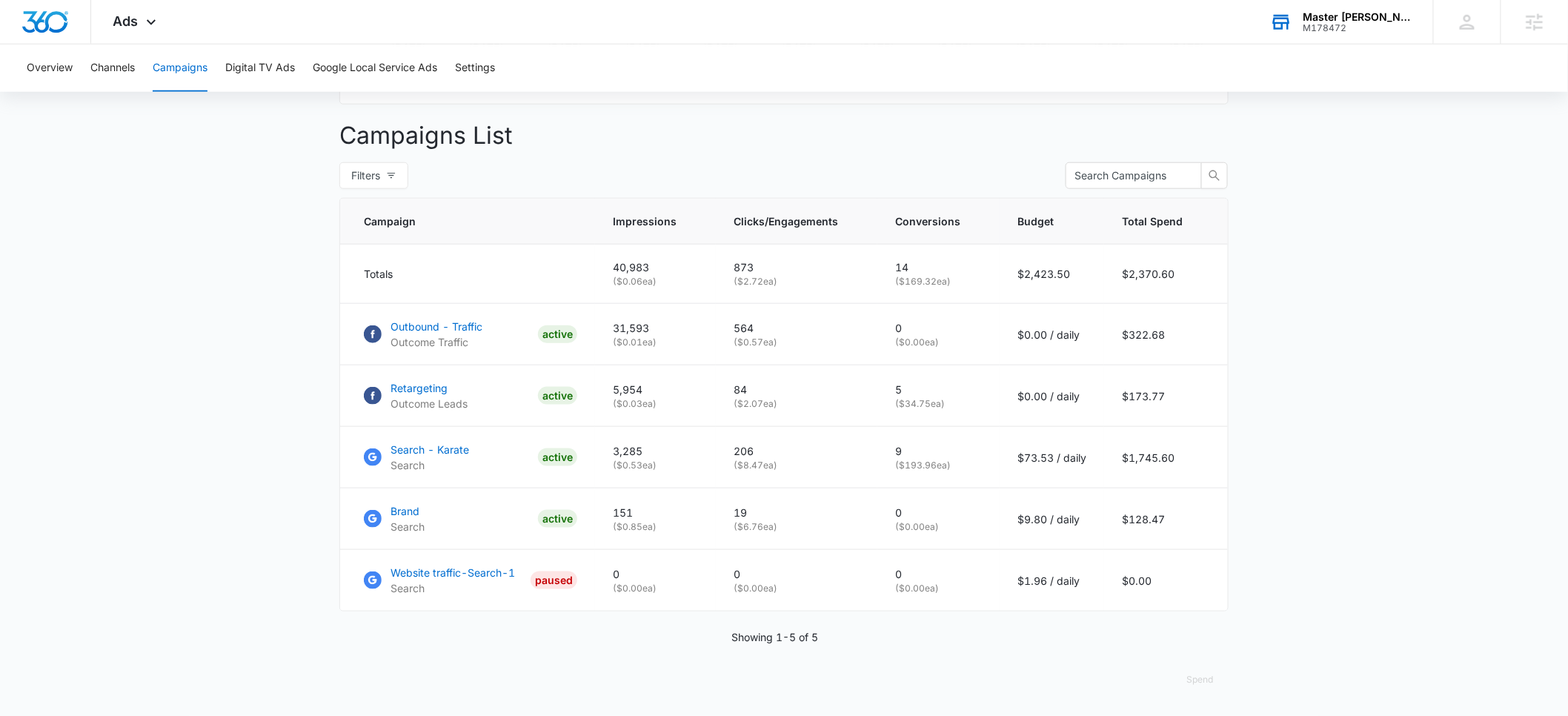
scroll to position [537, 0]
